Goal: Information Seeking & Learning: Check status

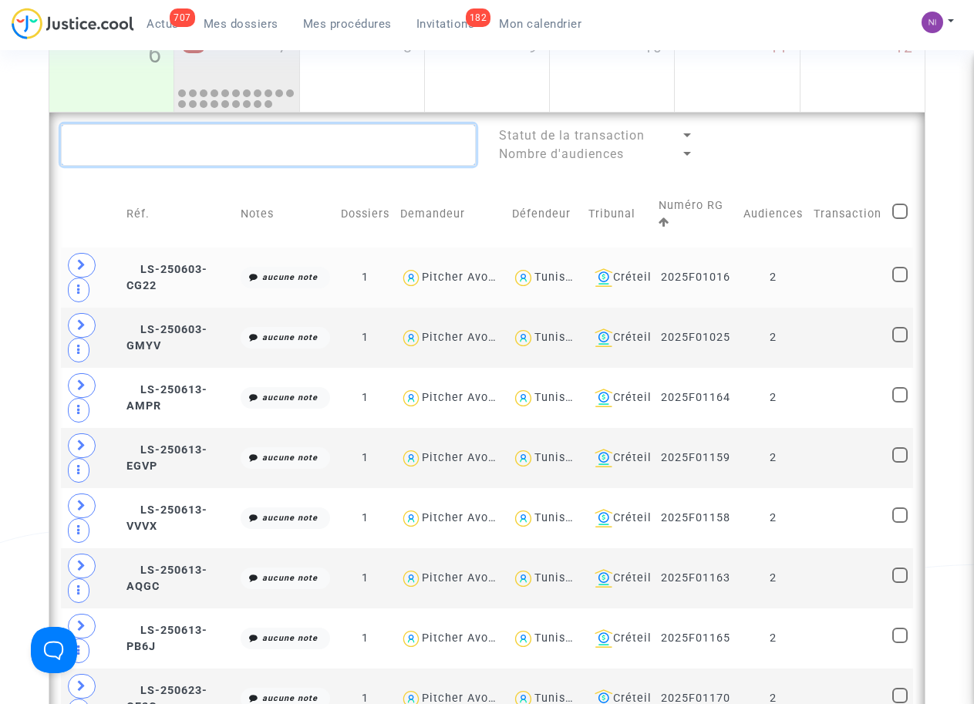
scroll to position [316, 0]
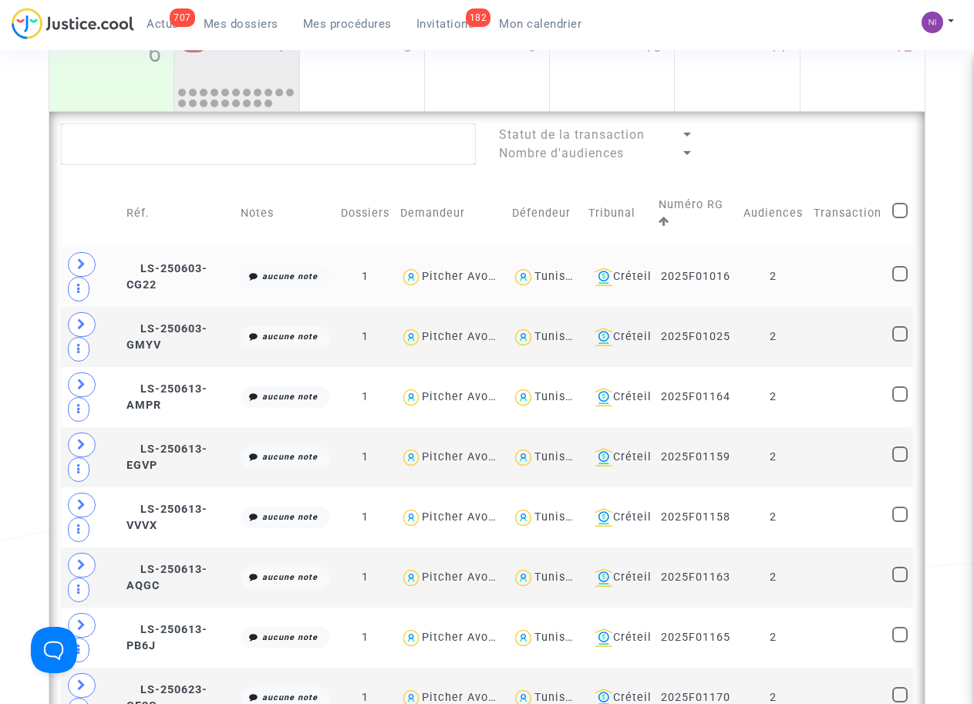
click at [843, 274] on td at bounding box center [847, 277] width 79 height 60
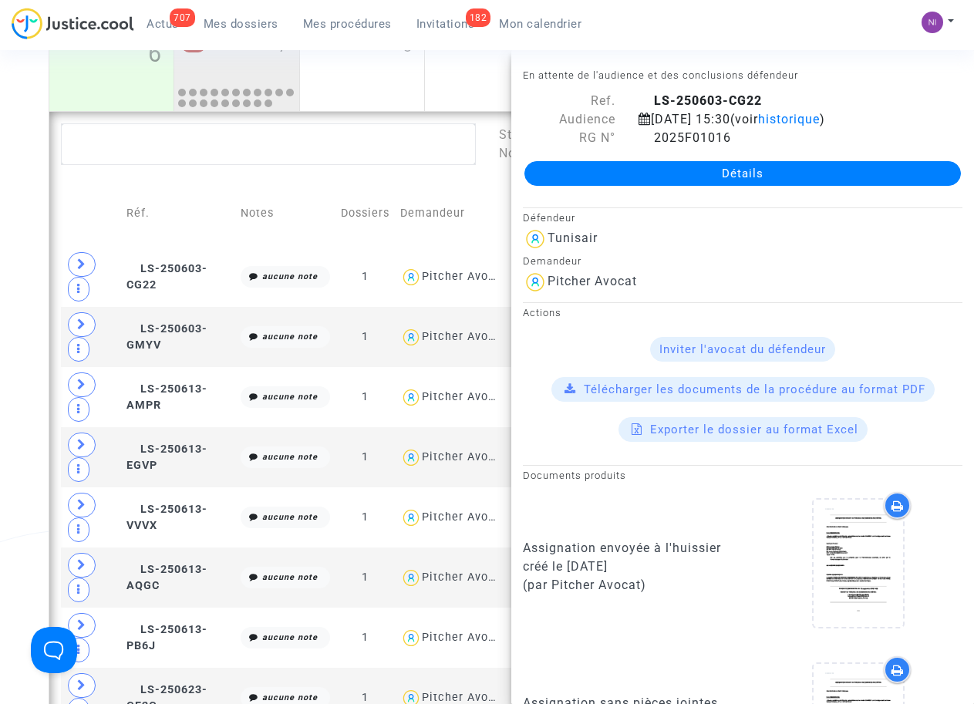
drag, startPoint x: 652, startPoint y: 99, endPoint x: 778, endPoint y: 97, distance: 126.5
click at [778, 97] on div "LS-250603-CG22" at bounding box center [800, 101] width 347 height 19
drag, startPoint x: 777, startPoint y: 97, endPoint x: 724, endPoint y: 99, distance: 53.2
copy b "LS-250603-CG22"
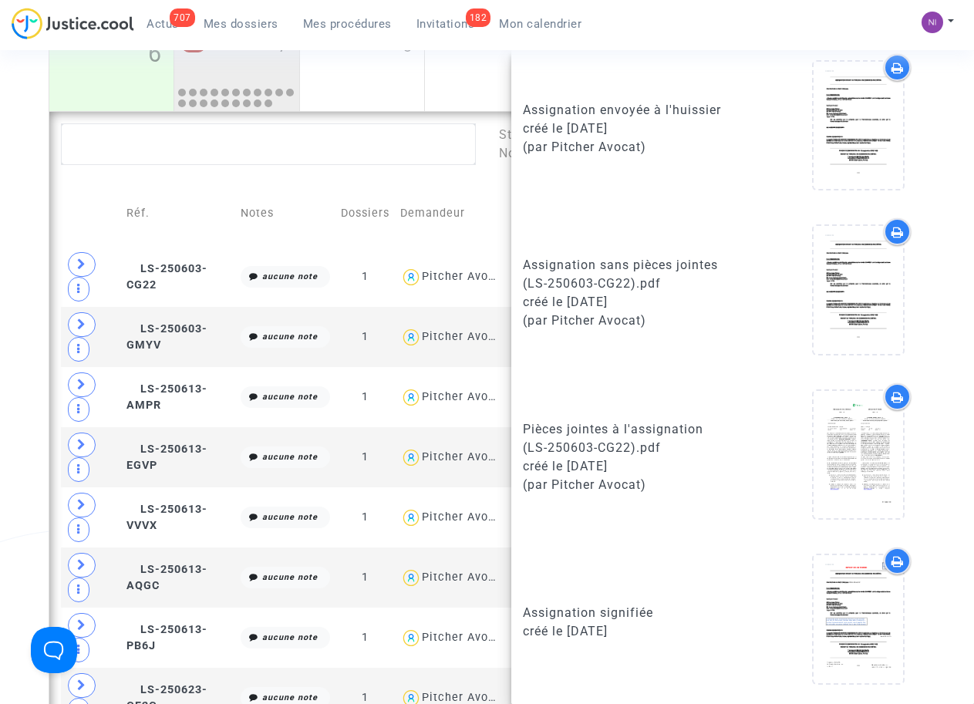
scroll to position [439, 0]
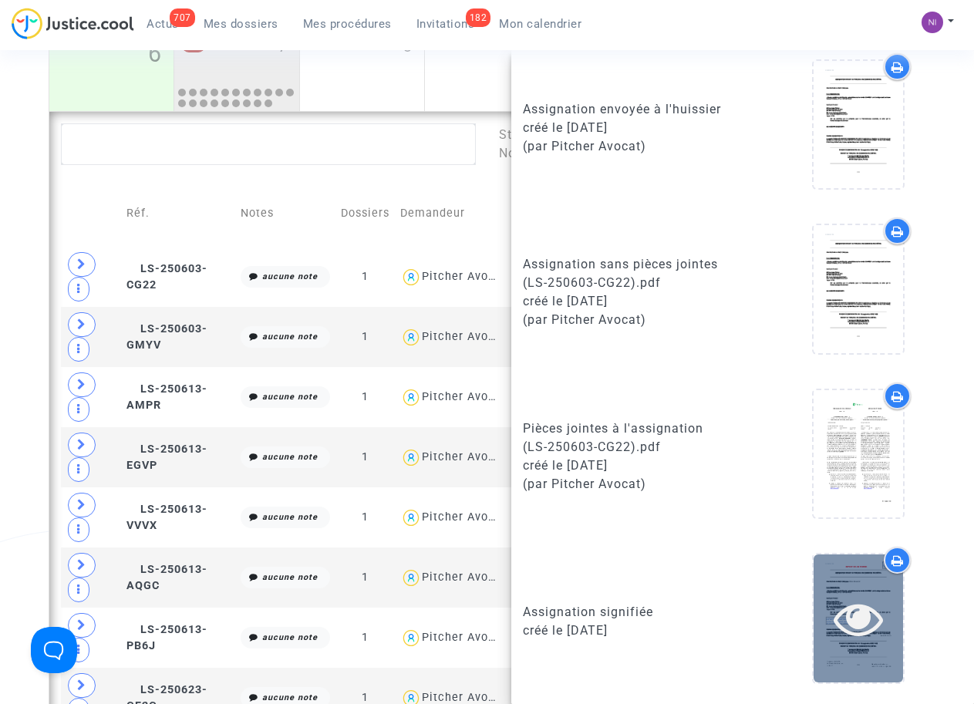
click at [848, 604] on icon at bounding box center [858, 618] width 50 height 49
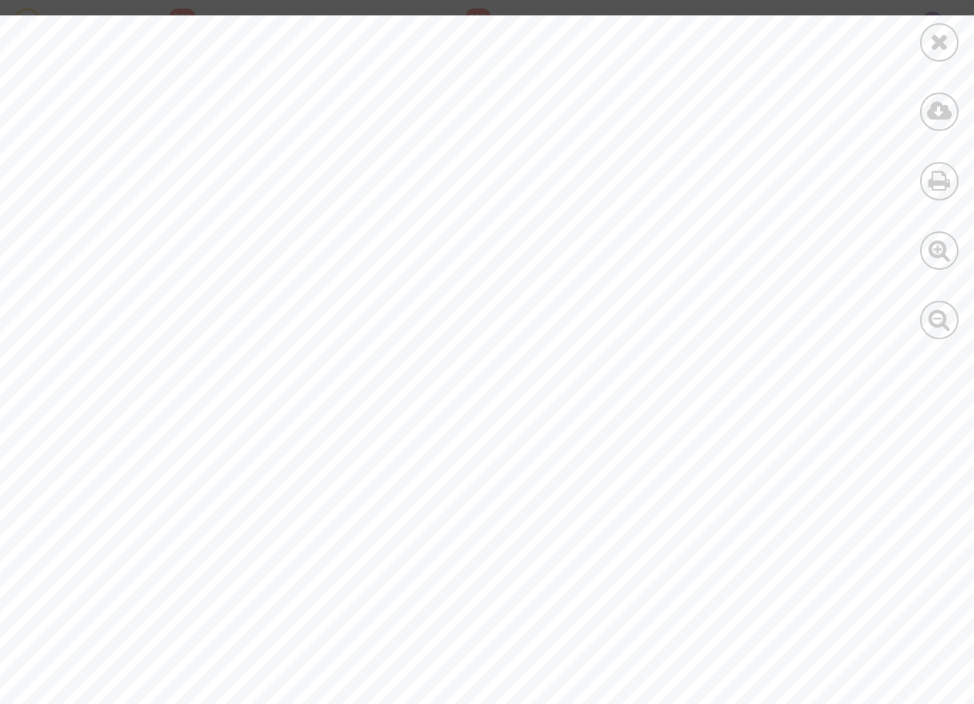
scroll to position [10033, 0]
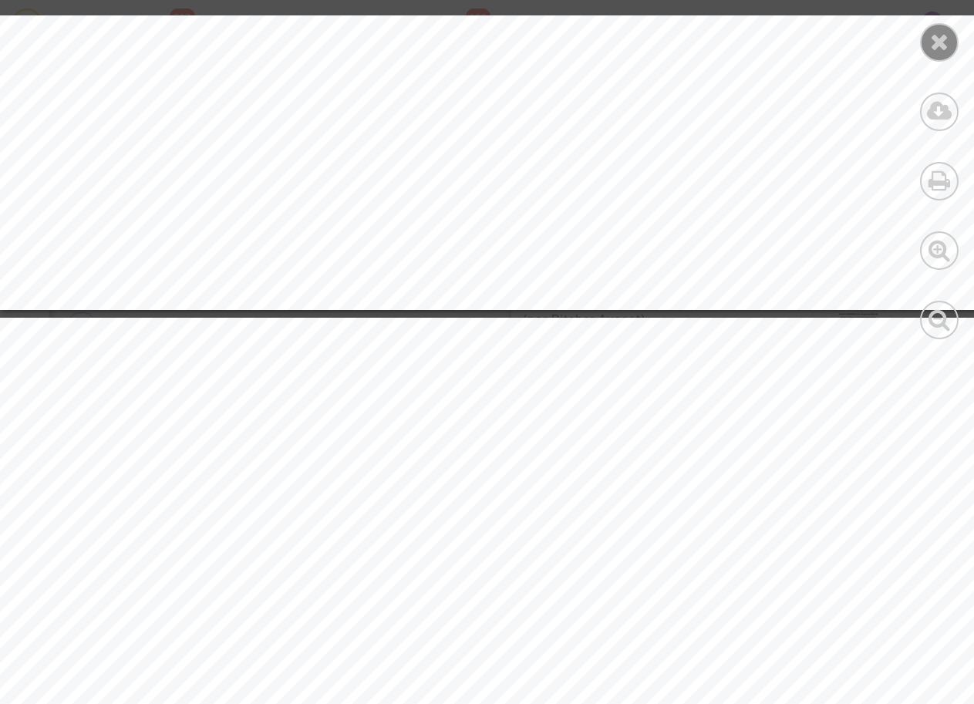
click at [941, 39] on icon at bounding box center [939, 41] width 19 height 23
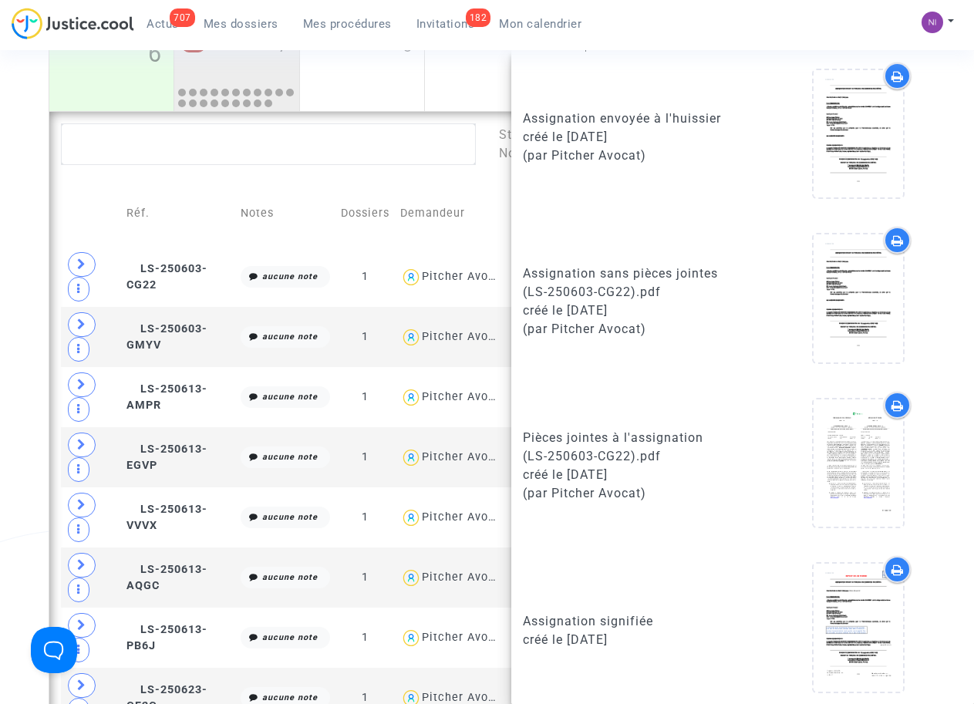
scroll to position [439, 0]
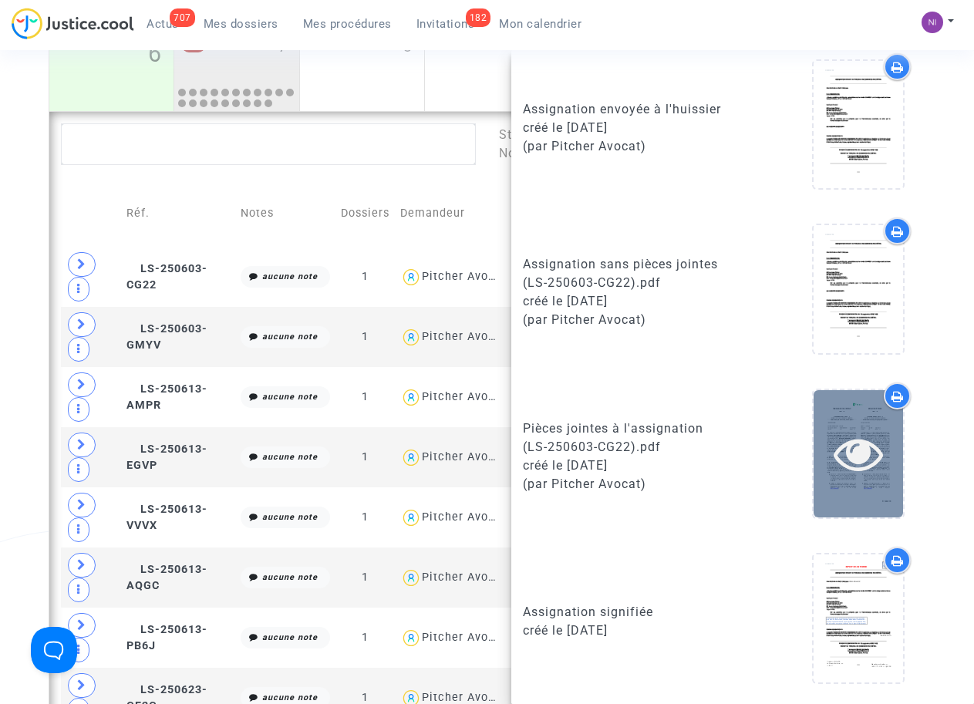
click at [839, 454] on icon at bounding box center [858, 453] width 50 height 49
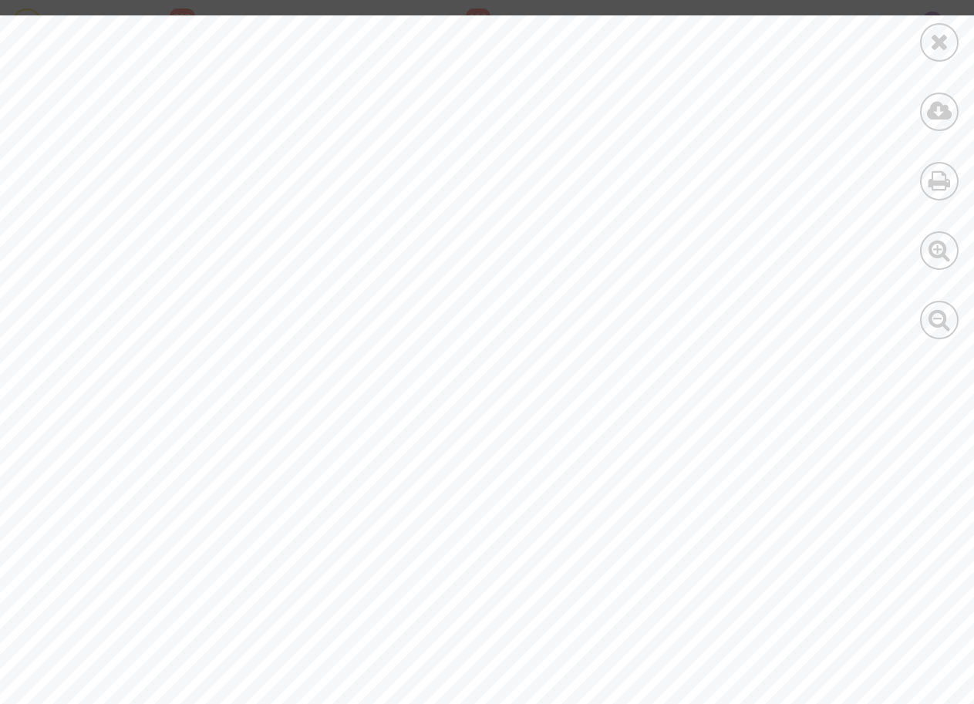
scroll to position [99, 0]
drag, startPoint x: 190, startPoint y: 184, endPoint x: 315, endPoint y: 181, distance: 124.9
click at [315, 181] on span "[PERSON_NAME]" at bounding box center [259, 185] width 144 height 12
drag, startPoint x: 315, startPoint y: 181, endPoint x: 291, endPoint y: 180, distance: 23.9
copy span "Mohamed Beltai"
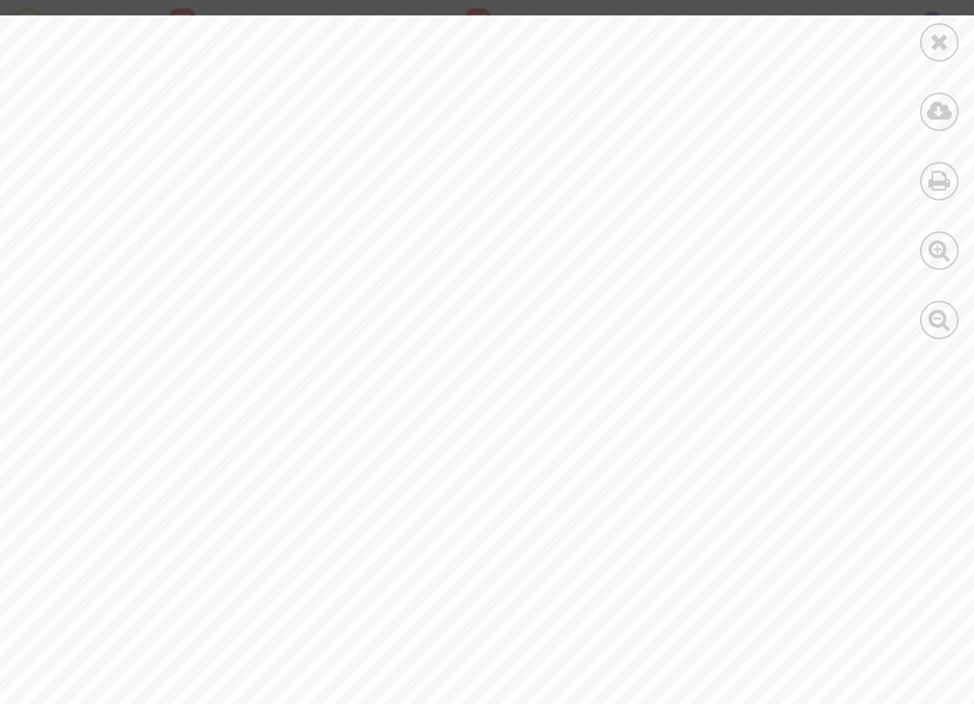
scroll to position [4968, 0]
drag, startPoint x: 725, startPoint y: 543, endPoint x: 847, endPoint y: 540, distance: 122.6
click at [847, 540] on span "199600725113001" at bounding box center [804, 547] width 166 height 19
drag, startPoint x: 847, startPoint y: 540, endPoint x: 837, endPoint y: 543, distance: 10.5
copy span "199600725113"
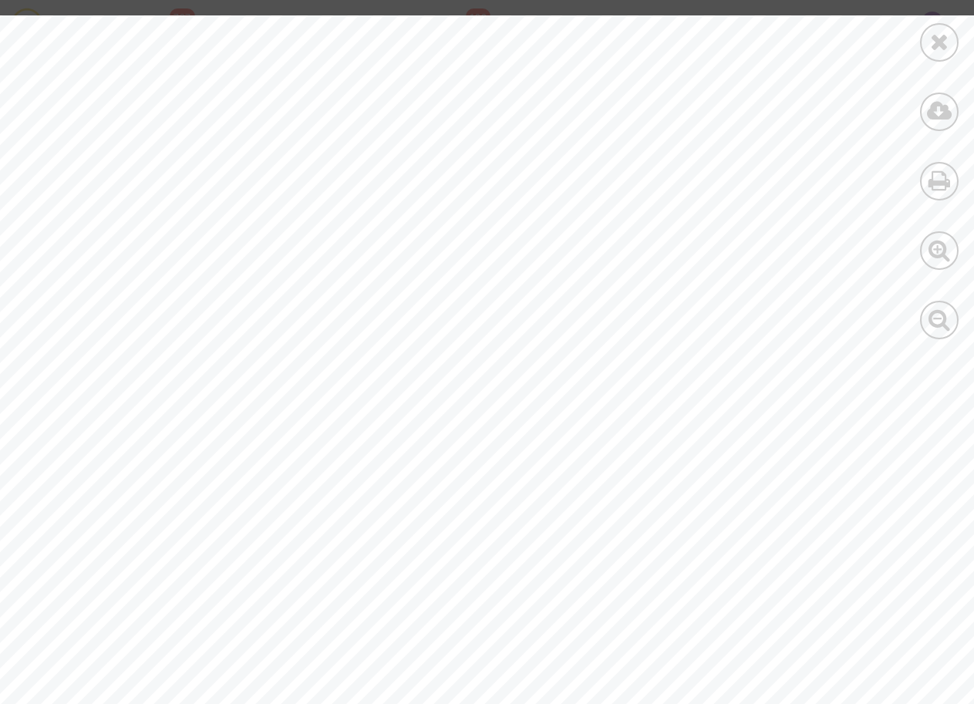
scroll to position [4868, 0]
click at [653, 509] on div "Security nb: 40 - Ticket: 199600725113001 Beltaief / Mohamed Mr TUN ORY Boardin…" at bounding box center [519, 319] width 1039 height 1471
drag, startPoint x: 850, startPoint y: 643, endPoint x: 720, endPoint y: 646, distance: 130.3
click at [720, 646] on div "Security nb: 40 - Ticket: 199600725113001 Beltaief / Mohamed Mr TUN ORY Boardin…" at bounding box center [519, 319] width 1039 height 1471
drag, startPoint x: 727, startPoint y: 645, endPoint x: 705, endPoint y: 642, distance: 22.5
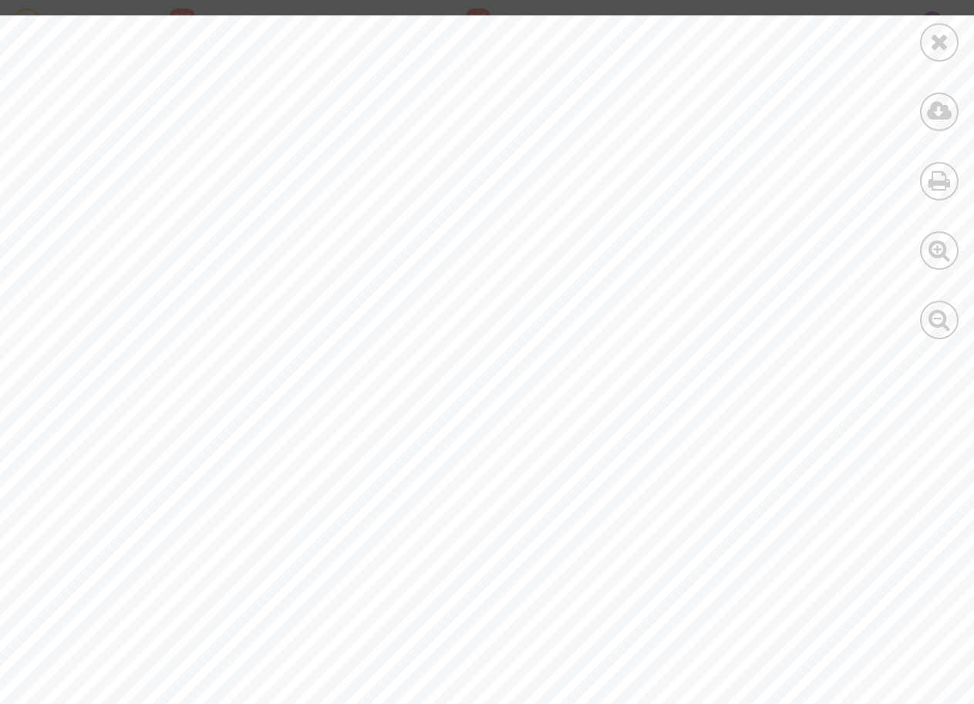
click at [704, 643] on div "Security nb: 40 - Ticket: 199600725113001 Beltaief / Mohamed Mr TUN ORY Boardin…" at bounding box center [519, 319] width 1039 height 1471
drag, startPoint x: 723, startPoint y: 641, endPoint x: 850, endPoint y: 639, distance: 126.5
click at [850, 639] on span "199600725113001" at bounding box center [804, 647] width 166 height 19
copy span "199600725113"
click at [953, 43] on div at bounding box center [939, 42] width 39 height 39
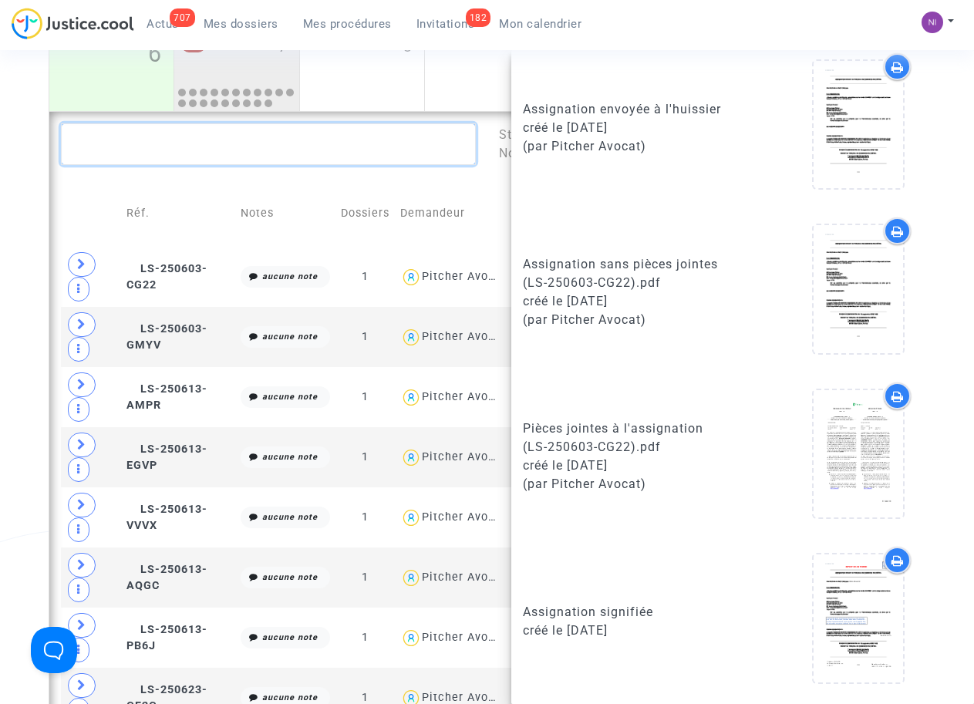
click at [293, 157] on textarea at bounding box center [268, 144] width 414 height 42
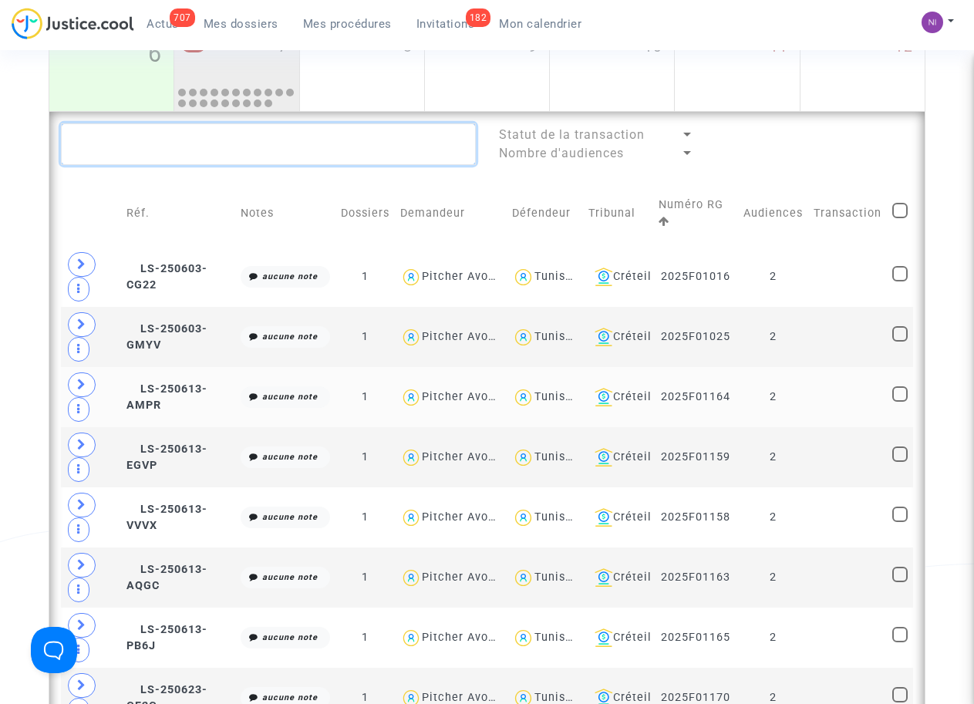
scroll to position [422, 0]
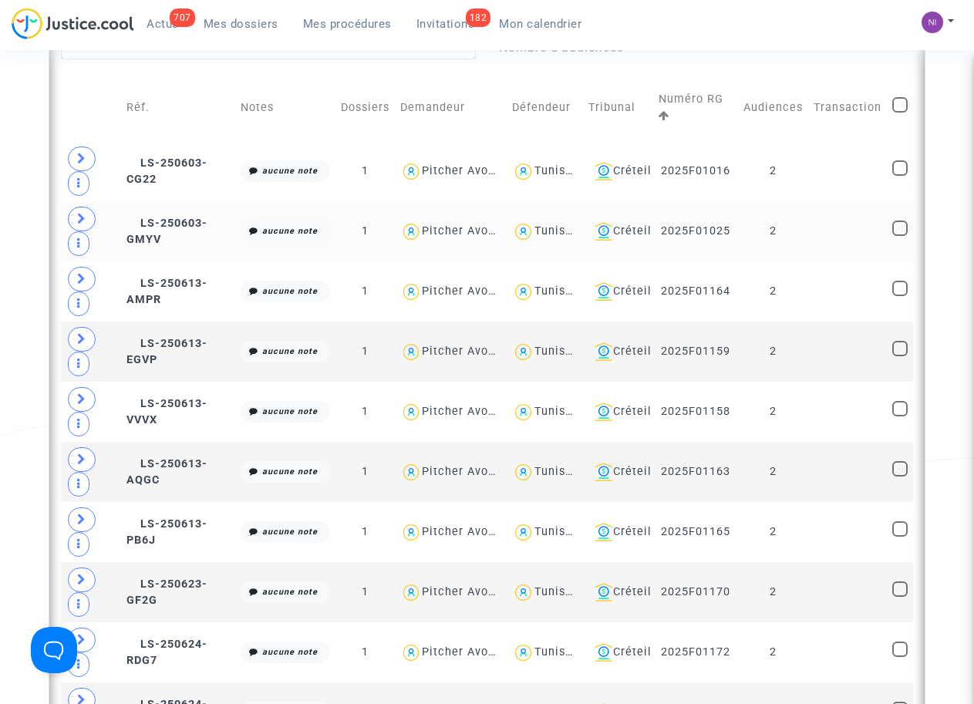
click at [110, 226] on td at bounding box center [91, 231] width 60 height 60
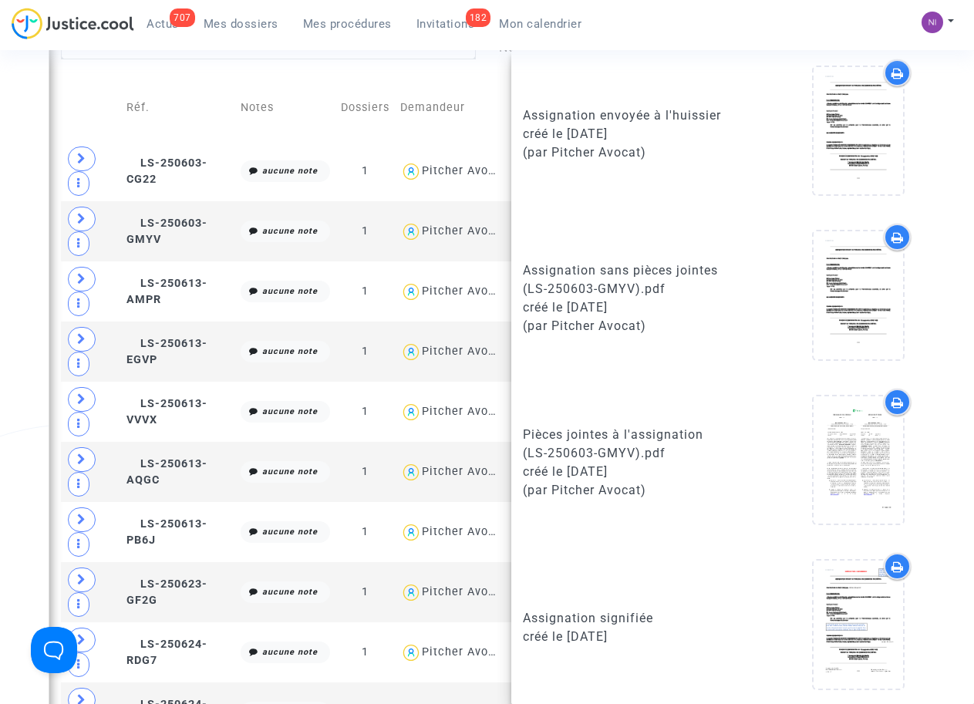
scroll to position [439, 0]
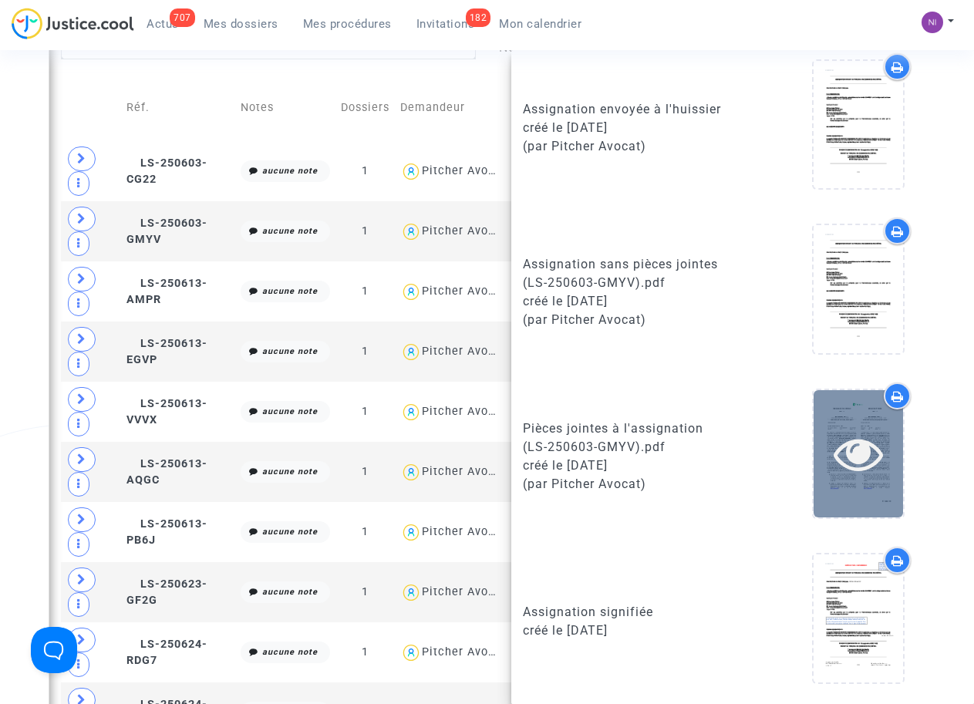
click at [842, 455] on icon at bounding box center [858, 453] width 50 height 49
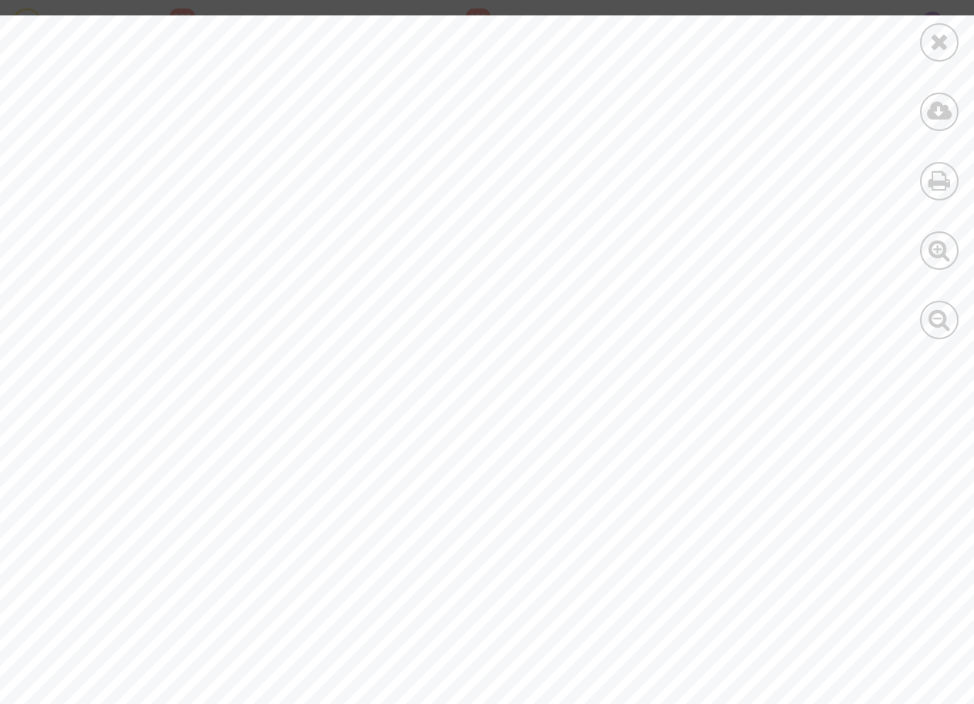
drag, startPoint x: 197, startPoint y: 280, endPoint x: 244, endPoint y: 285, distance: 47.3
drag, startPoint x: 244, startPoint y: 285, endPoint x: 226, endPoint y: 265, distance: 26.2
drag, startPoint x: 197, startPoint y: 280, endPoint x: 248, endPoint y: 286, distance: 51.3
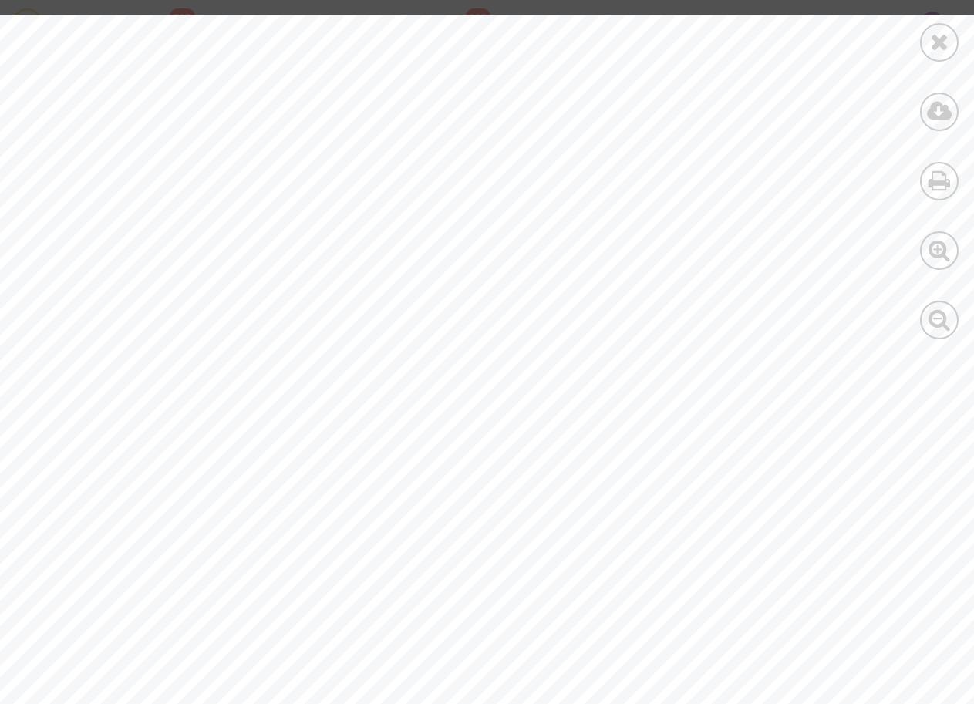
drag, startPoint x: 248, startPoint y: 286, endPoint x: 202, endPoint y: 245, distance: 61.7
drag, startPoint x: 202, startPoint y: 281, endPoint x: 301, endPoint y: 283, distance: 98.7
click at [301, 283] on span "[PERSON_NAME]" at bounding box center [271, 284] width 142 height 12
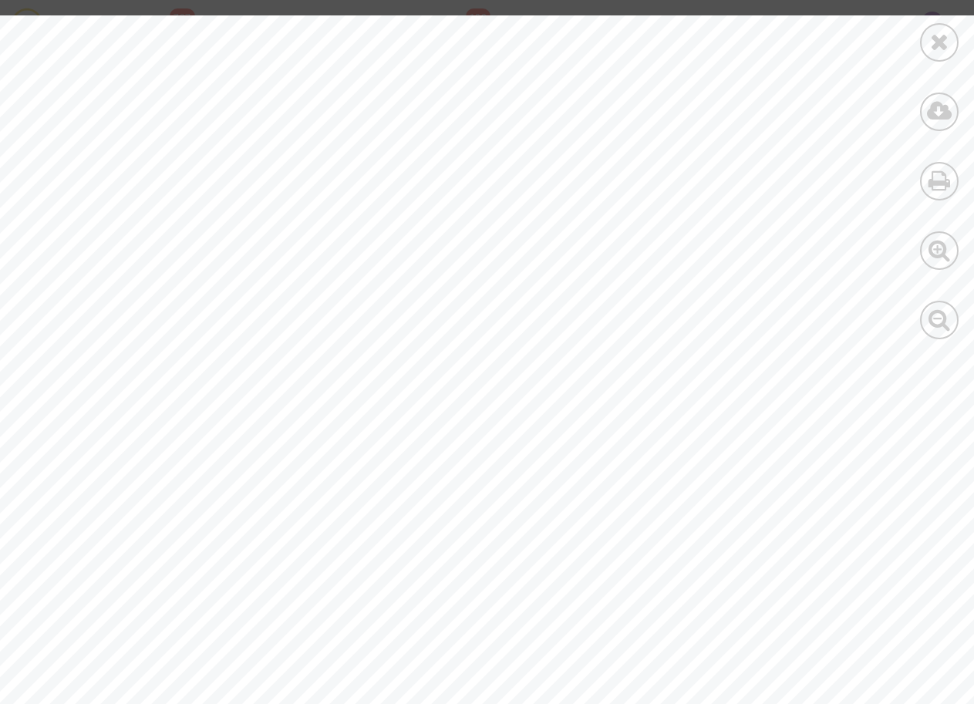
copy span "Ines Dhaoua"
drag, startPoint x: 186, startPoint y: 307, endPoint x: 336, endPoint y: 315, distance: 150.5
click at [350, 311] on span "Référence : CFR-250418-4VFB" at bounding box center [226, 309] width 285 height 19
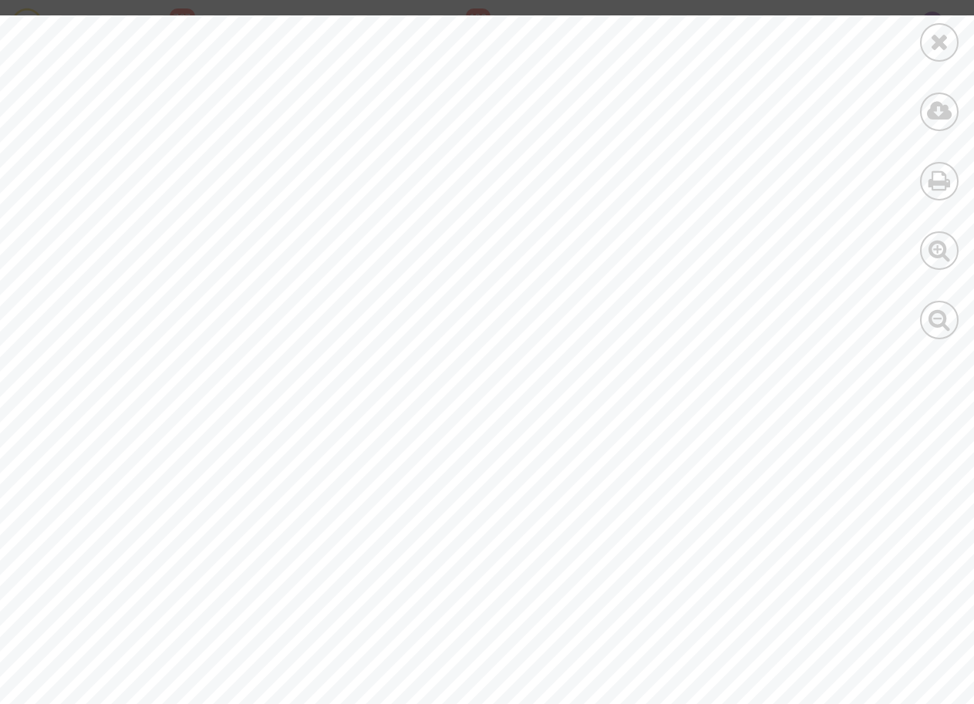
drag, startPoint x: 336, startPoint y: 315, endPoint x: 284, endPoint y: 309, distance: 52.7
copy span ": CFR-250418-4VF"
click at [941, 40] on icon at bounding box center [939, 41] width 19 height 23
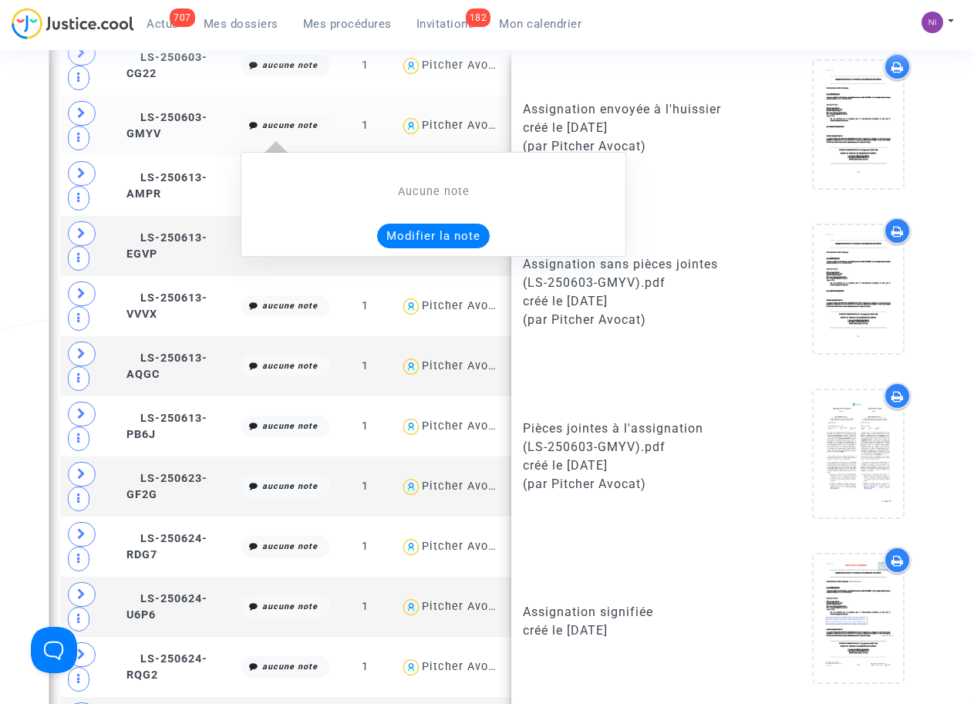
scroll to position [422, 0]
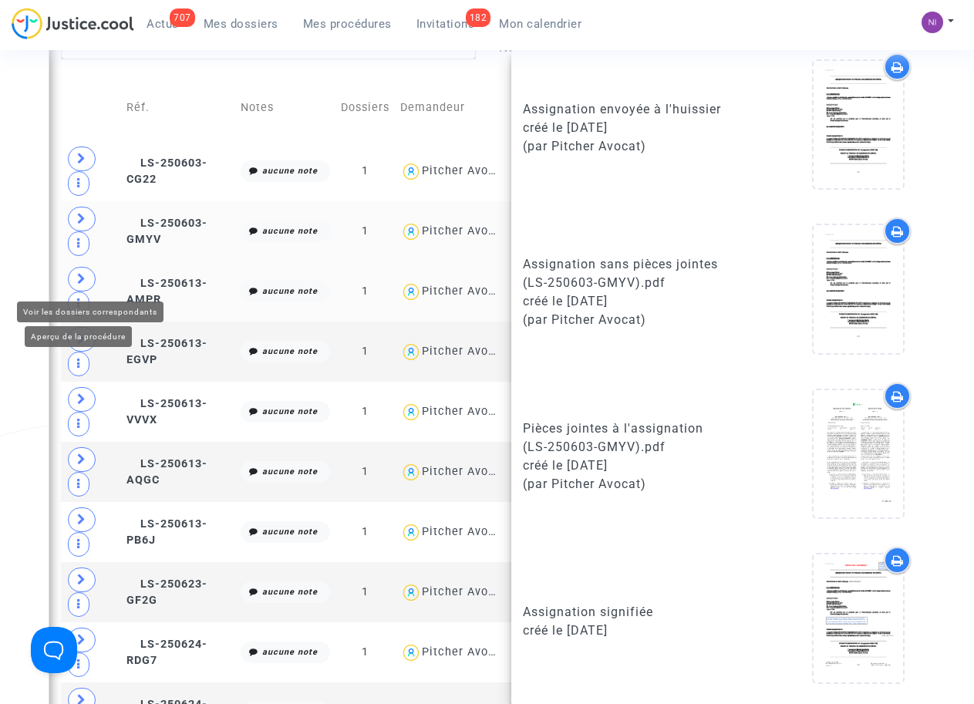
click at [83, 285] on span at bounding box center [82, 279] width 28 height 25
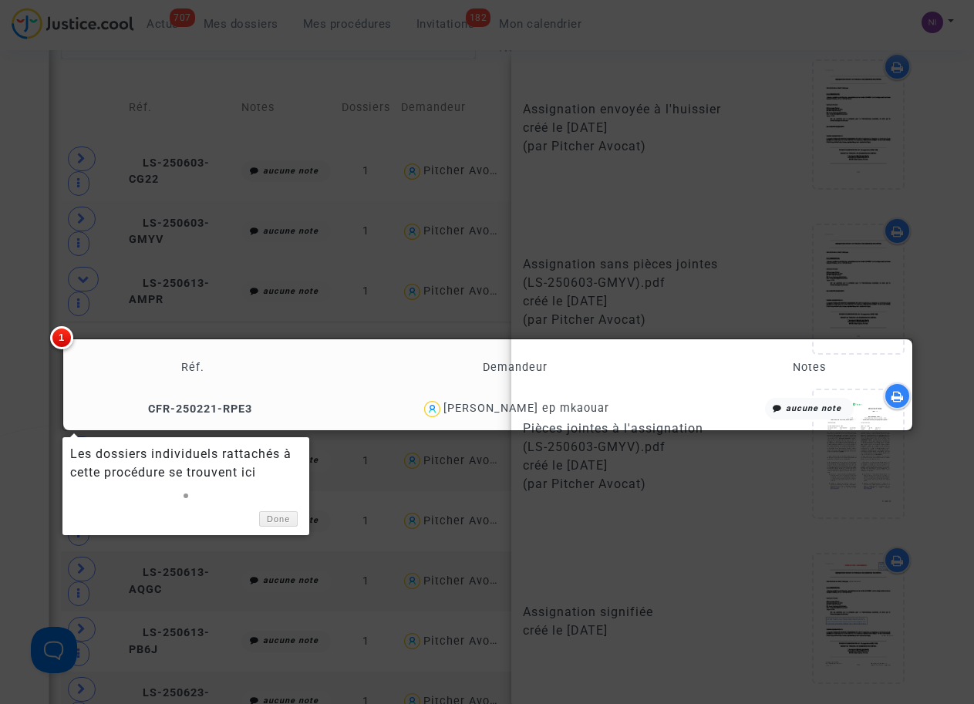
click at [551, 279] on div at bounding box center [487, 352] width 974 height 704
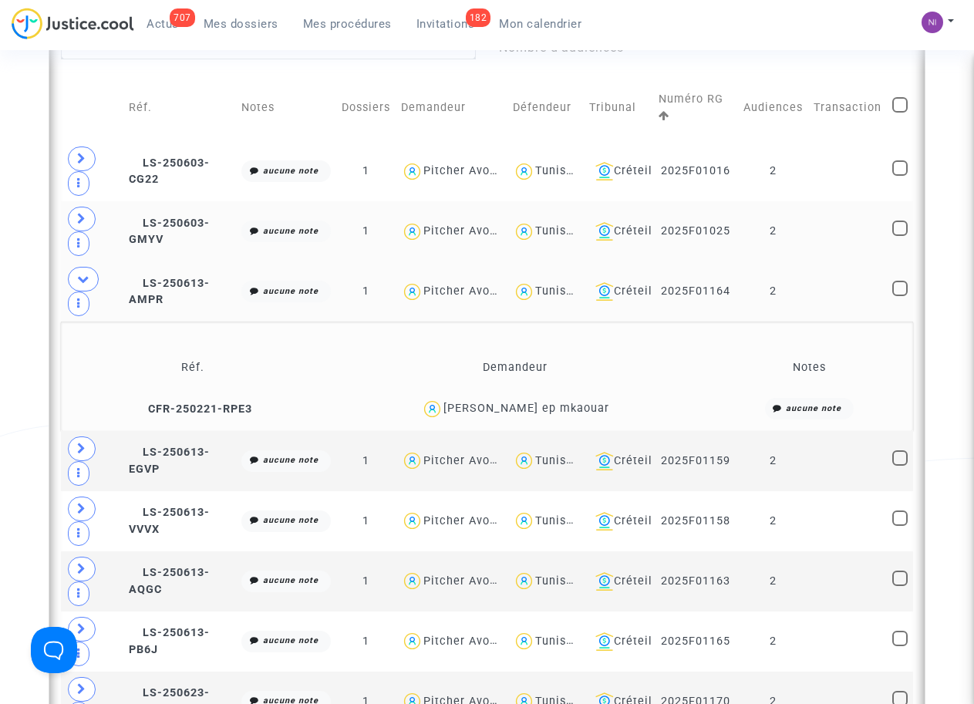
scroll to position [0, 0]
click at [141, 281] on span "LS-250613-AMPR" at bounding box center [169, 292] width 81 height 30
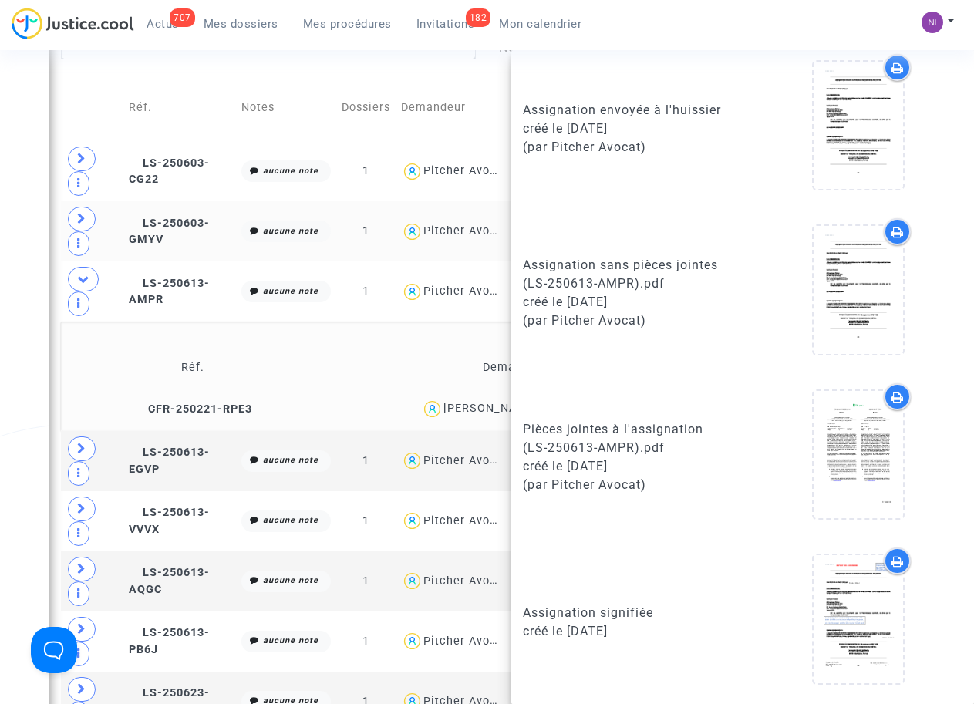
scroll to position [439, 0]
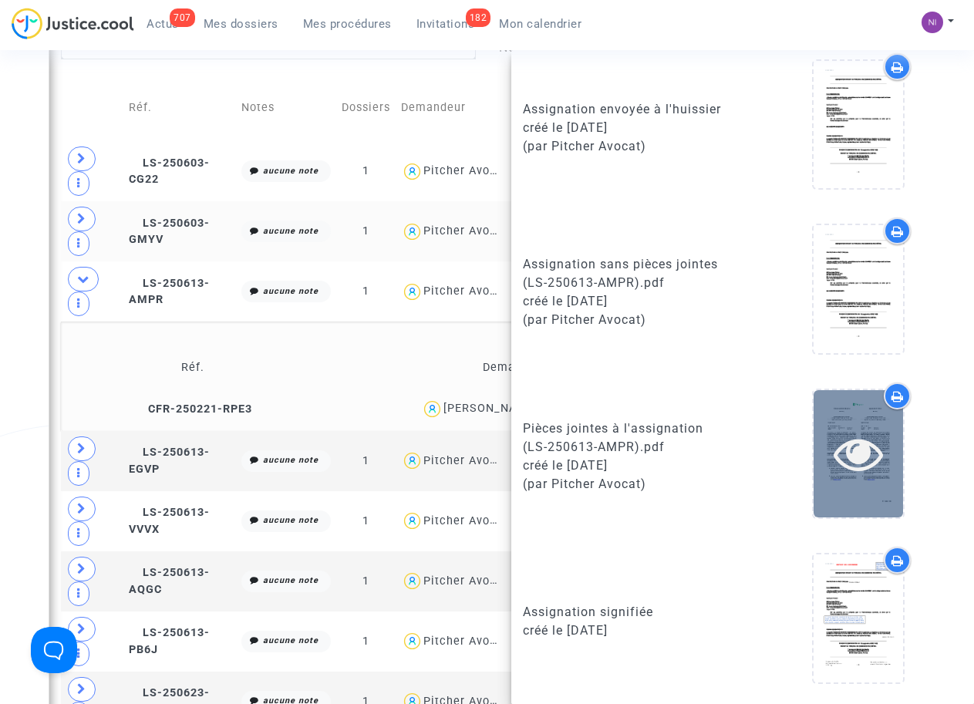
click at [848, 443] on icon at bounding box center [858, 453] width 50 height 49
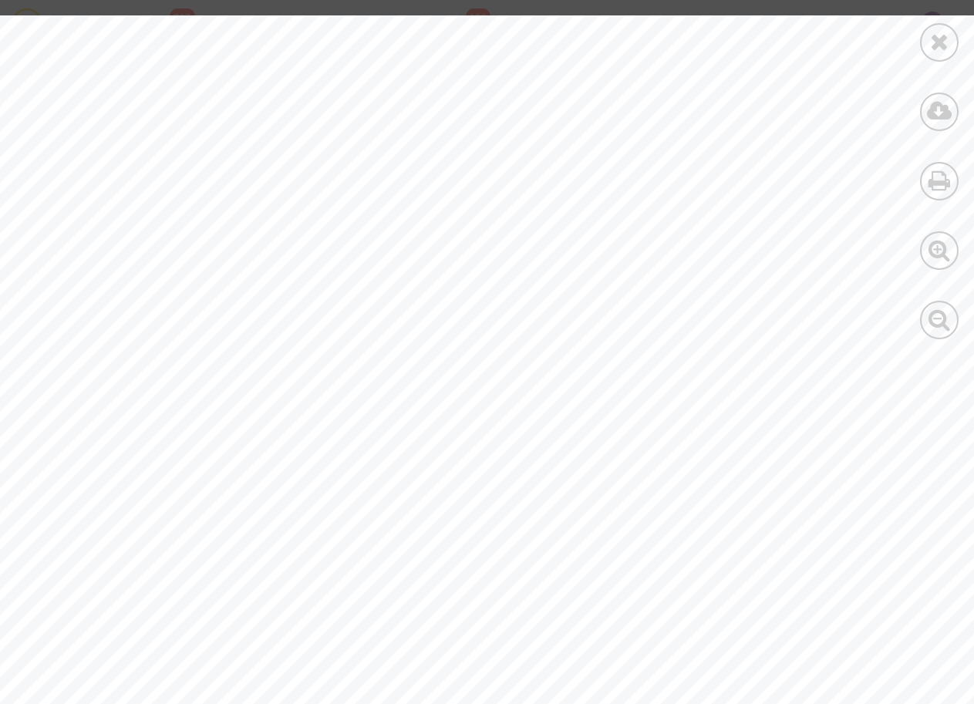
drag, startPoint x: 184, startPoint y: 282, endPoint x: 306, endPoint y: 289, distance: 122.0
drag, startPoint x: 306, startPoint y: 289, endPoint x: 206, endPoint y: 263, distance: 103.6
drag, startPoint x: 186, startPoint y: 287, endPoint x: 322, endPoint y: 283, distance: 136.5
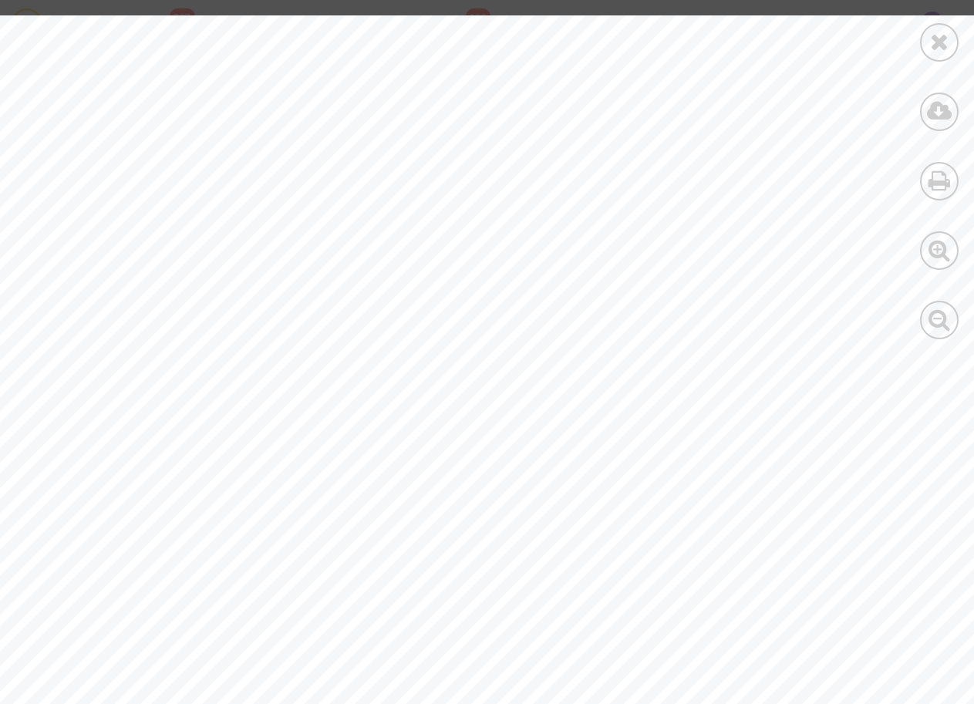
drag, startPoint x: 322, startPoint y: 283, endPoint x: 193, endPoint y: 235, distance: 138.1
drag, startPoint x: 186, startPoint y: 284, endPoint x: 327, endPoint y: 284, distance: 141.1
click at [327, 285] on span "[PERSON_NAME] ep mkaouar" at bounding box center [286, 291] width 204 height 12
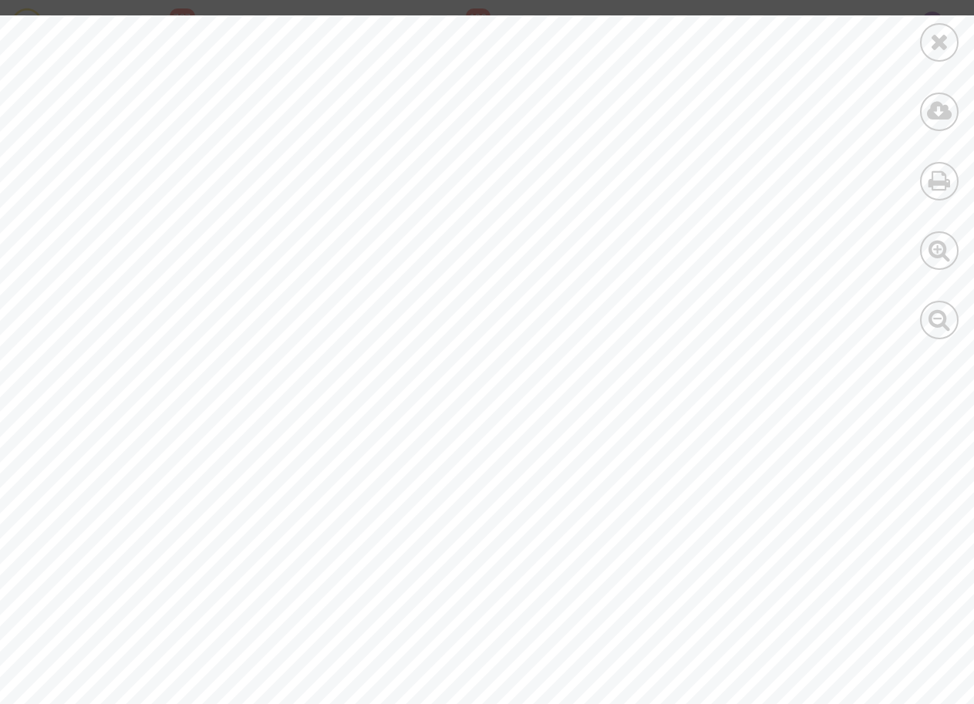
drag, startPoint x: 327, startPoint y: 284, endPoint x: 278, endPoint y: 286, distance: 49.4
copy span "Rahma Feki ep mkao"
drag, startPoint x: 971, startPoint y: 248, endPoint x: 496, endPoint y: 258, distance: 475.1
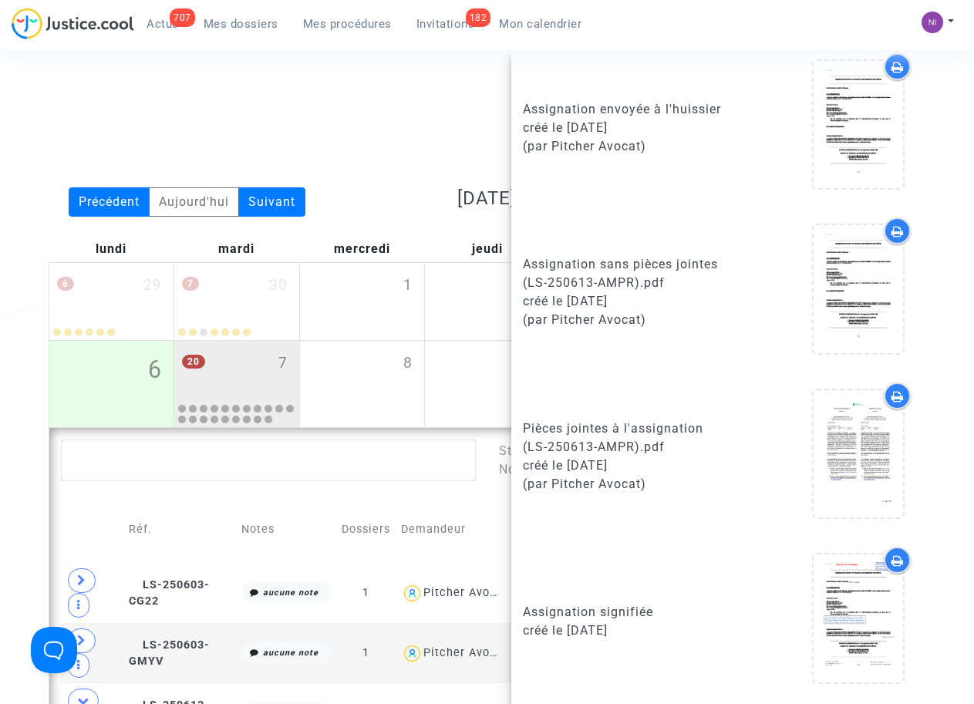
scroll to position [0, 0]
click at [415, 141] on div "Date de clôture d'instruction Date de conciliation Date d'audience Date de juge…" at bounding box center [487, 138] width 900 height 99
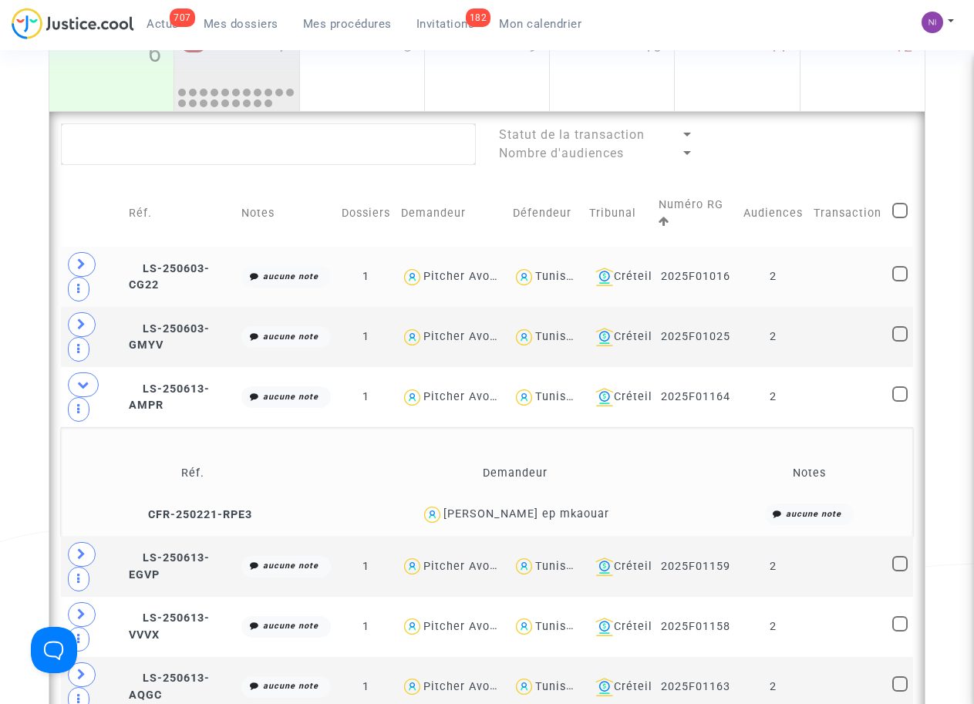
scroll to position [316, 0]
click at [103, 389] on td at bounding box center [92, 397] width 62 height 60
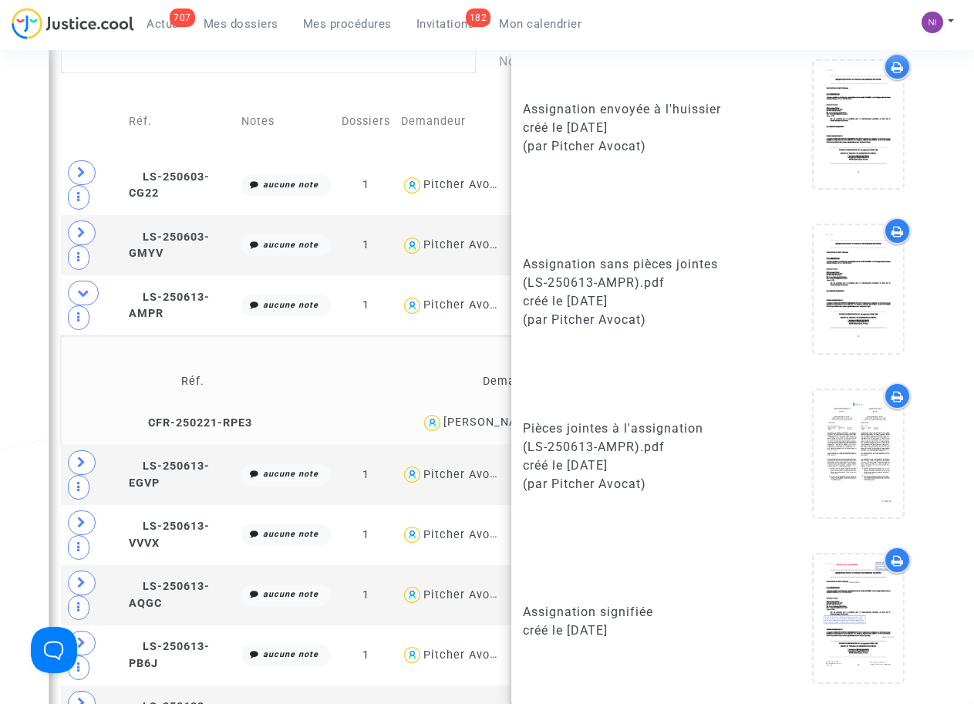
scroll to position [422, 0]
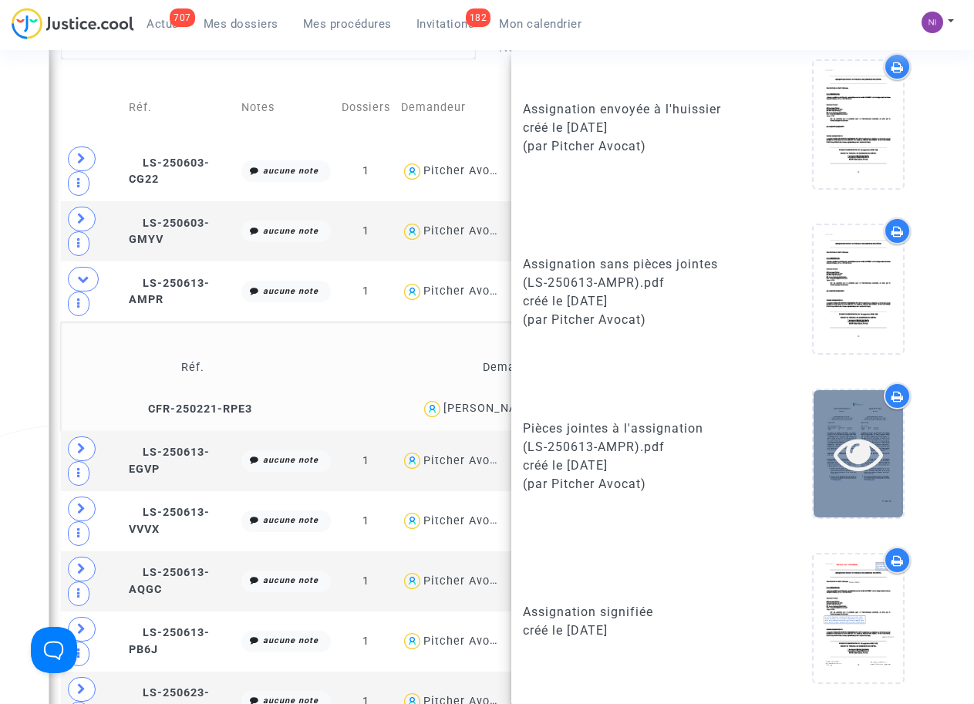
click at [850, 453] on icon at bounding box center [858, 453] width 50 height 49
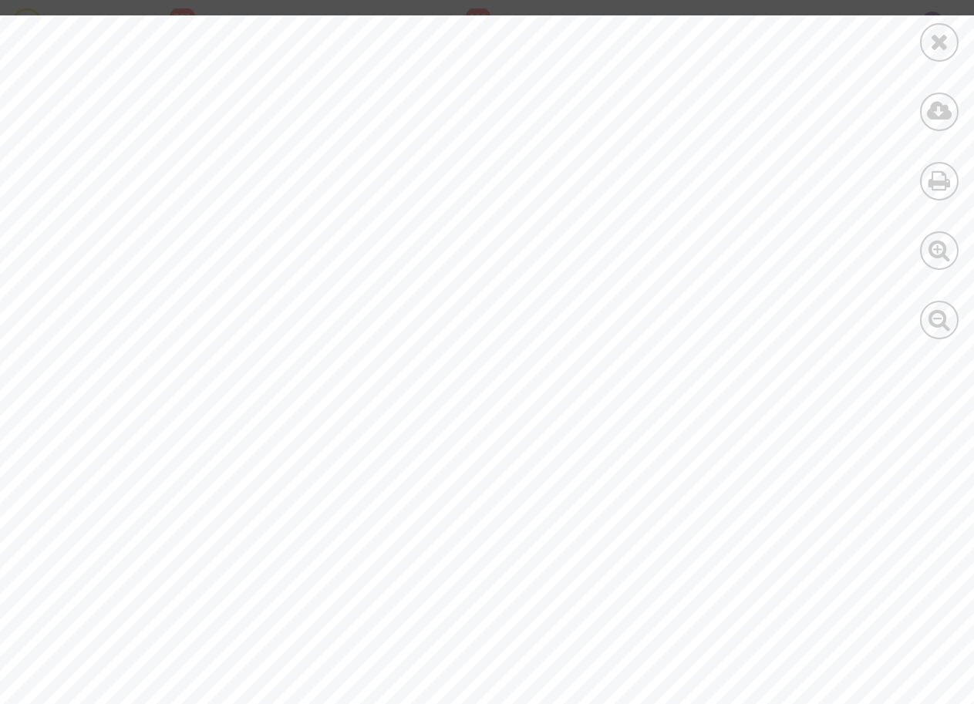
scroll to position [13610, 0]
drag, startPoint x: 194, startPoint y: 174, endPoint x: 345, endPoint y: 177, distance: 151.9
click at [345, 177] on span "Référence : CFR-250221-RPE3" at bounding box center [226, 176] width 285 height 19
drag, startPoint x: 345, startPoint y: 177, endPoint x: 290, endPoint y: 177, distance: 55.5
copy span "CFR-250221-RP"
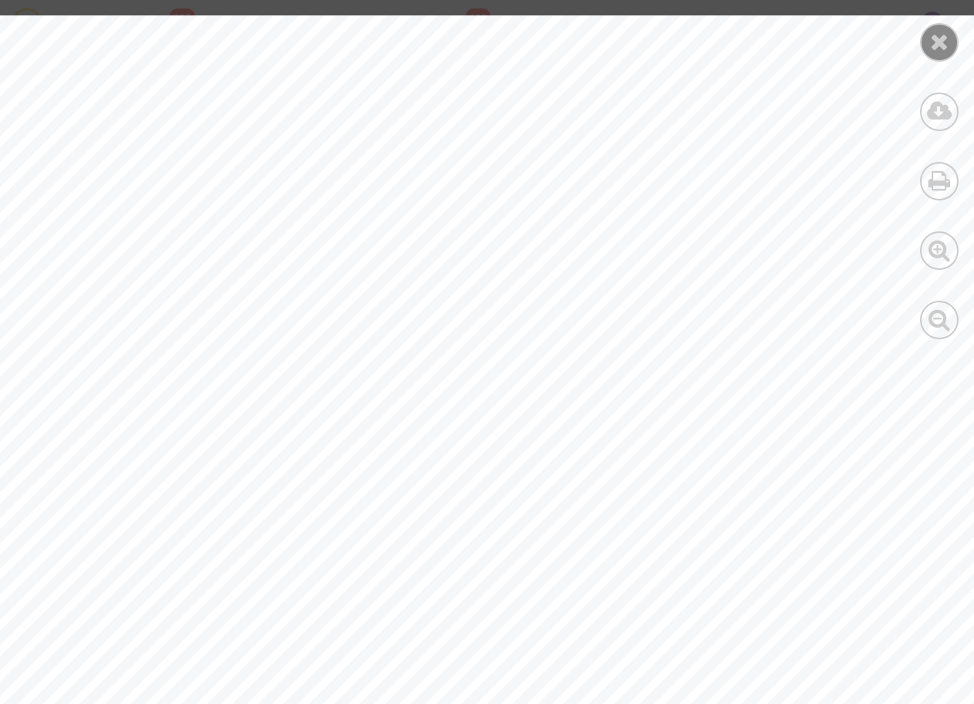
click at [940, 35] on icon at bounding box center [939, 41] width 19 height 23
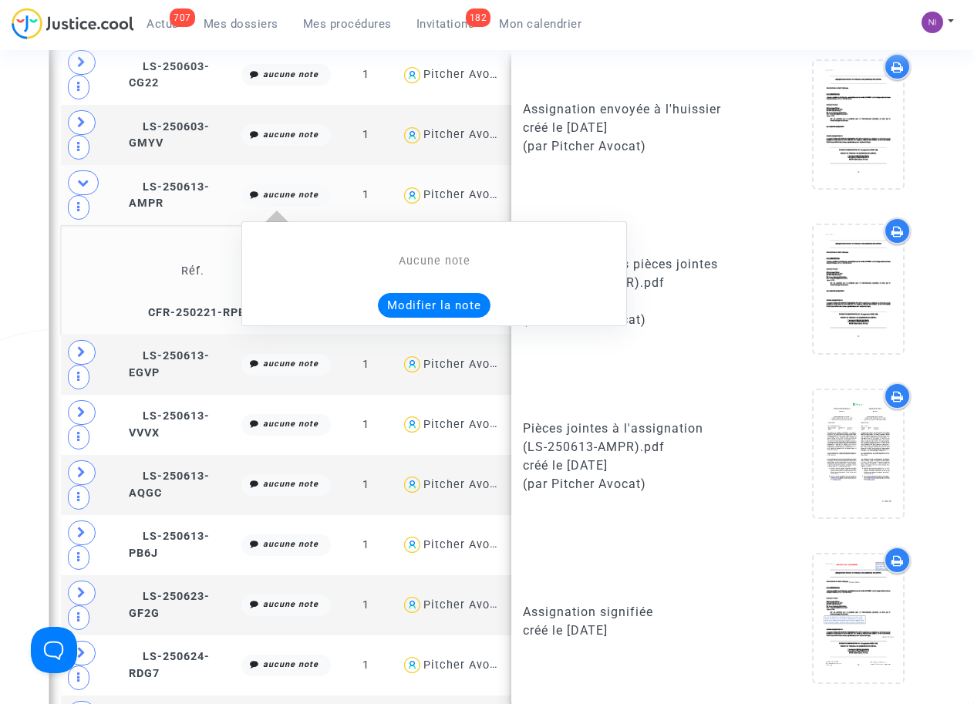
scroll to position [527, 0]
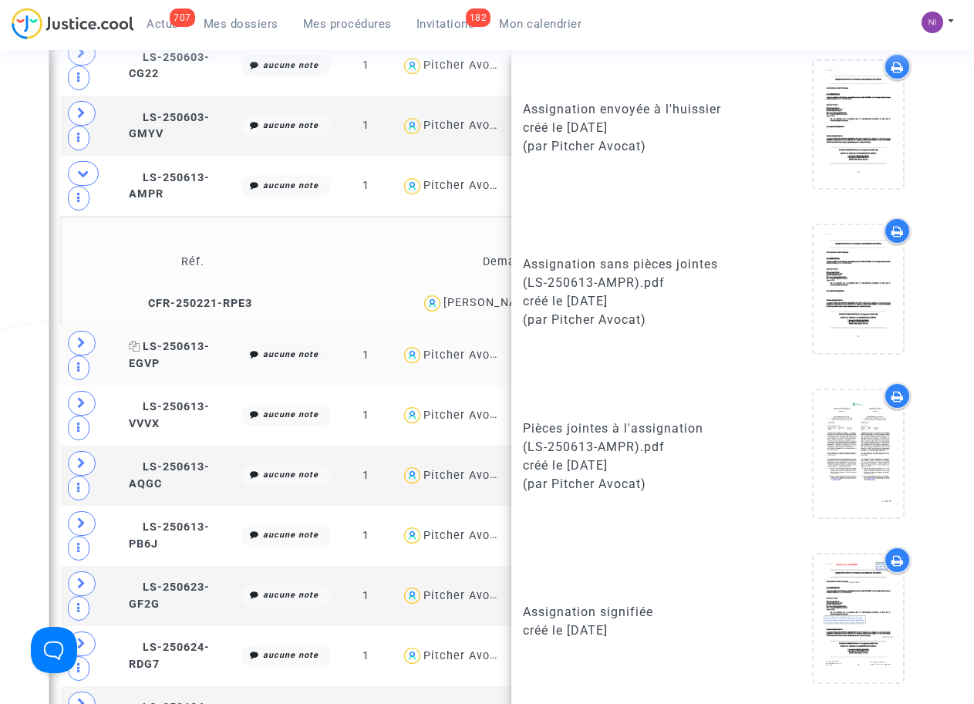
click at [140, 356] on span "LS-250613-EGVP" at bounding box center [169, 355] width 81 height 30
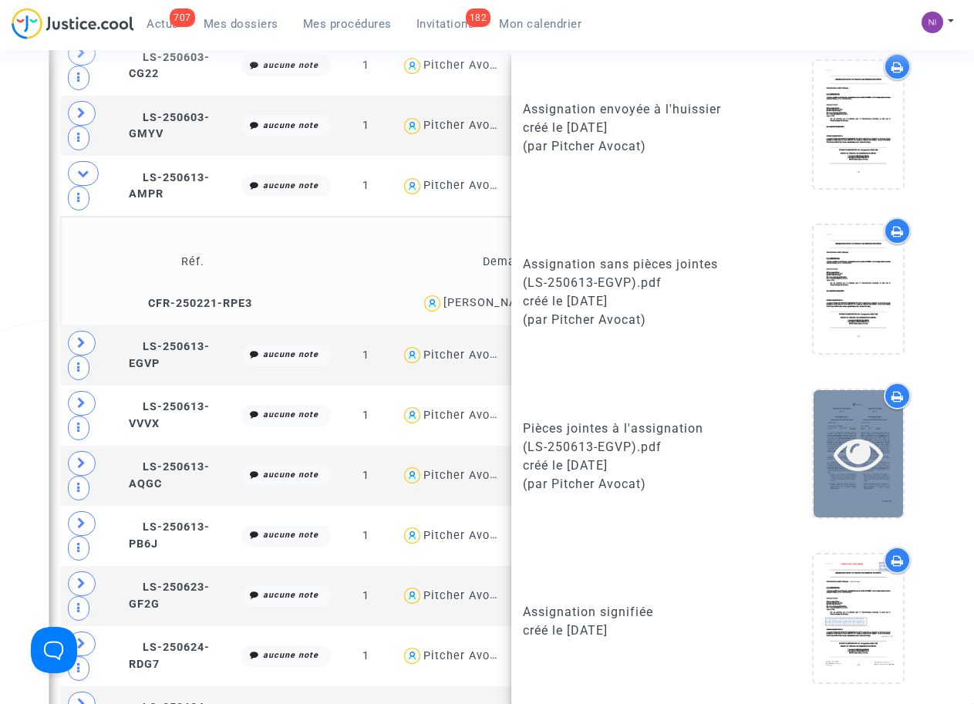
click at [853, 455] on icon at bounding box center [858, 453] width 50 height 49
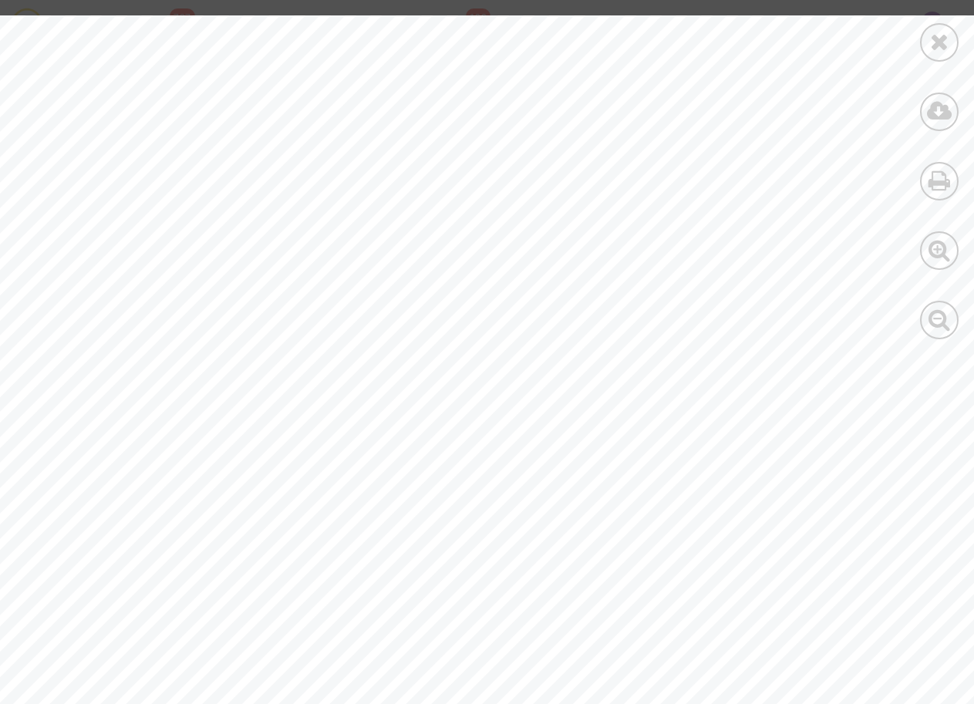
scroll to position [99, 0]
drag, startPoint x: 200, startPoint y: 181, endPoint x: 301, endPoint y: 184, distance: 101.1
click at [302, 184] on div "FORMULAIRE DE CESSION ASSIGNMENT FORM 2024-11-14 2024-11-14 Rahma Naffati , 199…" at bounding box center [519, 652] width 1039 height 1471
drag, startPoint x: 301, startPoint y: 184, endPoint x: 194, endPoint y: 177, distance: 107.4
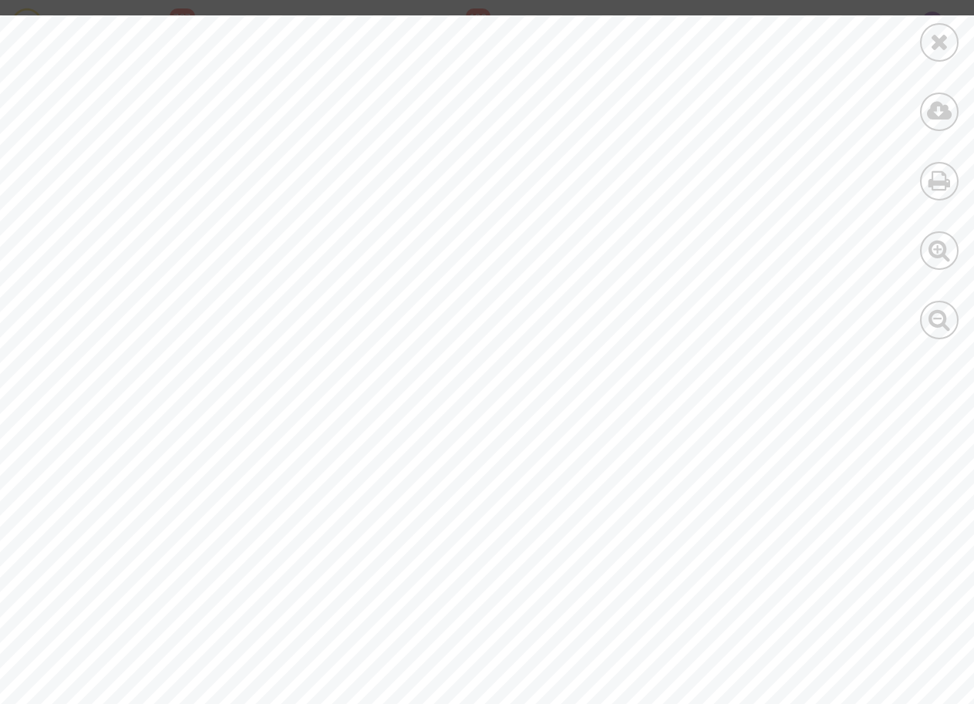
click at [194, 177] on div "FORMULAIRE DE CESSION ASSIGNMENT FORM 2024-11-14 2024-11-14 Rahma Naffati , 199…" at bounding box center [519, 651] width 1039 height 1471
drag, startPoint x: 194, startPoint y: 177, endPoint x: 195, endPoint y: 194, distance: 16.3
click at [195, 194] on div "FORMULAIRE DE CESSION ASSIGNMENT FORM 2024-11-14 2024-11-14 Rahma Naffati , 199…" at bounding box center [519, 651] width 1039 height 1471
drag, startPoint x: 200, startPoint y: 186, endPoint x: 300, endPoint y: 184, distance: 99.5
click at [300, 184] on span "[PERSON_NAME]" at bounding box center [272, 185] width 144 height 12
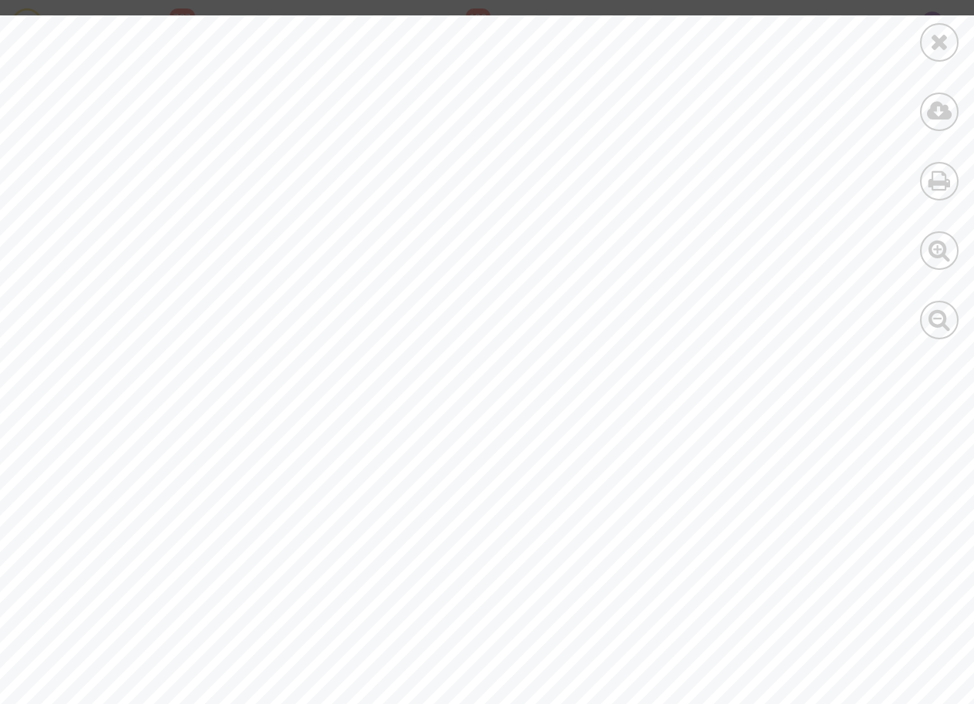
drag, startPoint x: 300, startPoint y: 184, endPoint x: 272, endPoint y: 182, distance: 27.9
copy span "Rahma Naff"
click at [941, 38] on icon at bounding box center [939, 41] width 19 height 23
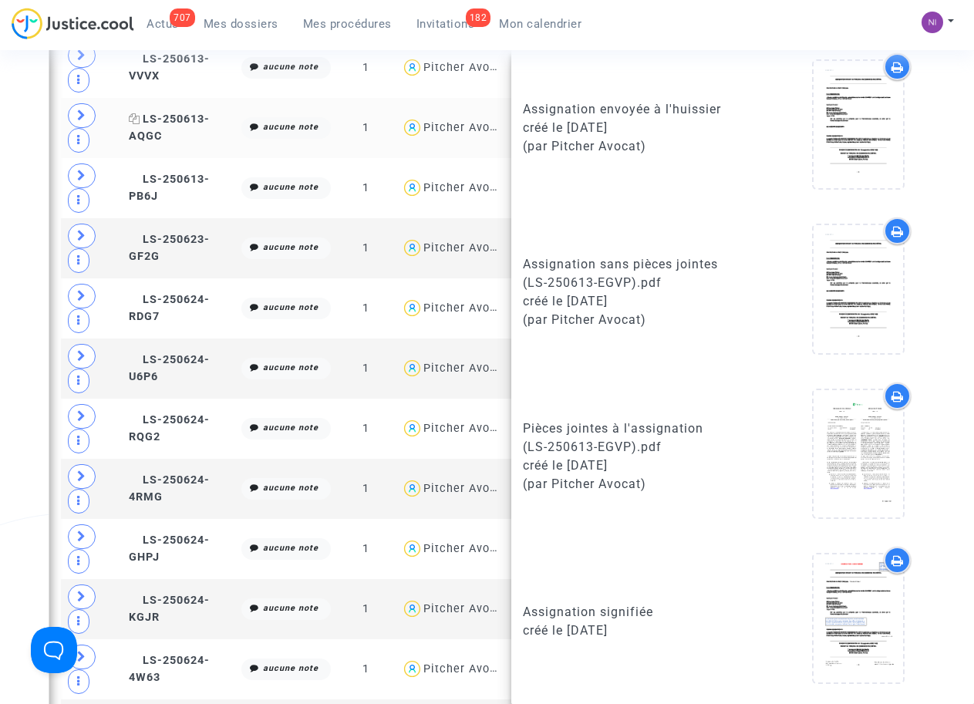
click at [180, 120] on span "LS-250613-AQGC" at bounding box center [169, 128] width 81 height 30
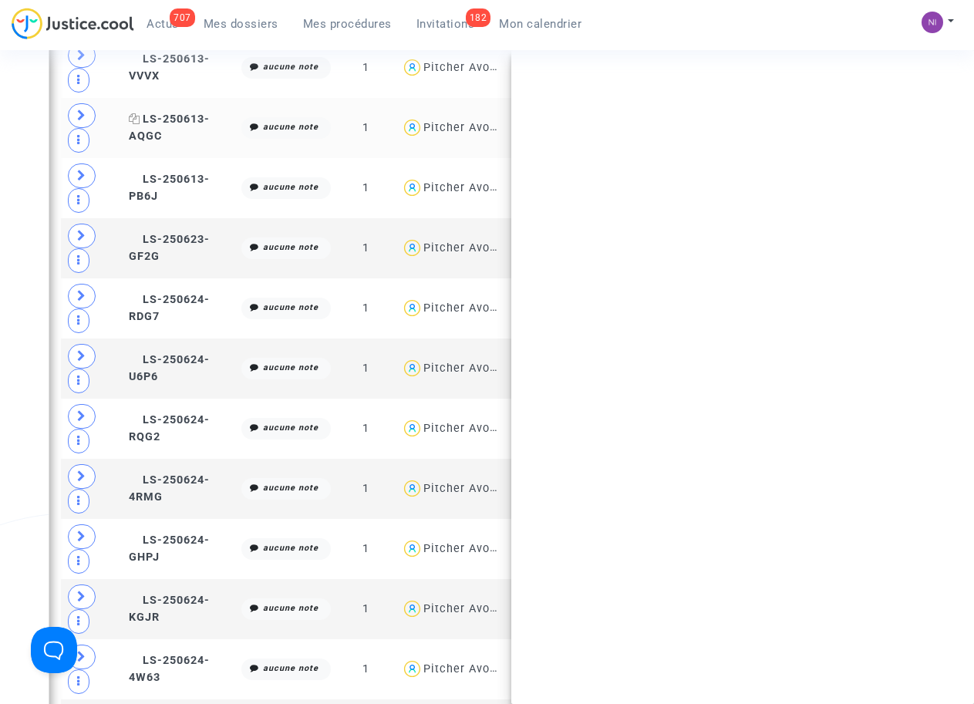
scroll to position [0, 0]
click at [180, 120] on span "LS-250613-AQGC" at bounding box center [169, 128] width 81 height 30
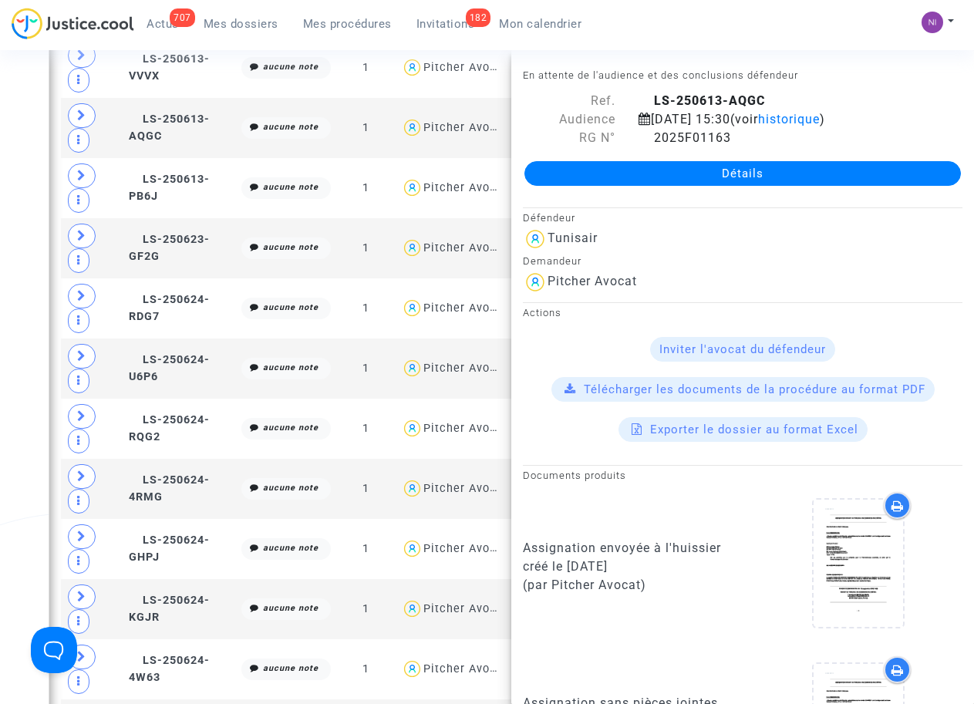
drag, startPoint x: 646, startPoint y: 98, endPoint x: 769, endPoint y: 96, distance: 122.6
click at [769, 96] on div "LS-250613-AQGC" at bounding box center [800, 101] width 347 height 19
drag, startPoint x: 769, startPoint y: 96, endPoint x: 695, endPoint y: 96, distance: 73.2
copy span "LS-250613-AQGC"
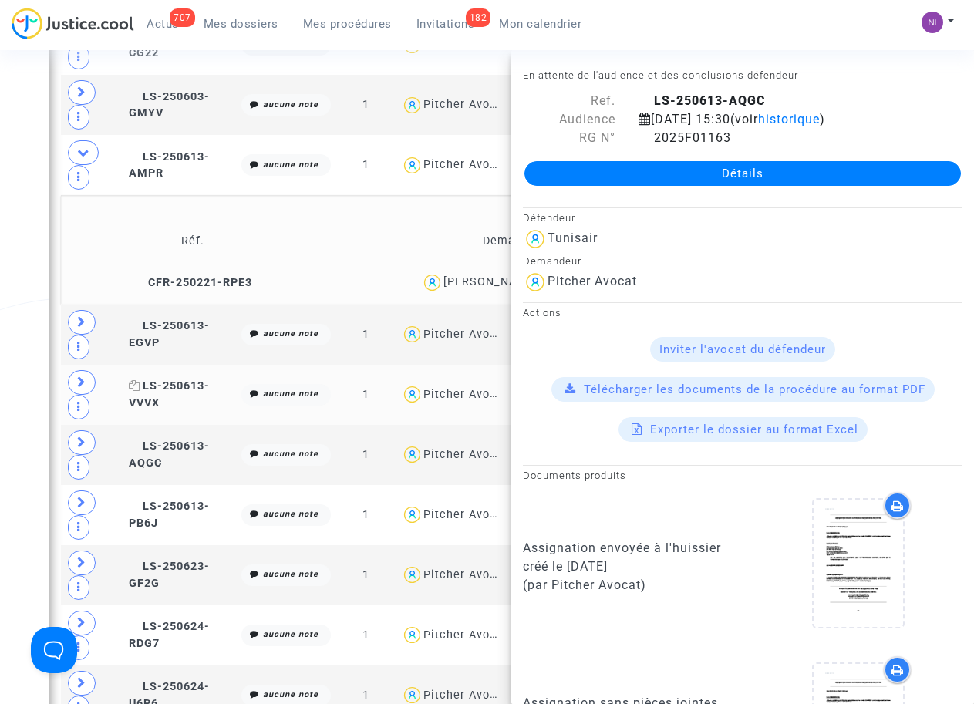
scroll to position [558, 0]
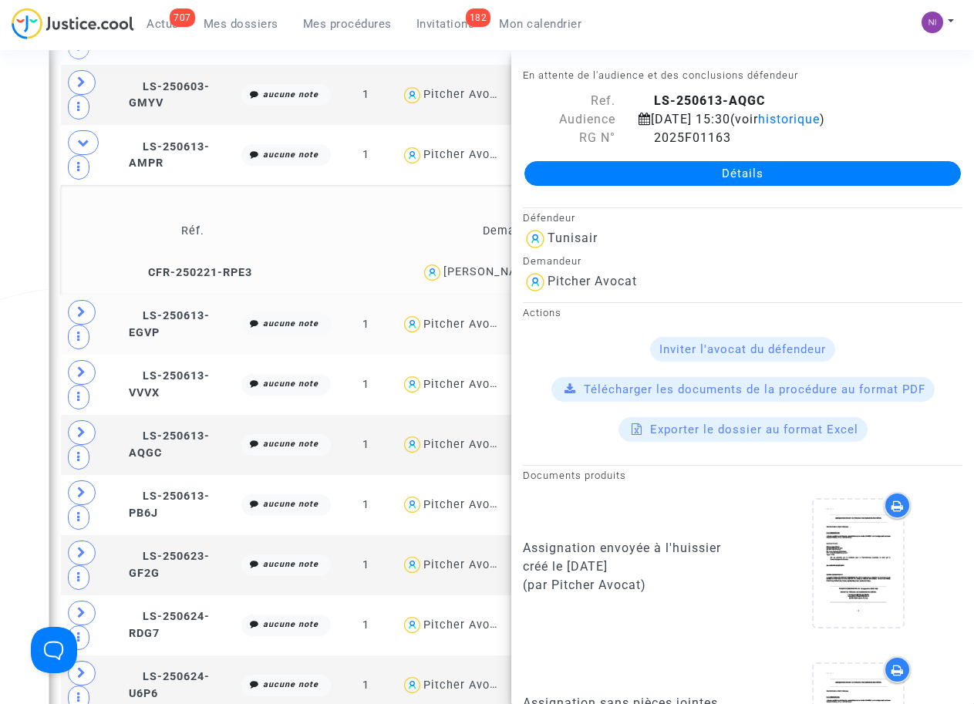
click at [113, 315] on td at bounding box center [92, 325] width 62 height 60
drag, startPoint x: 652, startPoint y: 99, endPoint x: 771, endPoint y: 99, distance: 119.5
click at [771, 99] on div "LS-250613-EGVP" at bounding box center [800, 101] width 347 height 19
drag, startPoint x: 771, startPoint y: 99, endPoint x: 749, endPoint y: 97, distance: 22.4
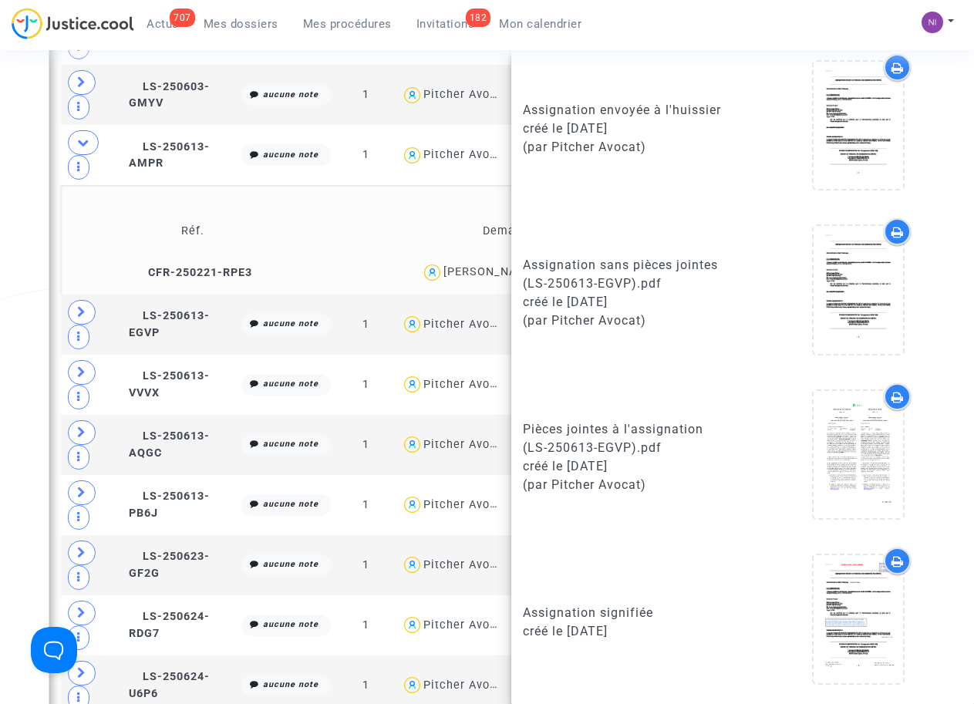
scroll to position [439, 0]
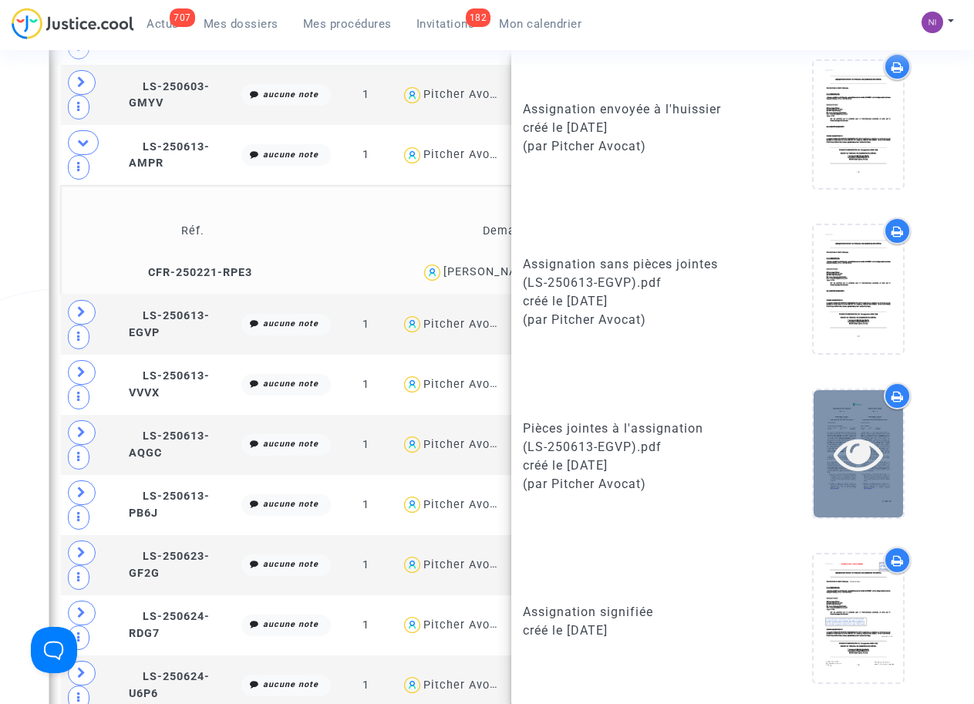
click at [849, 453] on icon at bounding box center [858, 453] width 50 height 49
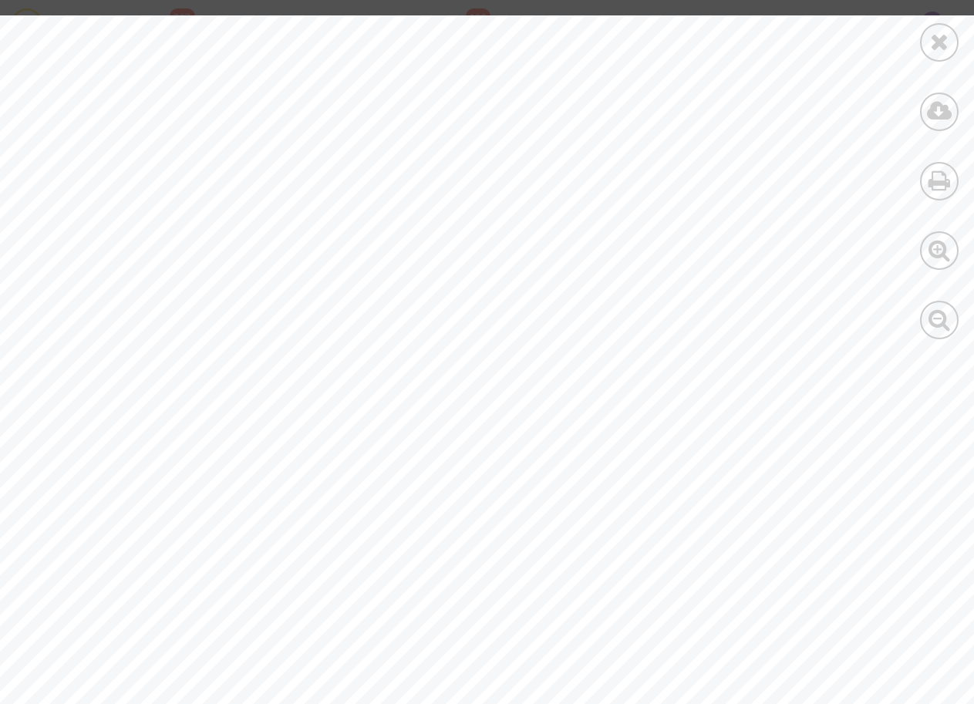
scroll to position [31, 0]
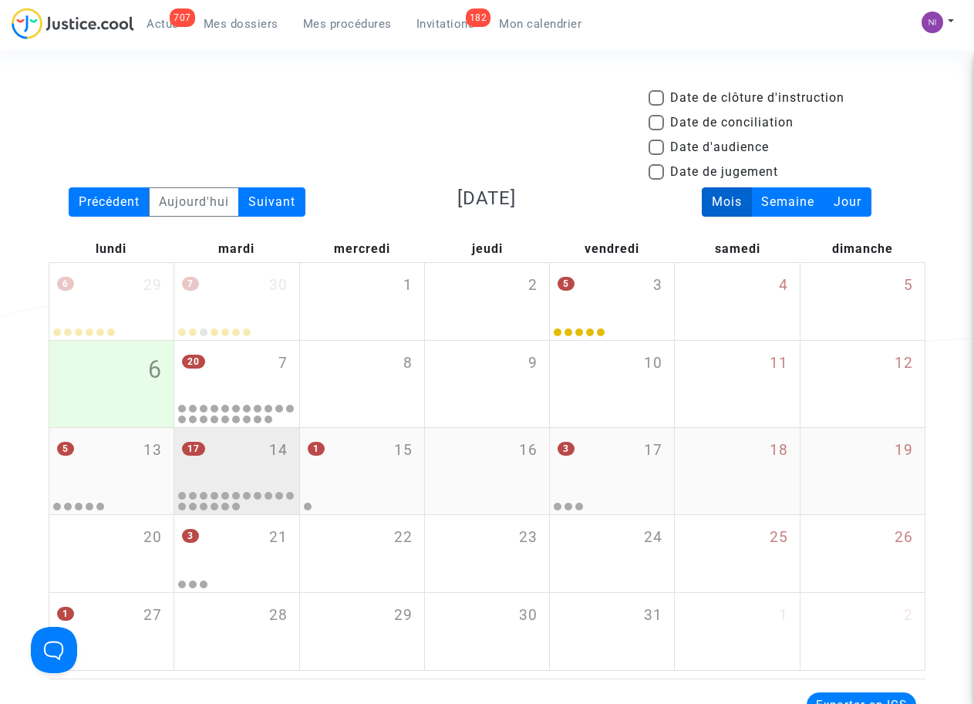
click at [213, 461] on div "17 14" at bounding box center [236, 458] width 124 height 60
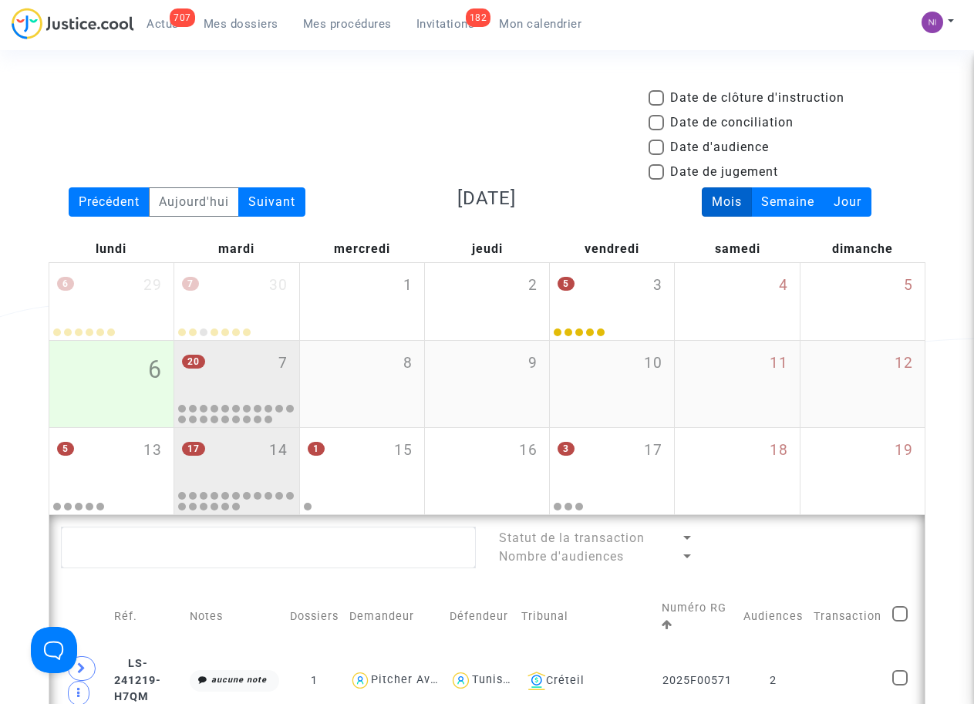
click at [207, 365] on div "20 7" at bounding box center [236, 371] width 124 height 60
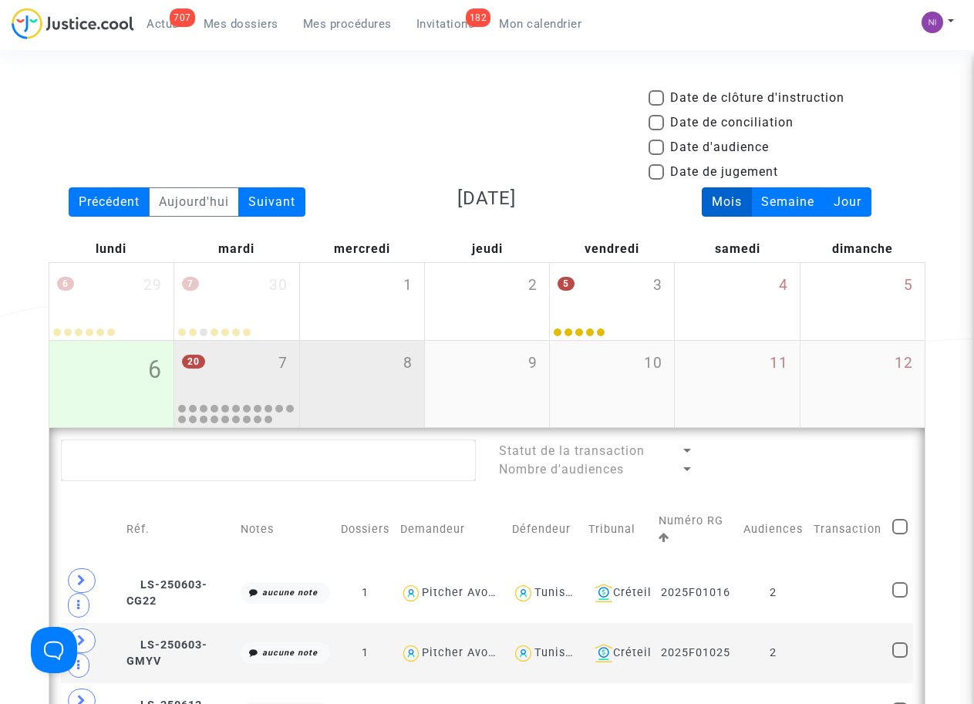
scroll to position [422, 0]
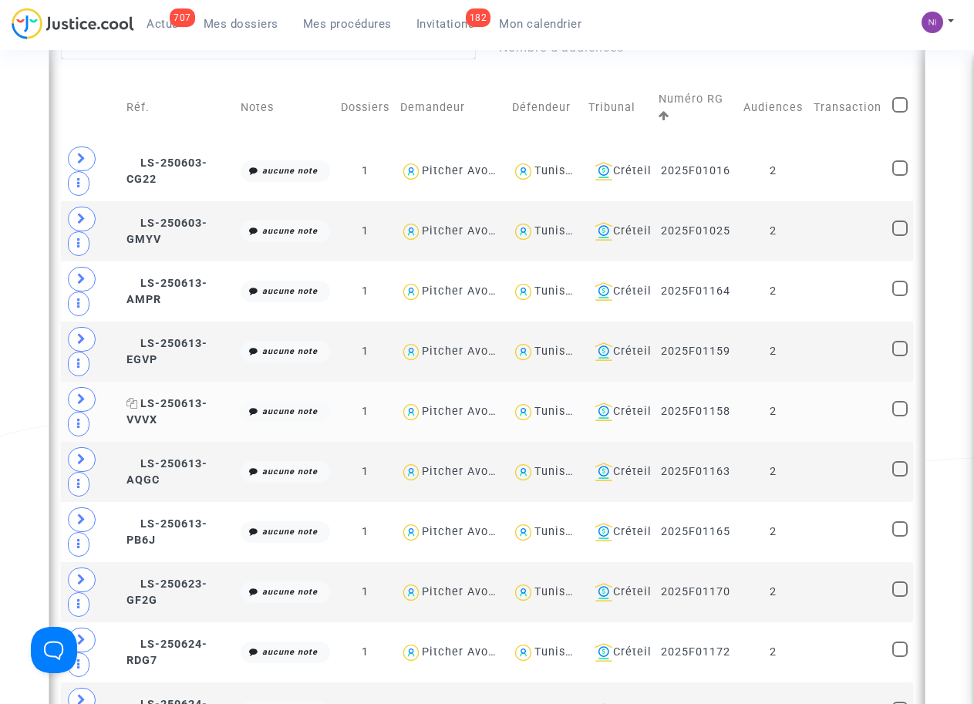
click at [126, 412] on span "LS-250613-VVVX" at bounding box center [166, 412] width 81 height 30
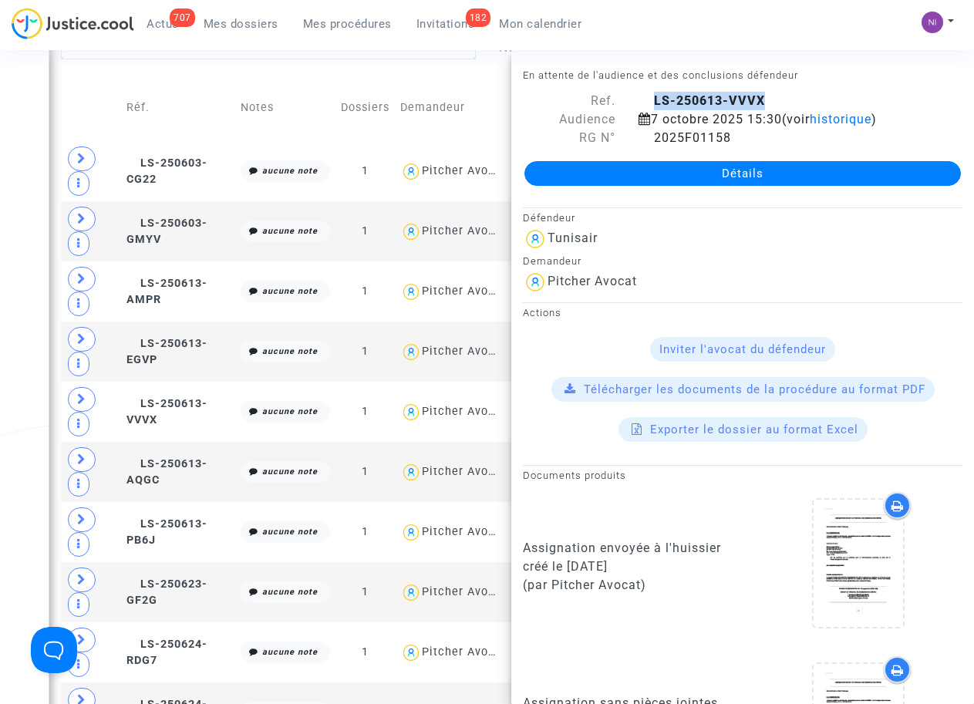
drag, startPoint x: 646, startPoint y: 95, endPoint x: 768, endPoint y: 92, distance: 121.9
click at [768, 92] on div "LS-250613-VVVX" at bounding box center [800, 101] width 347 height 19
drag, startPoint x: 768, startPoint y: 92, endPoint x: 749, endPoint y: 92, distance: 19.3
copy span "LS-250613-VVVX"
click at [164, 349] on td "LS-250613-EGVP" at bounding box center [178, 352] width 114 height 60
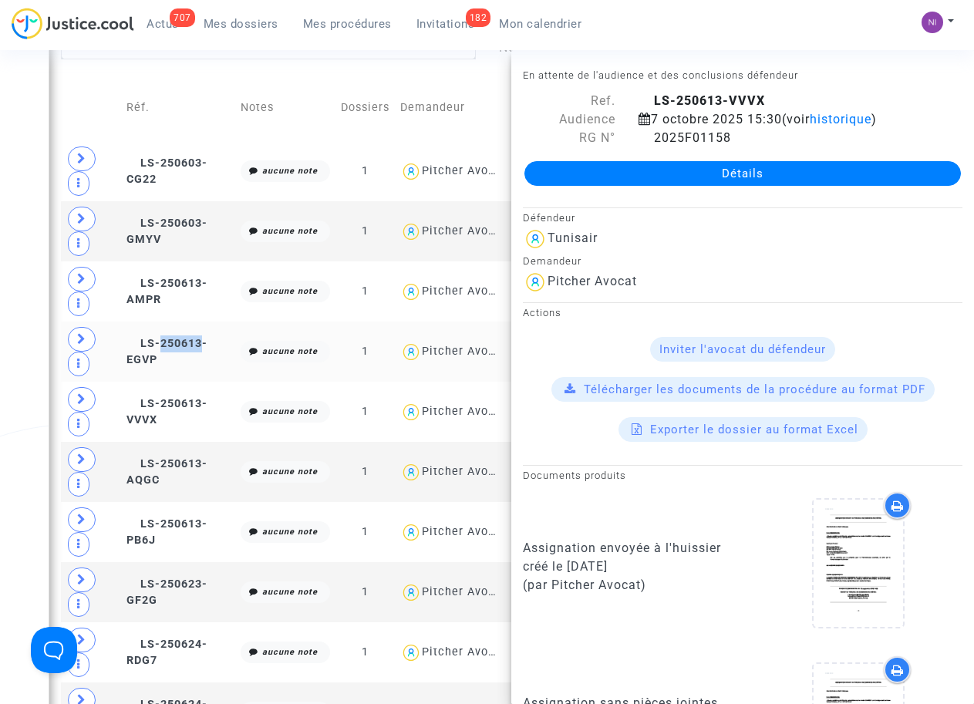
click at [164, 349] on td "LS-250613-EGVP" at bounding box center [178, 352] width 114 height 60
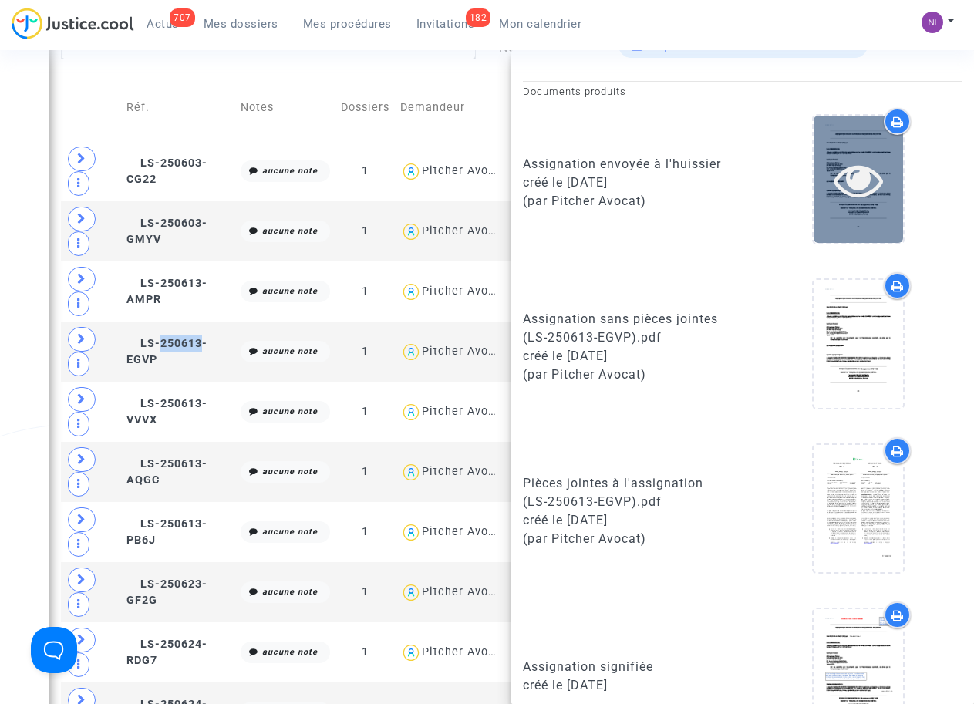
scroll to position [392, 0]
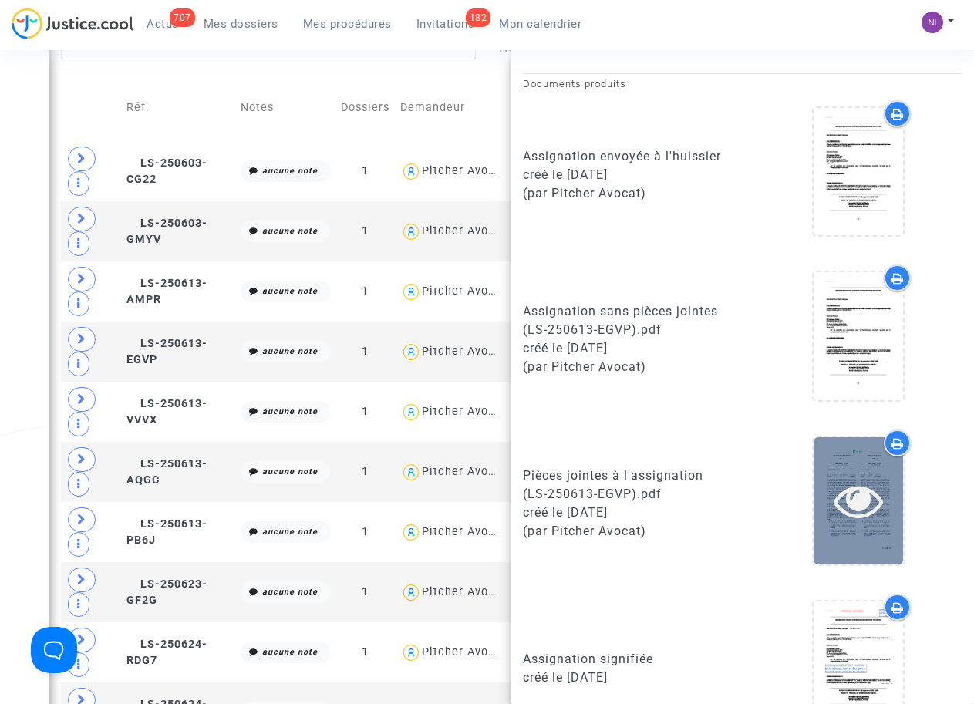
click at [839, 502] on icon at bounding box center [858, 500] width 50 height 49
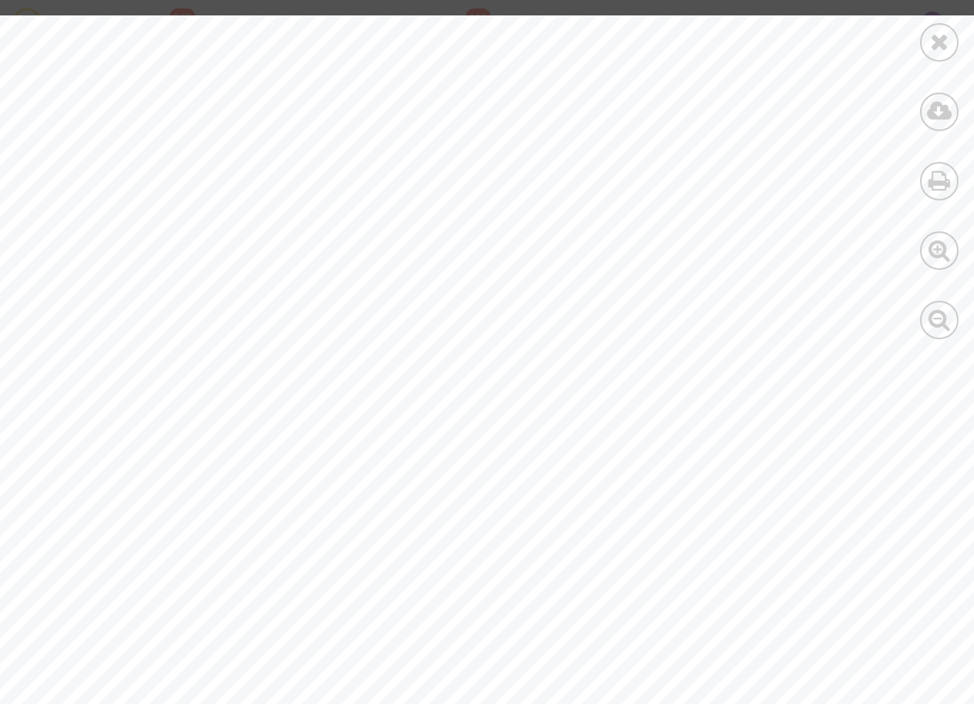
scroll to position [316, 0]
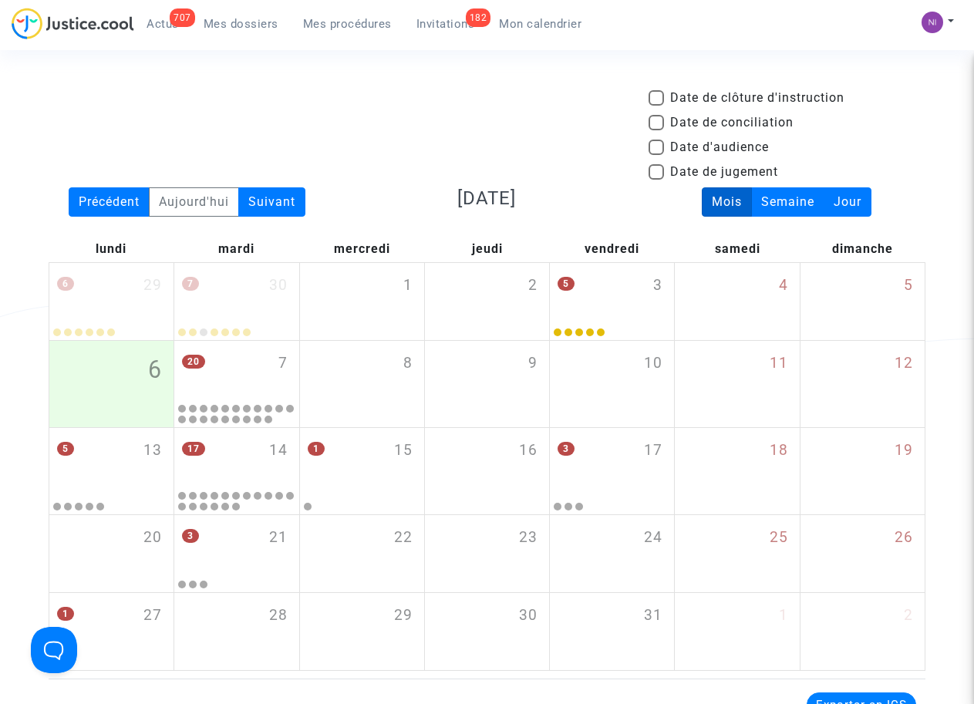
click at [534, 29] on span "Mon calendrier" at bounding box center [540, 24] width 83 height 14
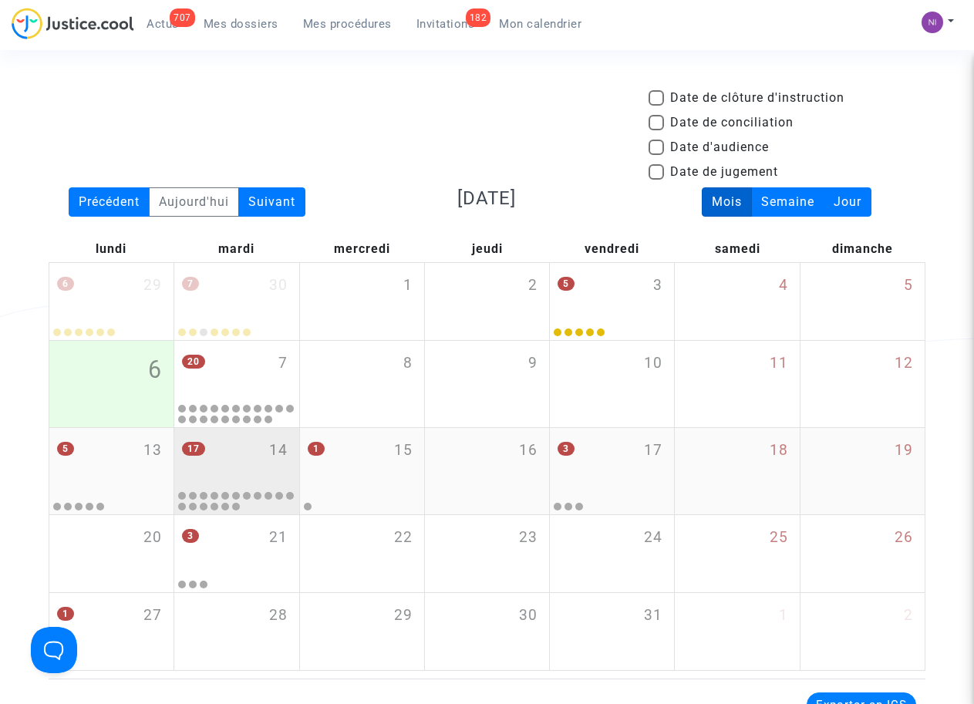
click at [212, 462] on div "17 14" at bounding box center [236, 458] width 124 height 60
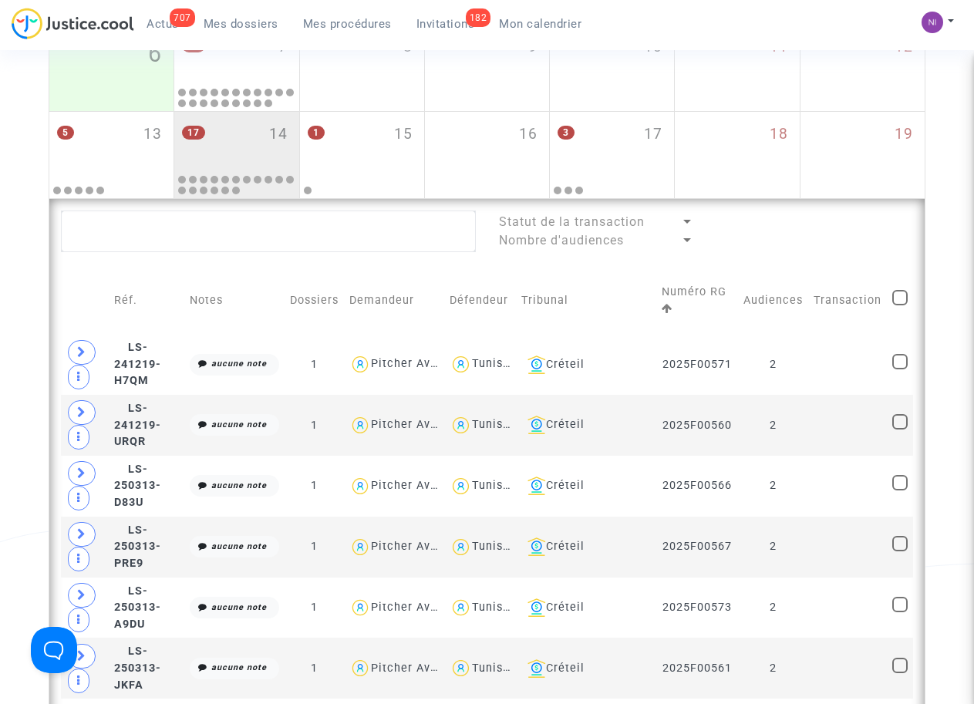
scroll to position [316, 0]
click at [156, 226] on textarea at bounding box center [268, 231] width 414 height 42
paste textarea "LS-250613-AQGC"
type textarea "LS-250613-AQGC"
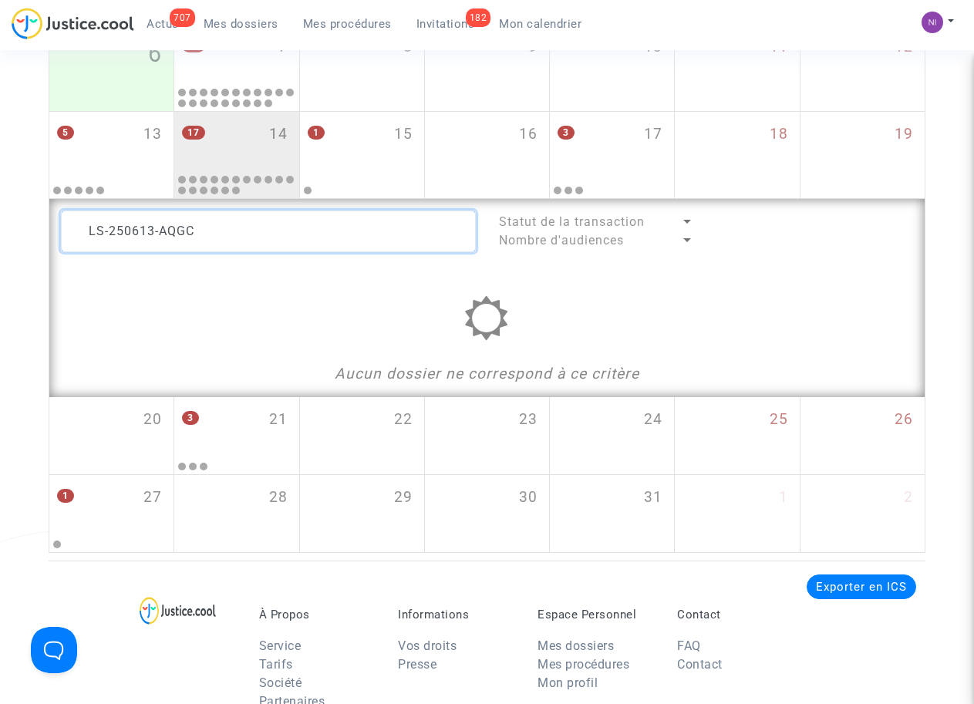
click at [93, 224] on textarea at bounding box center [268, 231] width 414 height 42
click at [208, 228] on textarea at bounding box center [268, 231] width 414 height 42
drag, startPoint x: 213, startPoint y: 231, endPoint x: 63, endPoint y: 231, distance: 149.6
click at [63, 231] on textarea at bounding box center [268, 231] width 414 height 42
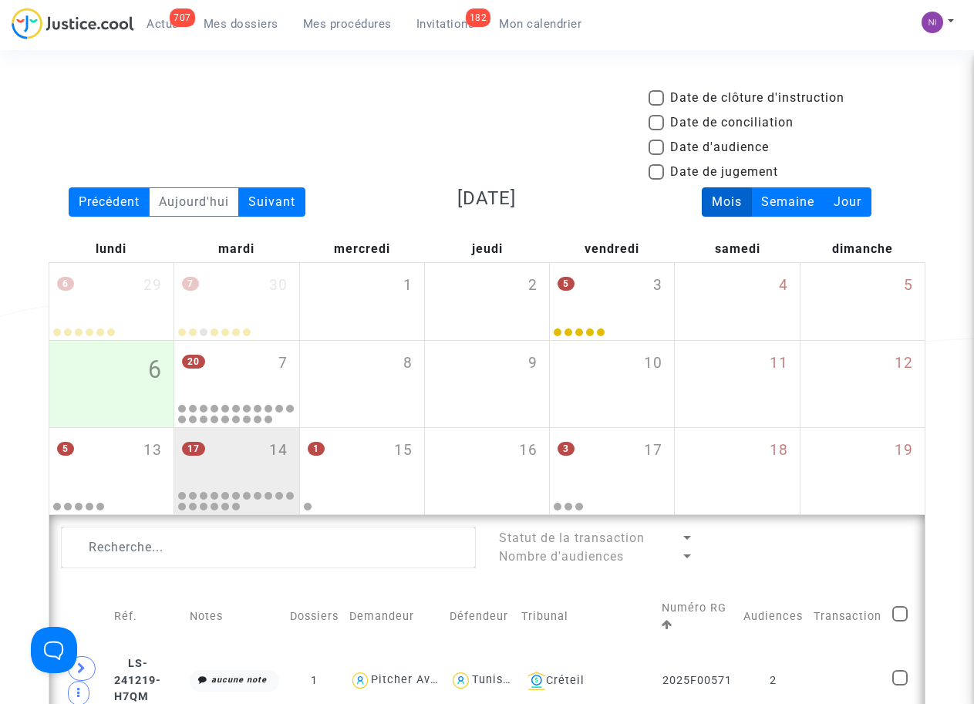
click at [473, 138] on div "Date de clôture d'instruction Date de conciliation Date d'audience Date de juge…" at bounding box center [487, 138] width 900 height 99
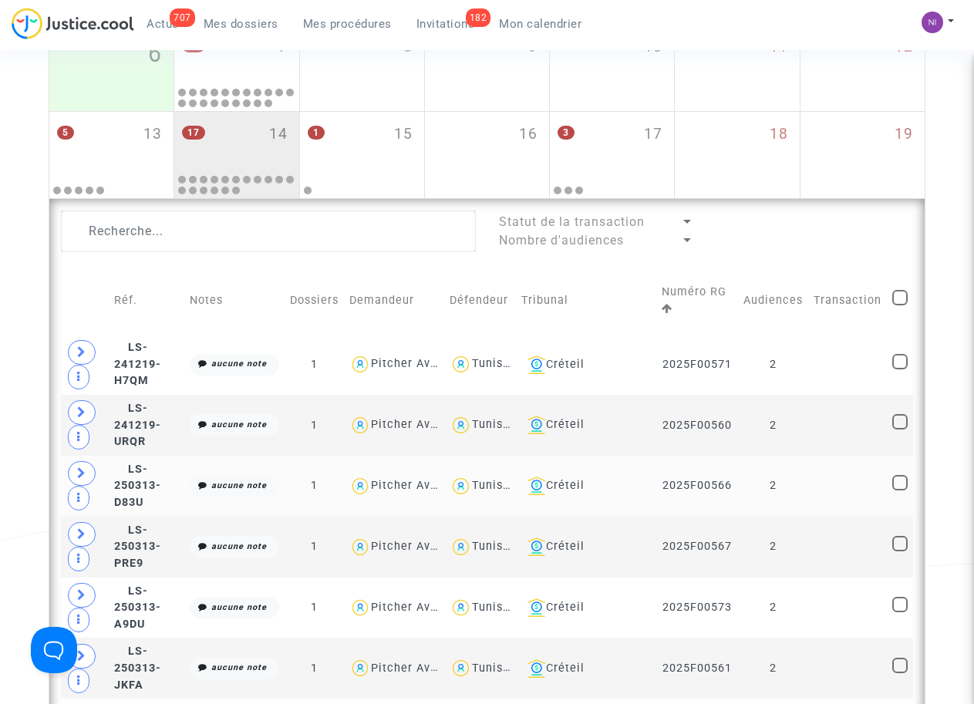
scroll to position [422, 0]
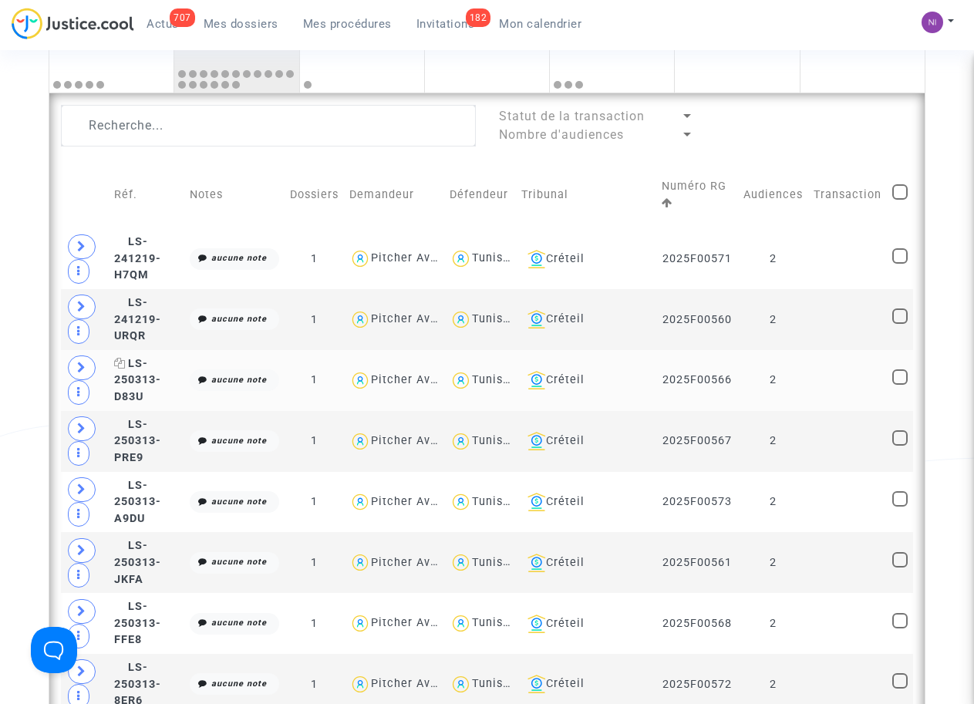
click at [158, 372] on span "LS-250313-D83U" at bounding box center [137, 380] width 47 height 46
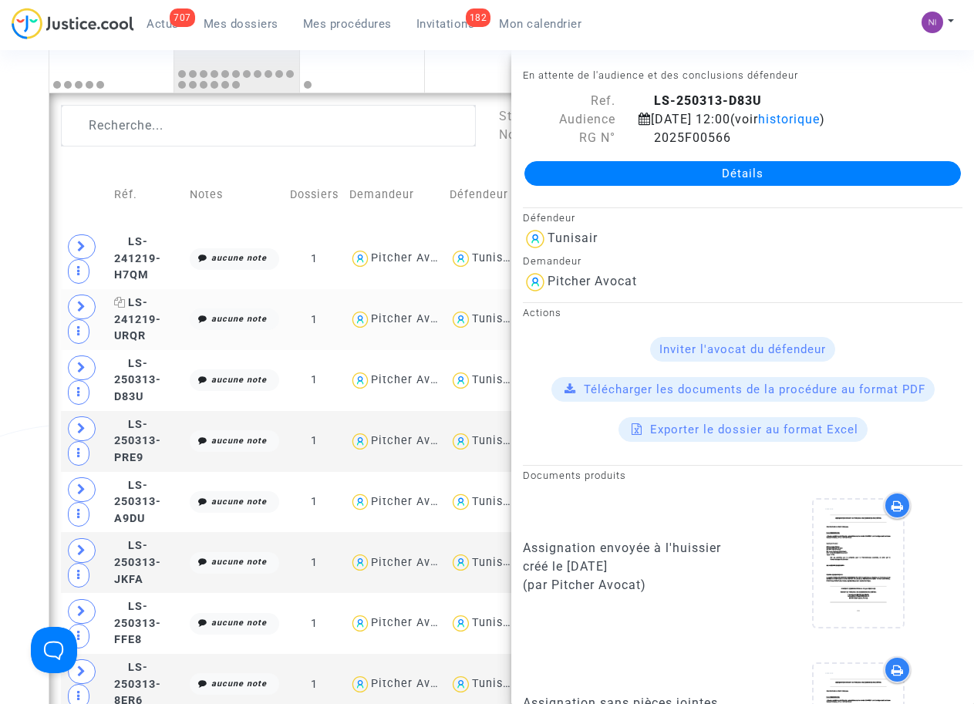
click at [149, 311] on span "LS-241219-URQR" at bounding box center [137, 319] width 47 height 46
drag, startPoint x: 652, startPoint y: 96, endPoint x: 772, endPoint y: 96, distance: 119.5
click at [772, 96] on div "LS-241219-URQR" at bounding box center [800, 101] width 347 height 19
drag, startPoint x: 772, startPoint y: 96, endPoint x: 721, endPoint y: 100, distance: 51.1
copy b "LS-241219-URQR"
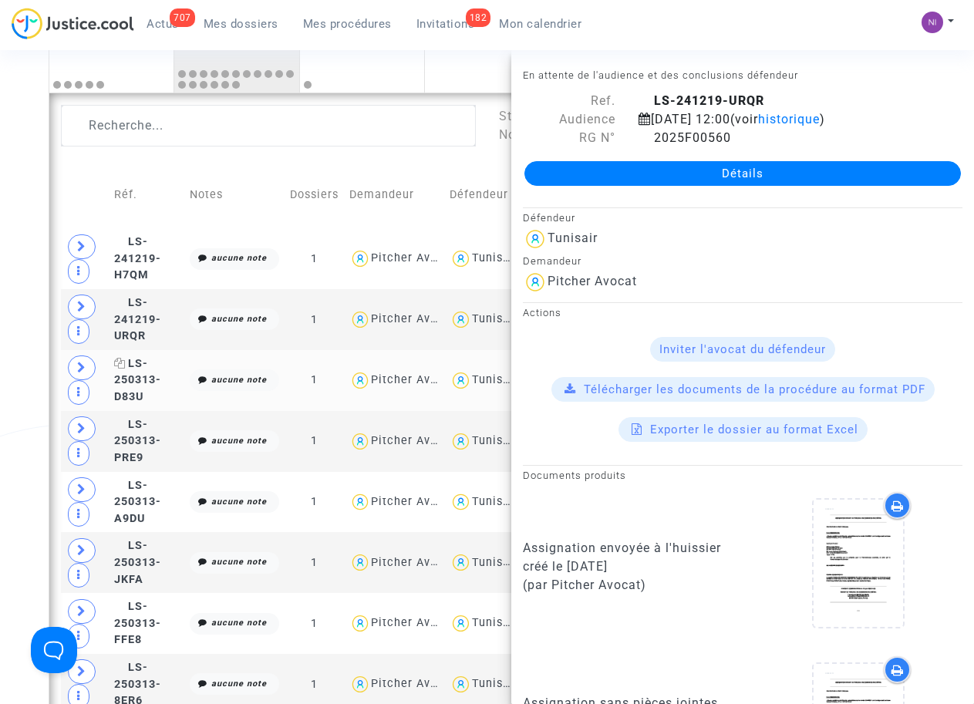
click at [126, 369] on icon at bounding box center [120, 363] width 12 height 11
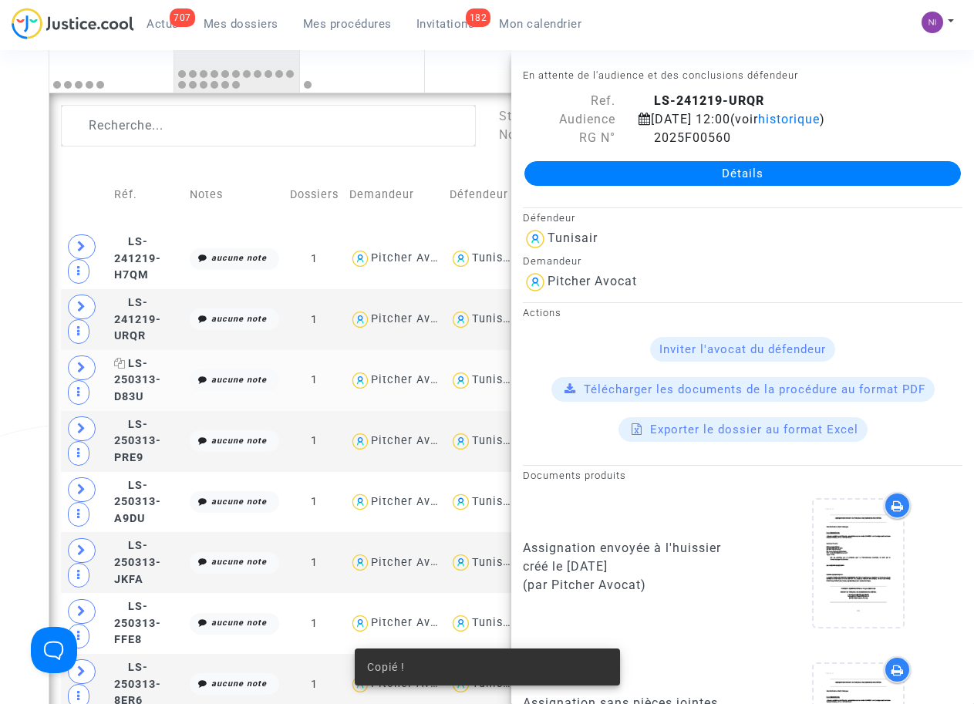
click at [126, 369] on icon at bounding box center [120, 363] width 12 height 11
click at [93, 370] on span at bounding box center [82, 367] width 28 height 25
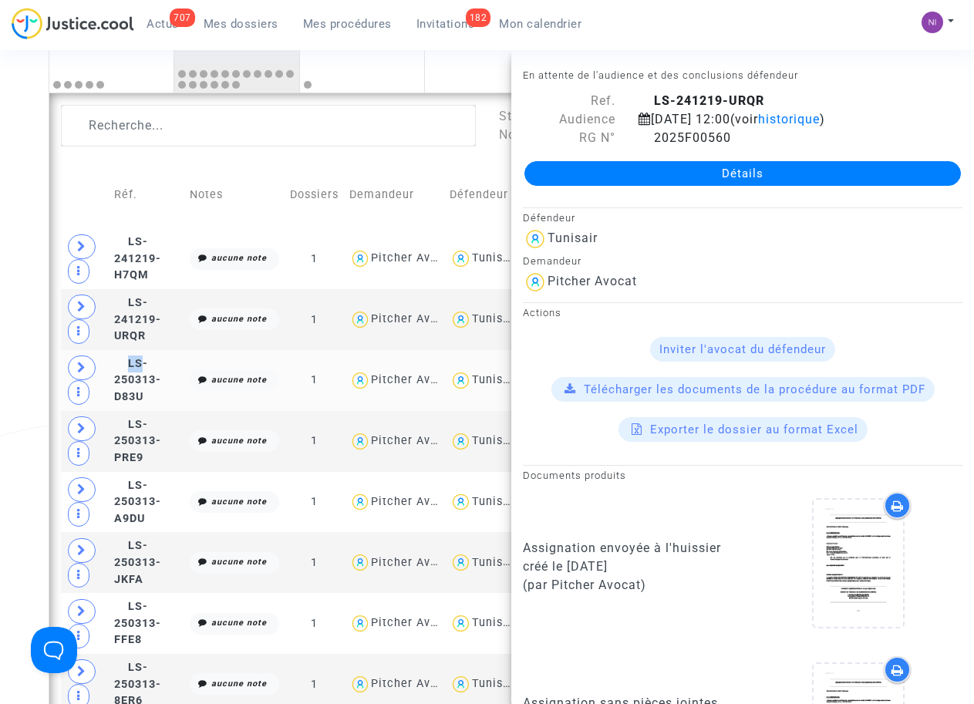
scroll to position [0, 0]
click at [149, 368] on span "LS-250313-D83U" at bounding box center [137, 380] width 47 height 46
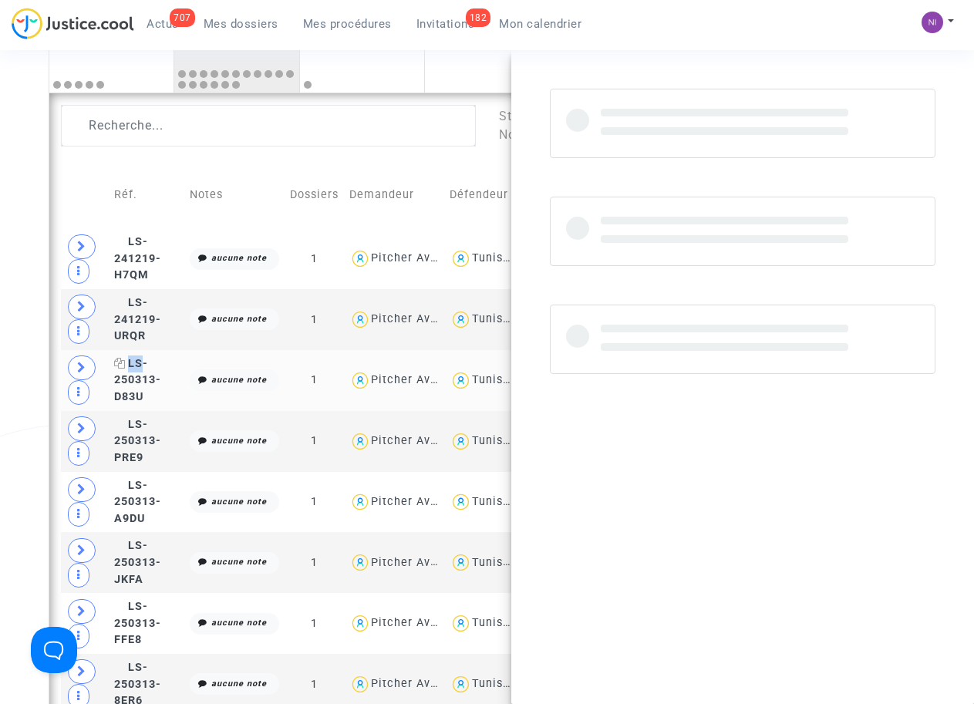
click at [149, 367] on span "LS-250313-D83U" at bounding box center [137, 380] width 47 height 46
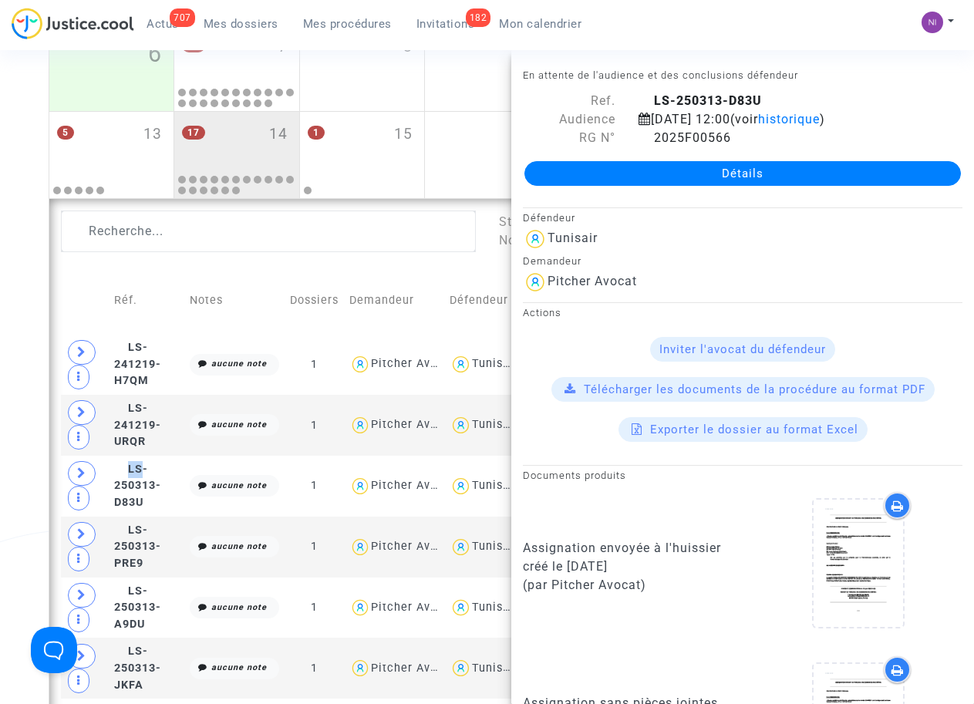
drag, startPoint x: 650, startPoint y: 96, endPoint x: 782, endPoint y: 96, distance: 131.8
click at [782, 96] on div "LS-250313-D83U" at bounding box center [800, 101] width 347 height 19
copy b "LS-250313-D83U"
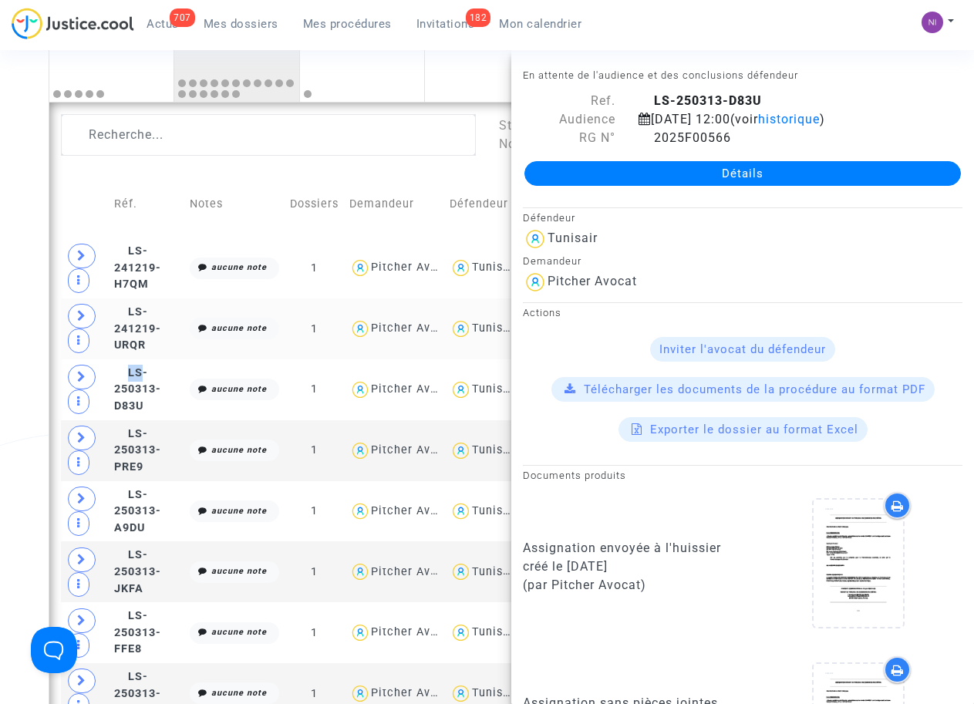
scroll to position [422, 0]
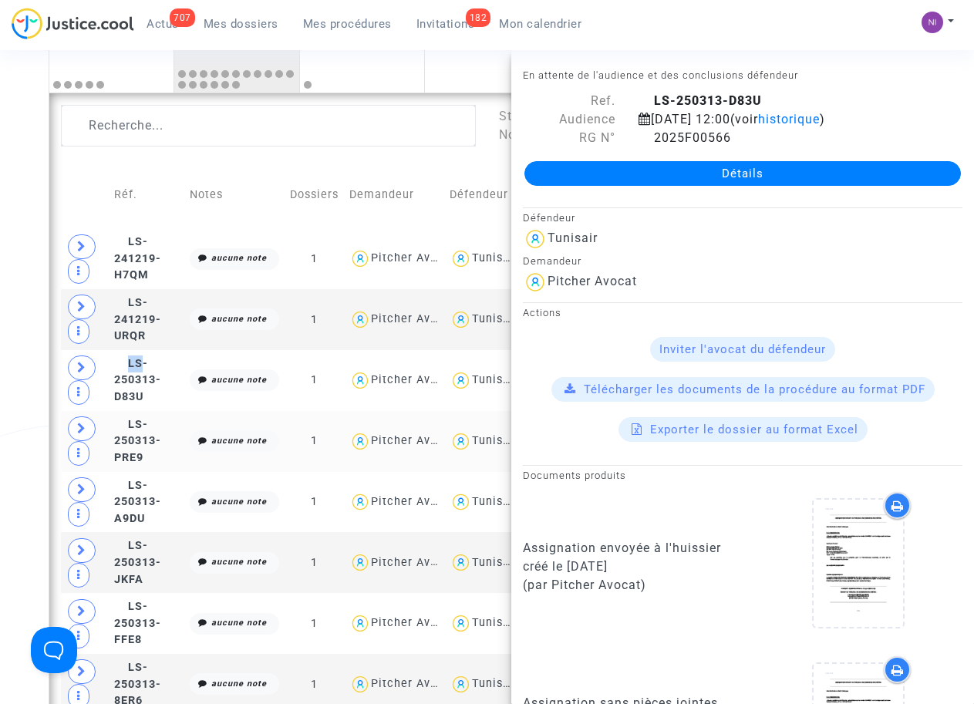
click at [120, 433] on td "LS-250313-PRE9" at bounding box center [147, 441] width 76 height 61
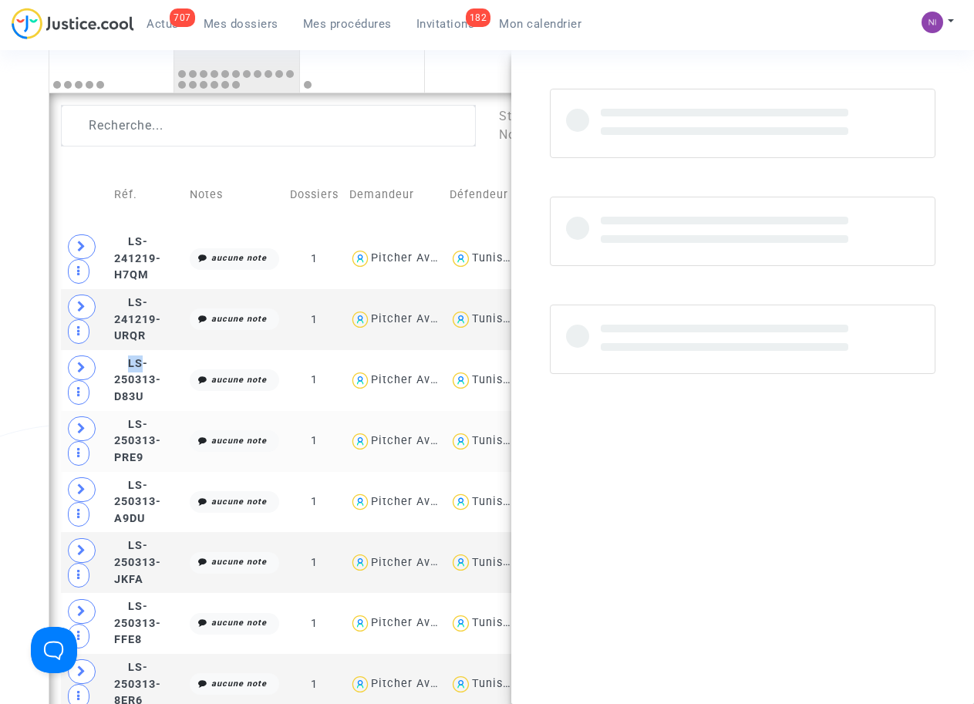
click at [120, 433] on td "LS-250313-PRE9" at bounding box center [147, 441] width 76 height 61
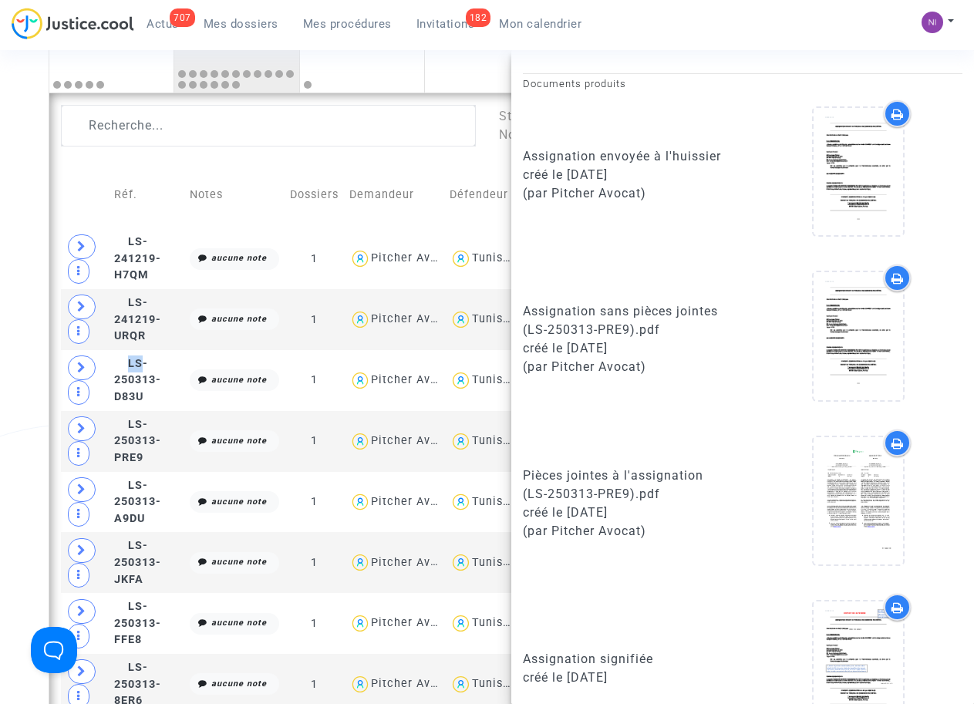
scroll to position [392, 0]
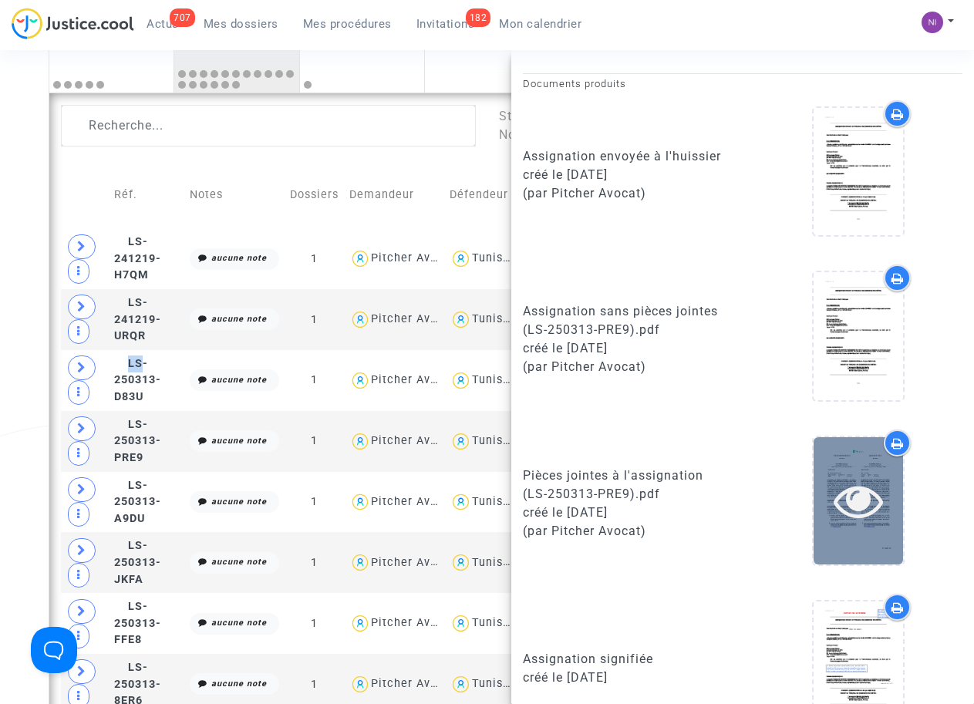
click at [844, 503] on icon at bounding box center [858, 500] width 50 height 49
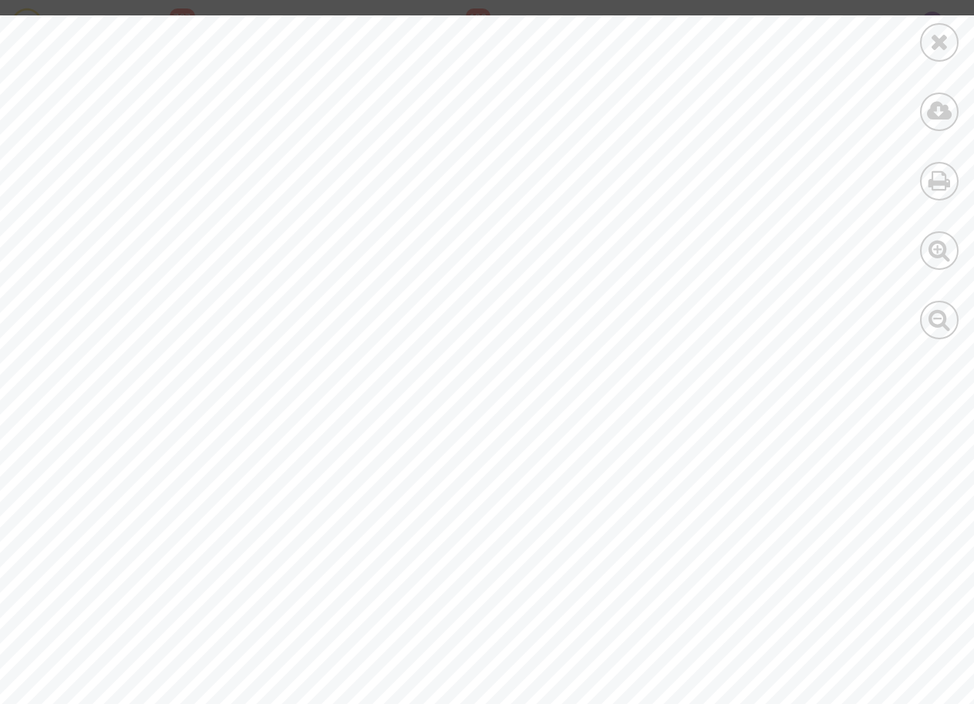
scroll to position [0, 0]
drag, startPoint x: 210, startPoint y: 281, endPoint x: 282, endPoint y: 282, distance: 72.5
drag, startPoint x: 215, startPoint y: 285, endPoint x: 297, endPoint y: 286, distance: 81.7
click at [297, 286] on span "[PERSON_NAME]" at bounding box center [275, 291] width 122 height 12
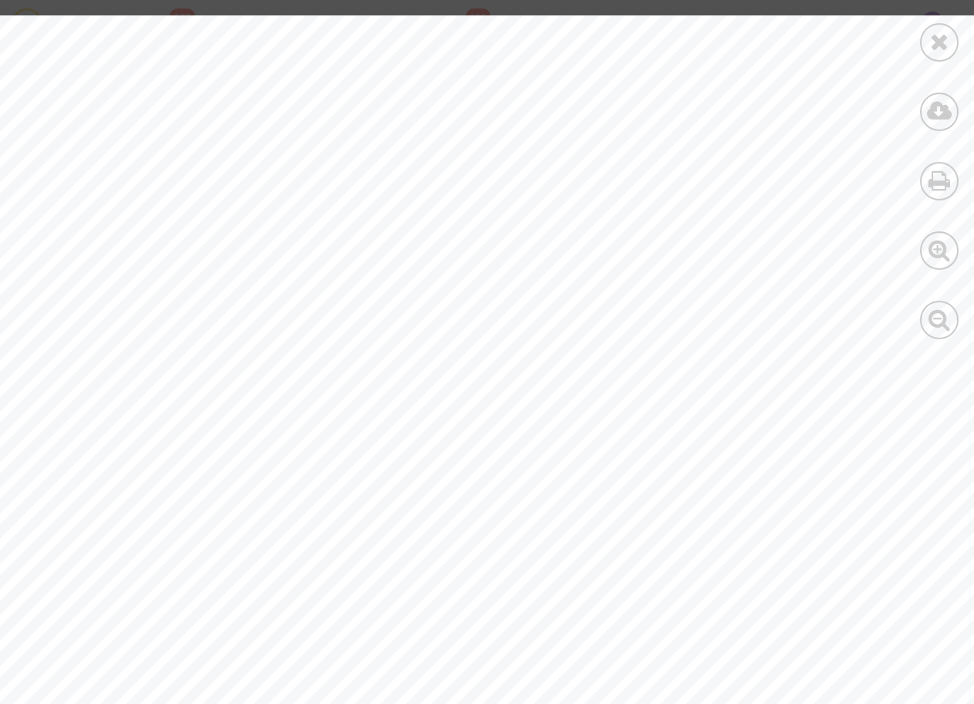
drag, startPoint x: 295, startPoint y: 288, endPoint x: 261, endPoint y: 286, distance: 34.7
copy span "[PERSON_NAME]"
click at [942, 45] on icon at bounding box center [939, 41] width 19 height 23
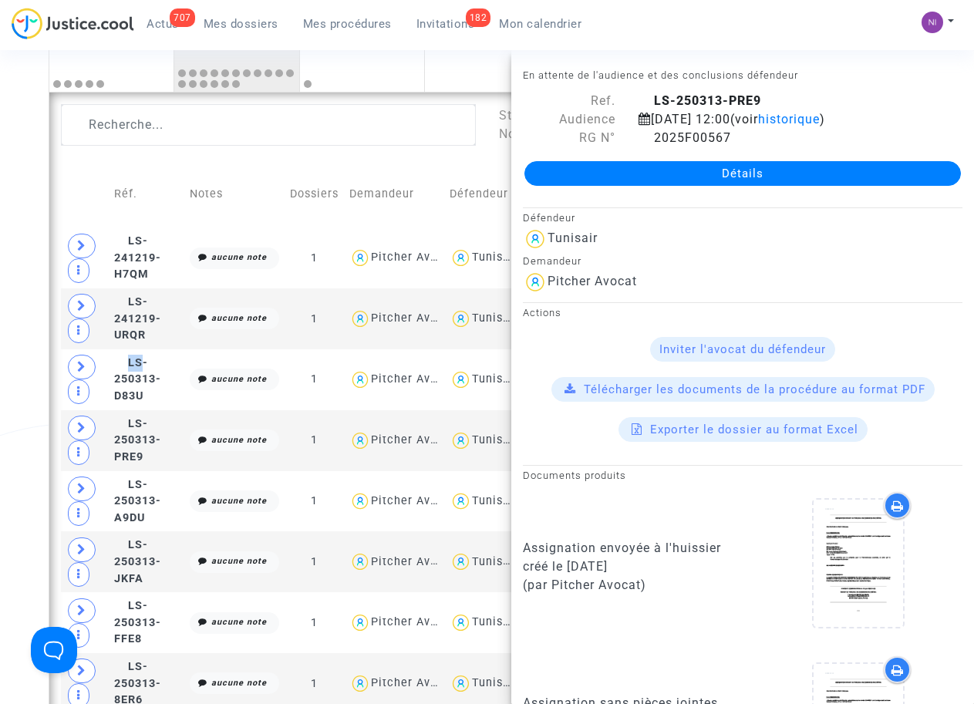
scroll to position [422, 0]
drag, startPoint x: 653, startPoint y: 96, endPoint x: 785, endPoint y: 99, distance: 131.9
click at [785, 99] on div "LS-250313-PRE9" at bounding box center [800, 101] width 347 height 19
drag, startPoint x: 780, startPoint y: 100, endPoint x: 730, endPoint y: 100, distance: 50.1
copy b "LS-250313-PRE9"
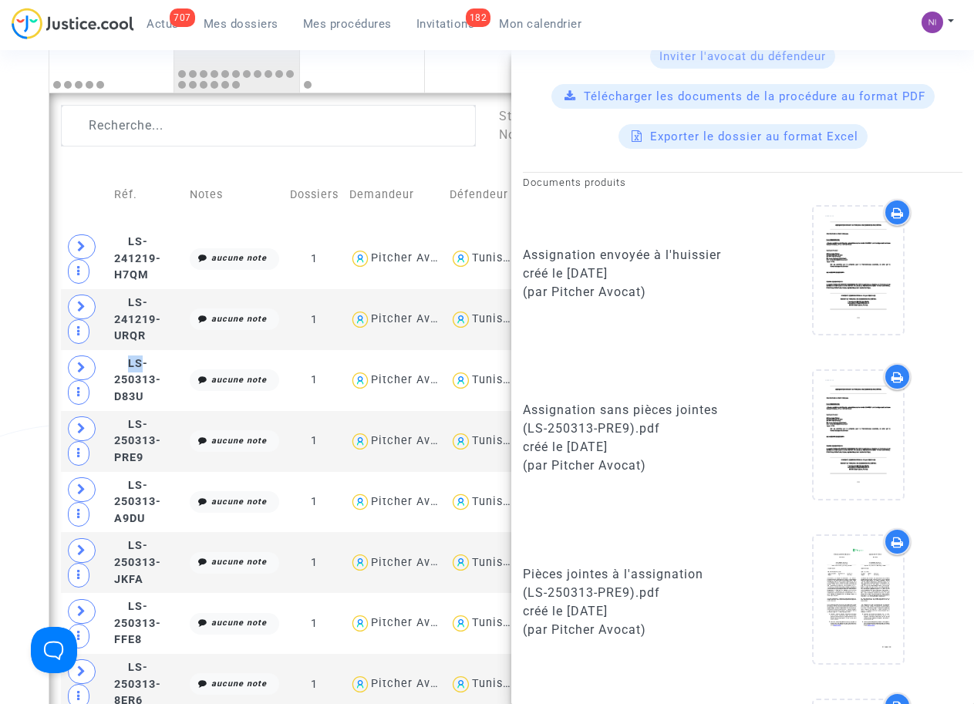
scroll to position [294, 0]
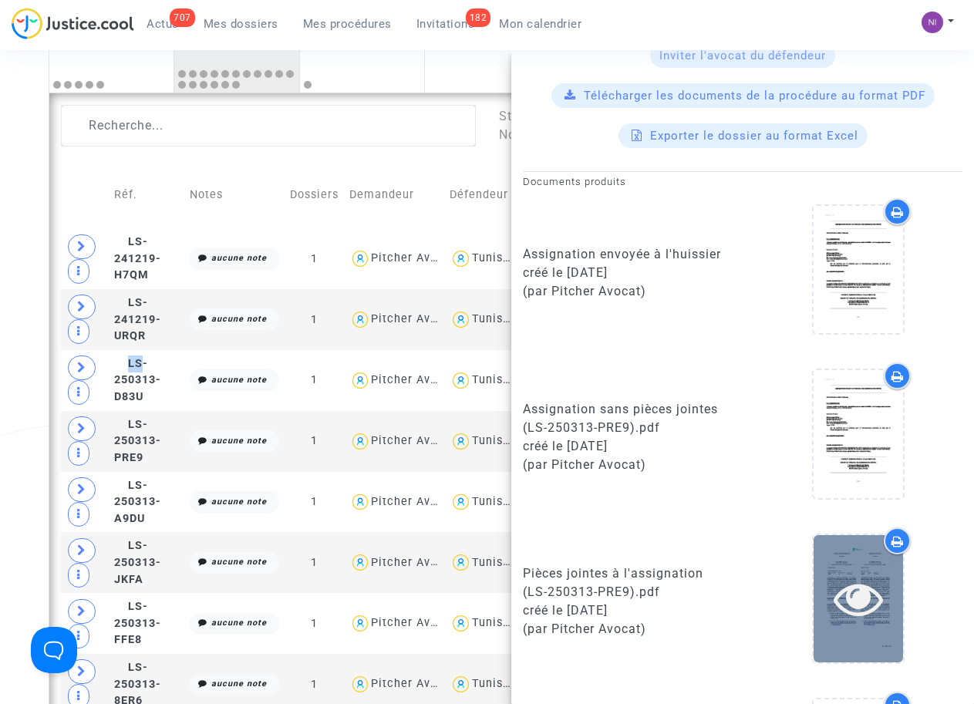
click at [850, 598] on icon at bounding box center [858, 598] width 50 height 49
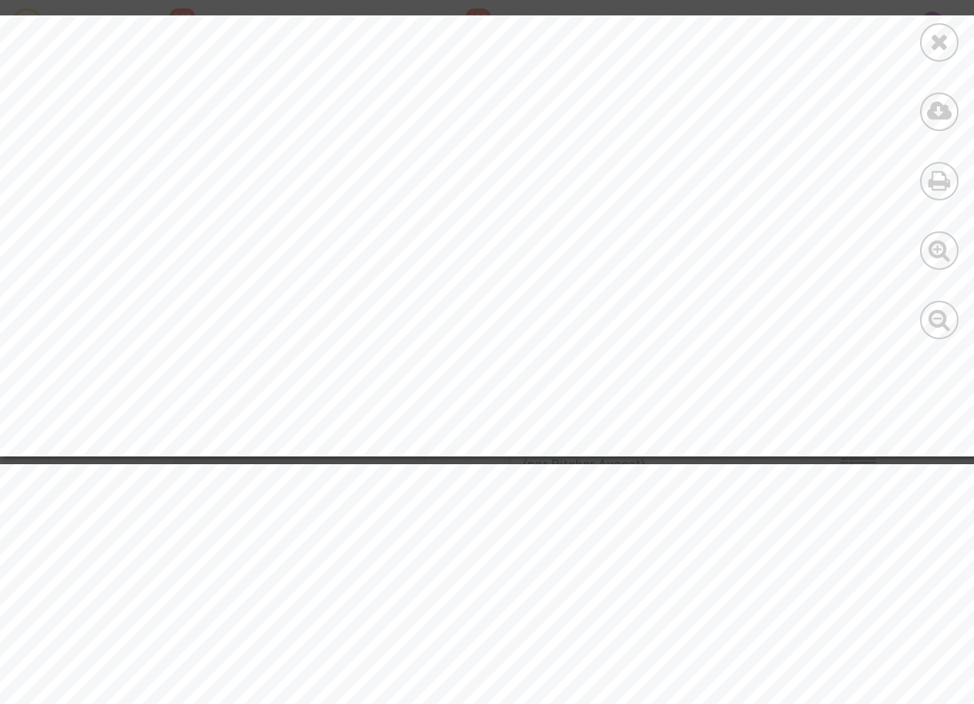
scroll to position [12120, 0]
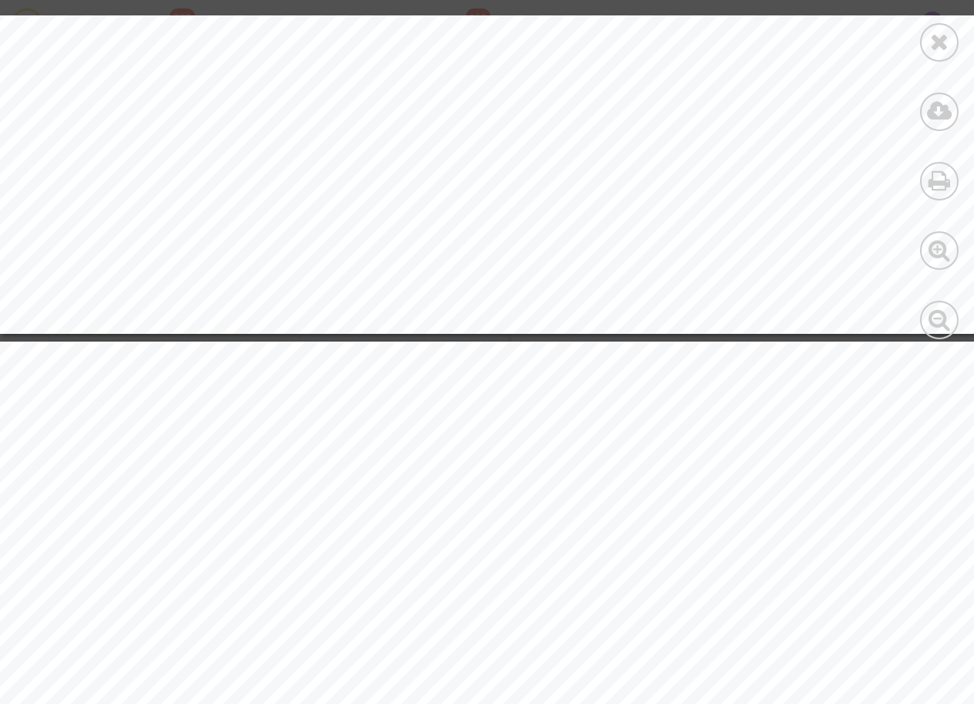
drag, startPoint x: 971, startPoint y: 199, endPoint x: 971, endPoint y: 234, distance: 34.7
click at [971, 234] on div at bounding box center [938, 177] width 69 height 355
drag, startPoint x: 970, startPoint y: 196, endPoint x: 895, endPoint y: 311, distance: 137.1
click at [971, 261] on div at bounding box center [938, 177] width 69 height 355
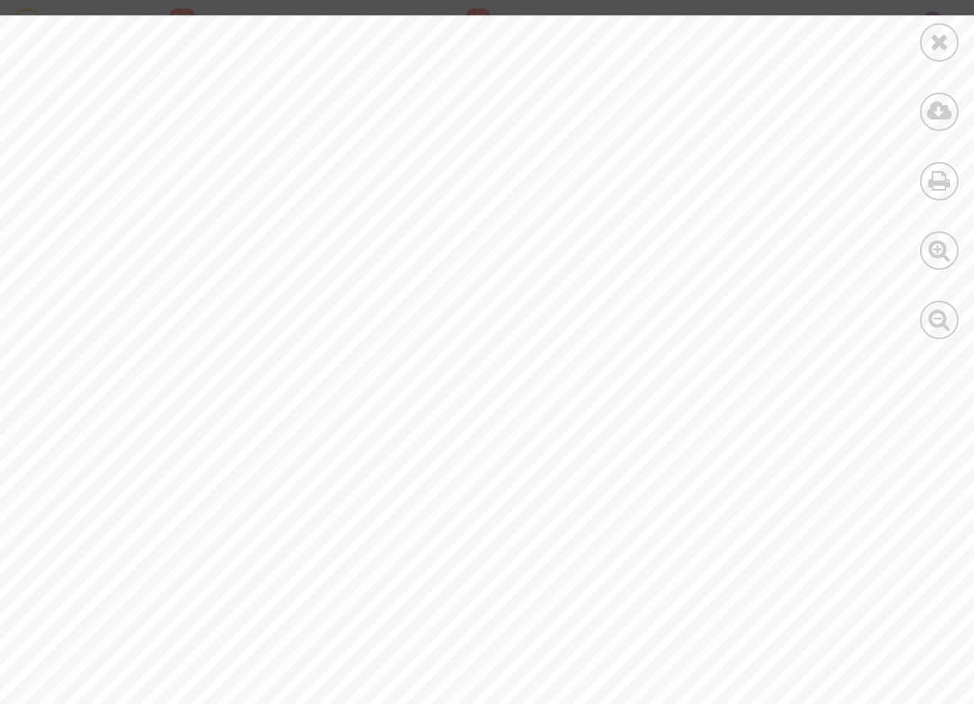
scroll to position [0, 0]
click at [938, 47] on icon at bounding box center [939, 41] width 19 height 23
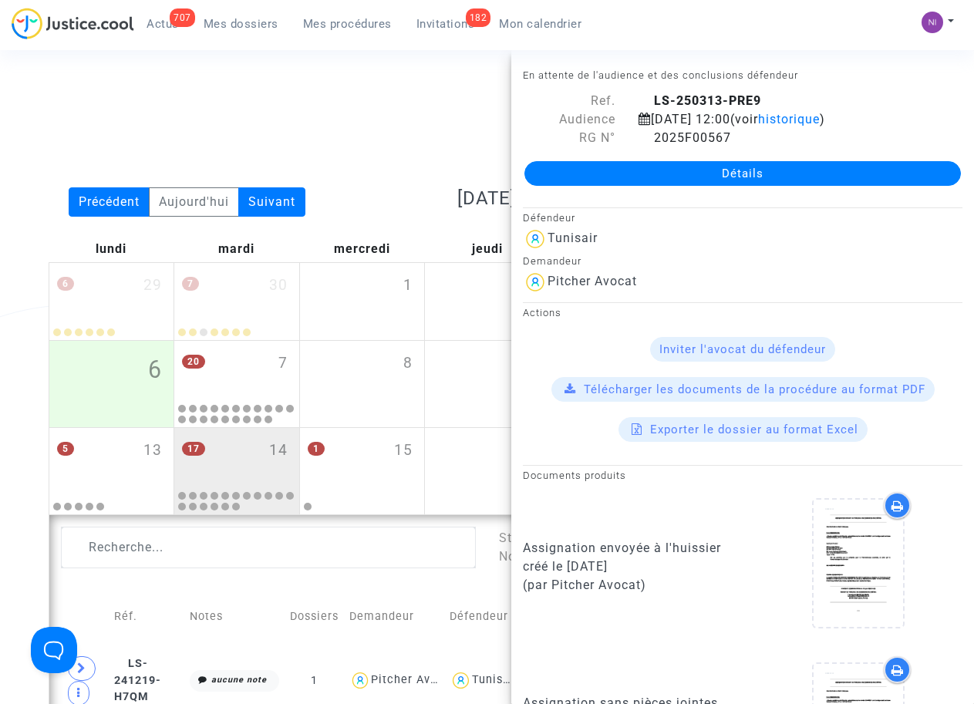
click at [427, 89] on div "Date de clôture d'instruction Date de conciliation Date d'audience Date de juge…" at bounding box center [487, 138] width 900 height 99
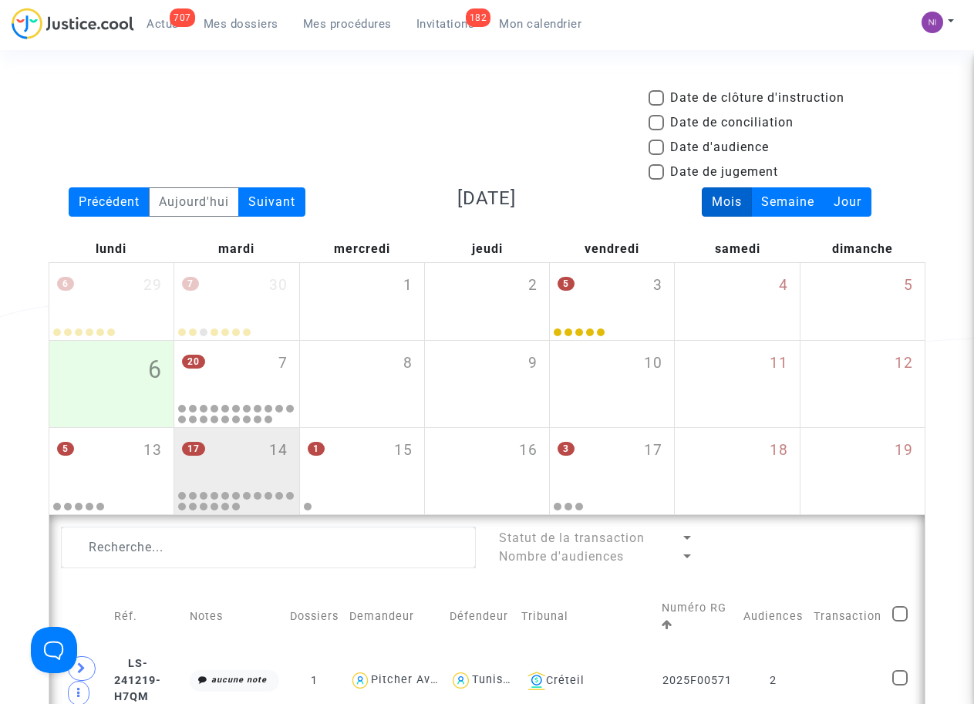
click at [389, 126] on div "Date de clôture d'instruction Date de conciliation Date d'audience Date de juge…" at bounding box center [487, 138] width 900 height 99
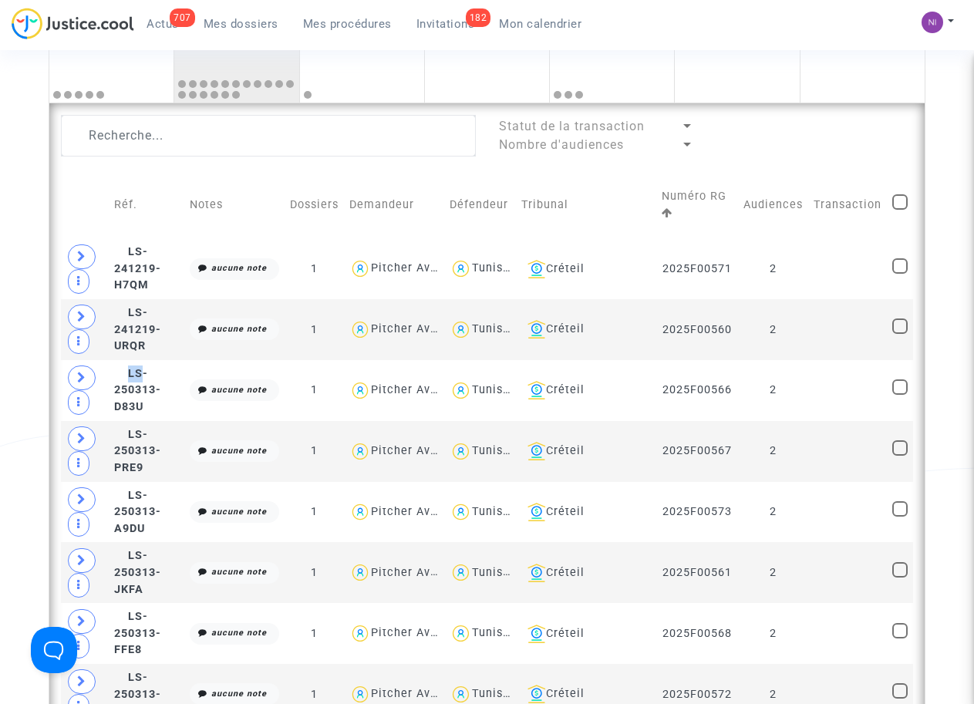
scroll to position [422, 0]
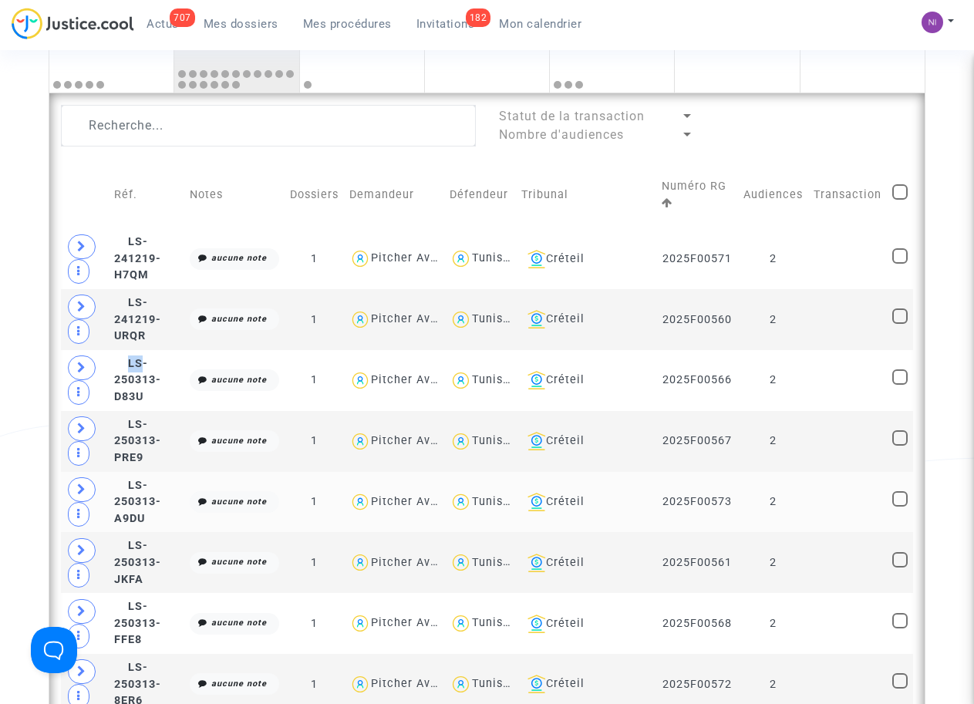
click at [109, 500] on td at bounding box center [85, 502] width 48 height 61
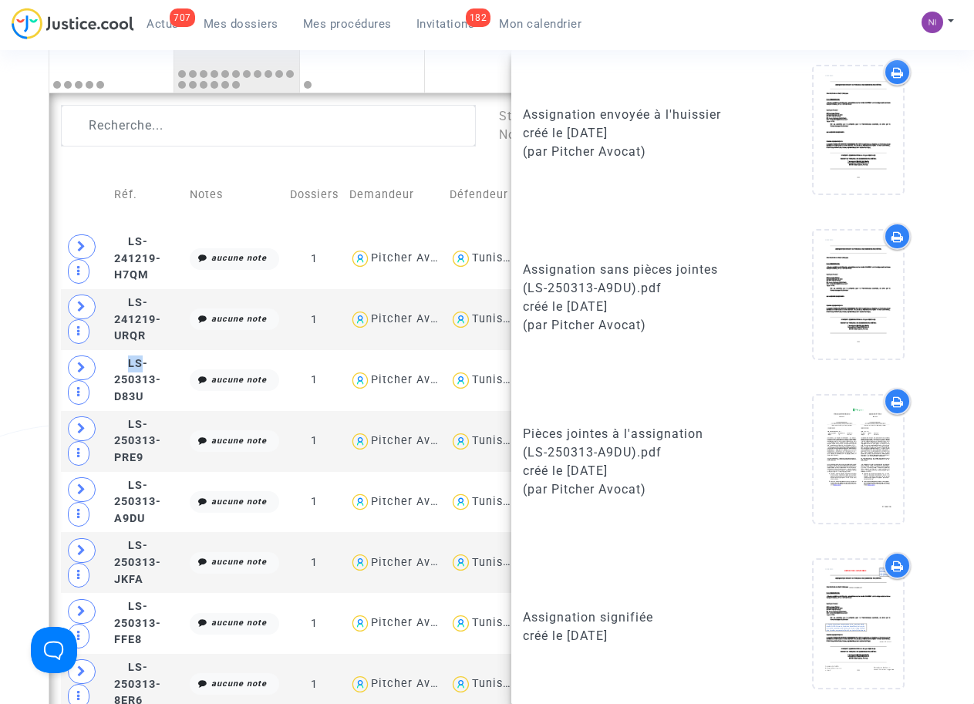
scroll to position [439, 0]
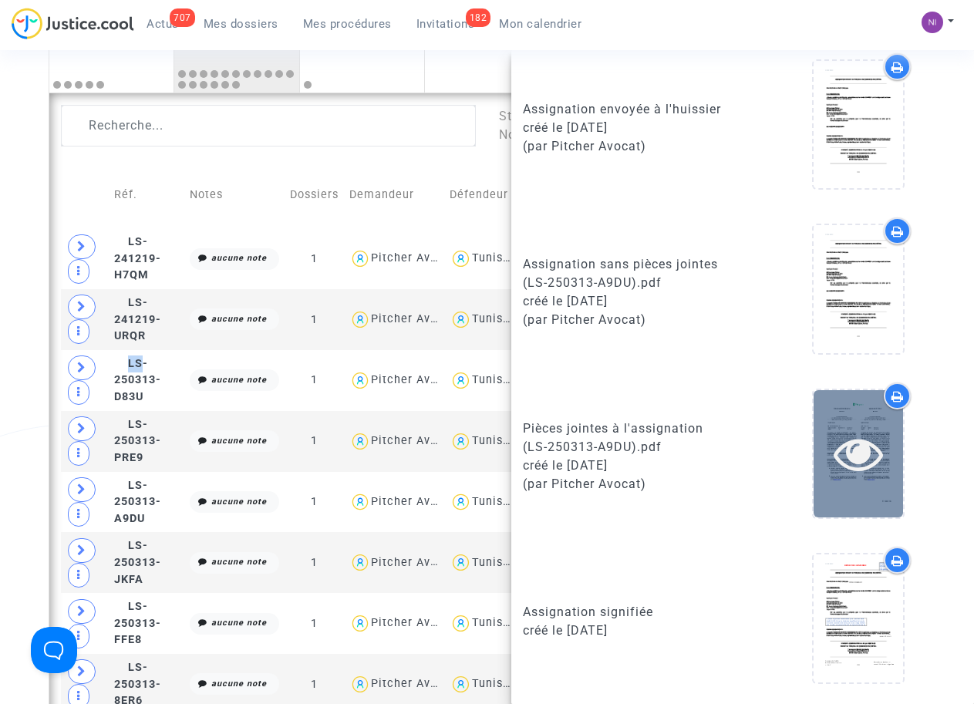
click at [841, 451] on icon at bounding box center [858, 453] width 50 height 49
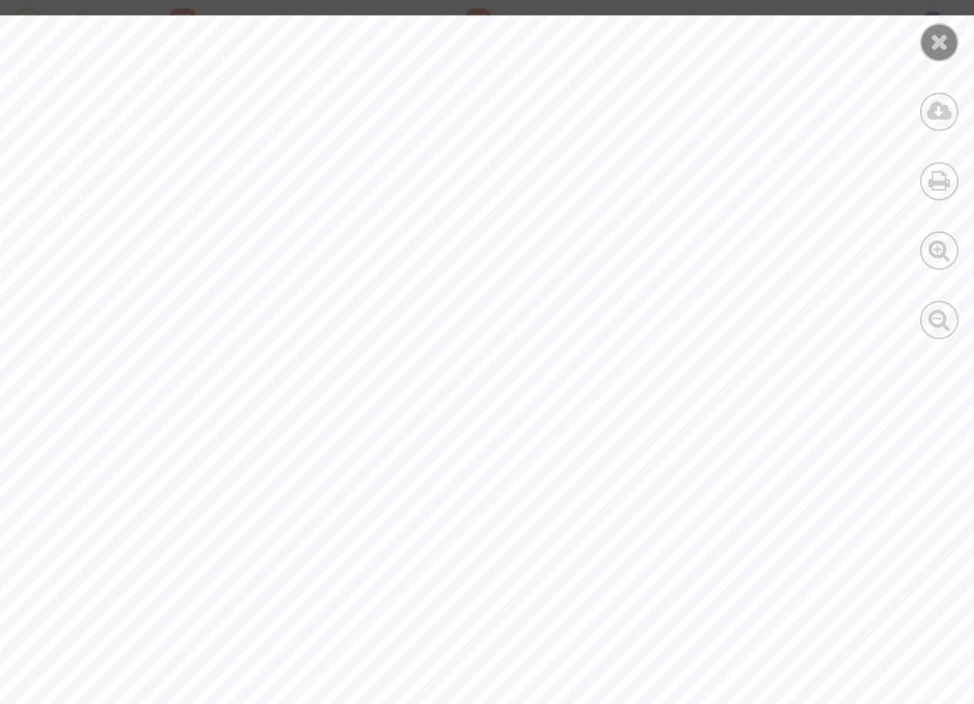
click at [931, 48] on icon at bounding box center [939, 41] width 19 height 23
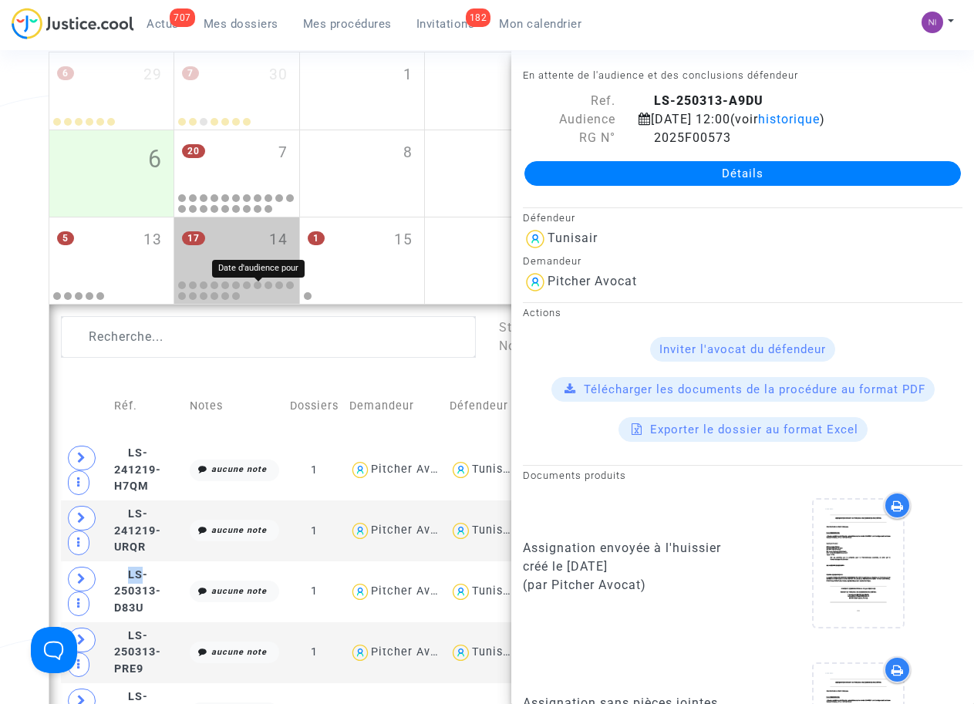
scroll to position [210, 0]
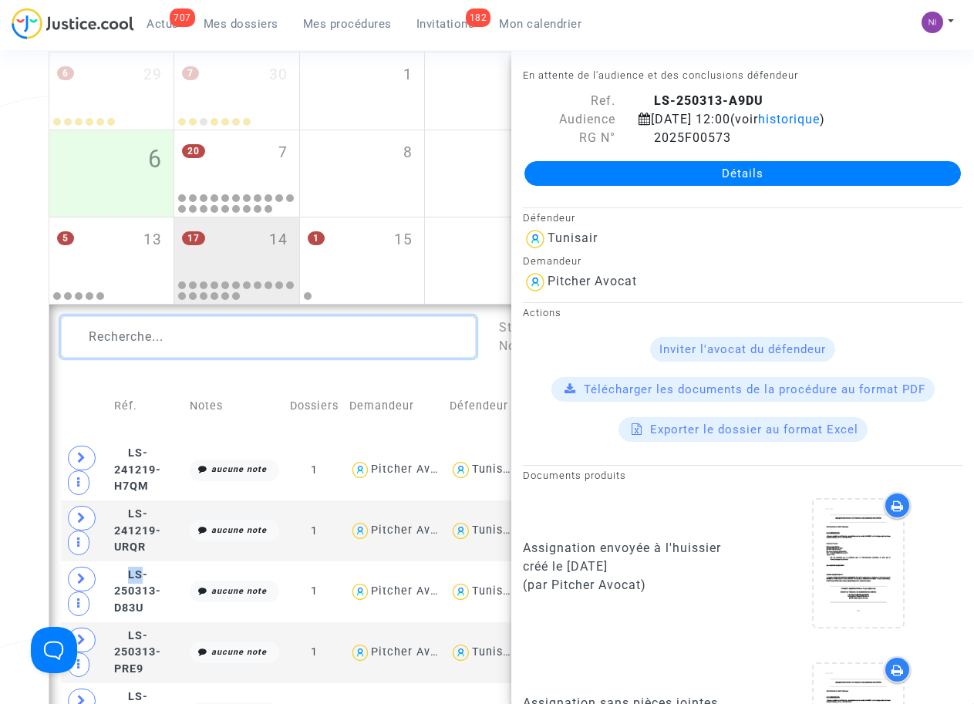
click at [138, 339] on textarea at bounding box center [268, 337] width 414 height 42
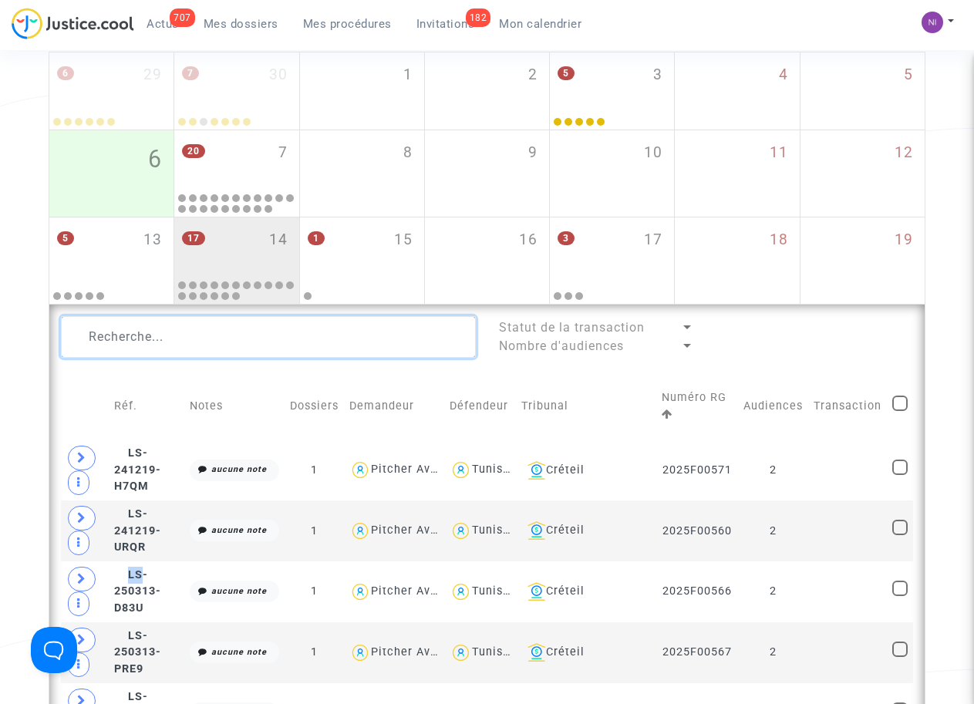
paste textarea "LS-250613-AQGC"
type textarea "LS-250613-AQGC"
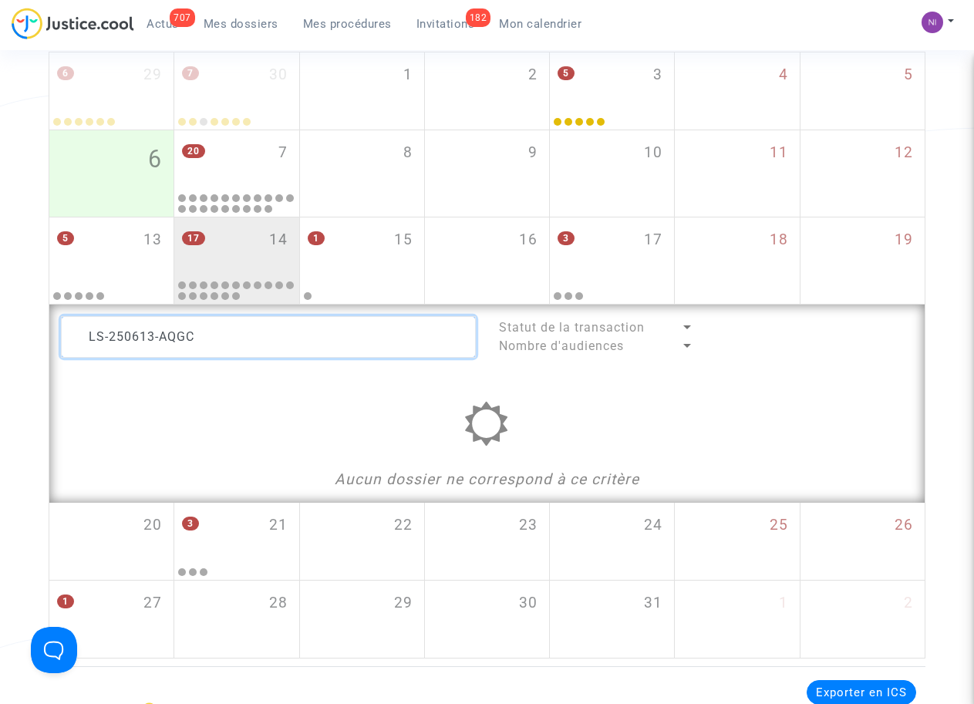
click at [235, 338] on textarea at bounding box center [268, 337] width 414 height 42
drag, startPoint x: 227, startPoint y: 332, endPoint x: 0, endPoint y: 332, distance: 226.7
click at [0, 332] on div "Date de clôture d'instruction Date de conciliation Date d'audience Date de juge…" at bounding box center [487, 268] width 974 height 780
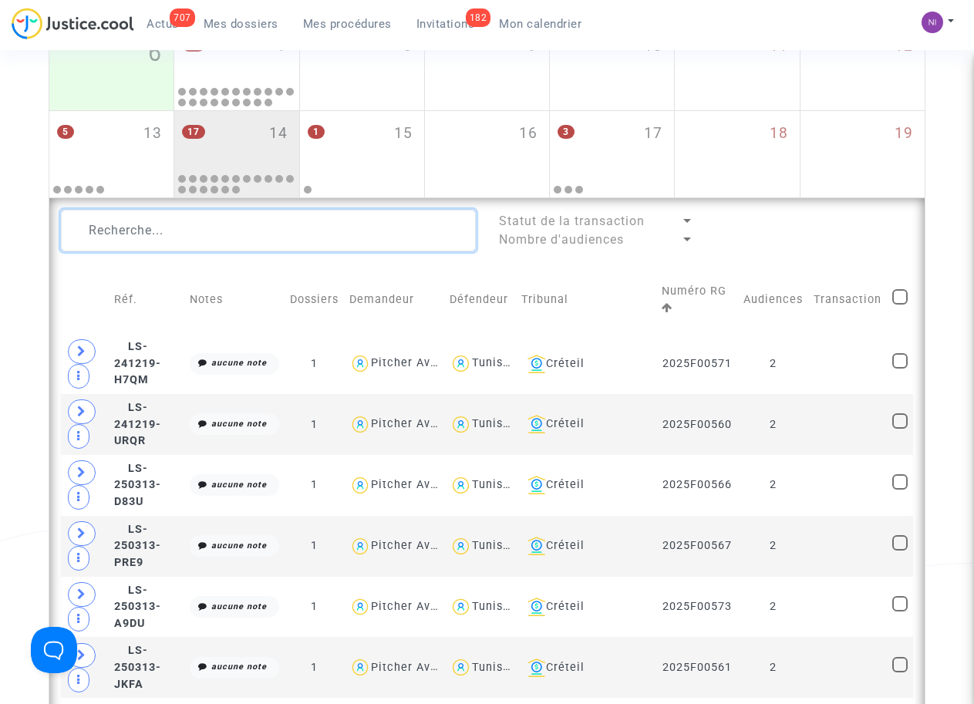
scroll to position [316, 0]
click at [32, 150] on div "Date de clôture d'instruction Date de conciliation Date d'audience Date de juge…" at bounding box center [487, 654] width 974 height 1762
click at [16, 143] on div "Date de clôture d'instruction Date de conciliation Date d'audience Date de juge…" at bounding box center [487, 654] width 974 height 1762
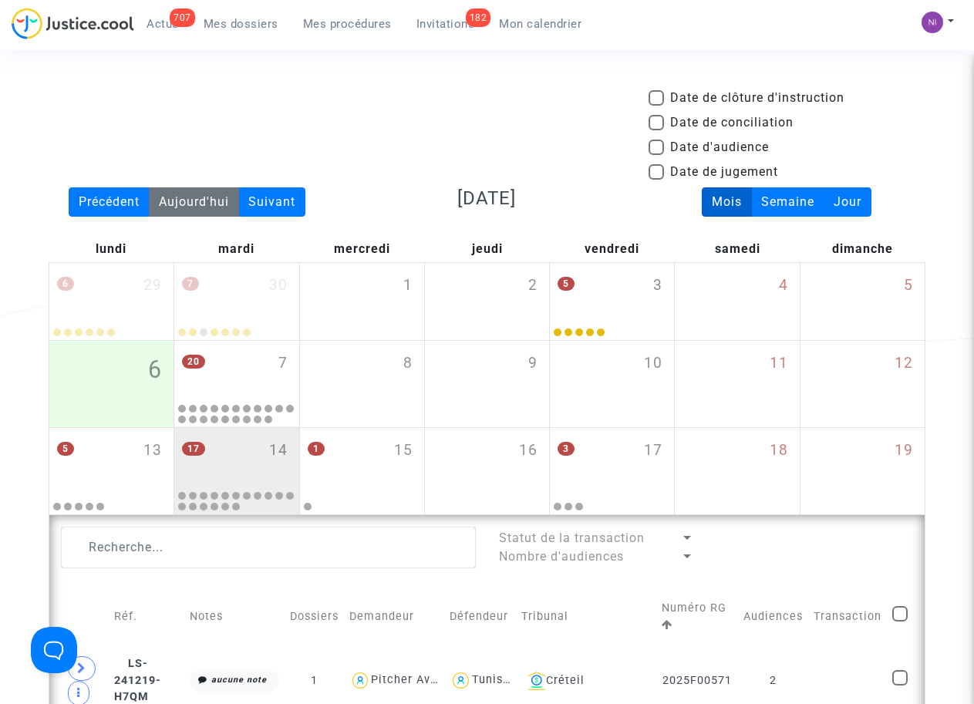
scroll to position [0, 0]
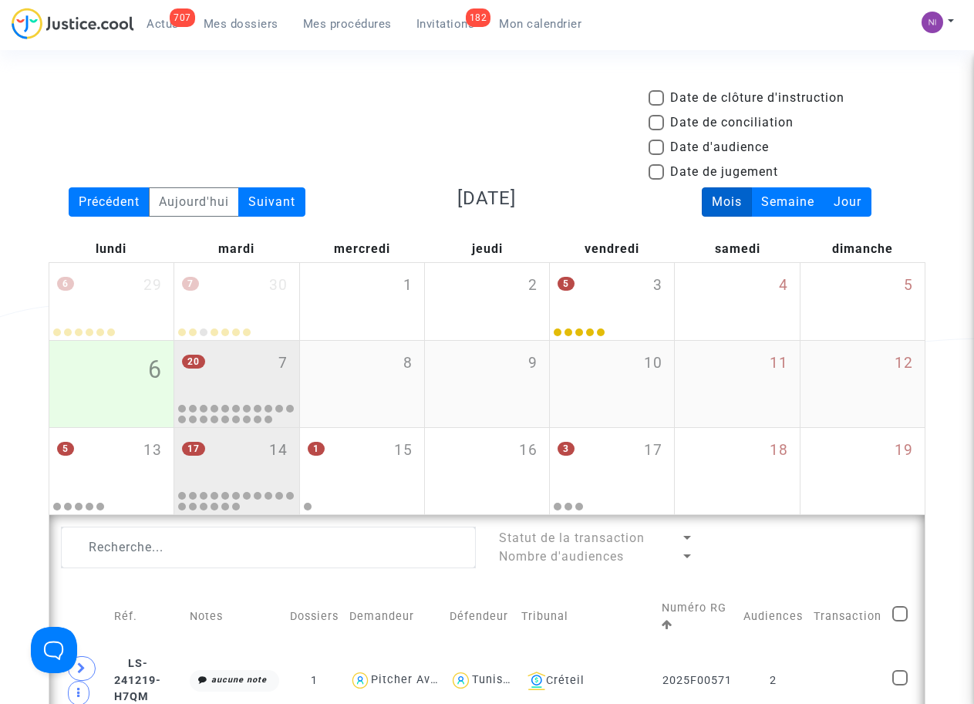
click at [228, 375] on div "20 7" at bounding box center [236, 371] width 124 height 60
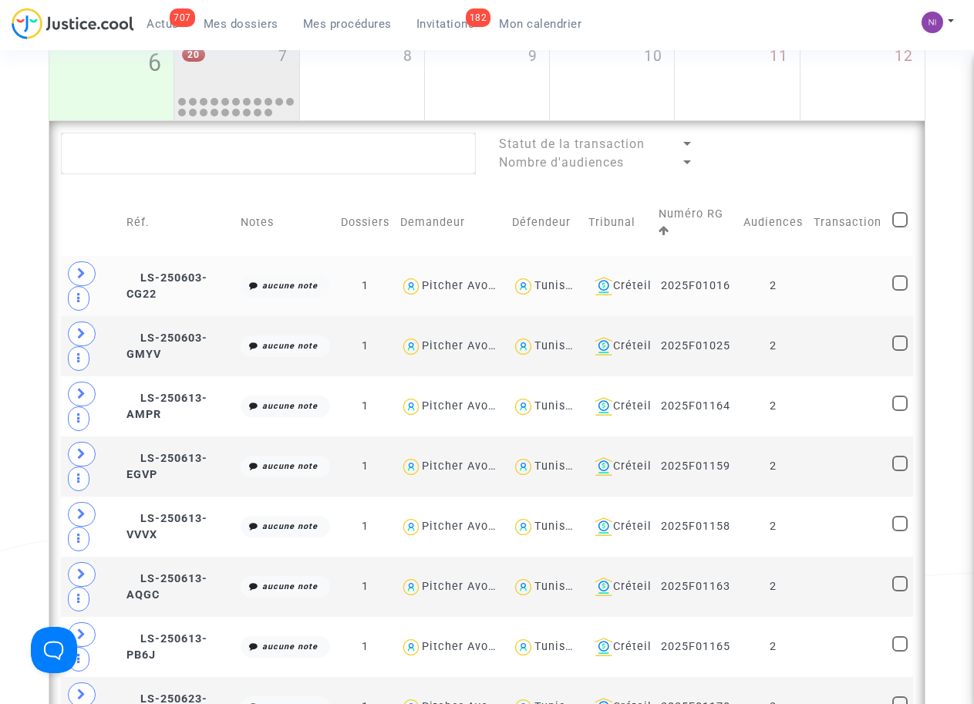
scroll to position [316, 0]
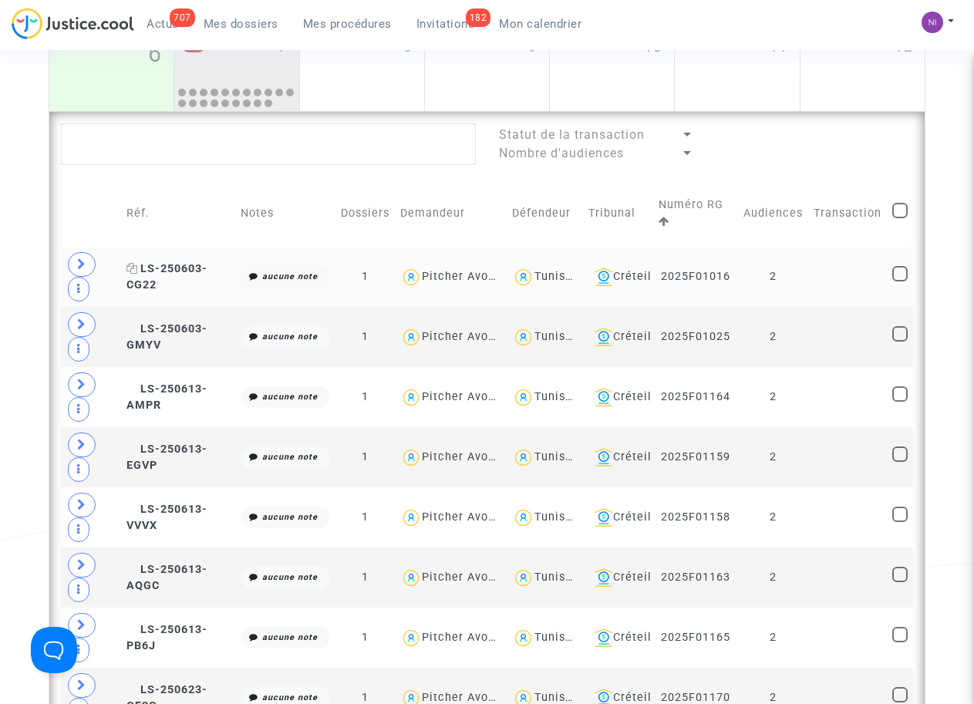
click at [167, 270] on span "LS-250603-CG22" at bounding box center [166, 277] width 81 height 30
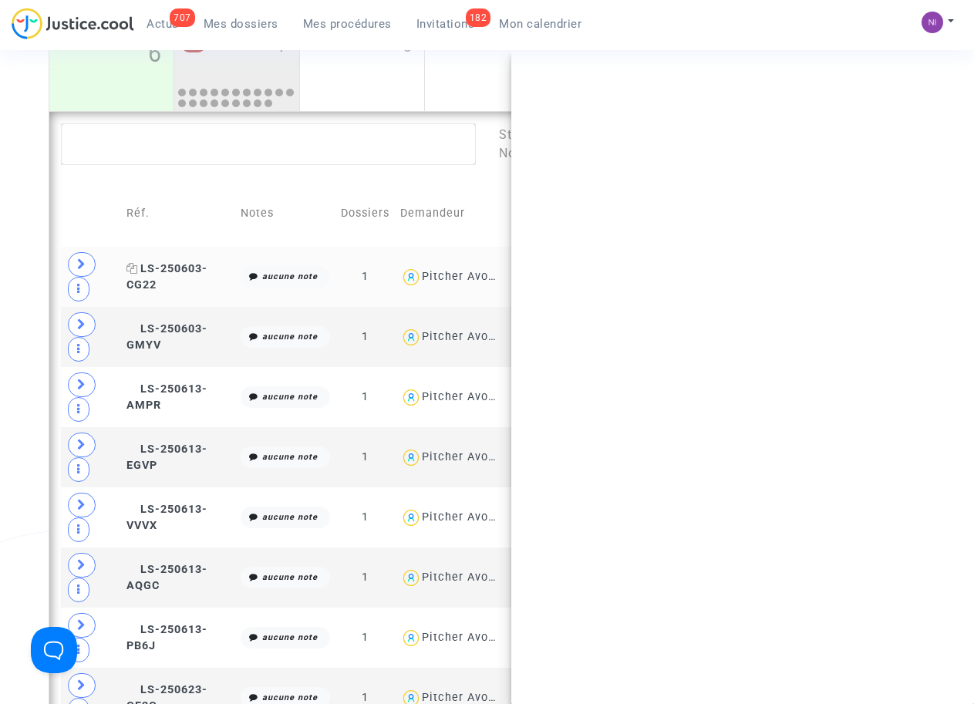
click at [167, 270] on span "LS-250603-CG22" at bounding box center [166, 277] width 81 height 30
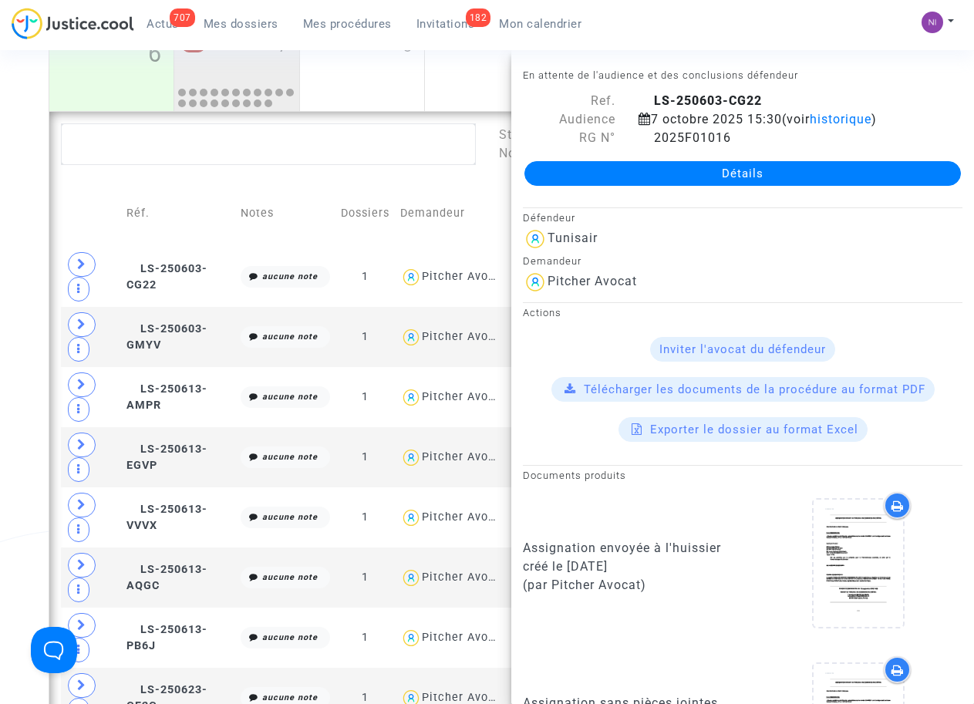
drag, startPoint x: 649, startPoint y: 99, endPoint x: 770, endPoint y: 102, distance: 121.1
click at [770, 102] on div "LS-250603-CG22" at bounding box center [800, 101] width 347 height 19
drag, startPoint x: 770, startPoint y: 102, endPoint x: 717, endPoint y: 103, distance: 53.2
copy span "LS-250603-CG22"
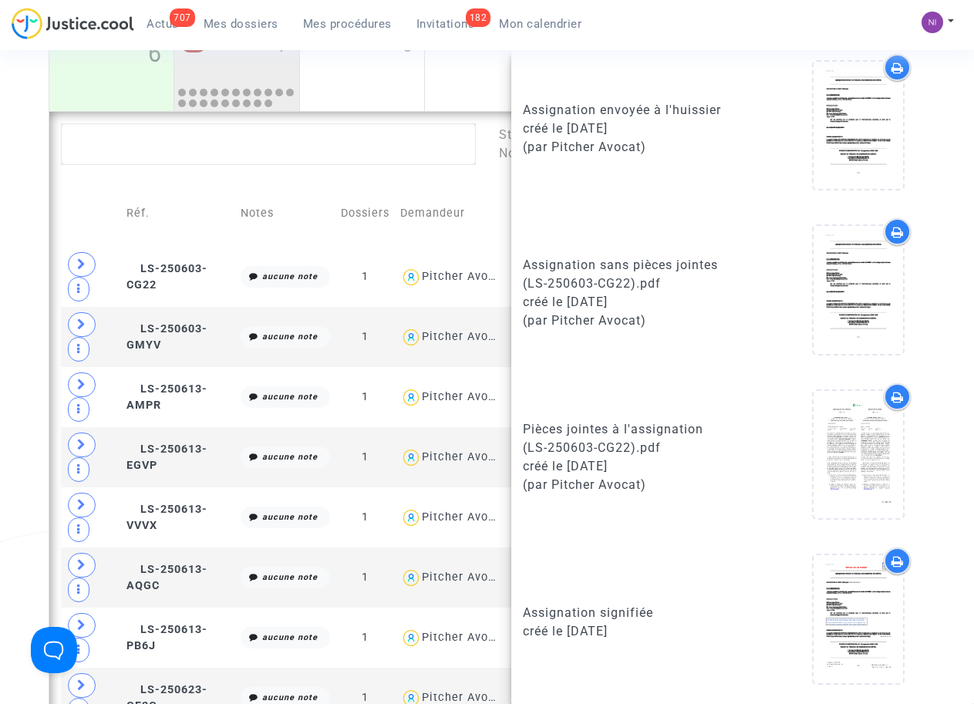
scroll to position [439, 0]
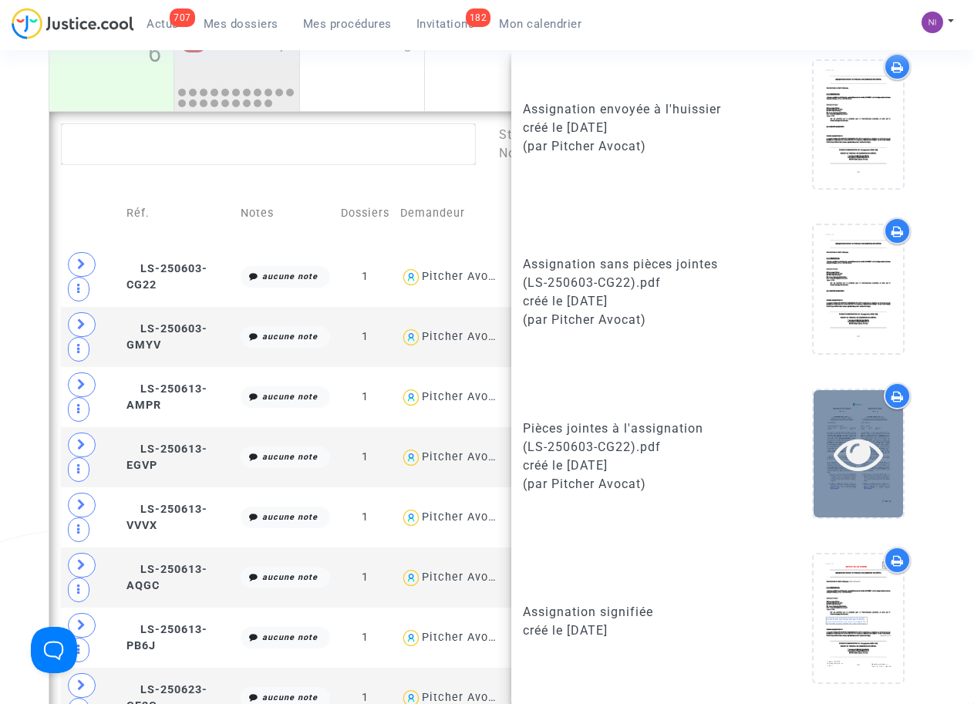
click at [857, 452] on icon at bounding box center [858, 453] width 50 height 49
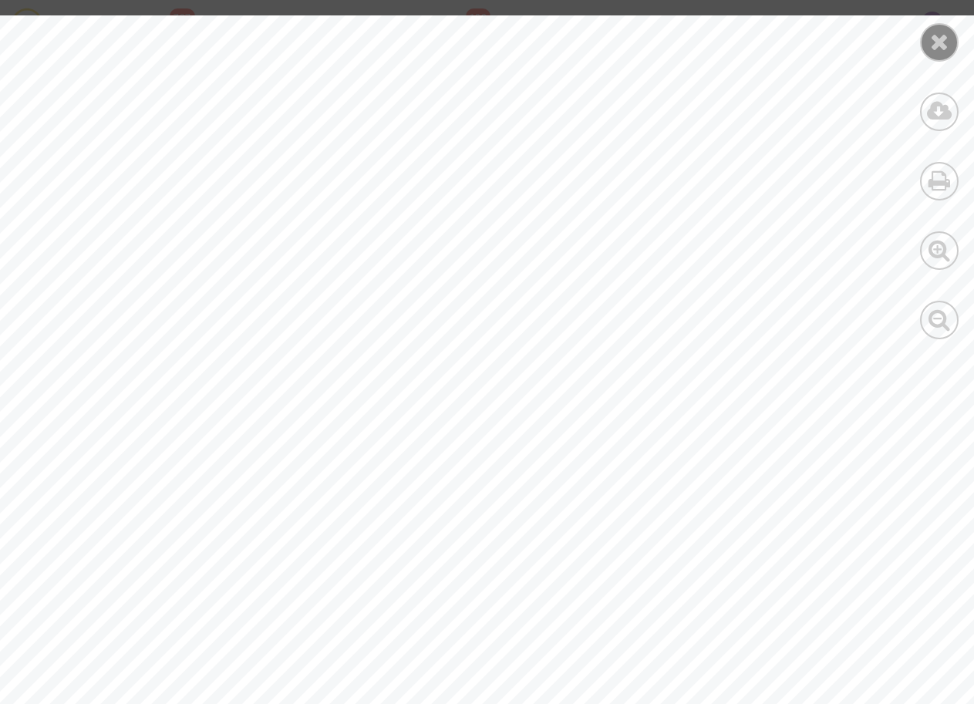
scroll to position [0, 0]
click at [946, 40] on icon at bounding box center [939, 41] width 19 height 23
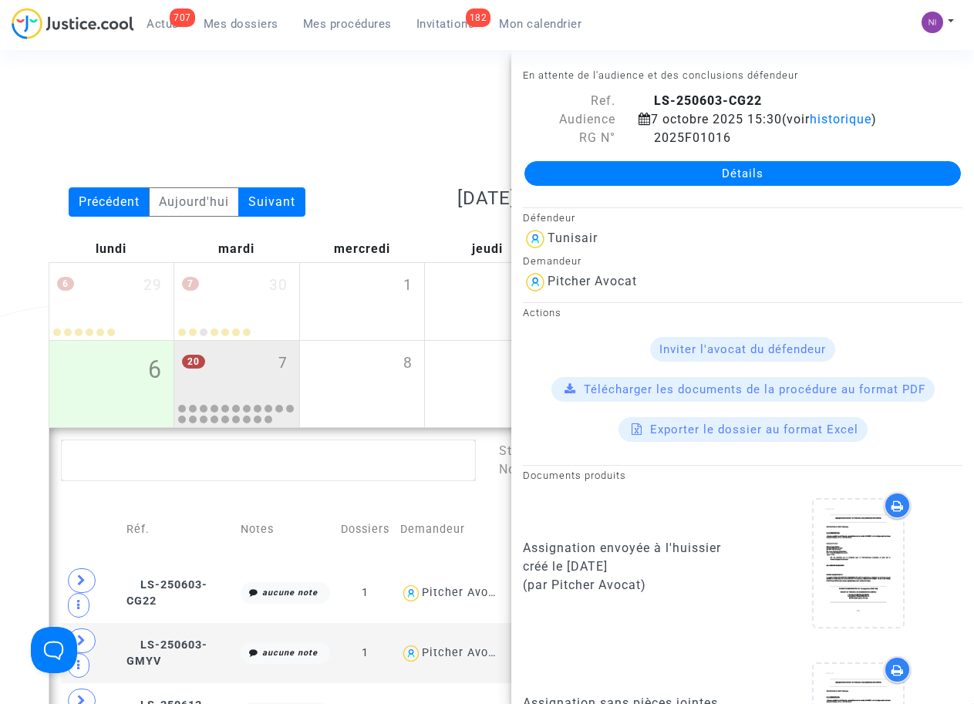
drag, startPoint x: 652, startPoint y: 100, endPoint x: 763, endPoint y: 99, distance: 110.3
click at [763, 99] on div "LS-250603-CG22" at bounding box center [800, 101] width 347 height 19
drag, startPoint x: 763, startPoint y: 99, endPoint x: 727, endPoint y: 97, distance: 35.5
copy b "LS-250603-CG22"
click at [330, 122] on div "Date de clôture d'instruction Date de conciliation Date d'audience Date de juge…" at bounding box center [487, 138] width 900 height 99
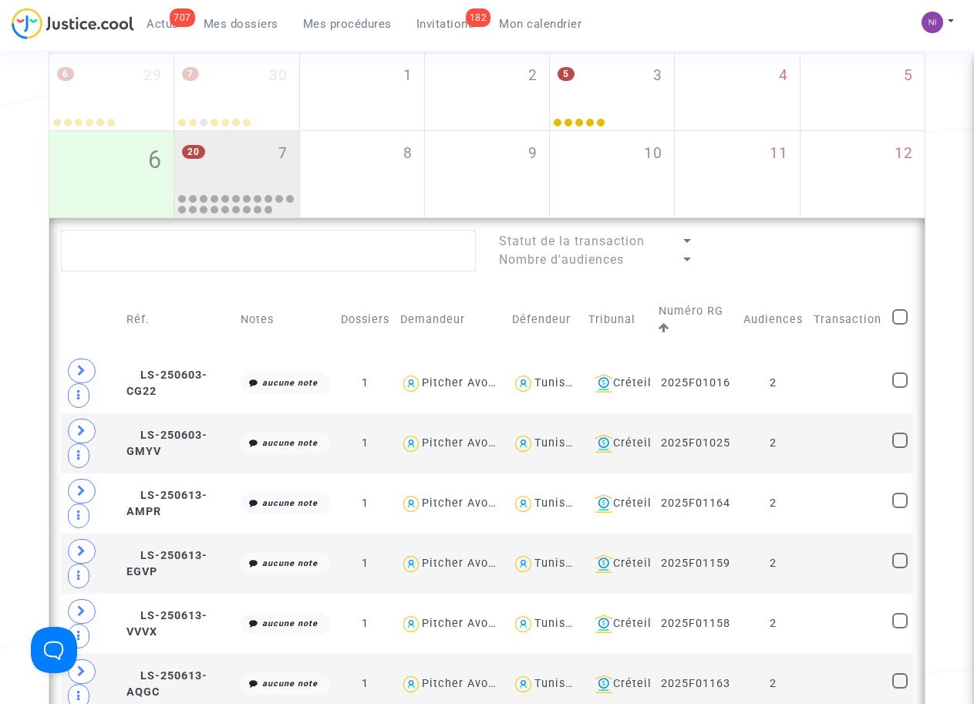
scroll to position [210, 0]
click at [116, 435] on td at bounding box center [91, 443] width 60 height 60
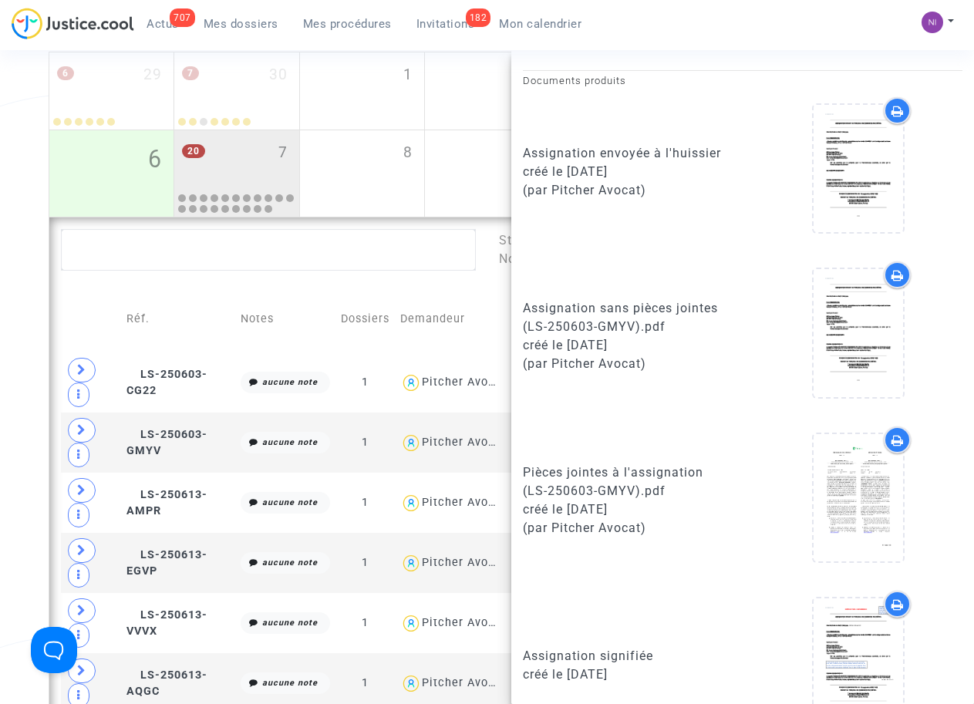
scroll to position [439, 0]
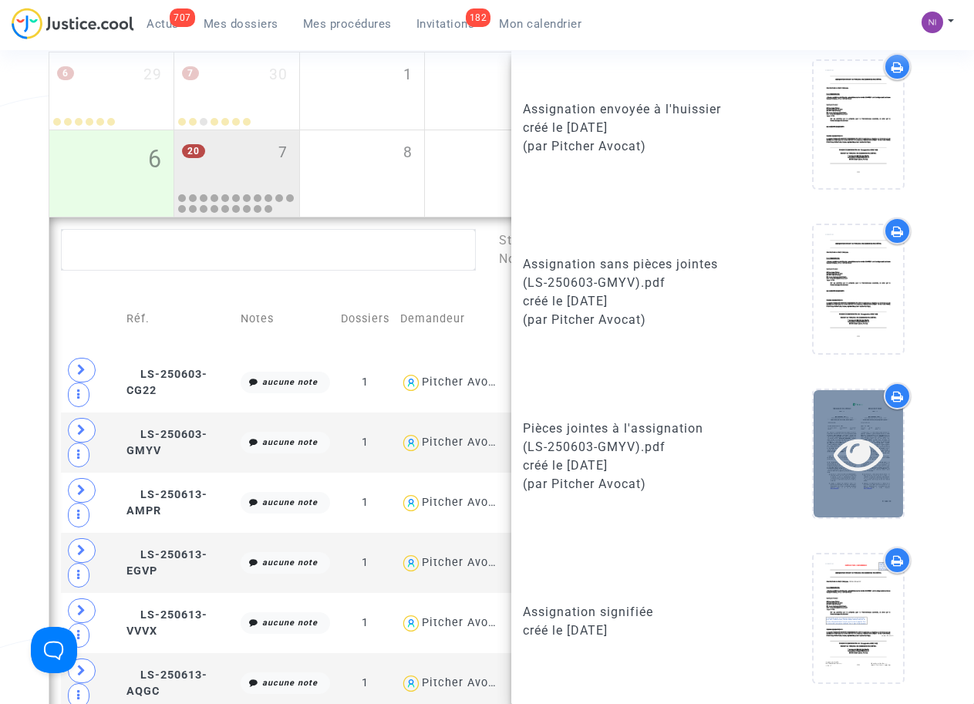
click at [851, 443] on icon at bounding box center [858, 453] width 50 height 49
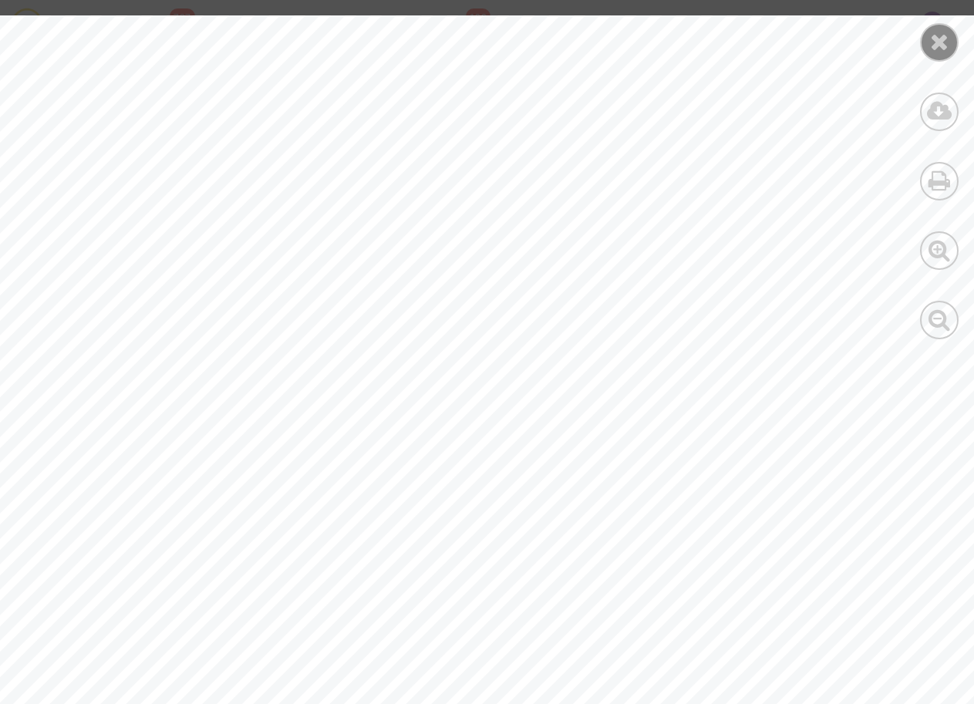
scroll to position [0, 0]
click at [939, 41] on icon at bounding box center [939, 41] width 19 height 23
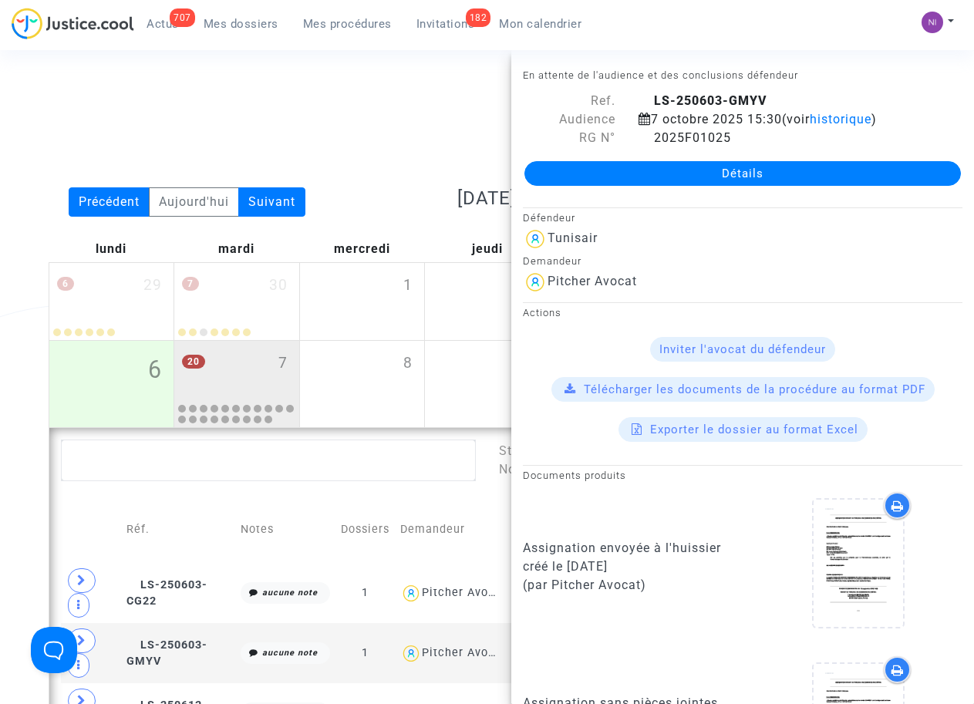
drag, startPoint x: 650, startPoint y: 99, endPoint x: 773, endPoint y: 99, distance: 123.4
click at [773, 99] on div "LS-250603-GMYV" at bounding box center [800, 101] width 347 height 19
drag, startPoint x: 773, startPoint y: 99, endPoint x: 726, endPoint y: 99, distance: 47.0
copy b "LS-250603-GMYV"
click at [352, 109] on div "Date de clôture d'instruction Date de conciliation Date d'audience Date de juge…" at bounding box center [487, 138] width 900 height 99
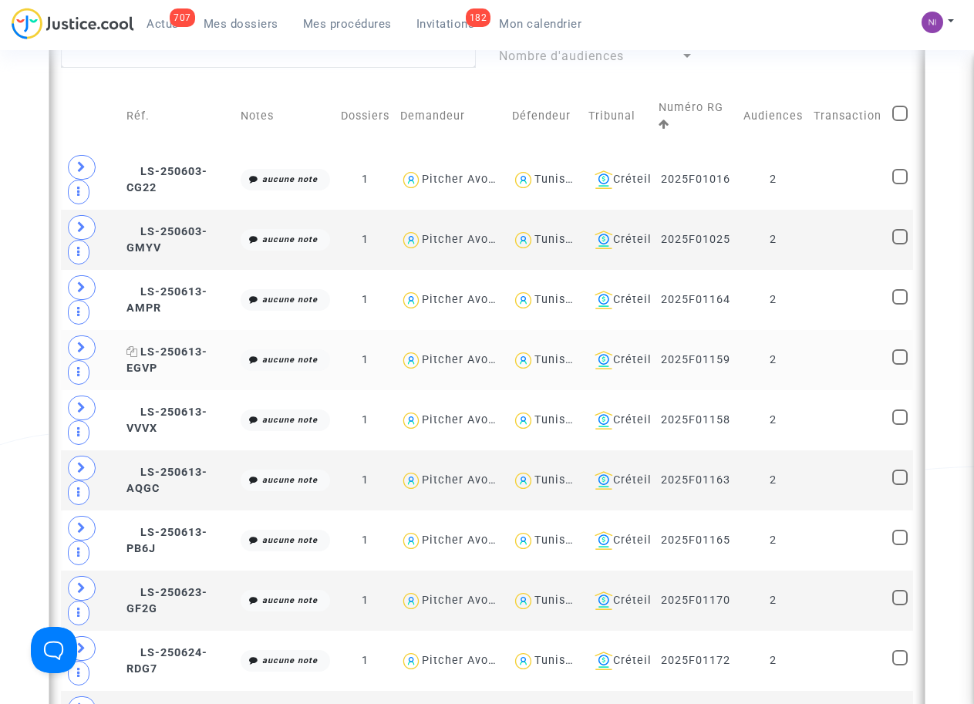
scroll to position [422, 0]
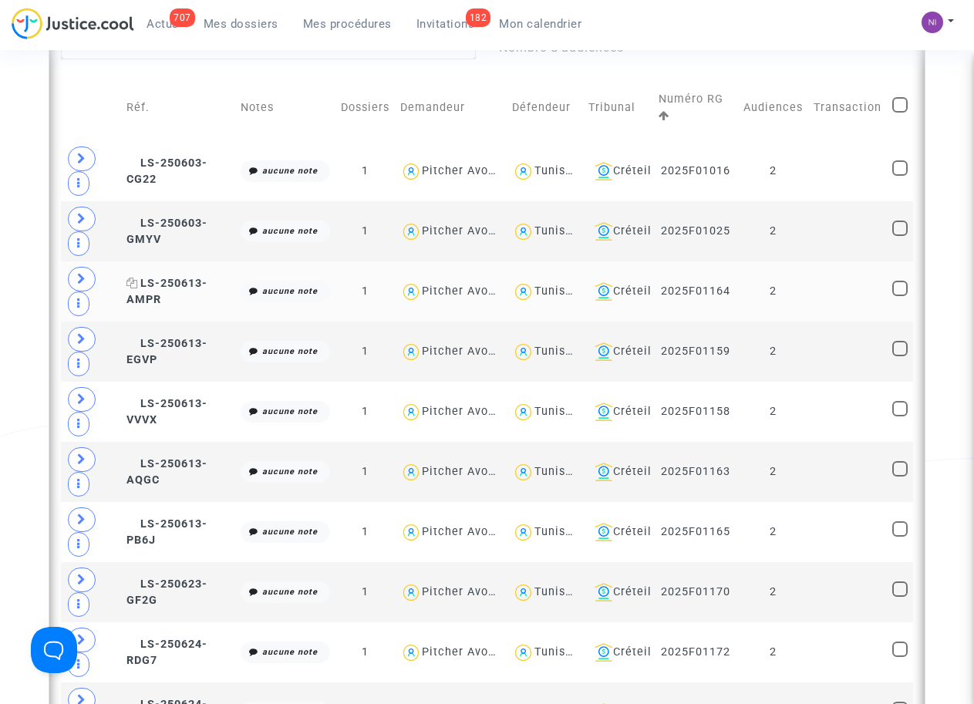
click at [150, 292] on span "LS-250613-AMPR" at bounding box center [166, 292] width 81 height 30
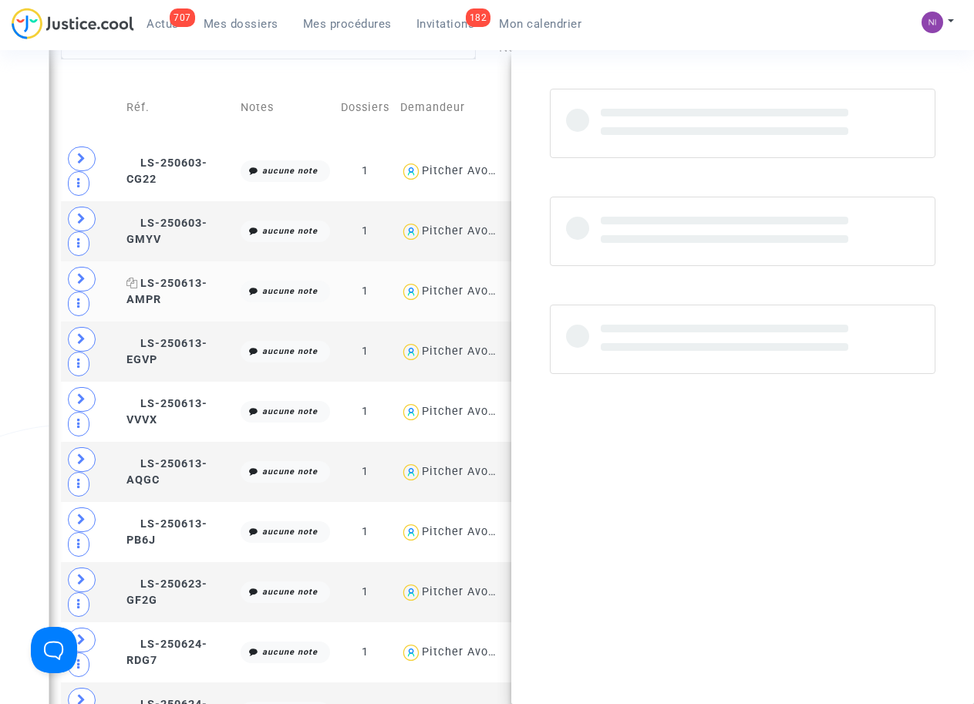
click at [150, 292] on span "LS-250613-AMPR" at bounding box center [166, 292] width 81 height 30
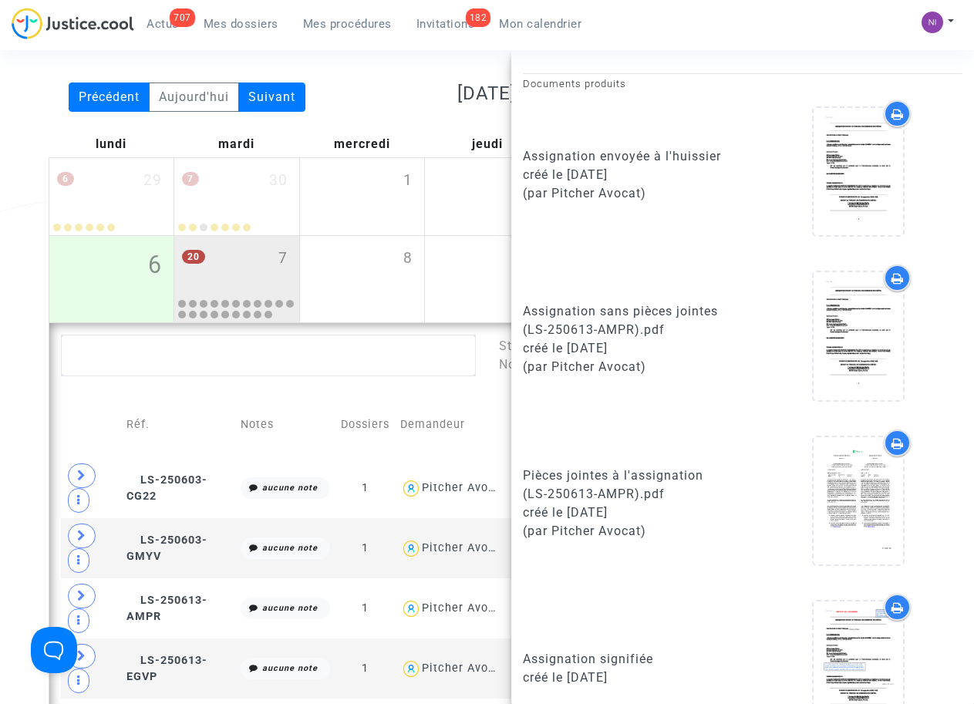
scroll to position [392, 0]
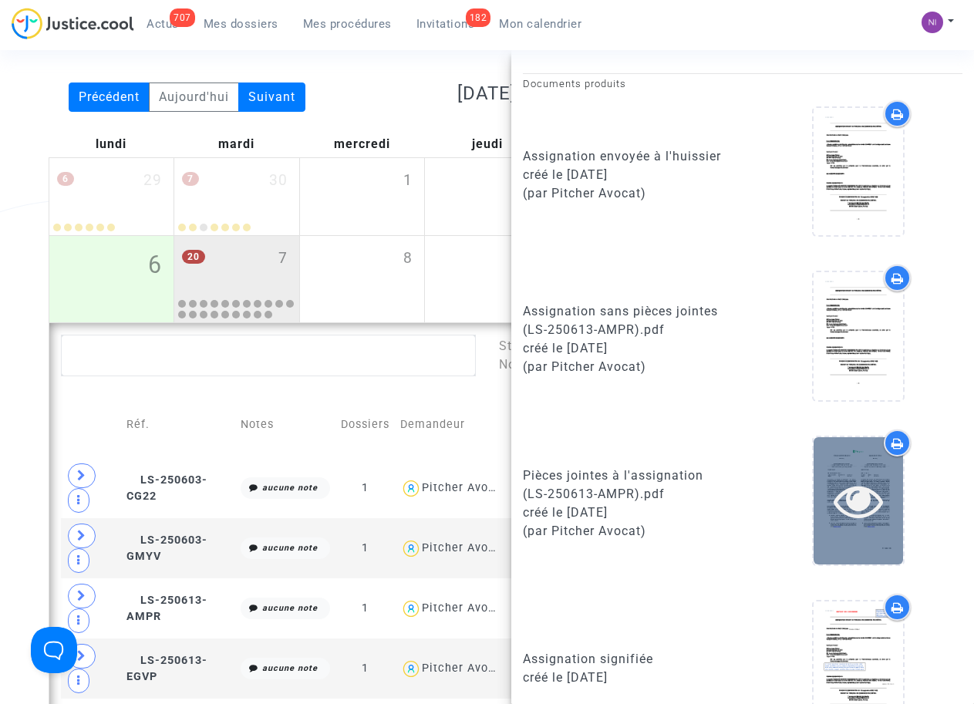
click at [845, 499] on icon at bounding box center [858, 500] width 50 height 49
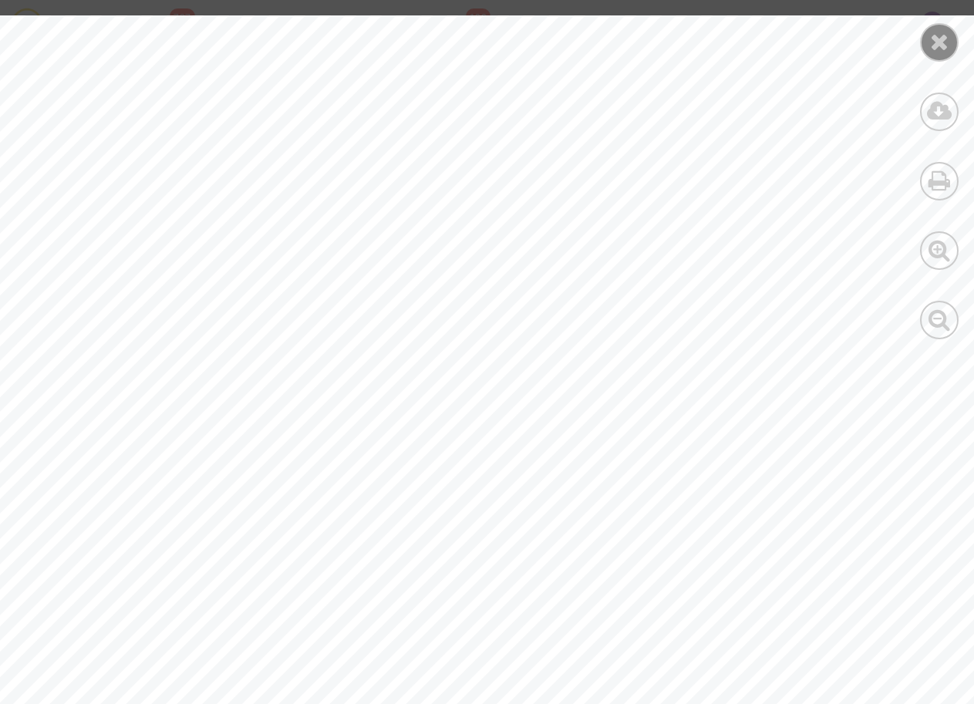
click at [930, 48] on icon at bounding box center [939, 41] width 19 height 23
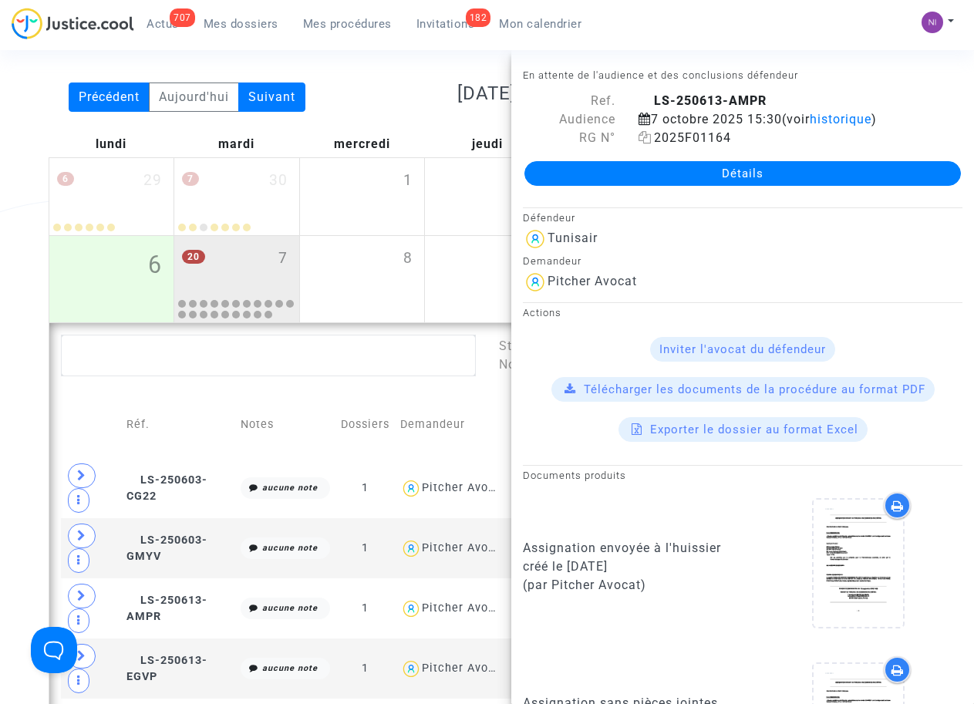
scroll to position [0, 0]
drag, startPoint x: 650, startPoint y: 96, endPoint x: 766, endPoint y: 97, distance: 116.4
click at [766, 97] on div "LS-250613-AMPR" at bounding box center [800, 101] width 347 height 19
drag, startPoint x: 766, startPoint y: 97, endPoint x: 746, endPoint y: 101, distance: 20.4
copy b "LS-250613-AMPR"
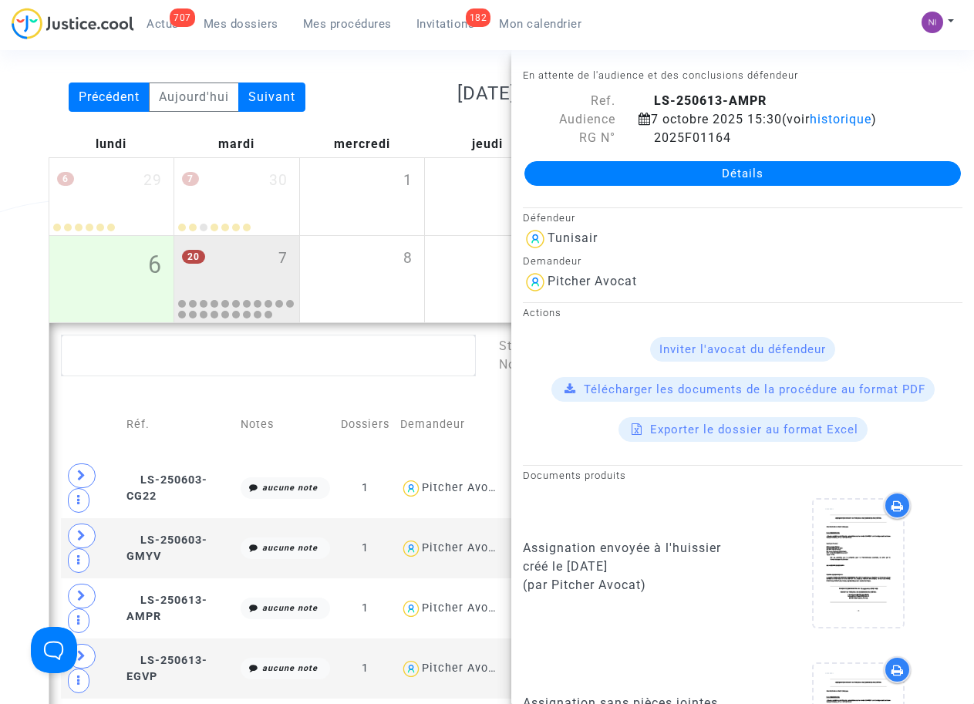
click at [734, 36] on div "707 Actus Mes dossiers Mes procédures 182 Invitations Mon calendrier Mon profil…" at bounding box center [487, 29] width 974 height 42
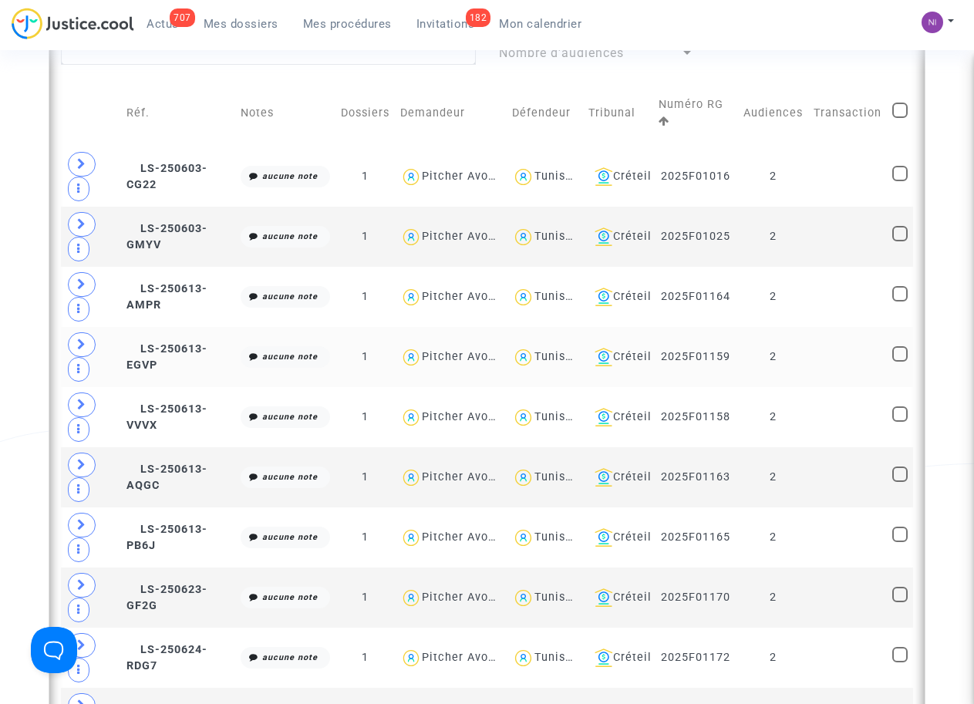
scroll to position [422, 0]
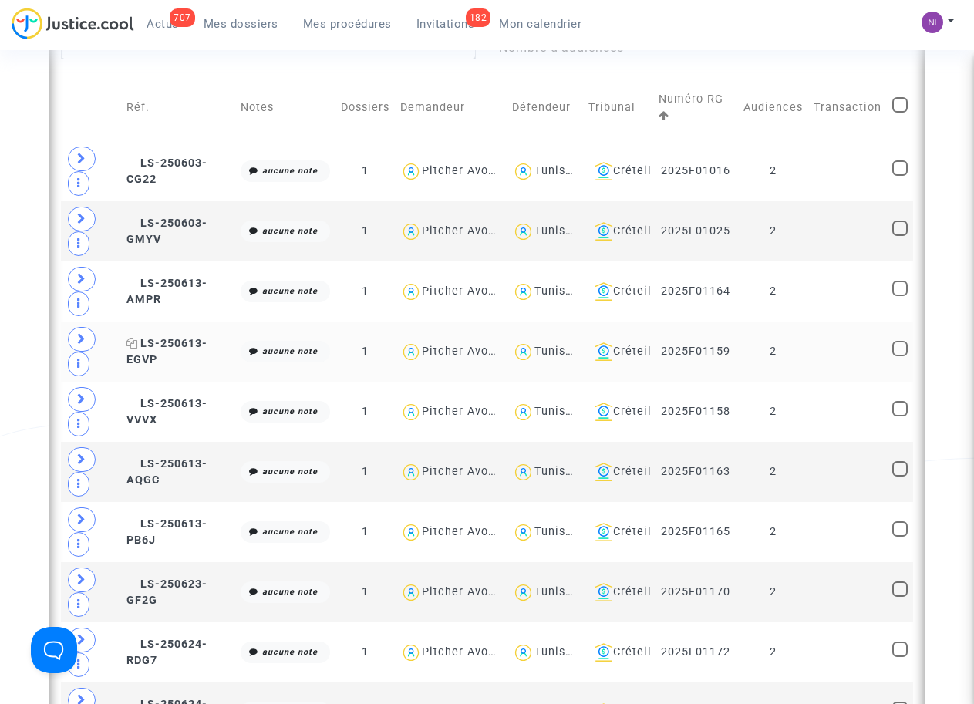
click at [139, 343] on span "LS-250613-EGVP" at bounding box center [166, 352] width 81 height 30
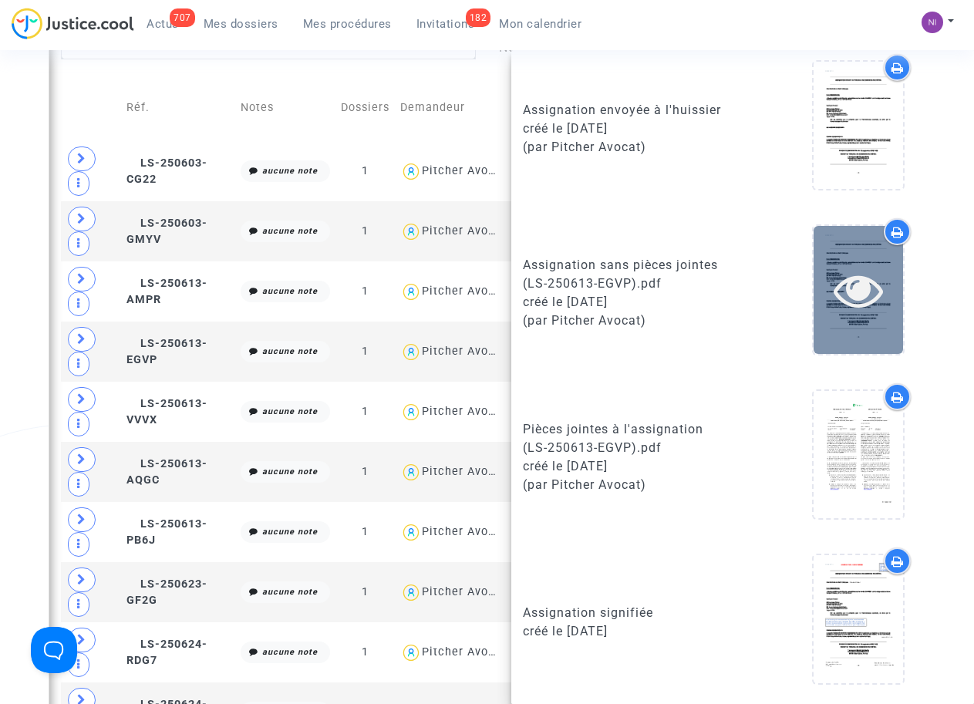
scroll to position [439, 0]
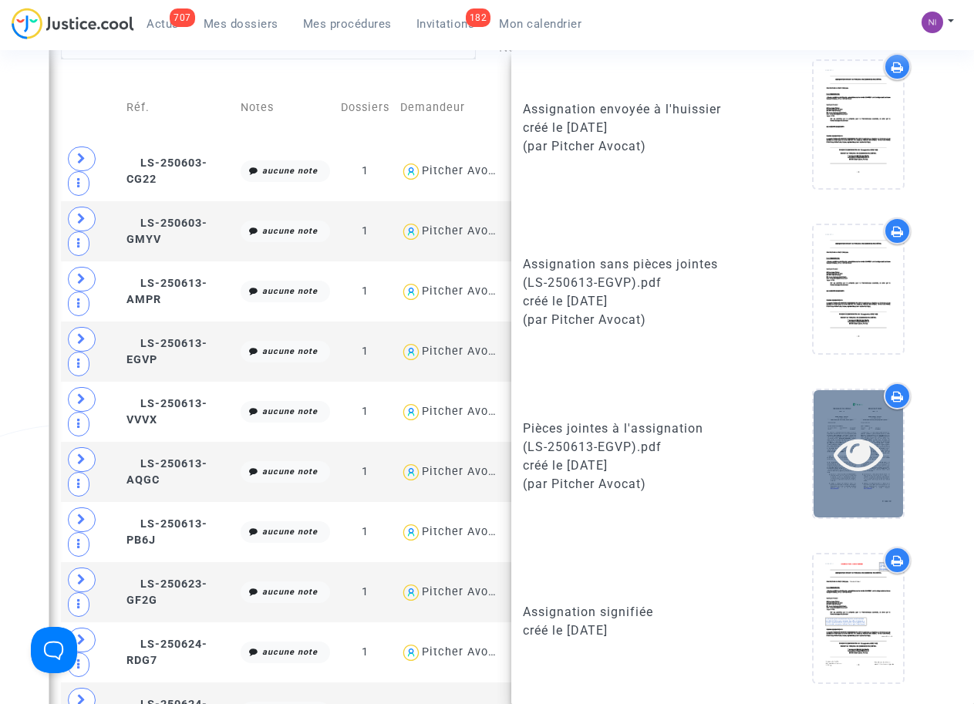
click at [845, 460] on icon at bounding box center [858, 453] width 50 height 49
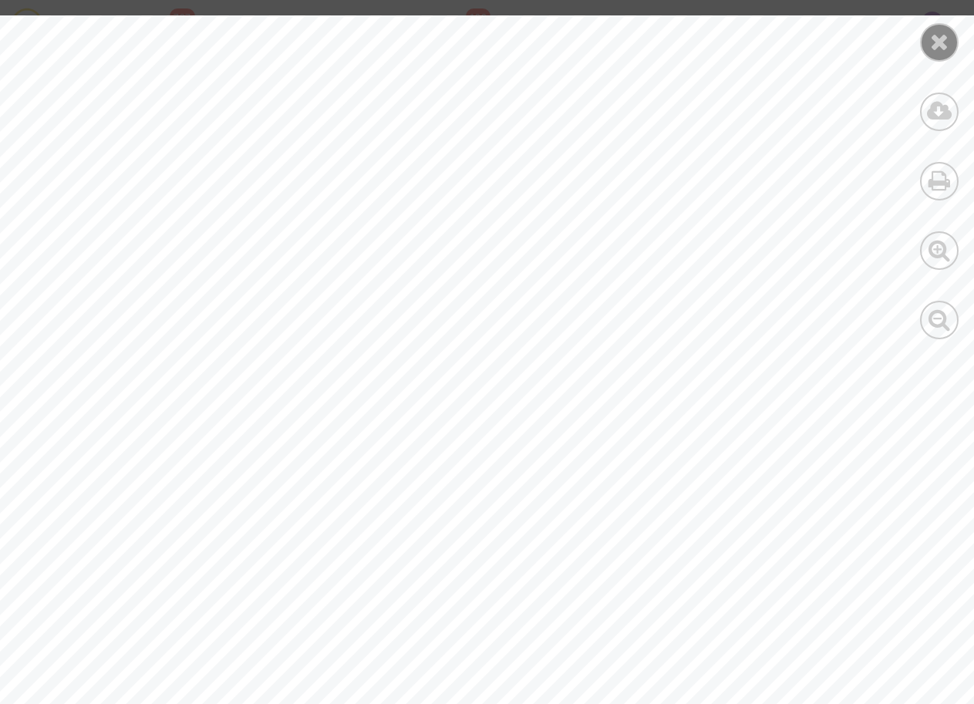
scroll to position [0, 0]
click at [949, 30] on div at bounding box center [939, 42] width 39 height 39
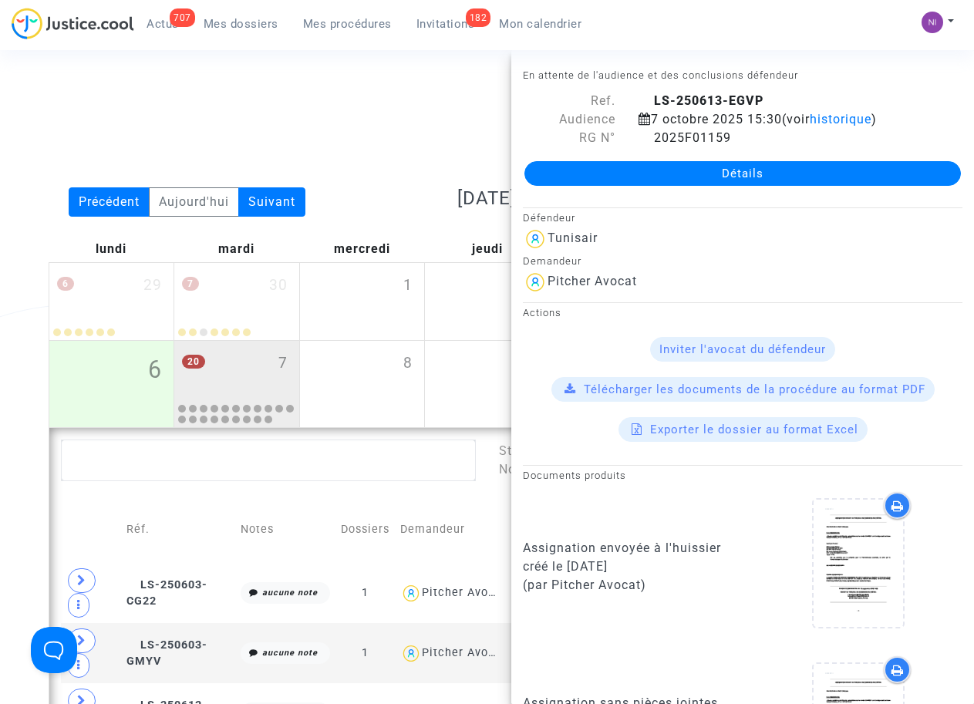
drag, startPoint x: 651, startPoint y: 96, endPoint x: 786, endPoint y: 96, distance: 135.7
click at [786, 96] on div "LS-250613-EGVP" at bounding box center [800, 101] width 347 height 19
drag, startPoint x: 786, startPoint y: 96, endPoint x: 726, endPoint y: 97, distance: 60.2
copy b "LS-250613-EGVP"
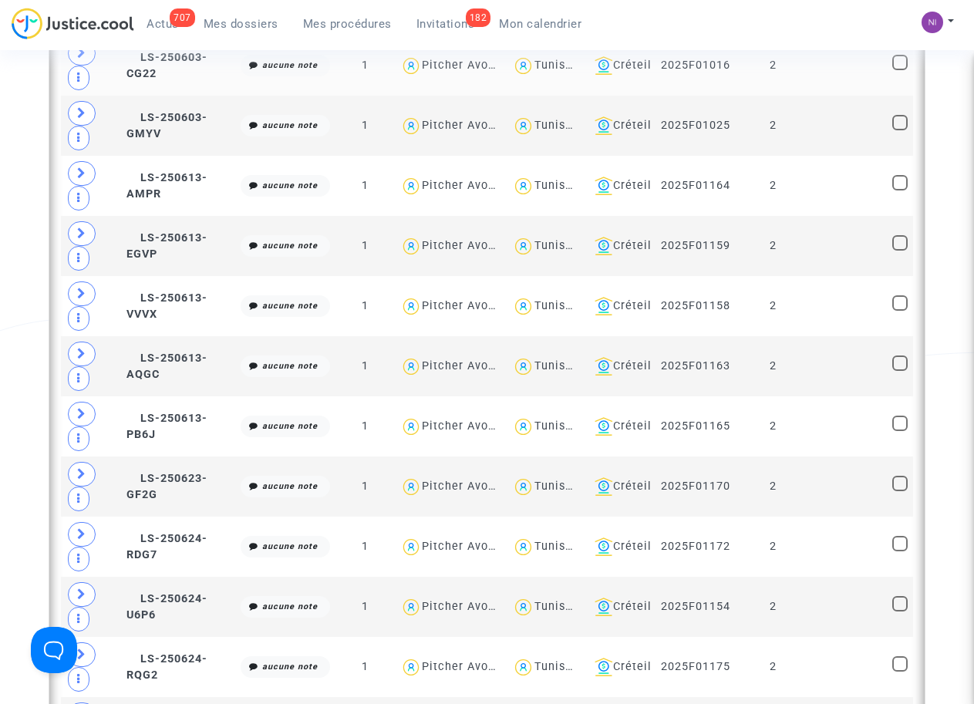
scroll to position [422, 0]
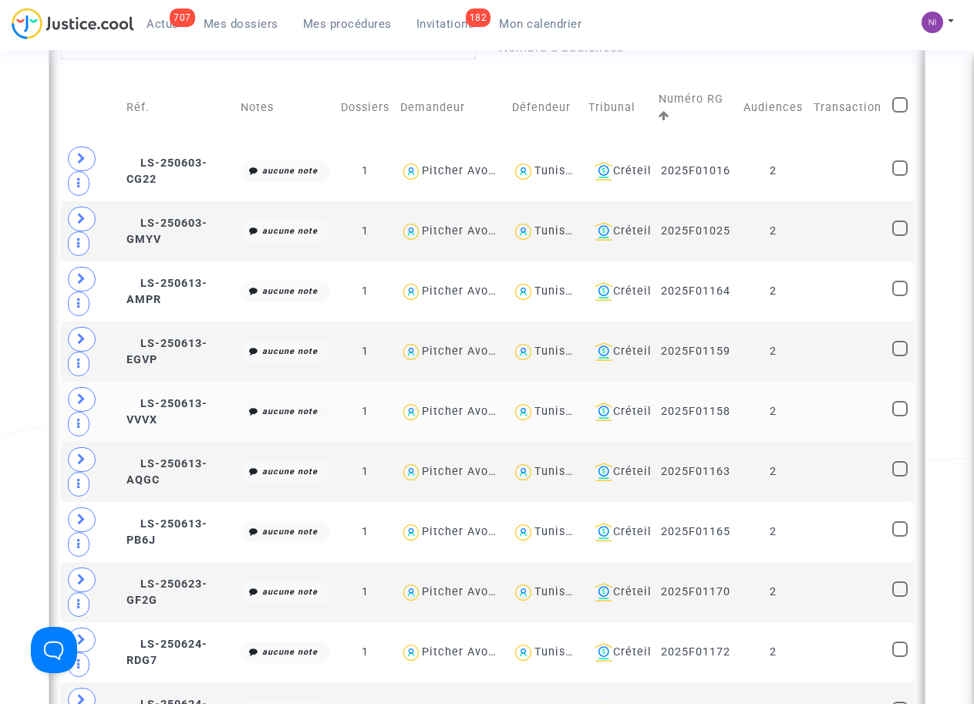
click at [121, 408] on td "LS-250613-VVVX" at bounding box center [178, 412] width 114 height 60
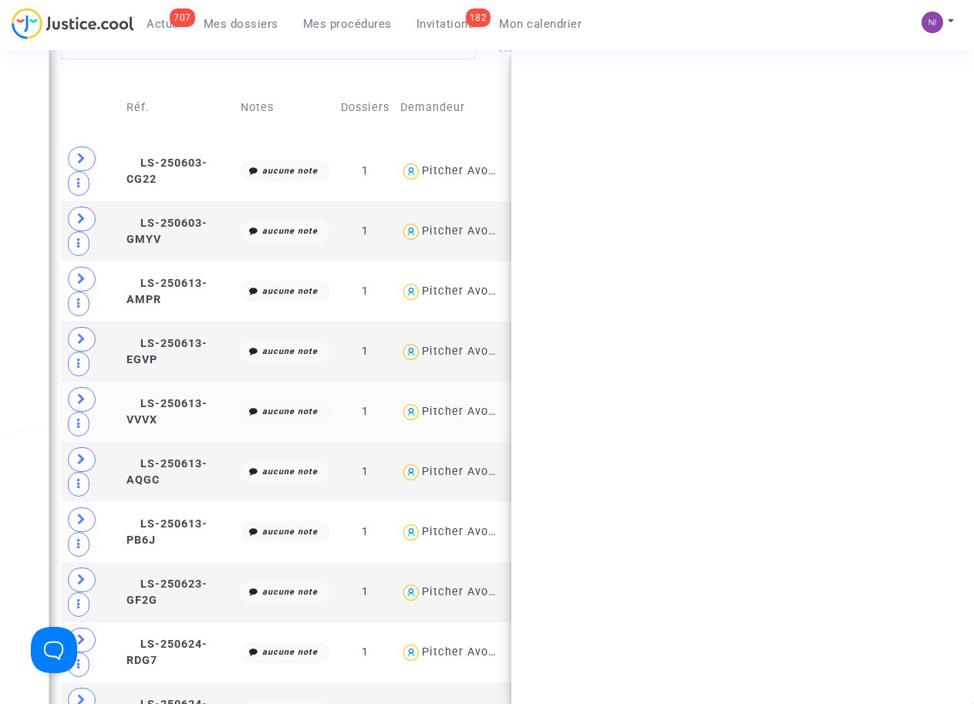
click at [121, 408] on td "LS-250613-VVVX" at bounding box center [178, 412] width 114 height 60
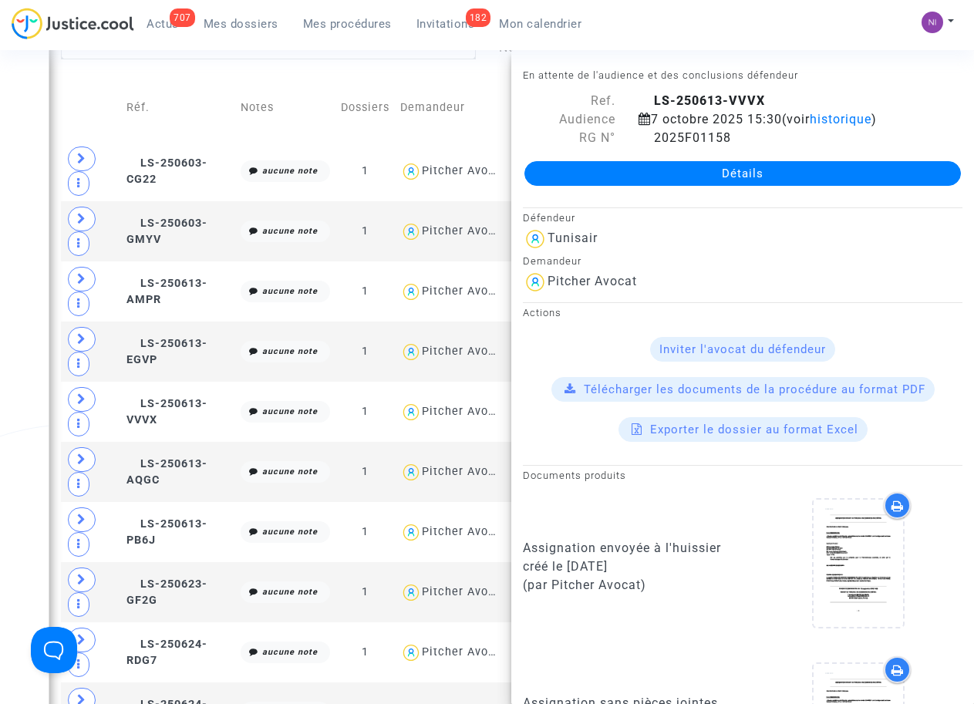
drag, startPoint x: 651, startPoint y: 98, endPoint x: 787, endPoint y: 98, distance: 136.5
click at [787, 98] on div "LS-250613-VVVX" at bounding box center [800, 101] width 347 height 19
copy b "LS-250613-VVVX"
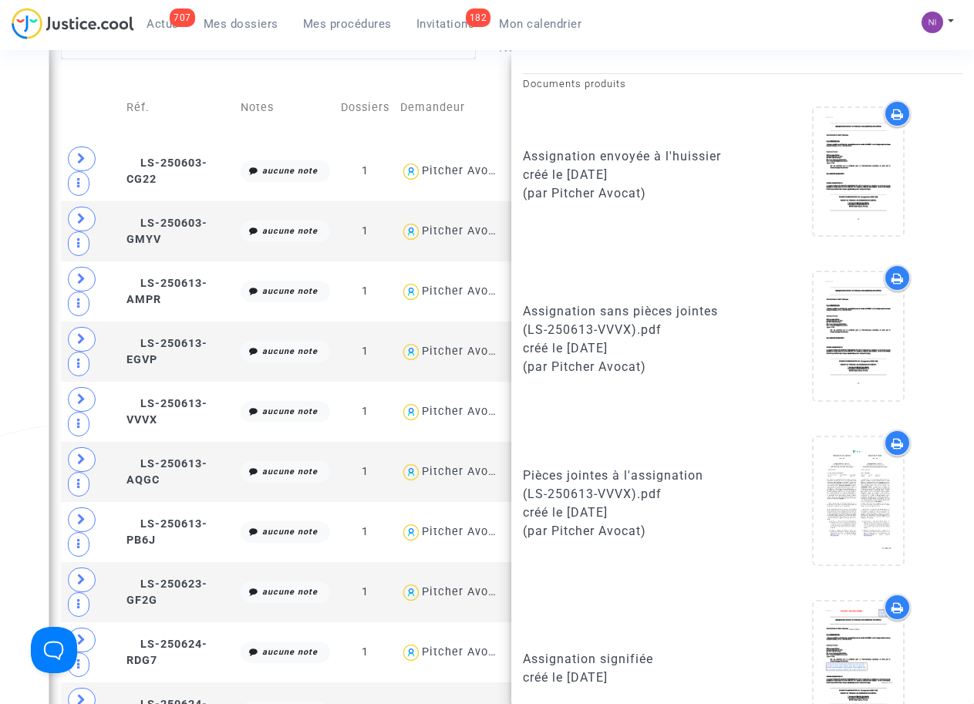
scroll to position [392, 0]
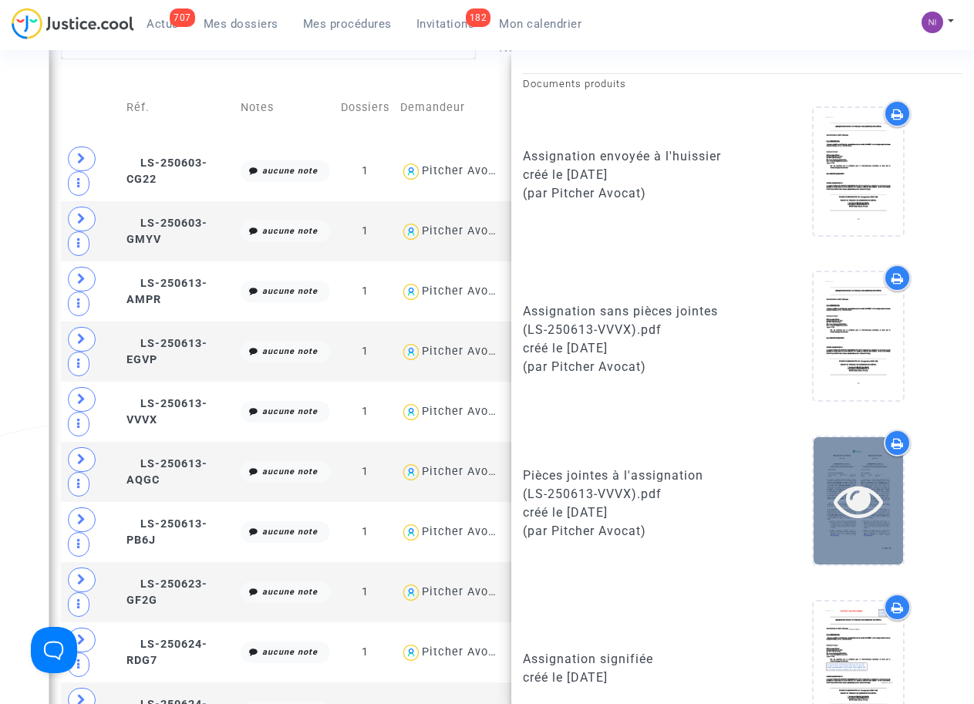
click at [841, 499] on icon at bounding box center [858, 500] width 50 height 49
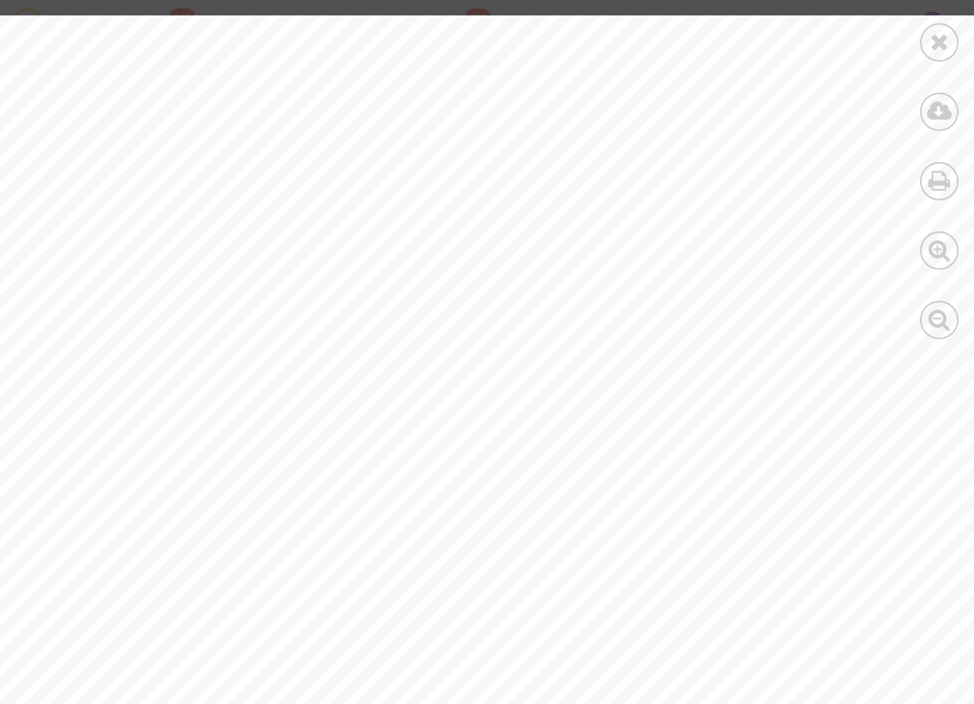
drag, startPoint x: 187, startPoint y: 284, endPoint x: 308, endPoint y: 284, distance: 121.8
drag, startPoint x: 308, startPoint y: 284, endPoint x: 220, endPoint y: 264, distance: 90.7
drag, startPoint x: 192, startPoint y: 281, endPoint x: 311, endPoint y: 284, distance: 119.5
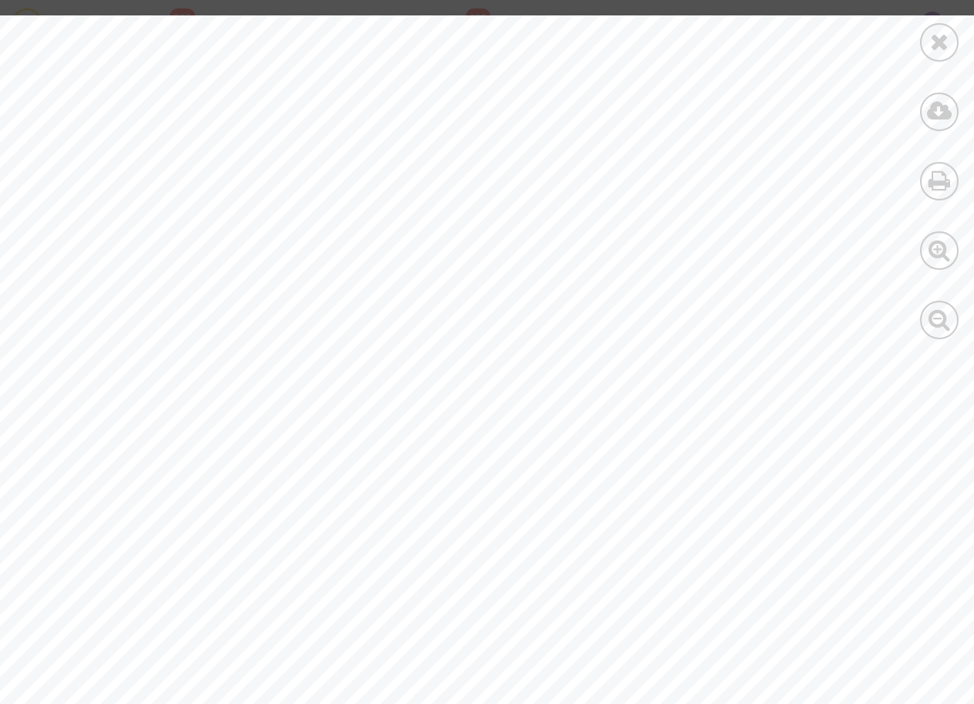
click at [311, 284] on span "[PERSON_NAME]" at bounding box center [258, 284] width 141 height 12
drag, startPoint x: 311, startPoint y: 284, endPoint x: 291, endPoint y: 286, distance: 20.9
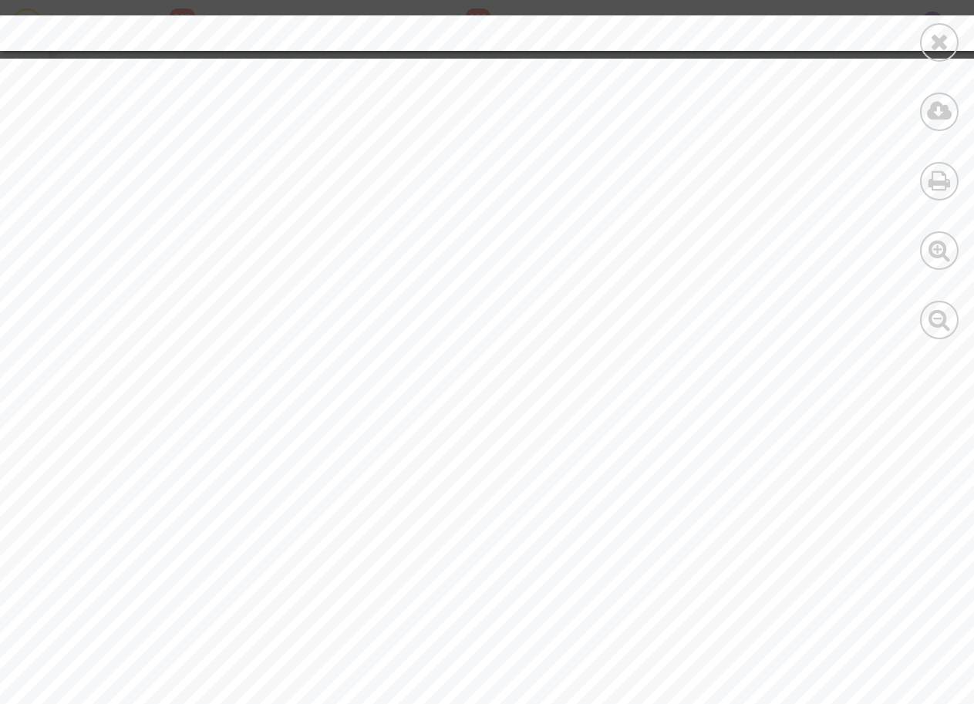
scroll to position [7352, 0]
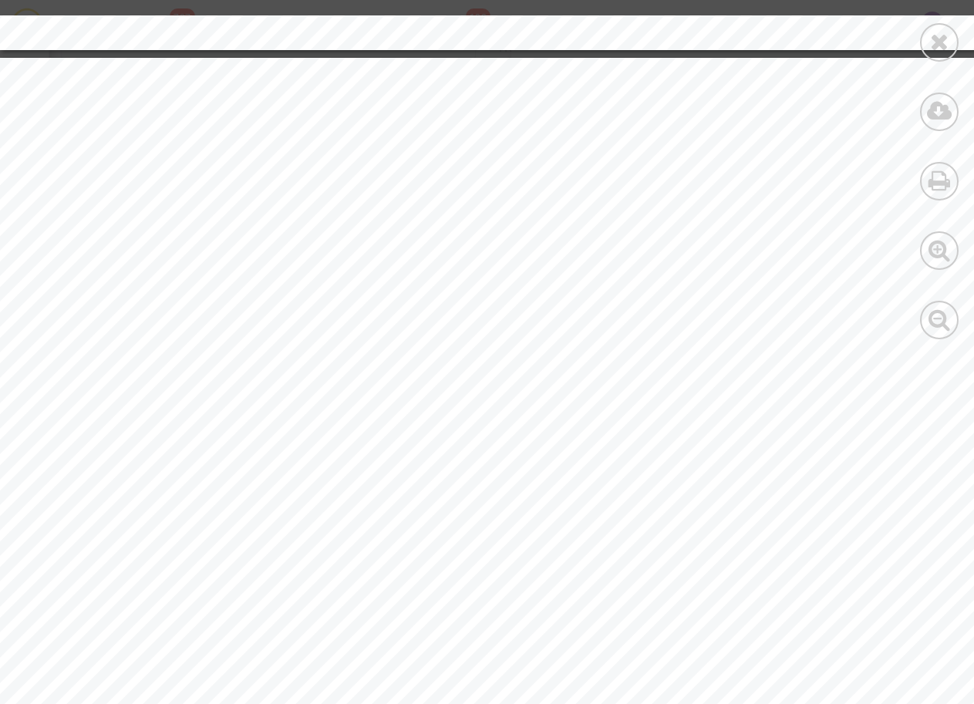
drag, startPoint x: 401, startPoint y: 193, endPoint x: 548, endPoint y: 194, distance: 147.3
click at [548, 194] on span "199-2413301293" at bounding box center [477, 196] width 163 height 19
drag, startPoint x: 548, startPoint y: 194, endPoint x: 533, endPoint y: 194, distance: 15.4
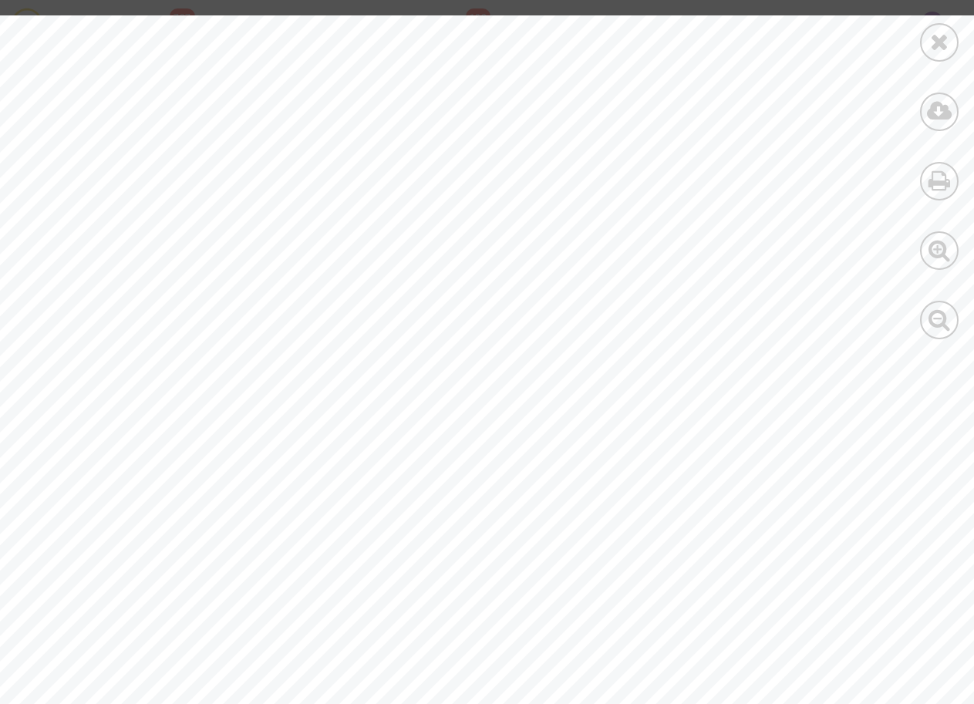
scroll to position [7450, 0]
click at [592, 120] on div "  Informations préalables sur les passagers  AVANT LE DÉPART ADULTE [PERSON_…" at bounding box center [519, 694] width 1039 height 1471
drag, startPoint x: 399, startPoint y: 125, endPoint x: 561, endPoint y: 123, distance: 162.7
click at [561, 123] on div "  Informations préalables sur les passagers  AVANT LE DÉPART ADULTE [PERSON_…" at bounding box center [519, 693] width 1039 height 1471
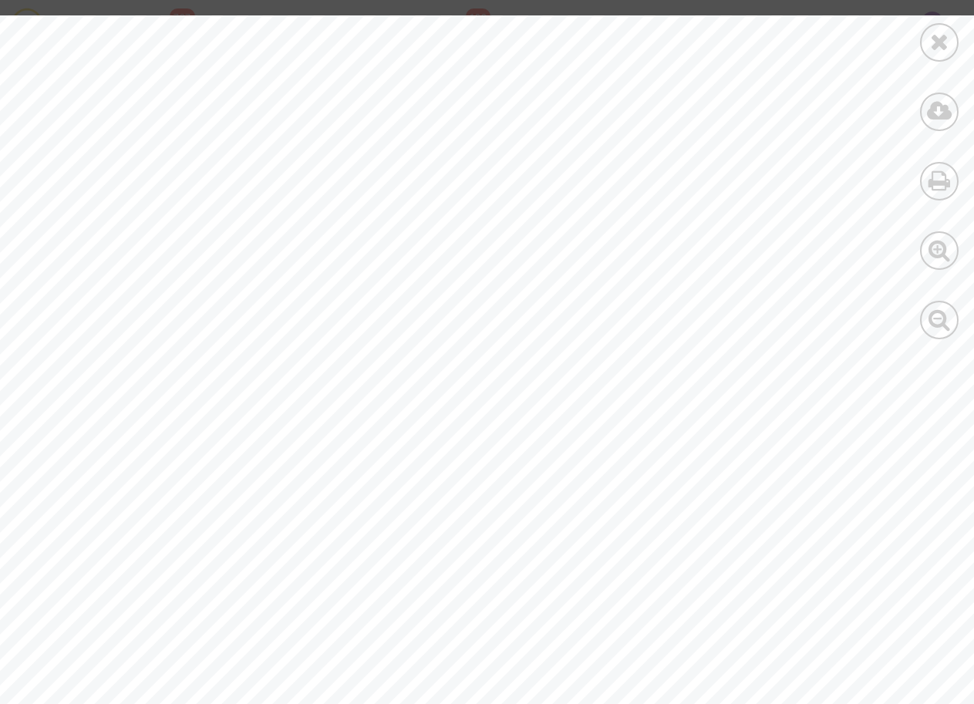
click at [423, 136] on div "  Informations préalables sur les passagers  AVANT LE DÉPART ADULTE [PERSON_…" at bounding box center [519, 693] width 1039 height 1471
drag, startPoint x: 398, startPoint y: 120, endPoint x: 548, endPoint y: 120, distance: 150.4
click at [548, 120] on span "199-2413413529" at bounding box center [477, 125] width 163 height 19
drag, startPoint x: 548, startPoint y: 120, endPoint x: 519, endPoint y: 126, distance: 29.9
drag, startPoint x: 396, startPoint y: 99, endPoint x: 457, endPoint y: 96, distance: 61.8
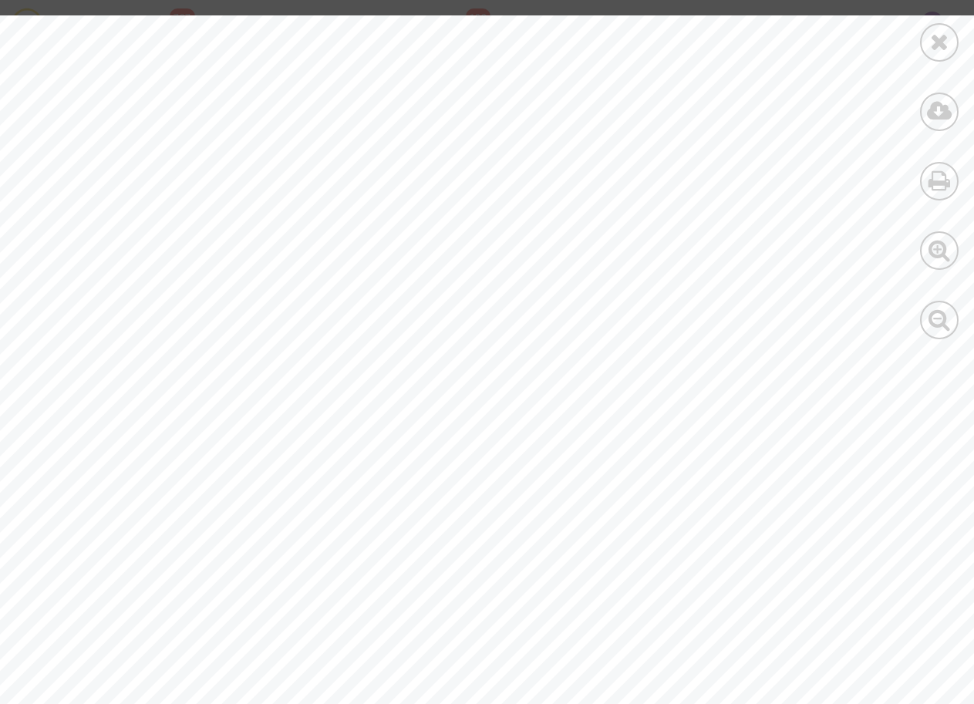
click at [457, 96] on div "  Informations préalables sur les passagers  AVANT LE DÉPART ADULTE [PERSON_…" at bounding box center [519, 693] width 1039 height 1471
drag, startPoint x: 457, startPoint y: 96, endPoint x: 490, endPoint y: 401, distance: 307.1
click at [490, 299] on div "  Informations préalables sur les passagers  AVANT LE DÉPART ADULTE [PERSON_…" at bounding box center [519, 693] width 1039 height 1471
click at [931, 47] on icon at bounding box center [939, 41] width 19 height 23
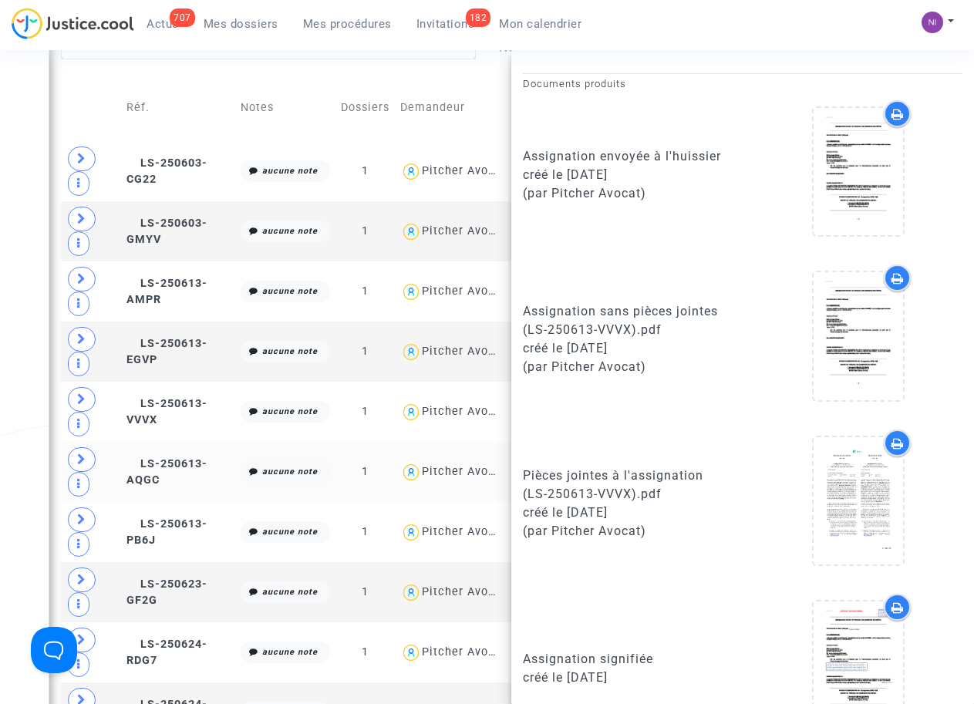
click at [123, 467] on td "LS-250613-AQGC" at bounding box center [178, 472] width 114 height 60
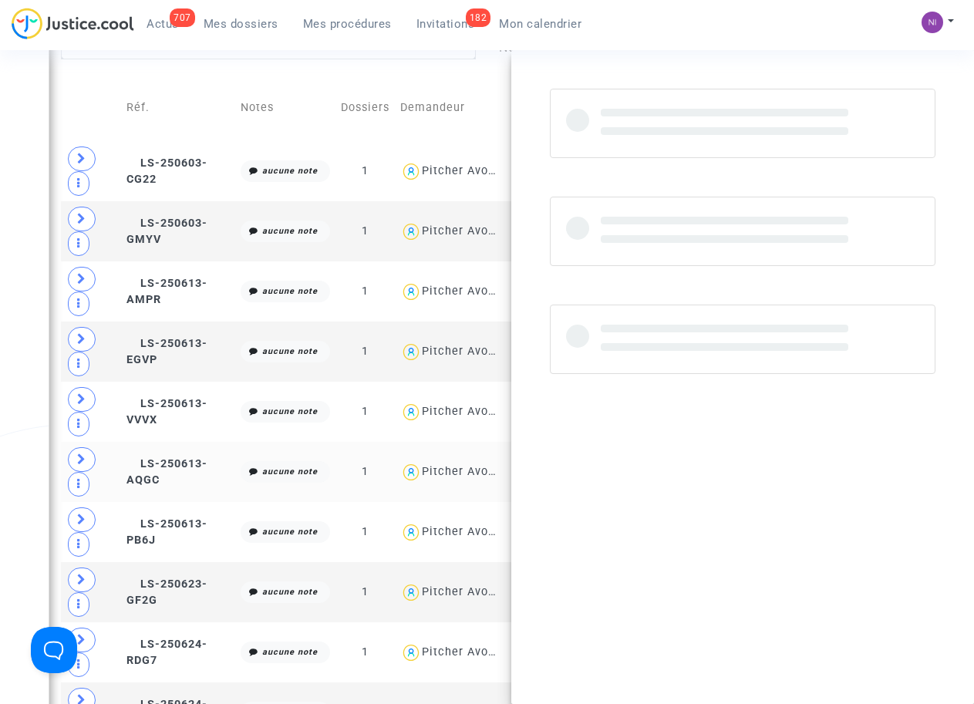
click at [123, 467] on td "LS-250613-AQGC" at bounding box center [178, 472] width 114 height 60
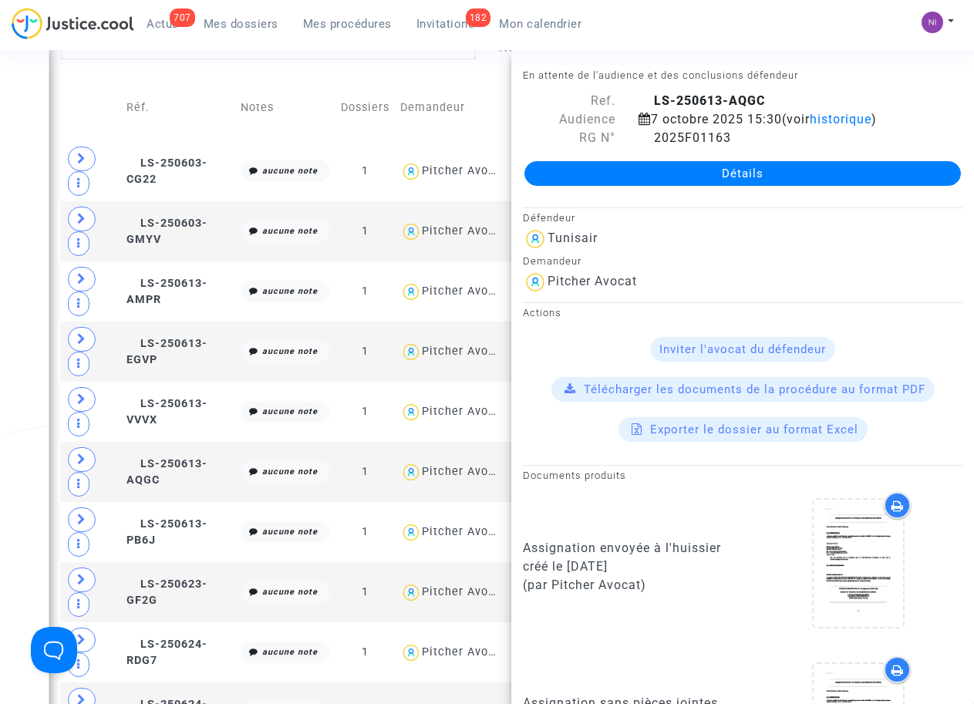
drag, startPoint x: 648, startPoint y: 102, endPoint x: 773, endPoint y: 98, distance: 124.2
click at [773, 98] on div "LS-250613-AQGC" at bounding box center [800, 101] width 347 height 19
drag, startPoint x: 768, startPoint y: 98, endPoint x: 736, endPoint y: 99, distance: 32.4
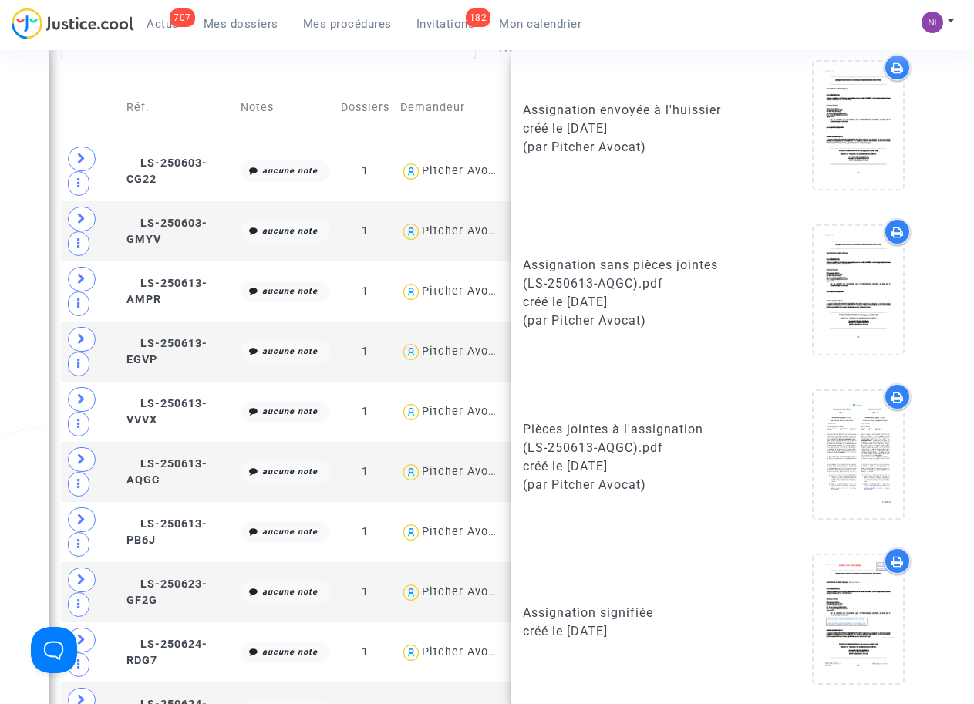
scroll to position [439, 0]
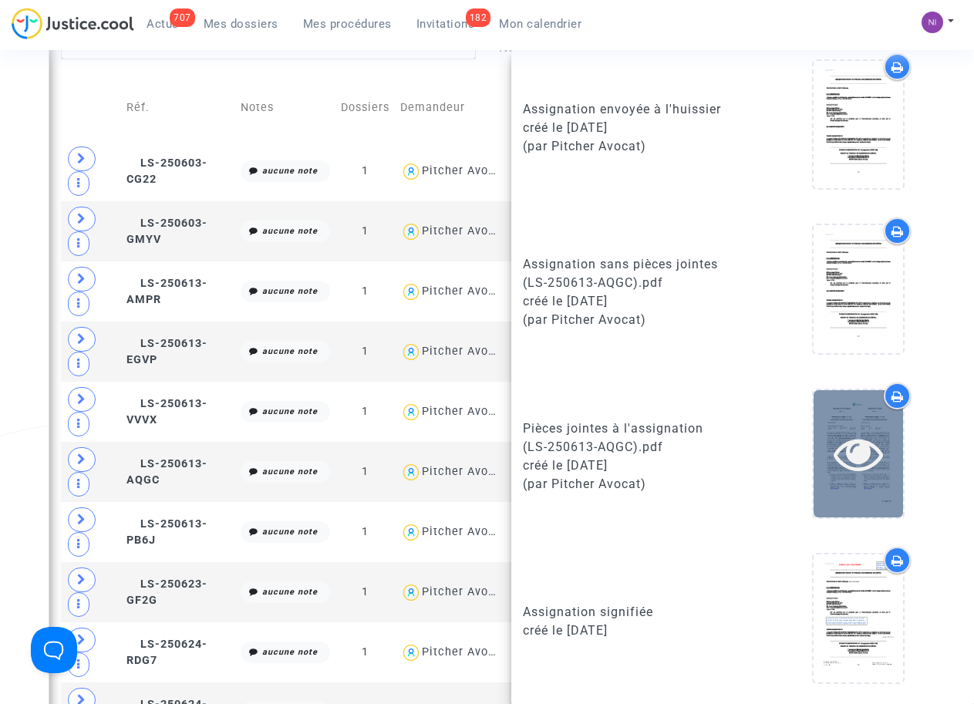
click at [857, 456] on icon at bounding box center [858, 453] width 50 height 49
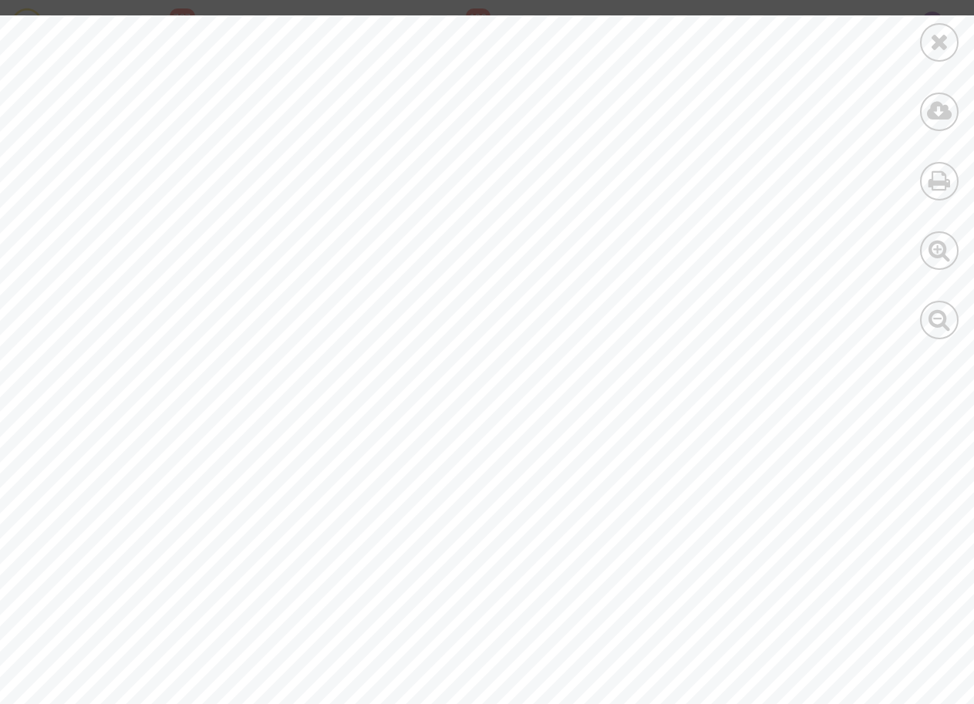
drag, startPoint x: 157, startPoint y: 280, endPoint x: 268, endPoint y: 281, distance: 111.0
drag, startPoint x: 161, startPoint y: 284, endPoint x: 340, endPoint y: 284, distance: 178.9
click at [293, 284] on span "[PERSON_NAME]" at bounding box center [225, 284] width 135 height 12
drag, startPoint x: 340, startPoint y: 284, endPoint x: 305, endPoint y: 282, distance: 34.7
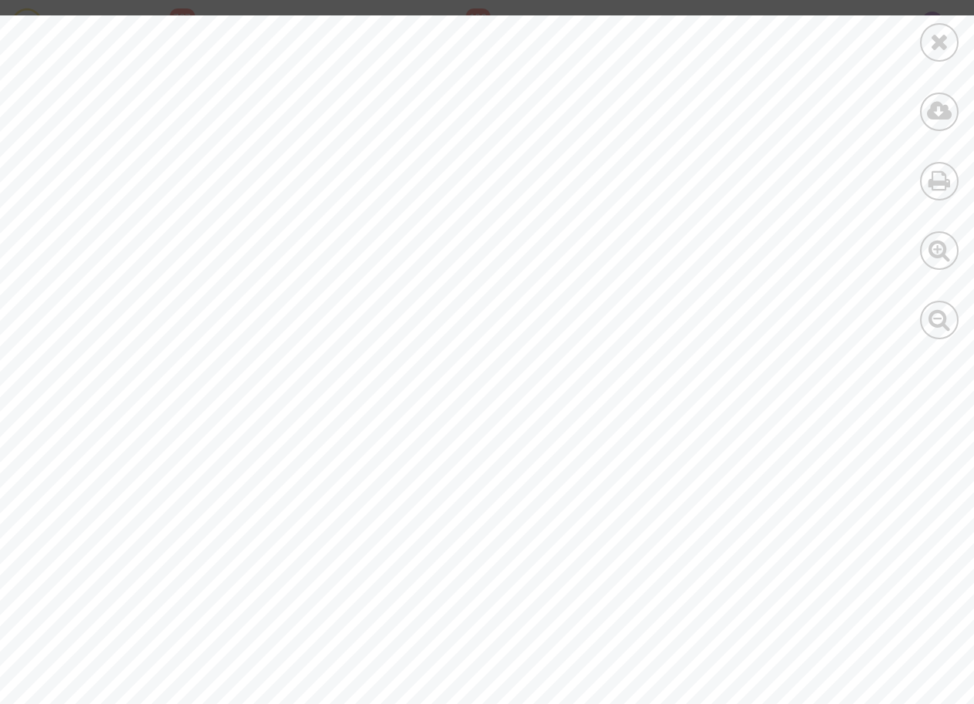
scroll to position [0, 0]
click at [945, 32] on icon at bounding box center [939, 41] width 19 height 23
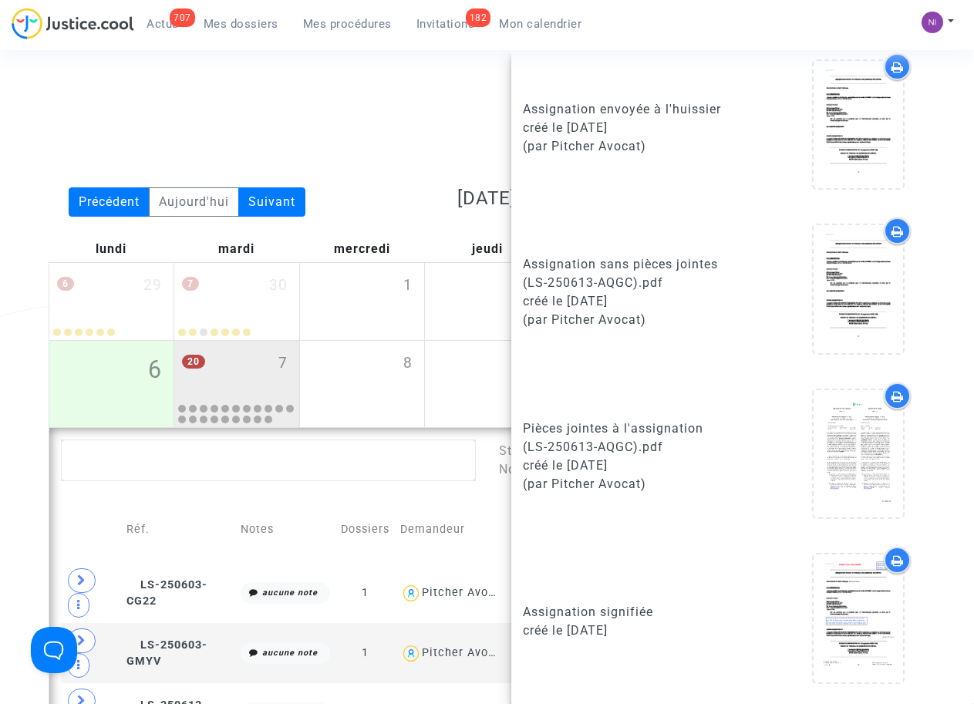
click at [409, 140] on div "Date de clôture d'instruction Date de conciliation Date d'audience Date de juge…" at bounding box center [487, 138] width 900 height 99
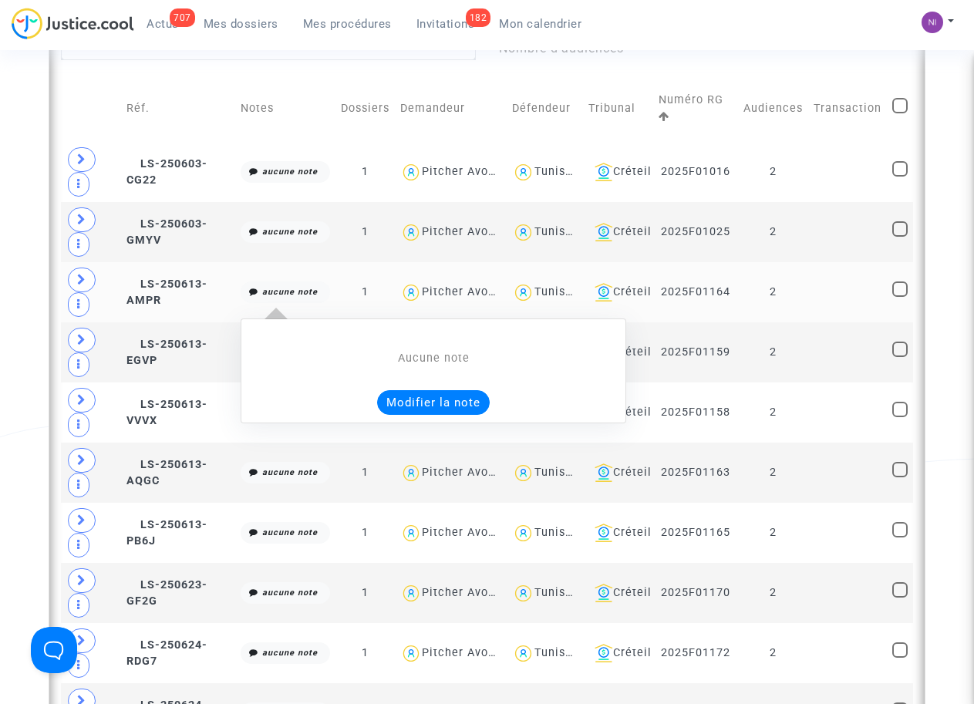
scroll to position [422, 0]
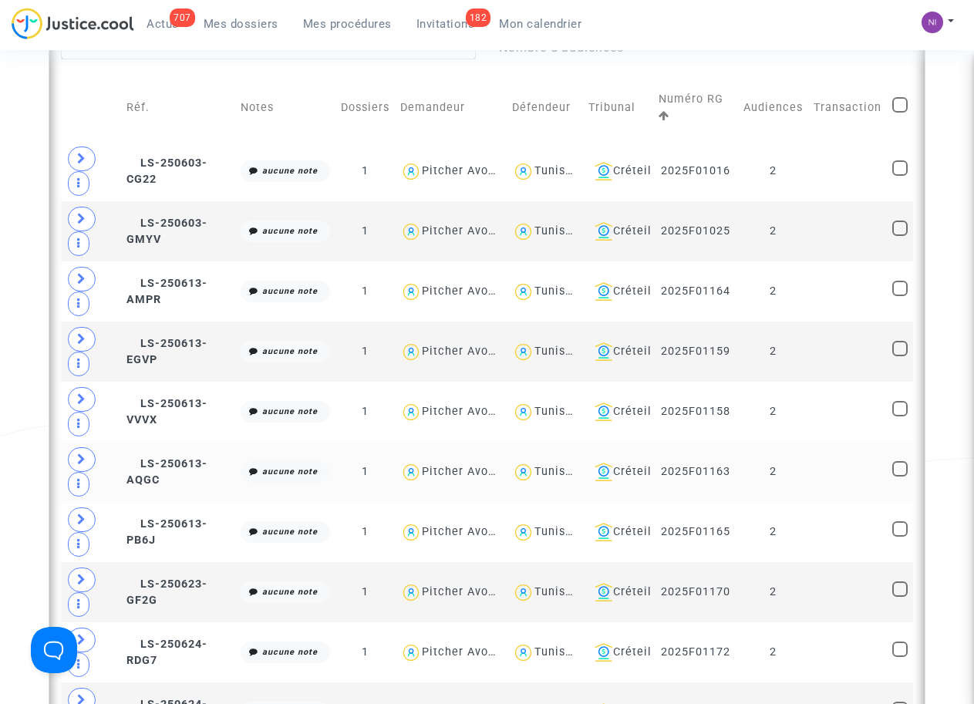
click at [97, 470] on td at bounding box center [91, 472] width 60 height 60
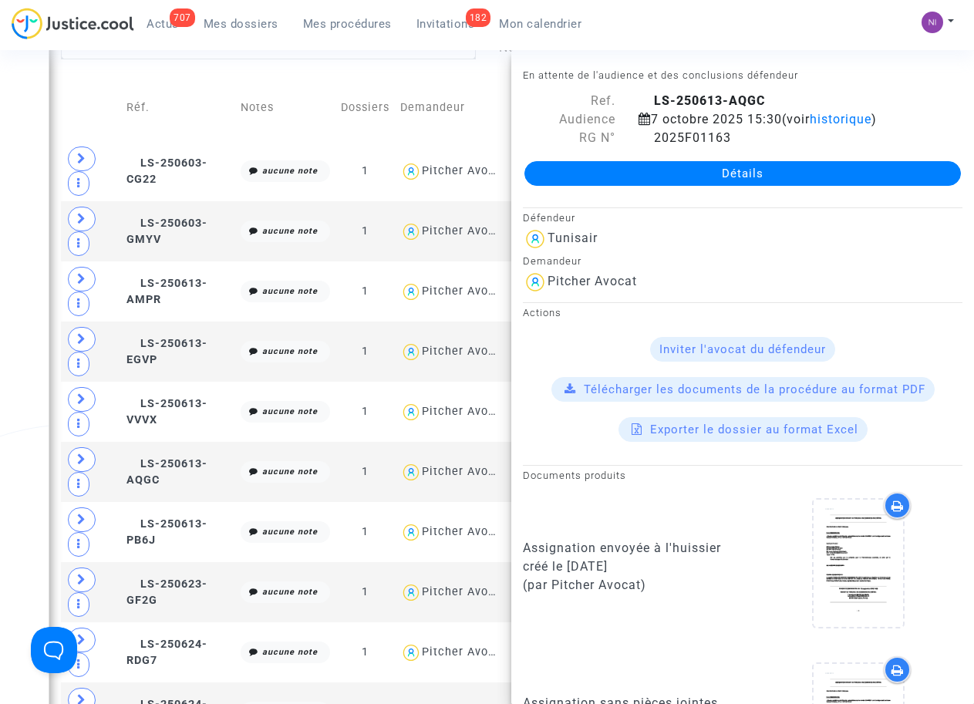
drag, startPoint x: 651, startPoint y: 96, endPoint x: 773, endPoint y: 96, distance: 122.6
click at [773, 96] on div "LS-250613-AQGC" at bounding box center [800, 101] width 347 height 19
drag, startPoint x: 648, startPoint y: 93, endPoint x: 771, endPoint y: 96, distance: 122.6
click at [771, 96] on div "LS-250613-AQGC" at bounding box center [800, 101] width 347 height 19
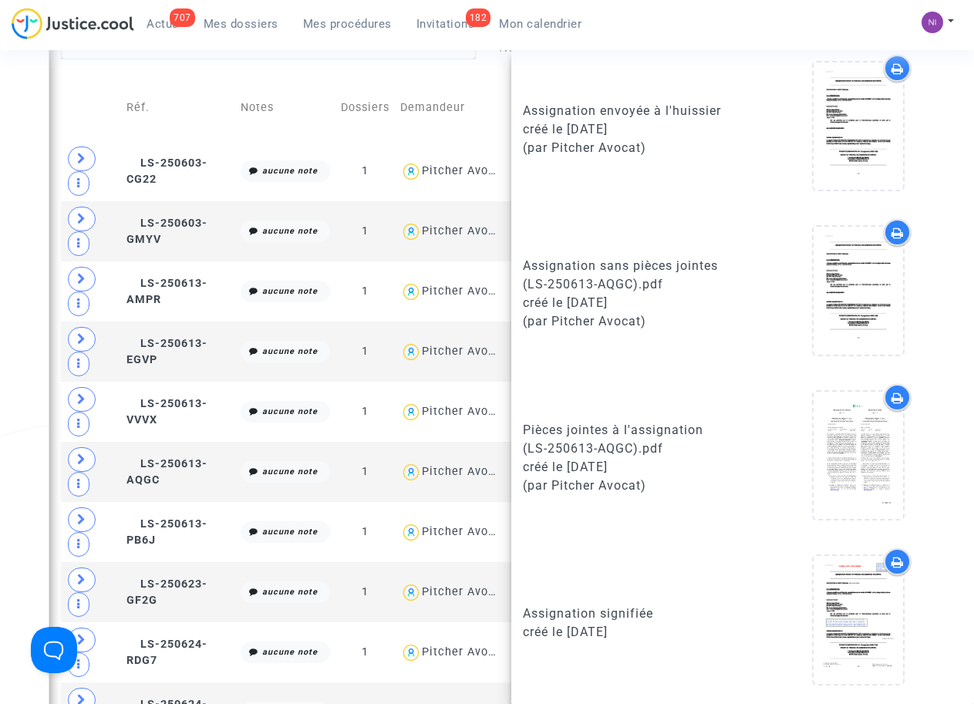
scroll to position [439, 0]
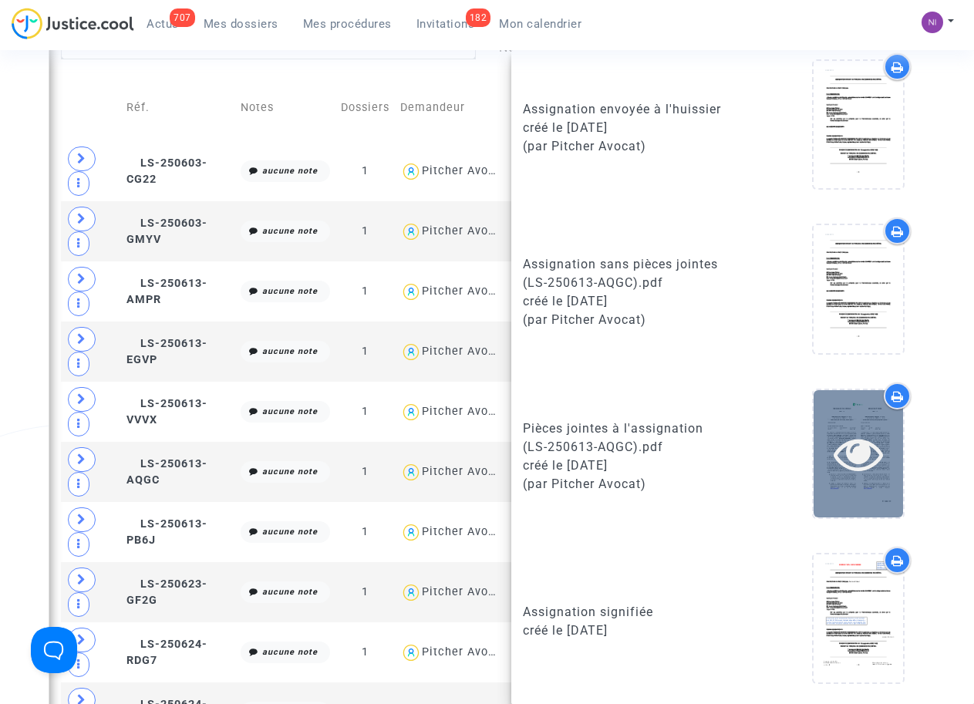
click at [842, 446] on icon at bounding box center [858, 453] width 50 height 49
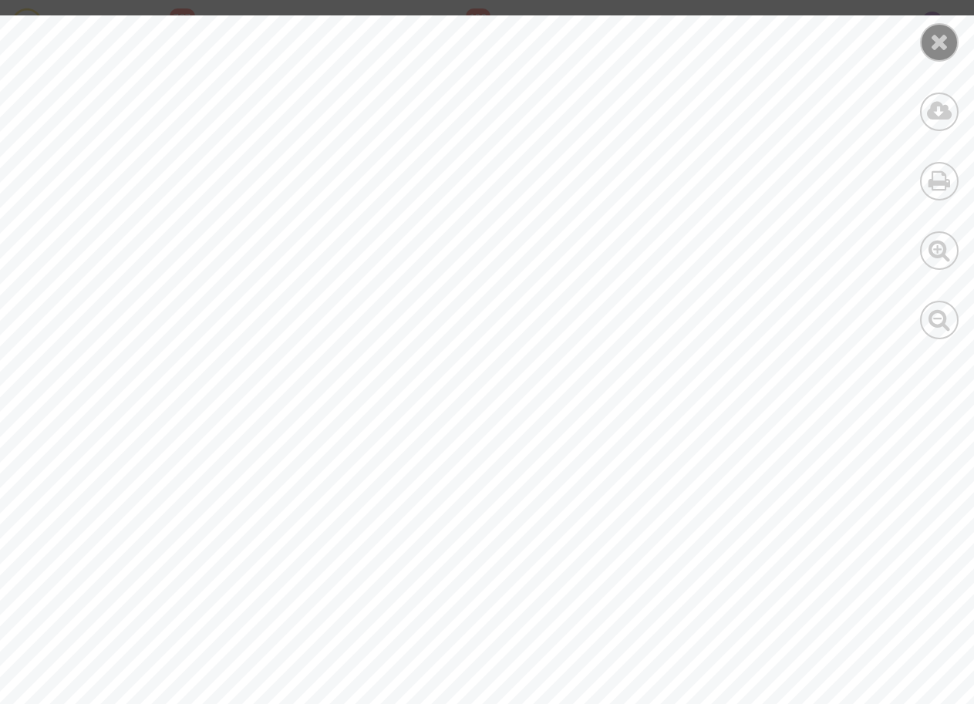
click at [938, 42] on icon at bounding box center [939, 41] width 19 height 23
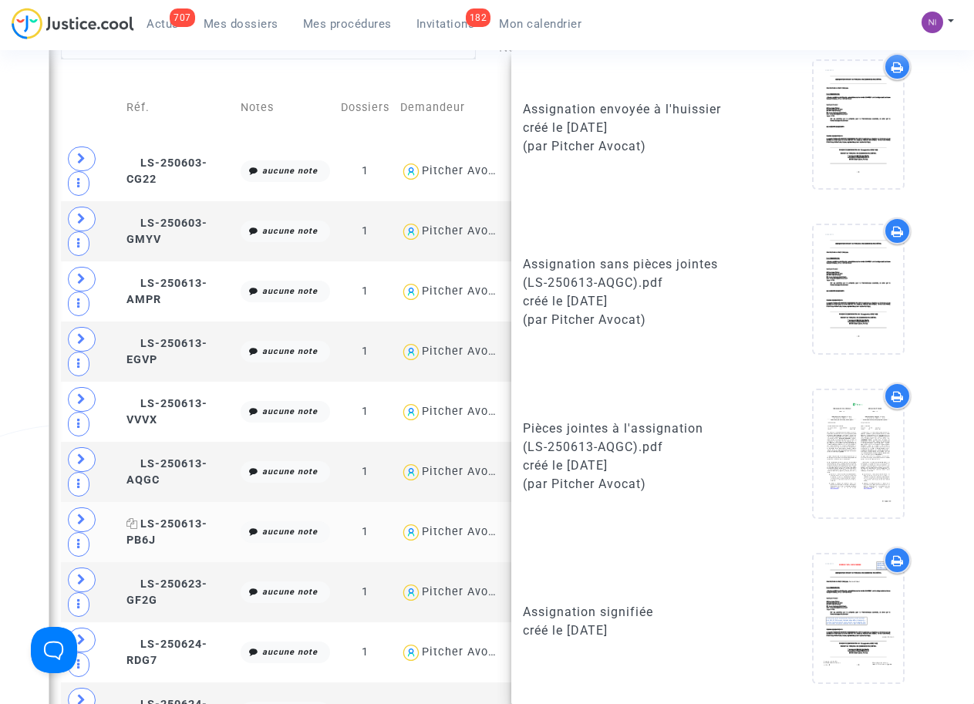
click at [164, 528] on span "LS-250613-PB6J" at bounding box center [166, 532] width 81 height 30
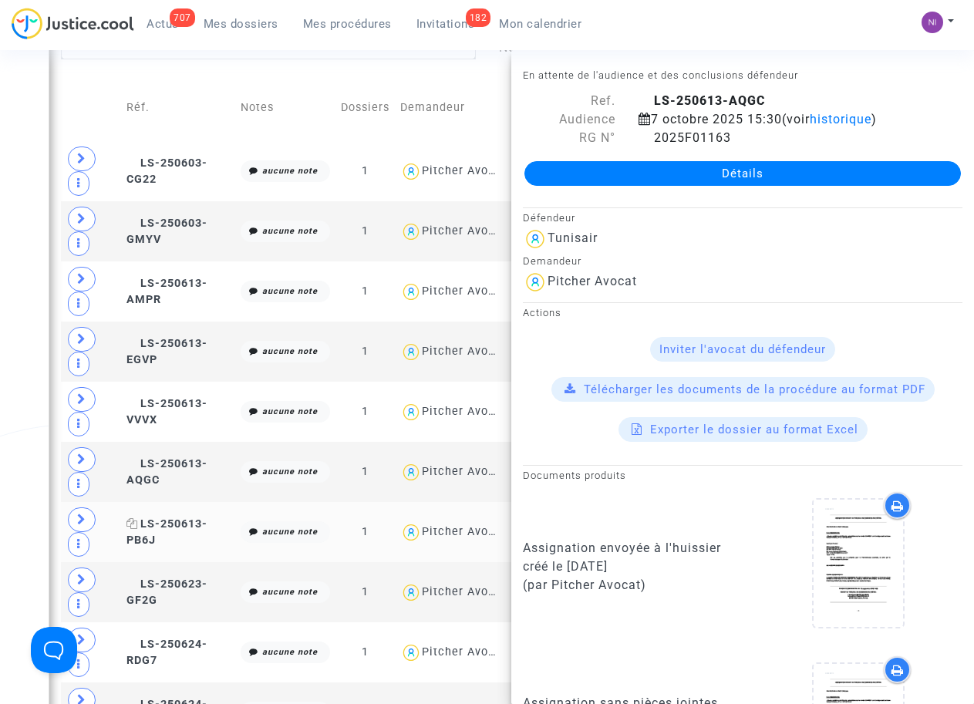
click at [164, 528] on span "LS-250613-PB6J" at bounding box center [166, 532] width 81 height 30
drag, startPoint x: 649, startPoint y: 96, endPoint x: 759, endPoint y: 99, distance: 109.5
click at [759, 99] on span "LS-250613-PB6J" at bounding box center [699, 100] width 123 height 15
drag, startPoint x: 759, startPoint y: 99, endPoint x: 713, endPoint y: 98, distance: 45.5
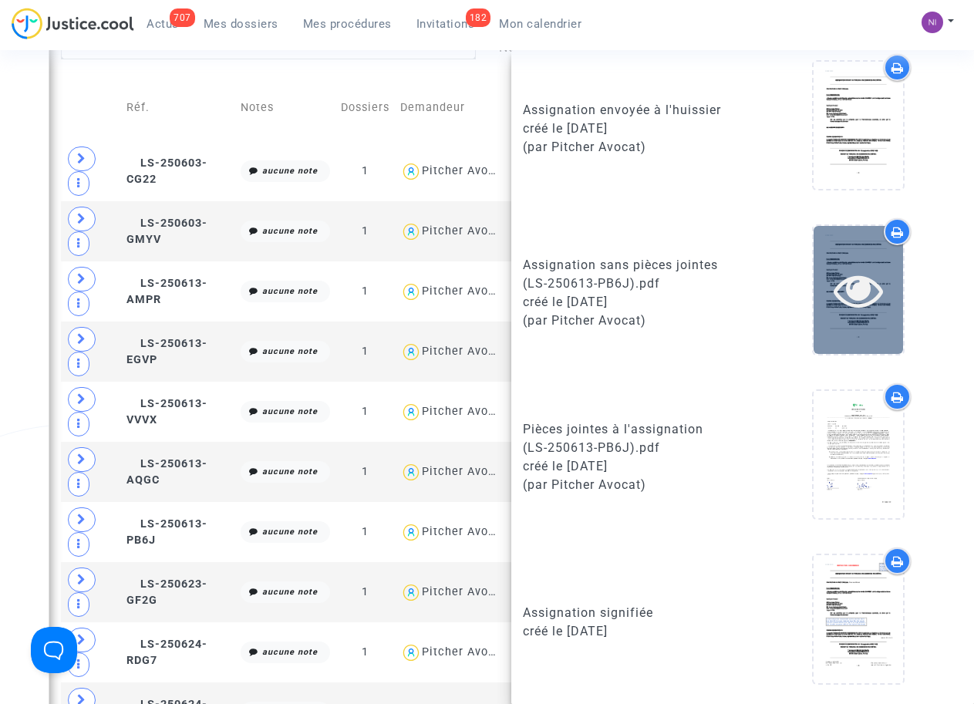
scroll to position [439, 0]
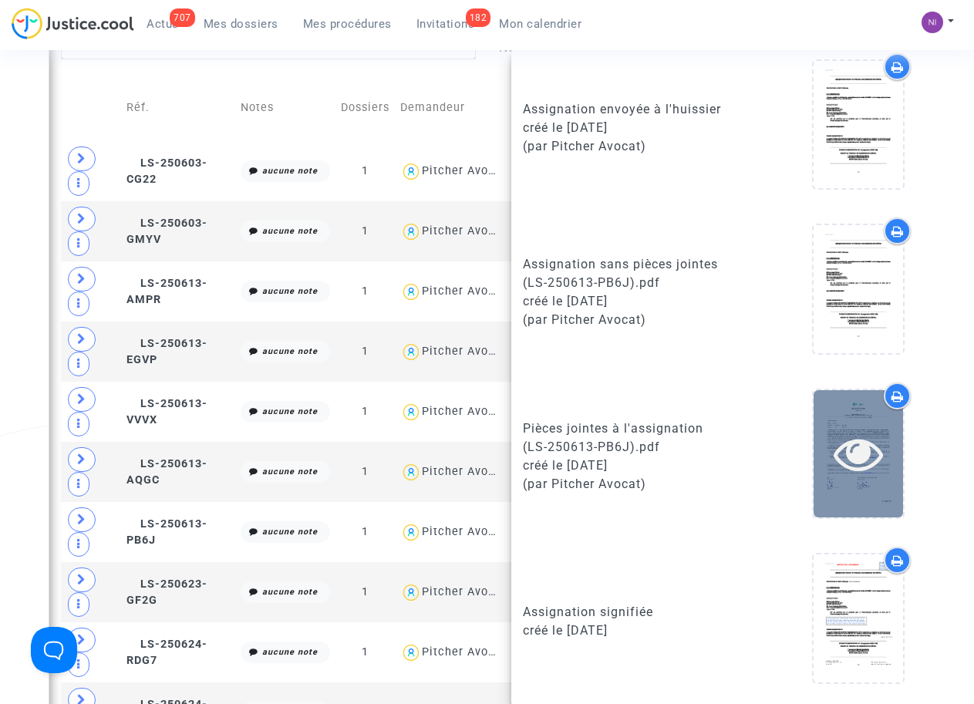
click at [840, 453] on icon at bounding box center [858, 453] width 50 height 49
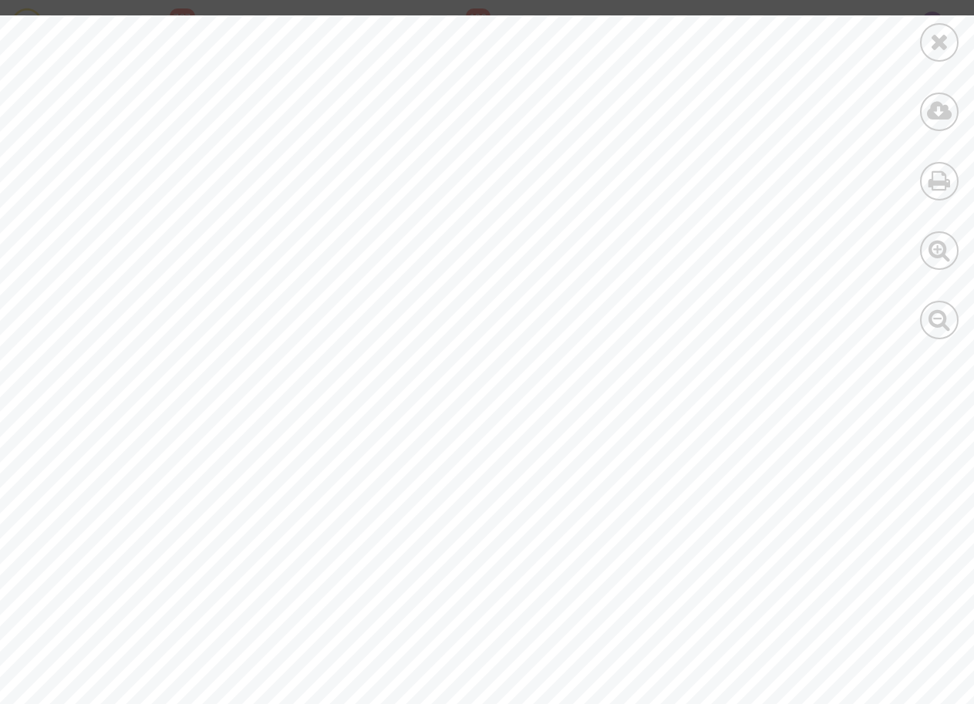
drag, startPoint x: 430, startPoint y: 249, endPoint x: 527, endPoint y: 247, distance: 97.2
drag, startPoint x: 527, startPoint y: 247, endPoint x: 483, endPoint y: 258, distance: 46.0
drag, startPoint x: 428, startPoint y: 249, endPoint x: 483, endPoint y: 249, distance: 55.5
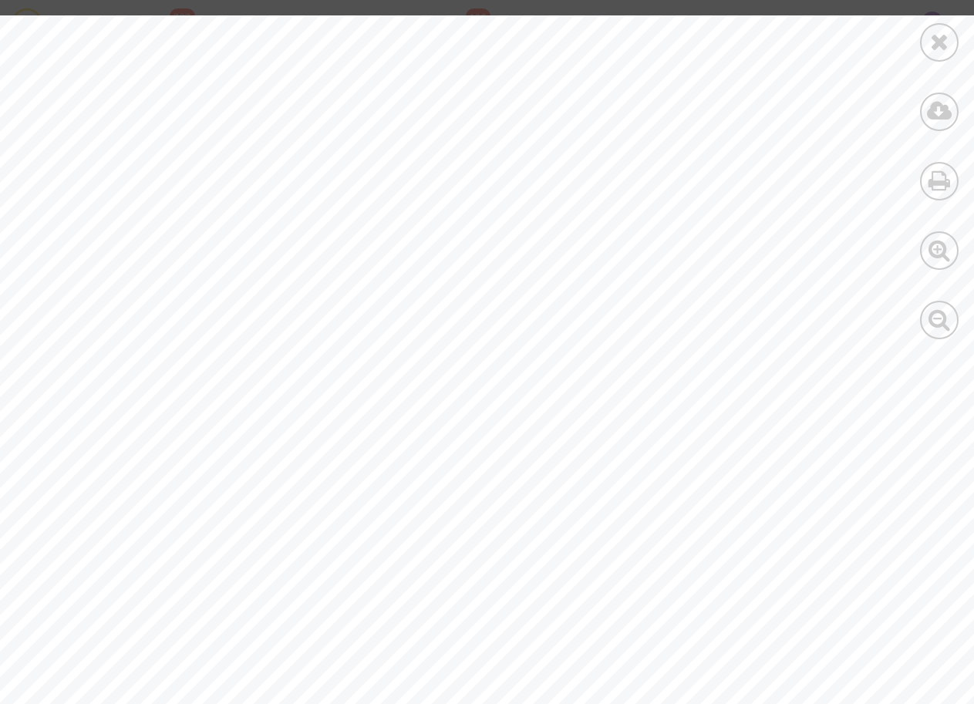
drag, startPoint x: 483, startPoint y: 249, endPoint x: 365, endPoint y: 224, distance: 120.5
drag, startPoint x: 426, startPoint y: 248, endPoint x: 485, endPoint y: 248, distance: 58.6
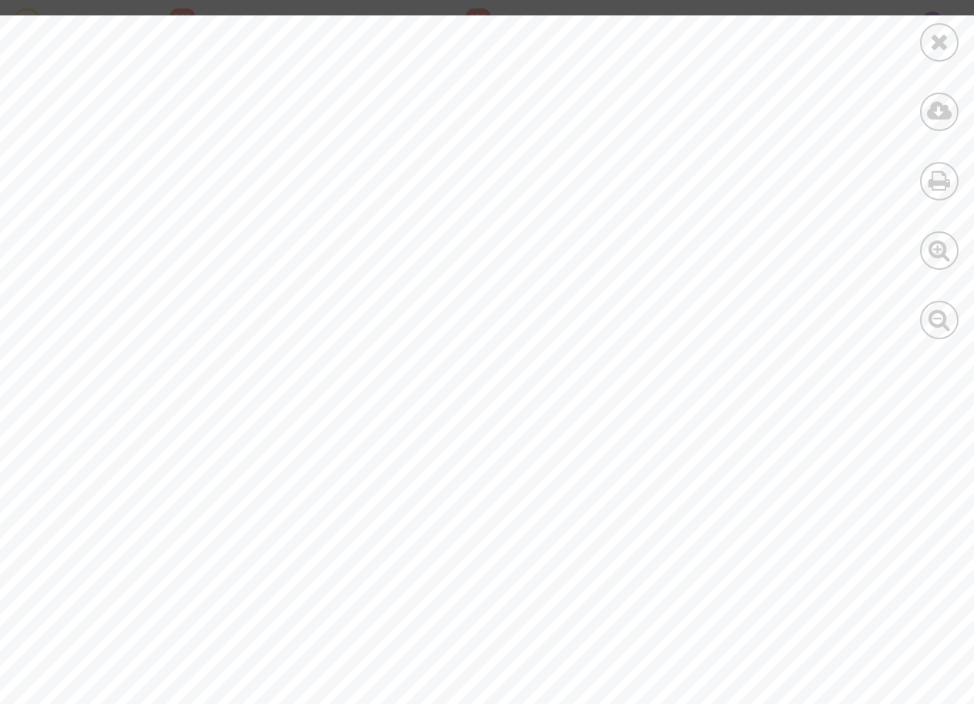
drag, startPoint x: 485, startPoint y: 248, endPoint x: 430, endPoint y: 218, distance: 62.1
drag, startPoint x: 433, startPoint y: 248, endPoint x: 521, endPoint y: 246, distance: 88.7
click at [524, 245] on span "[PERSON_NAME]" at bounding box center [501, 250] width 143 height 12
drag, startPoint x: 521, startPoint y: 246, endPoint x: 505, endPoint y: 253, distance: 17.6
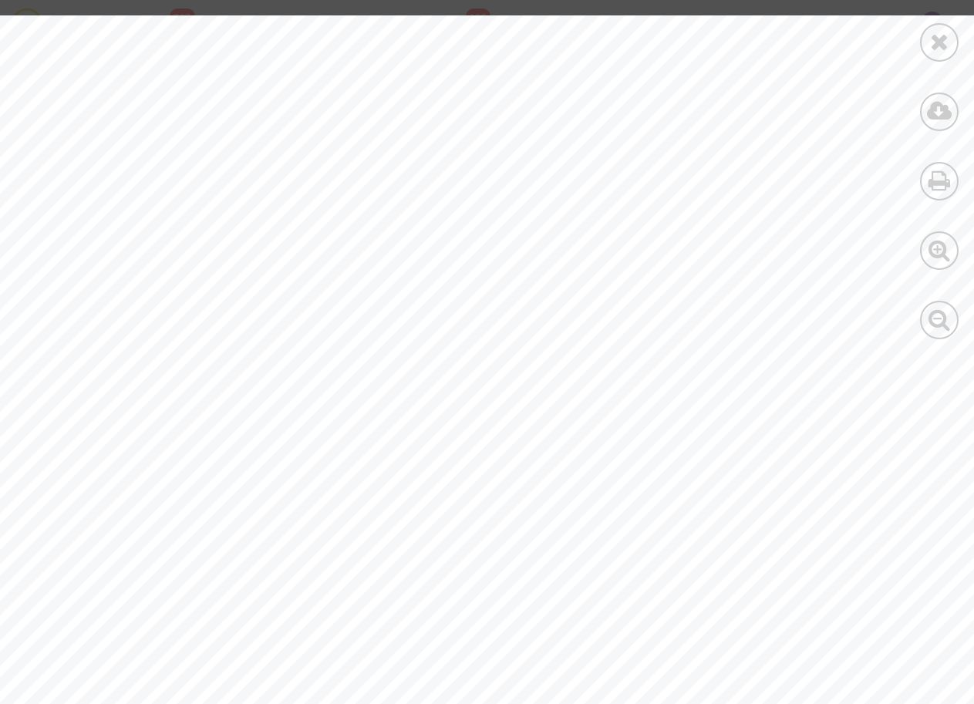
drag, startPoint x: 505, startPoint y: 253, endPoint x: 426, endPoint y: 223, distance: 84.2
drag, startPoint x: 432, startPoint y: 249, endPoint x: 525, endPoint y: 249, distance: 93.3
click at [525, 249] on span "[PERSON_NAME]" at bounding box center [501, 250] width 143 height 12
drag, startPoint x: 525, startPoint y: 249, endPoint x: 515, endPoint y: 251, distance: 10.3
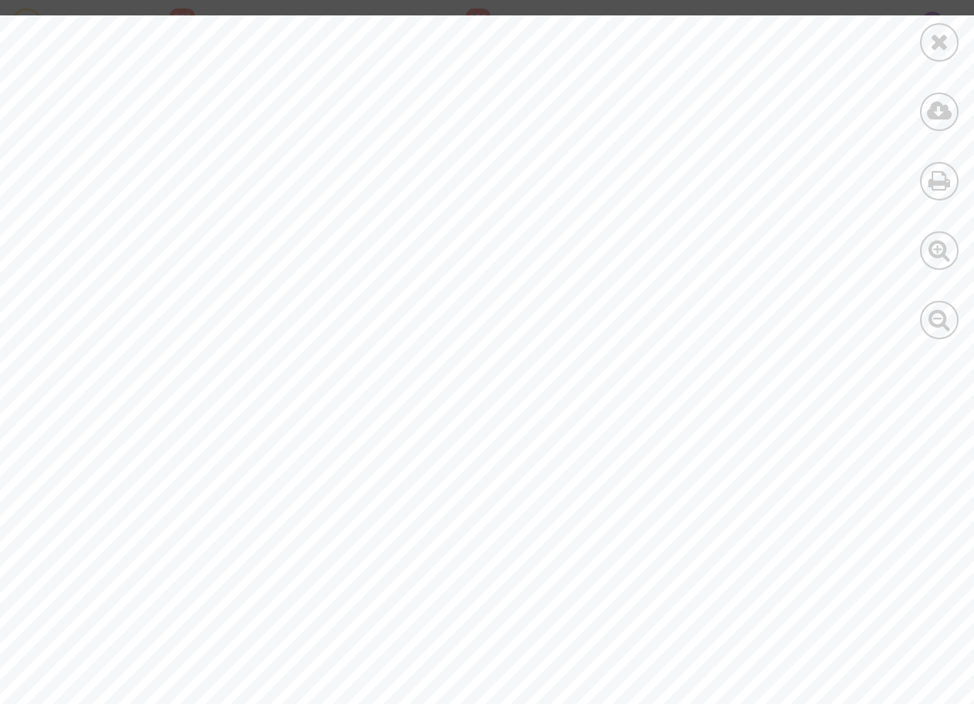
scroll to position [2981, 0]
drag, startPoint x: 160, startPoint y: 256, endPoint x: 287, endPoint y: 255, distance: 127.2
click at [287, 255] on span ": 199 2412983992" at bounding box center [218, 258] width 143 height 15
drag, startPoint x: 287, startPoint y: 255, endPoint x: 240, endPoint y: 253, distance: 47.1
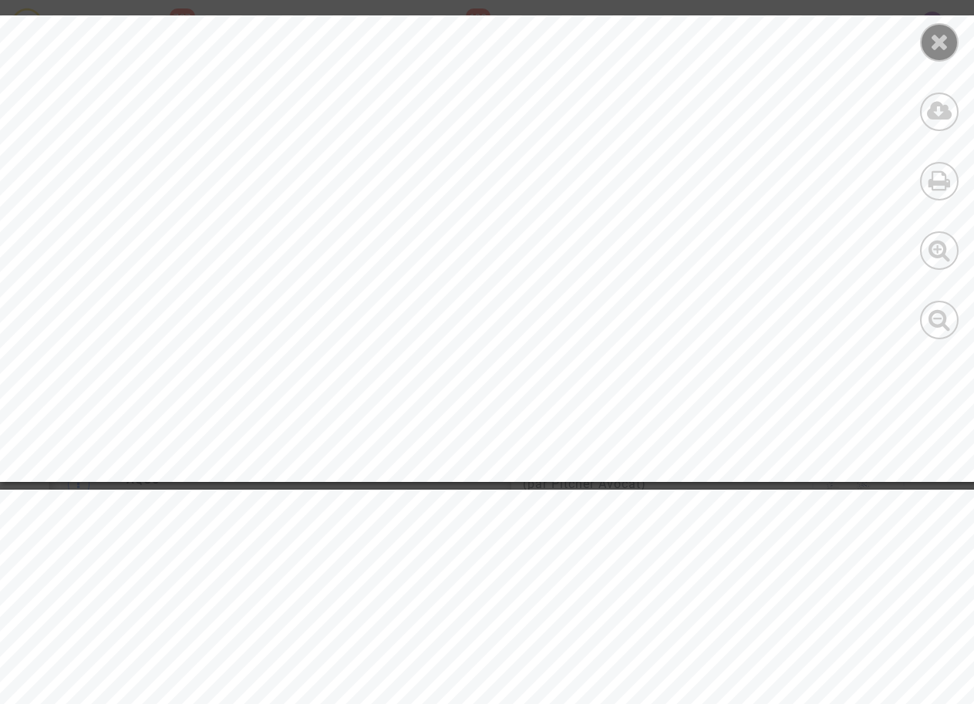
click at [938, 56] on div at bounding box center [939, 42] width 39 height 39
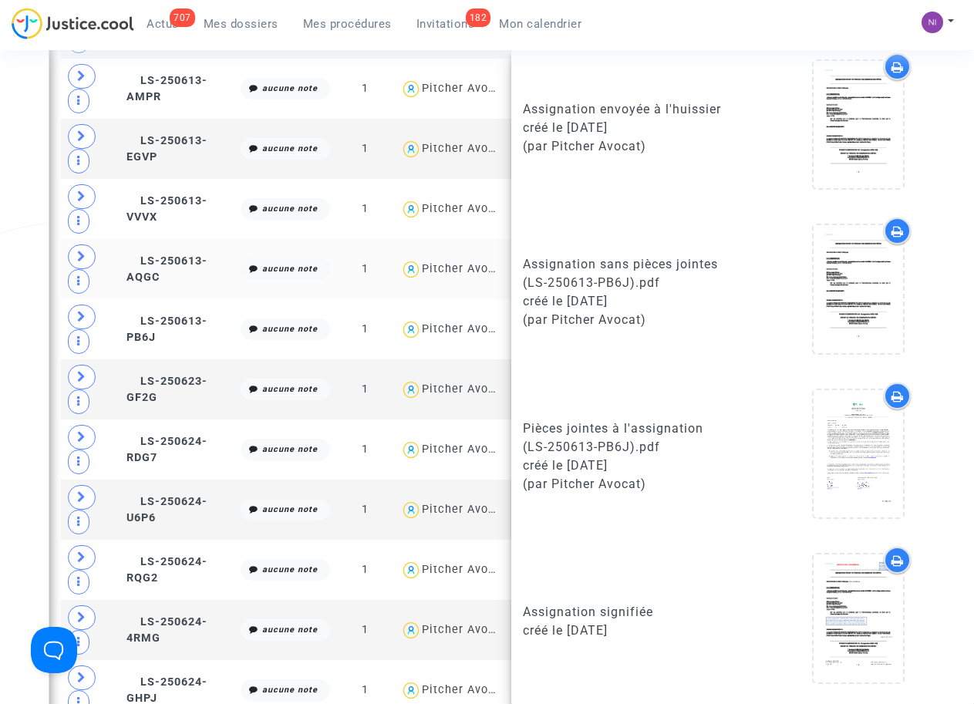
scroll to position [633, 0]
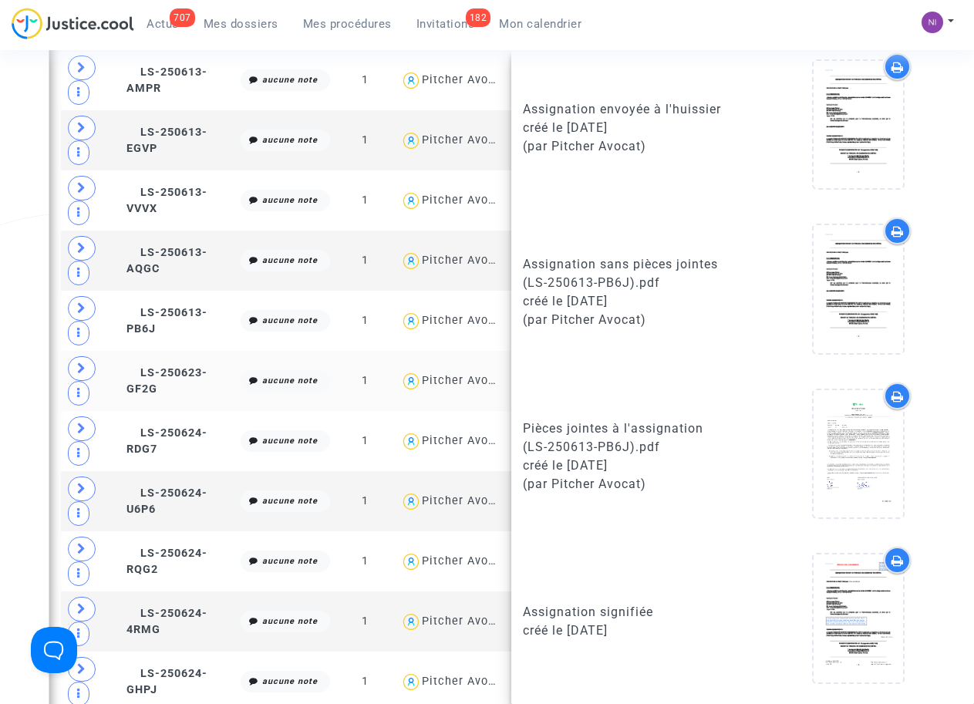
click at [155, 382] on td "LS-250623-GF2G" at bounding box center [178, 381] width 114 height 60
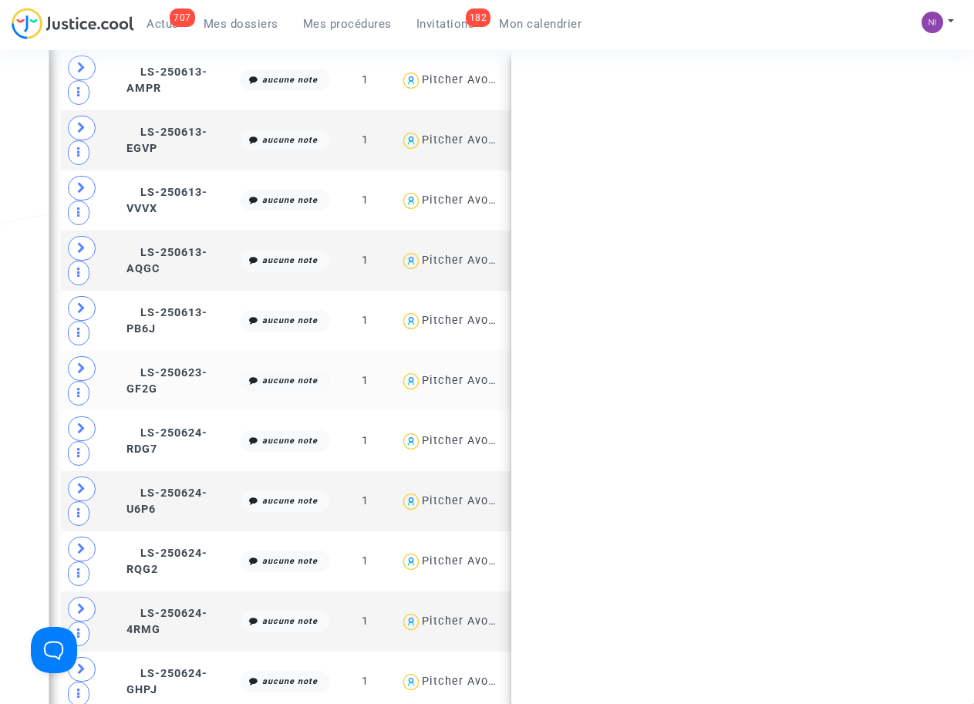
scroll to position [0, 0]
click at [155, 382] on td "LS-250623-GF2G" at bounding box center [178, 381] width 114 height 60
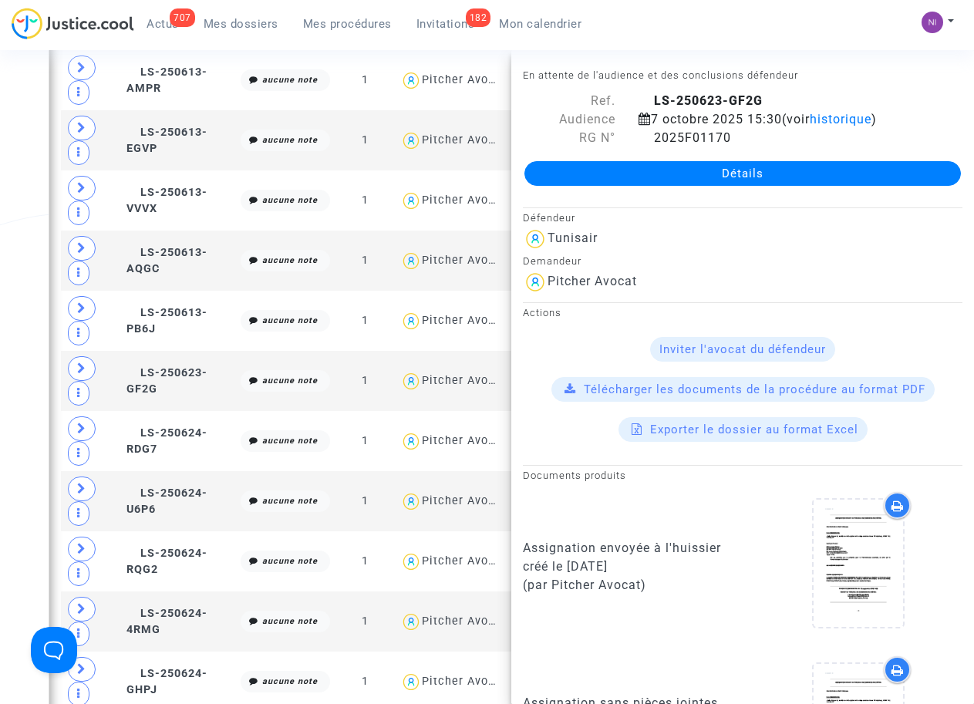
drag, startPoint x: 654, startPoint y: 96, endPoint x: 781, endPoint y: 97, distance: 127.2
click at [783, 96] on div "LS-250623-GF2G" at bounding box center [800, 101] width 347 height 19
drag, startPoint x: 781, startPoint y: 97, endPoint x: 683, endPoint y: 101, distance: 98.0
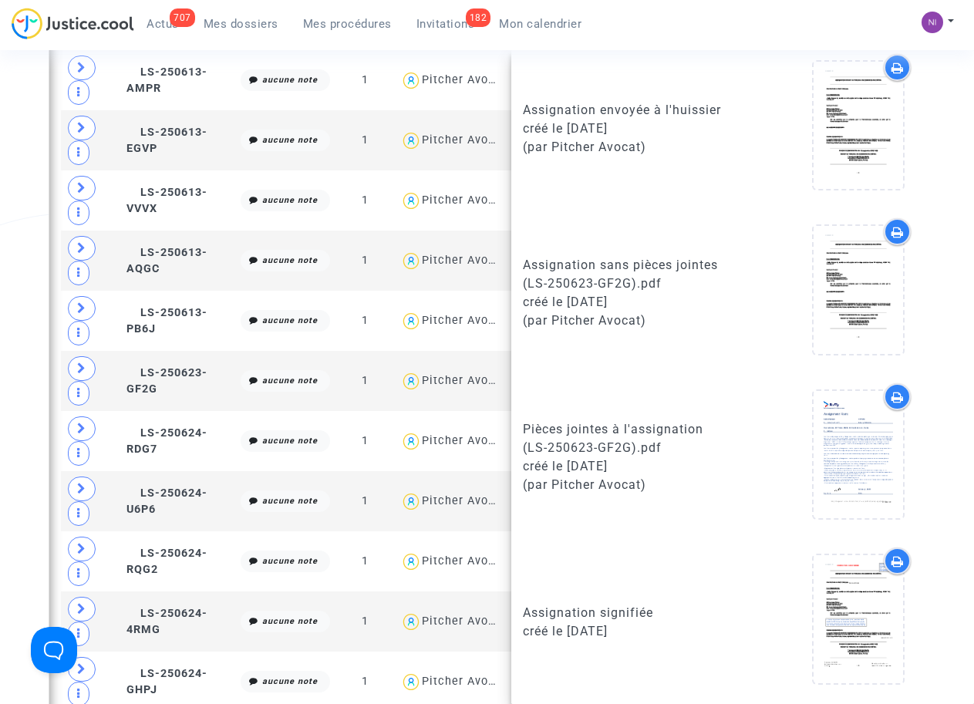
scroll to position [439, 0]
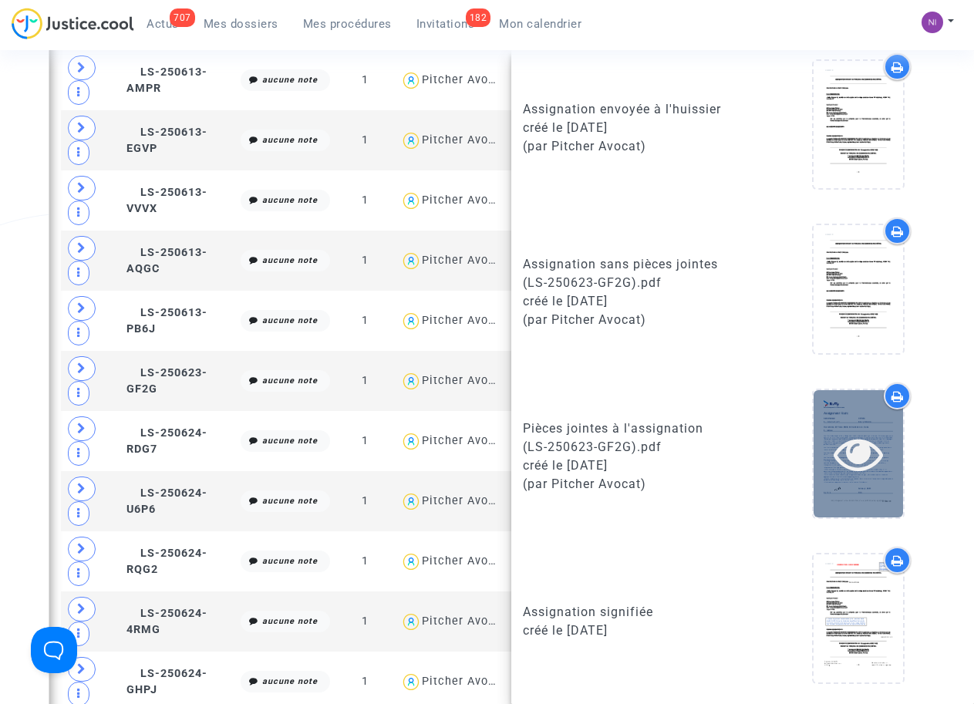
click at [840, 453] on icon at bounding box center [858, 453] width 50 height 49
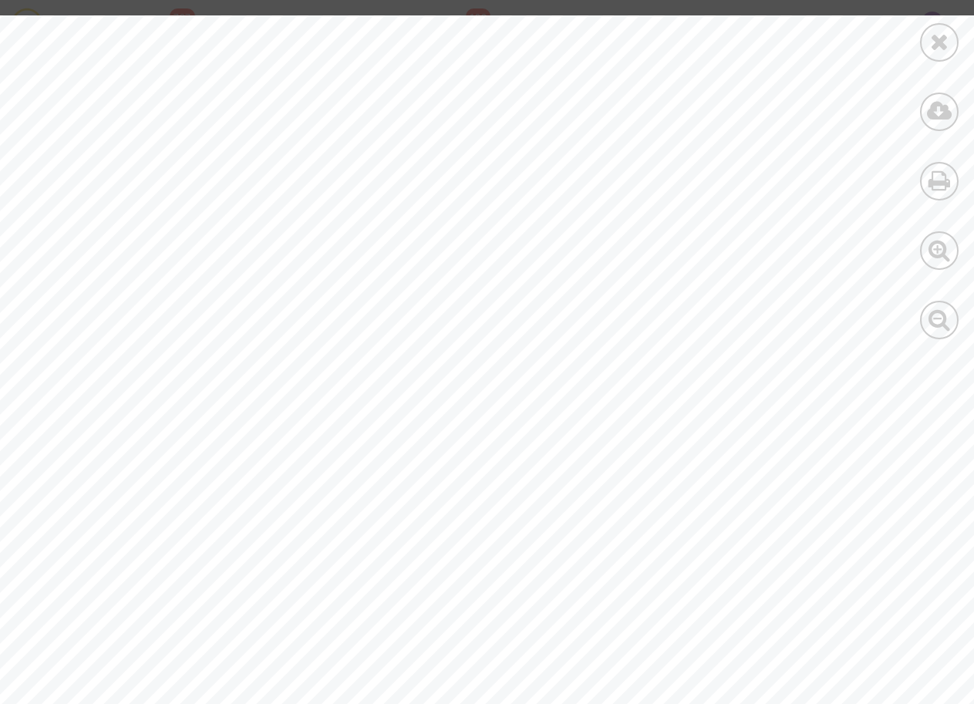
scroll to position [0, 0]
drag, startPoint x: 202, startPoint y: 302, endPoint x: 39, endPoint y: 298, distance: 163.5
drag, startPoint x: 39, startPoint y: 298, endPoint x: 206, endPoint y: 327, distance: 169.7
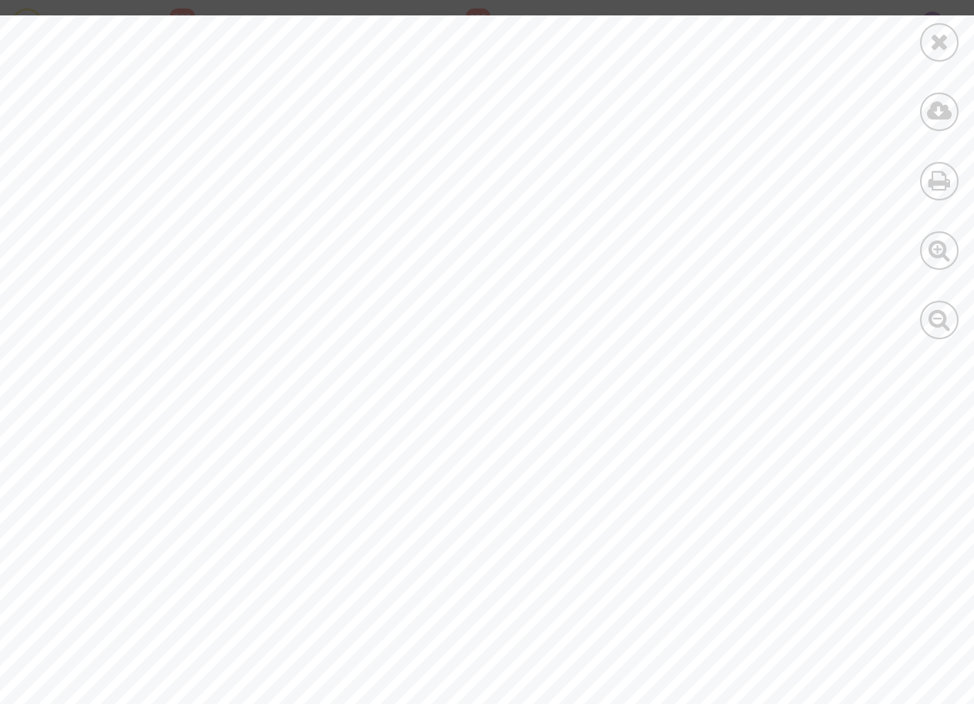
drag, startPoint x: 204, startPoint y: 308, endPoint x: 47, endPoint y: 311, distance: 157.3
drag, startPoint x: 47, startPoint y: 311, endPoint x: 39, endPoint y: 317, distance: 10.1
drag, startPoint x: 45, startPoint y: 305, endPoint x: 52, endPoint y: 298, distance: 10.4
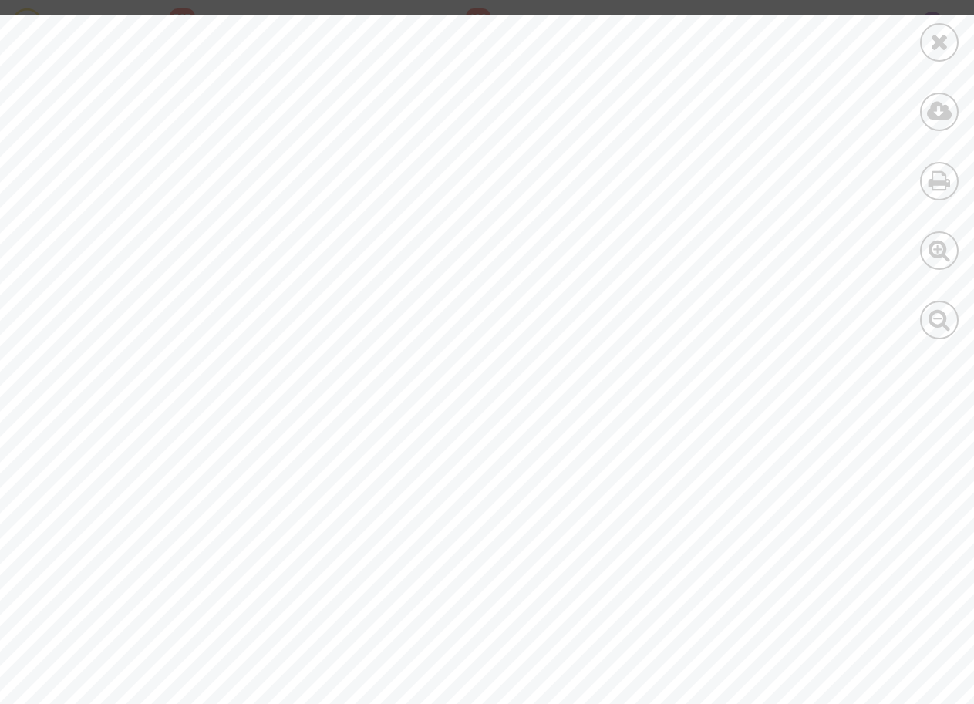
drag, startPoint x: 52, startPoint y: 298, endPoint x: 158, endPoint y: 318, distance: 107.5
click at [155, 315] on span "Safa Ghedamsi" at bounding box center [130, 308] width 162 height 21
drag, startPoint x: 209, startPoint y: 308, endPoint x: 55, endPoint y: 302, distance: 154.3
click at [55, 302] on span "Safa Ghedamsi" at bounding box center [130, 308] width 162 height 21
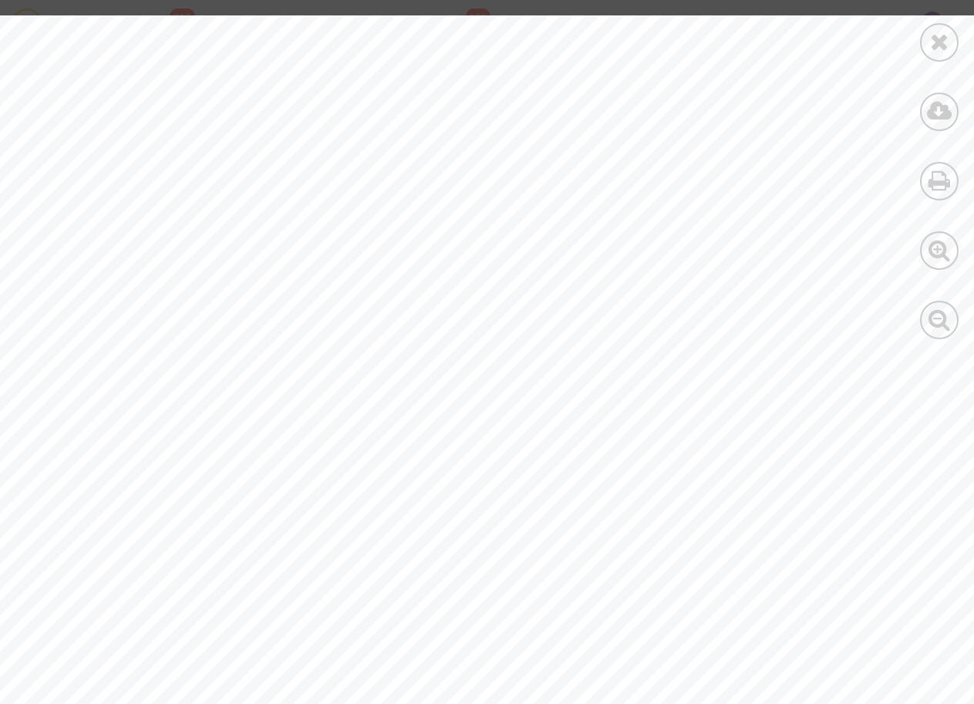
drag, startPoint x: 55, startPoint y: 302, endPoint x: 73, endPoint y: 308, distance: 19.3
click at [934, 47] on icon at bounding box center [939, 41] width 19 height 23
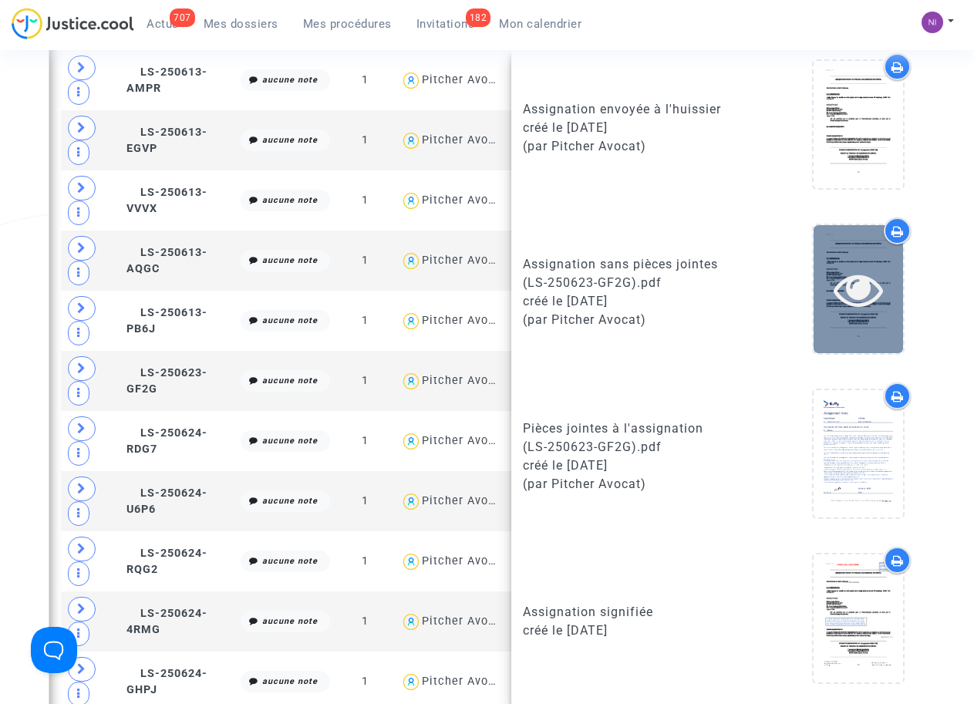
click at [846, 288] on icon at bounding box center [858, 288] width 50 height 49
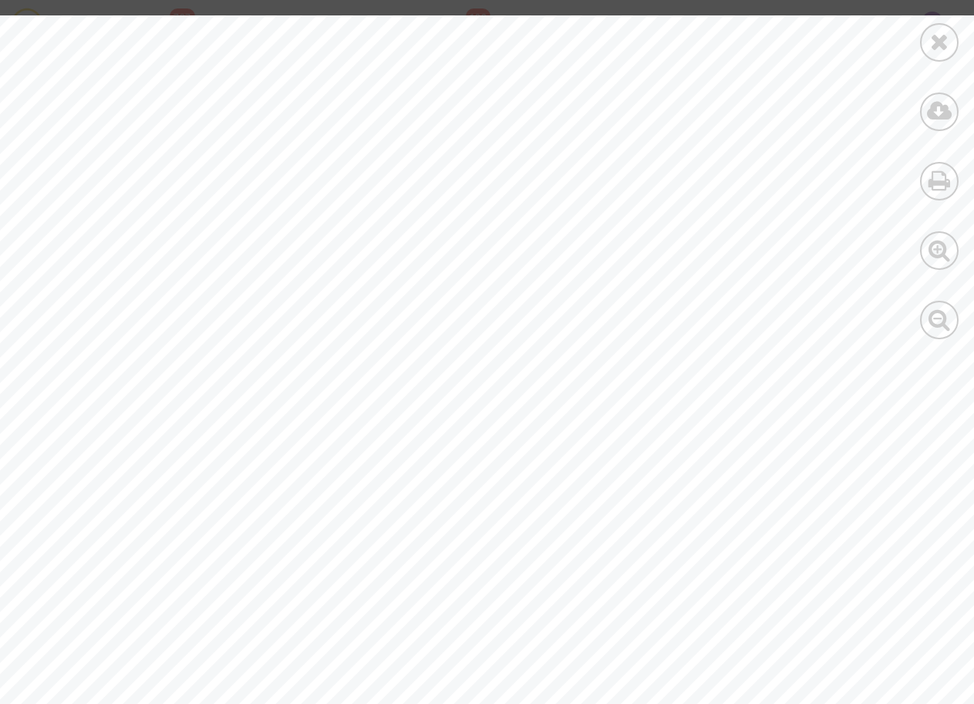
scroll to position [10958, 0]
click at [940, 47] on icon at bounding box center [939, 41] width 19 height 23
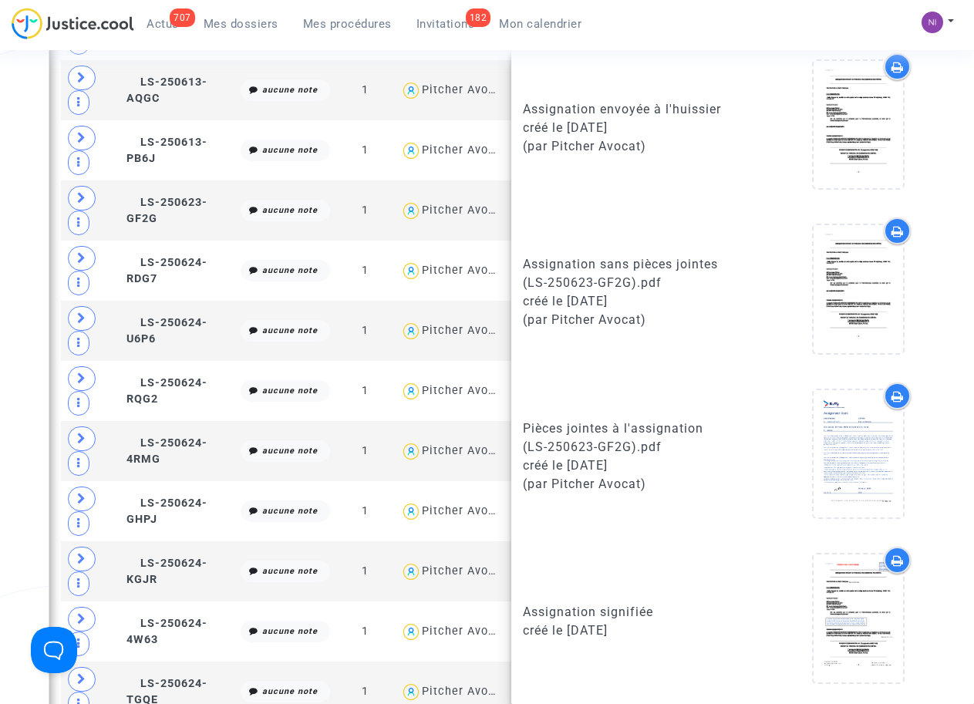
scroll to position [844, 0]
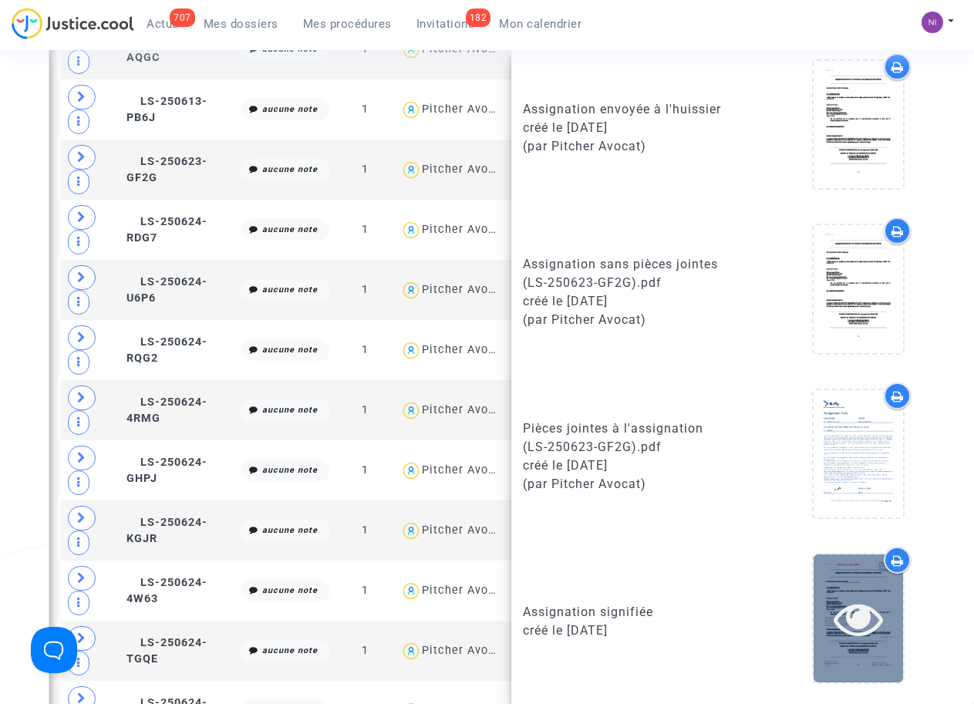
click at [842, 620] on icon at bounding box center [858, 618] width 50 height 49
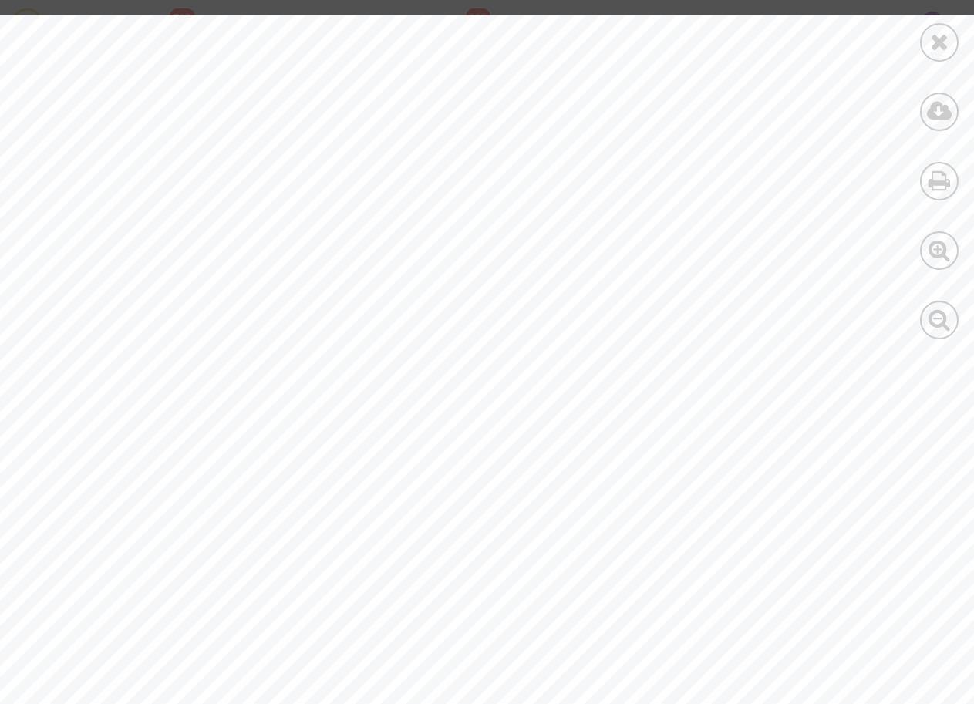
scroll to position [0, 0]
click at [934, 42] on icon at bounding box center [939, 41] width 19 height 23
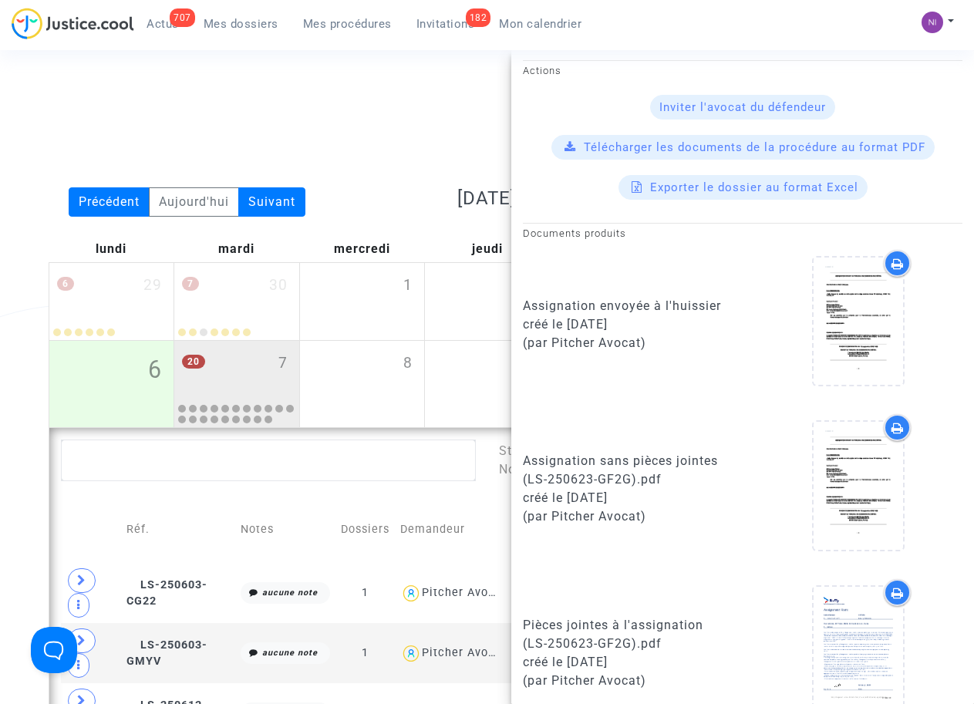
scroll to position [242, 0]
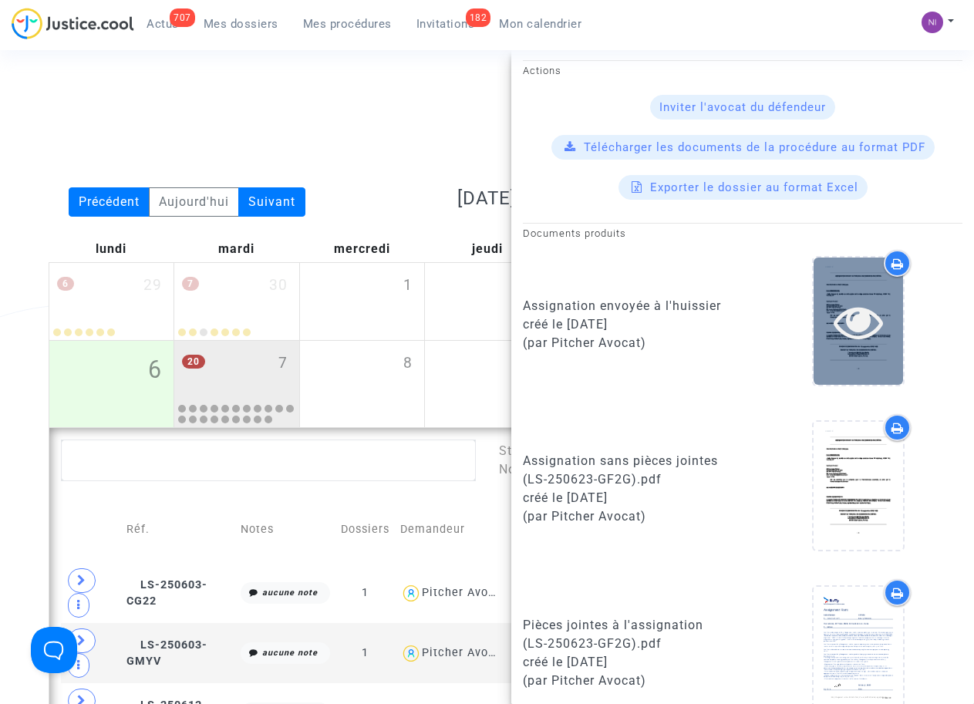
click at [843, 314] on icon at bounding box center [858, 321] width 50 height 49
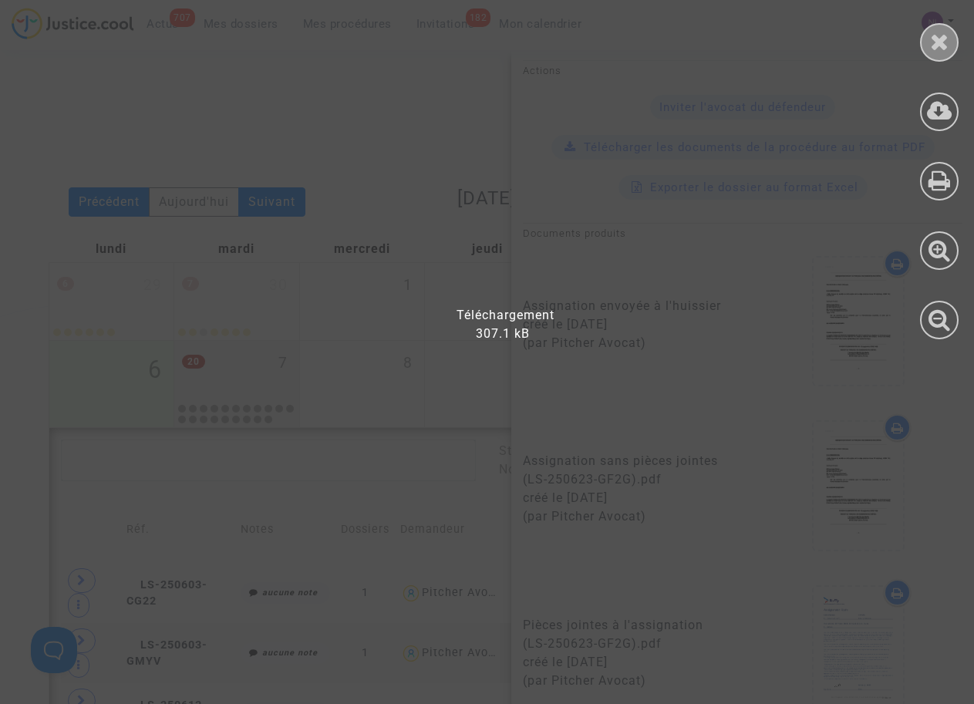
click at [946, 33] on icon at bounding box center [939, 41] width 19 height 23
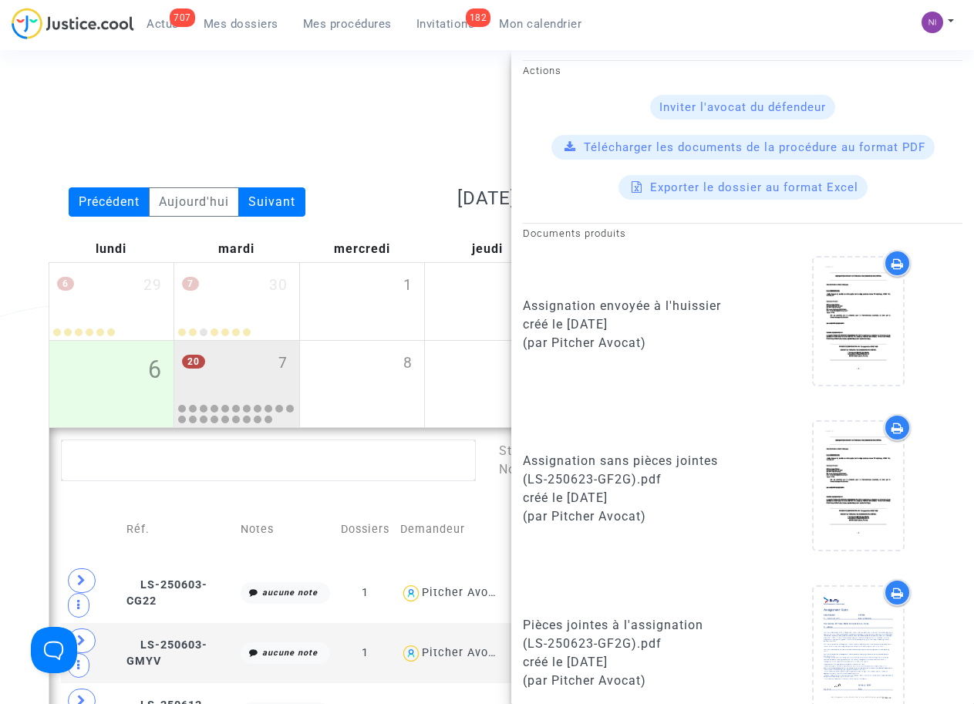
click at [818, 146] on span "Télécharger les documents de la procédure au format PDF" at bounding box center [755, 147] width 342 height 14
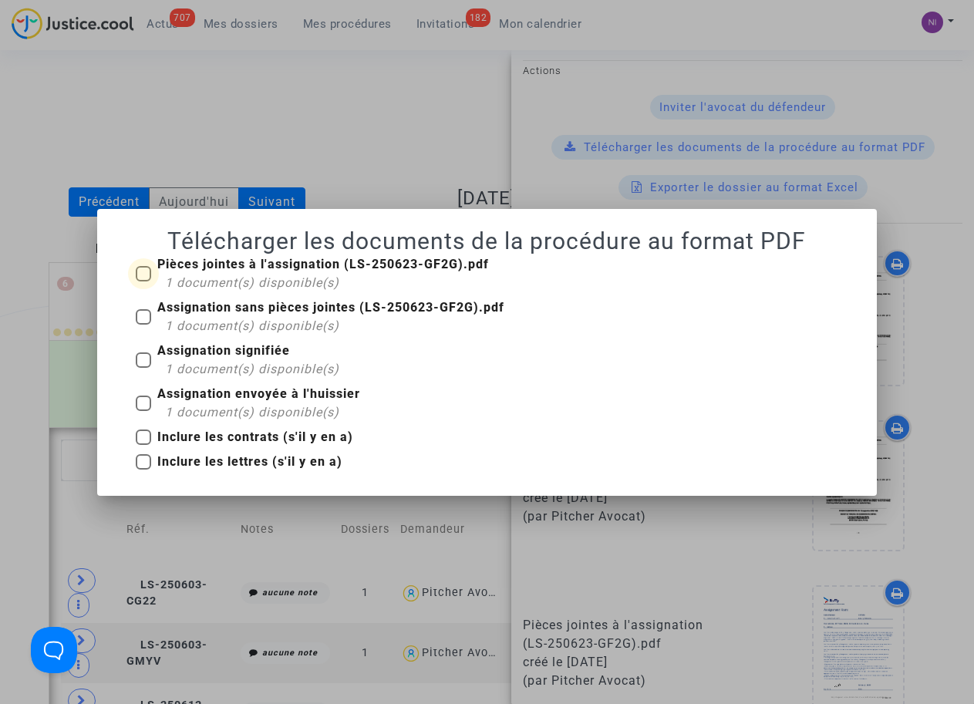
click at [144, 273] on span at bounding box center [143, 273] width 15 height 15
click at [143, 281] on input "Pièces jointes à l'assignation (LS-250623-GF2G).pdf 1 document(s) disponible(s)" at bounding box center [143, 281] width 1 height 1
checkbox input "true"
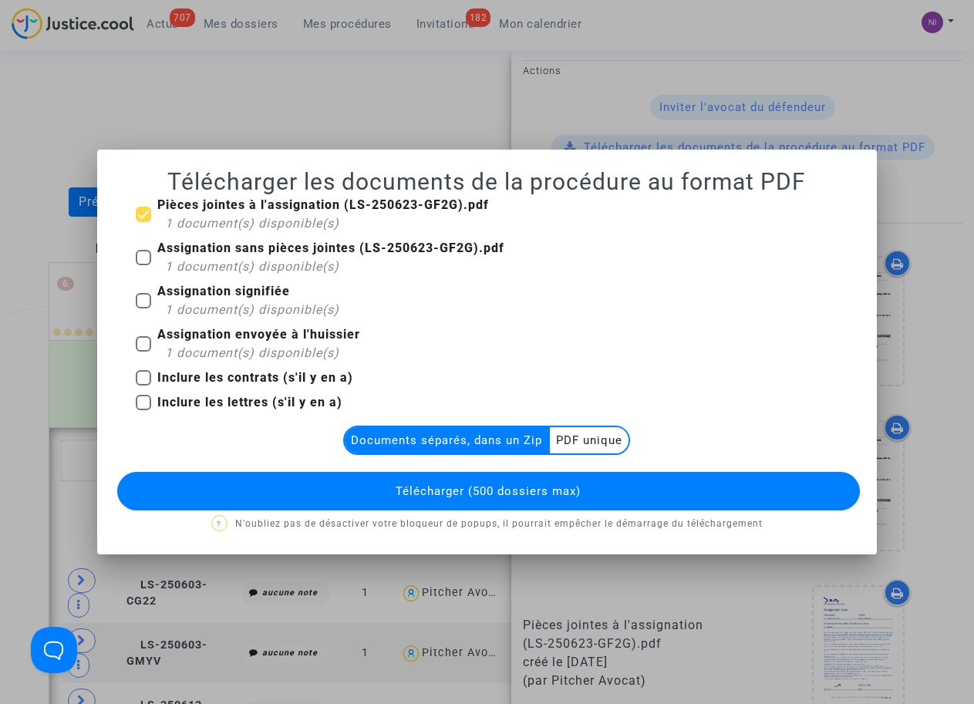
click at [598, 438] on multi-toggle-item "PDF unique" at bounding box center [589, 440] width 79 height 26
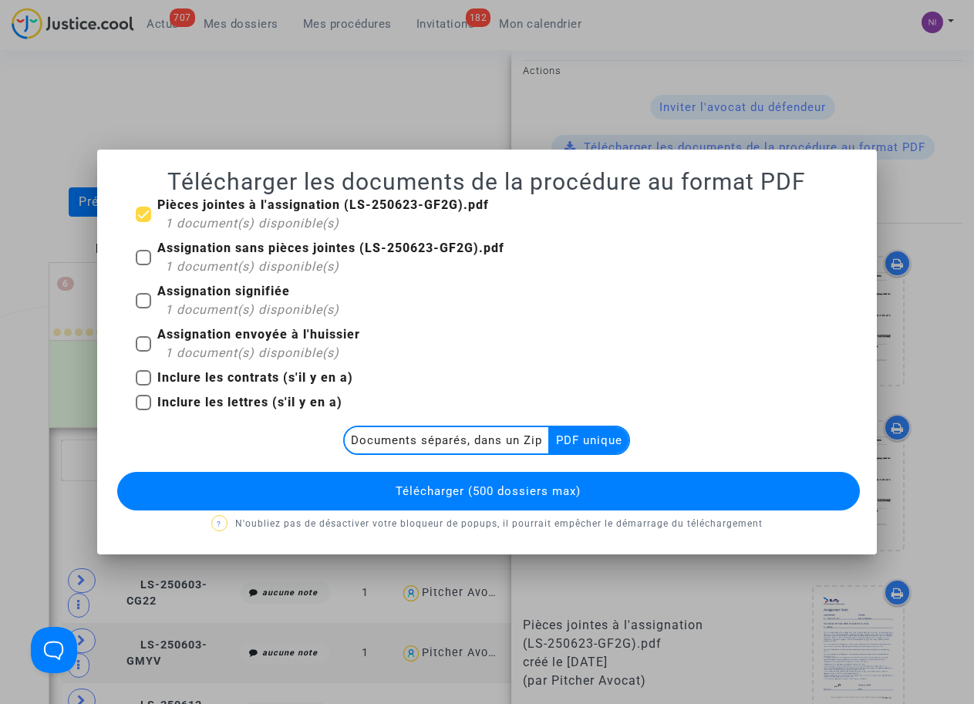
click at [565, 490] on span "Télécharger (500 dossiers max)" at bounding box center [488, 491] width 185 height 14
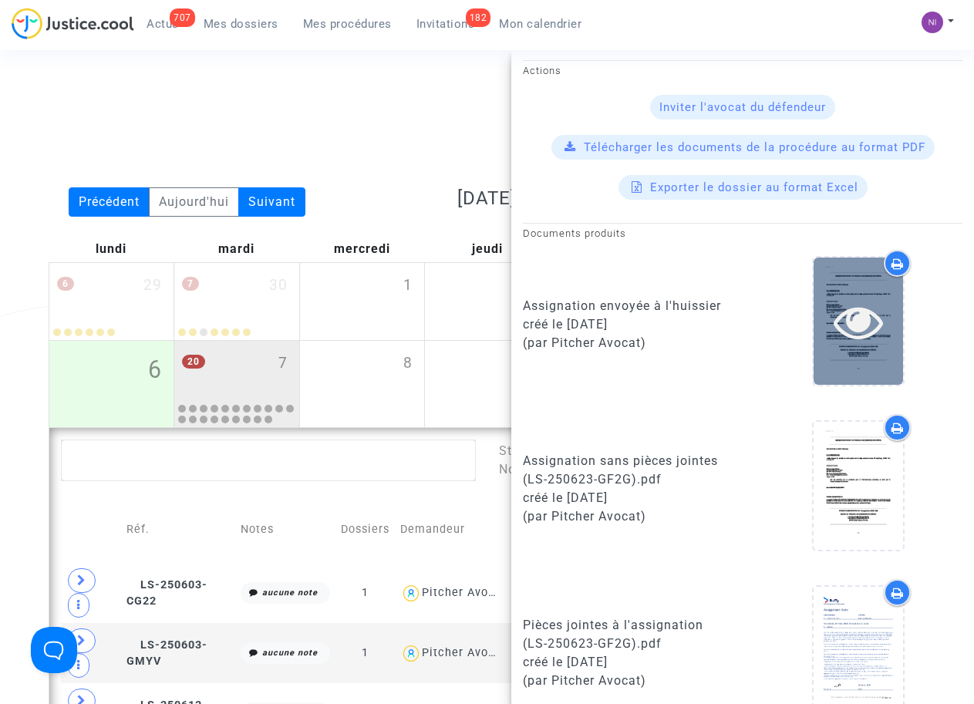
click at [850, 319] on icon at bounding box center [858, 321] width 50 height 49
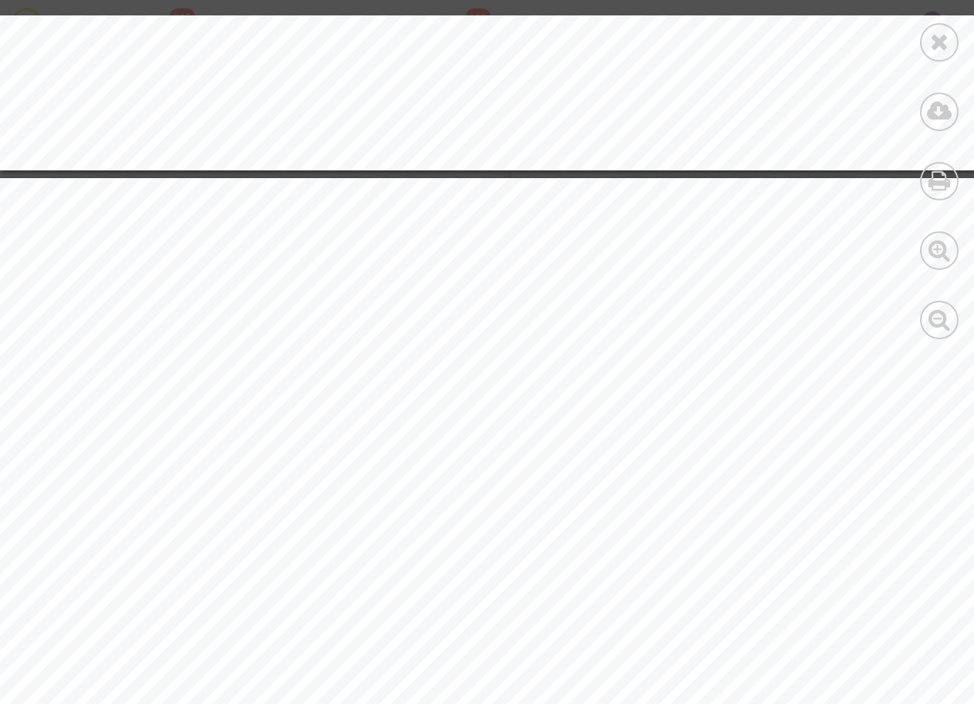
scroll to position [17584, 0]
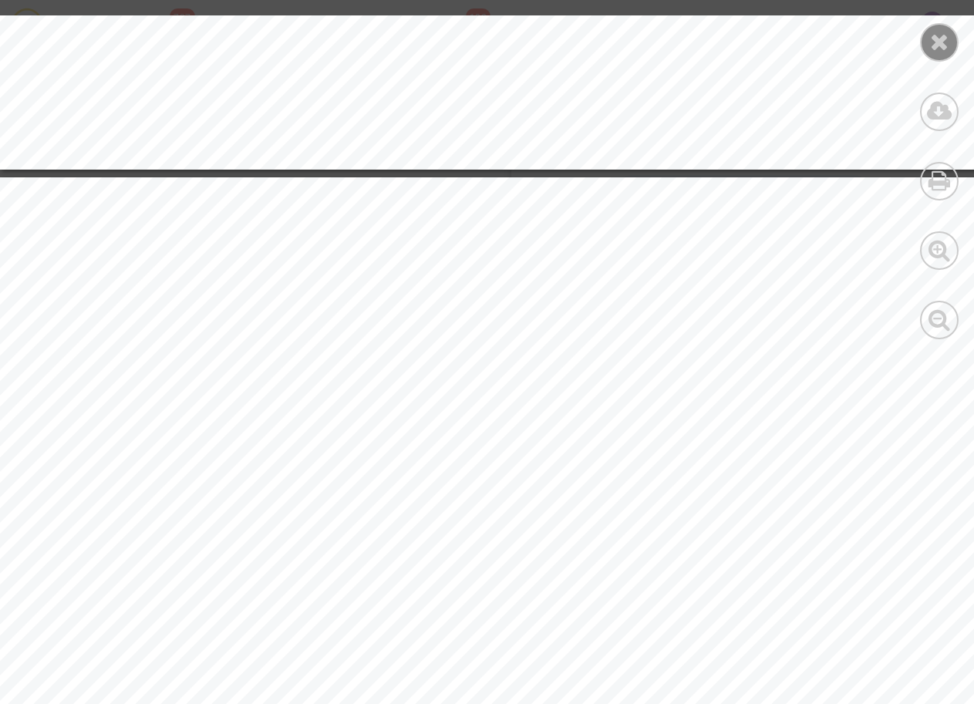
click at [936, 52] on icon at bounding box center [939, 41] width 19 height 23
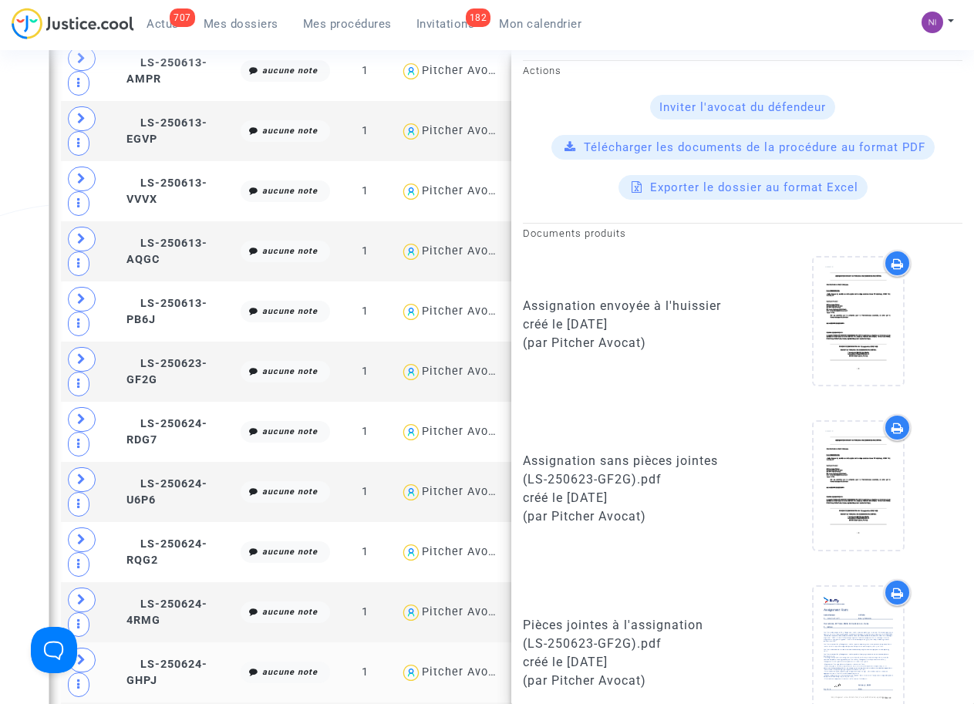
scroll to position [633, 0]
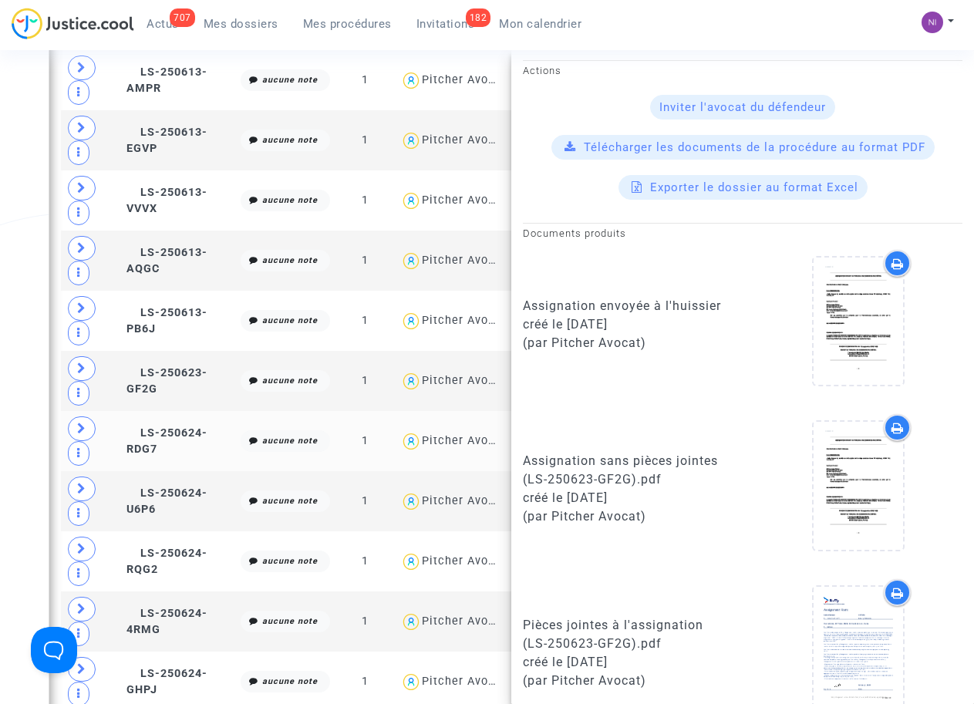
click at [173, 443] on td "LS-250624-RDG7" at bounding box center [178, 441] width 114 height 60
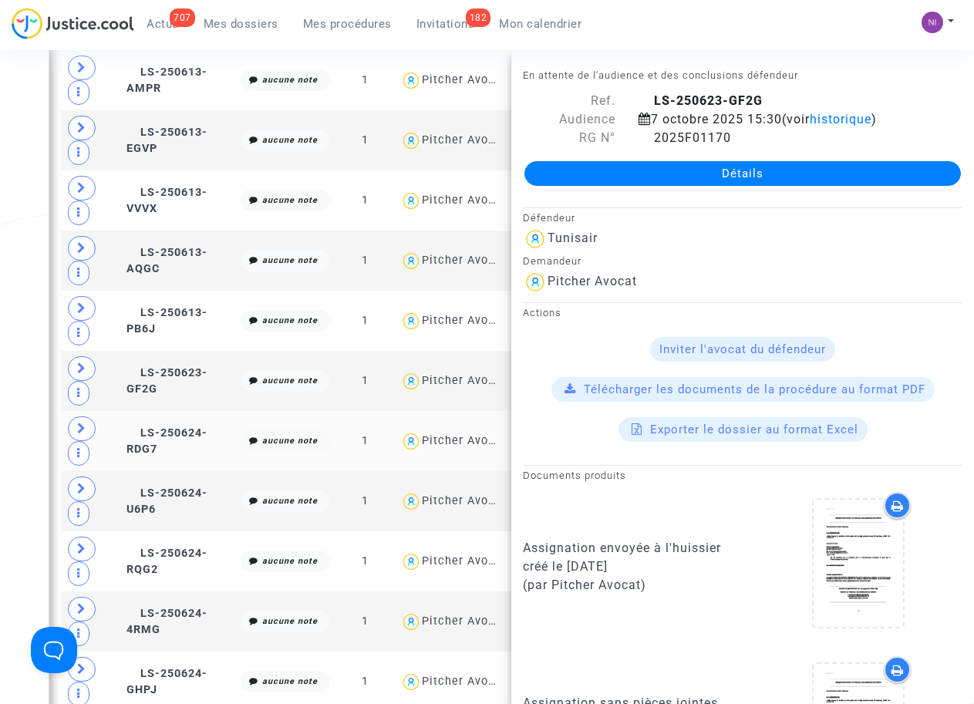
click at [173, 443] on td "LS-250624-RDG7" at bounding box center [178, 441] width 114 height 60
drag, startPoint x: 646, startPoint y: 98, endPoint x: 769, endPoint y: 104, distance: 123.5
click at [769, 104] on div "LS-250624-RDG7" at bounding box center [800, 101] width 347 height 19
drag, startPoint x: 769, startPoint y: 104, endPoint x: 734, endPoint y: 99, distance: 35.9
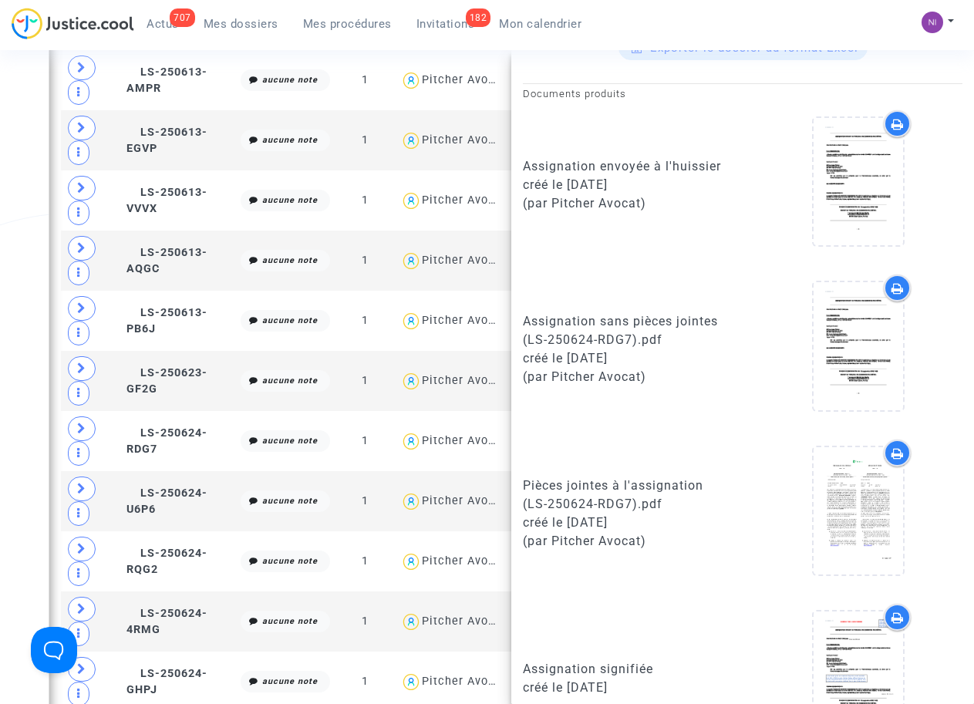
scroll to position [392, 0]
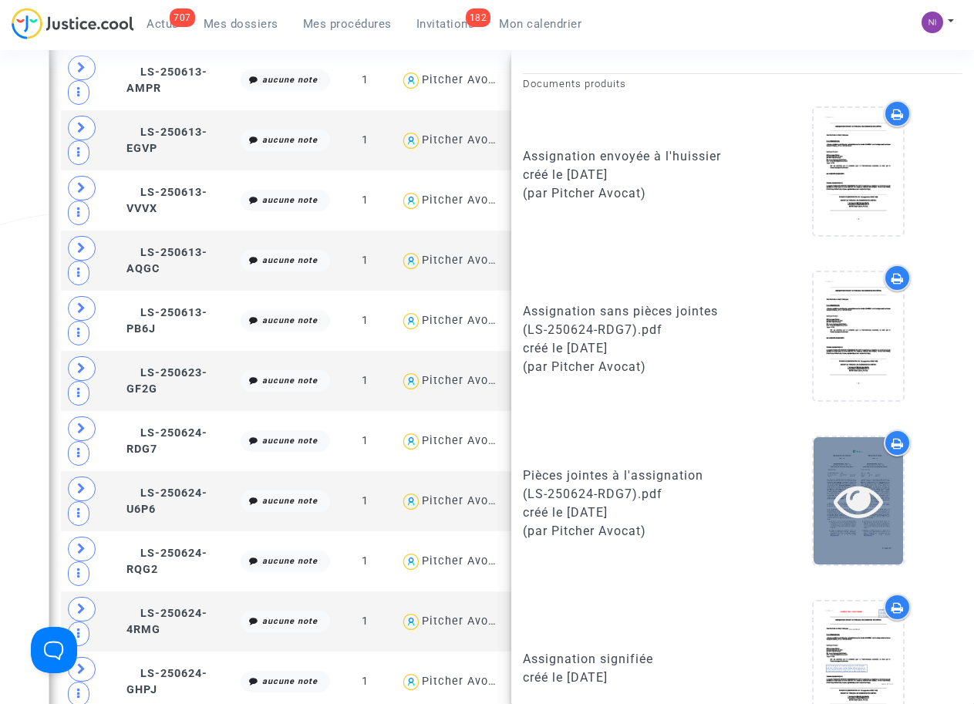
click at [843, 502] on icon at bounding box center [858, 500] width 50 height 49
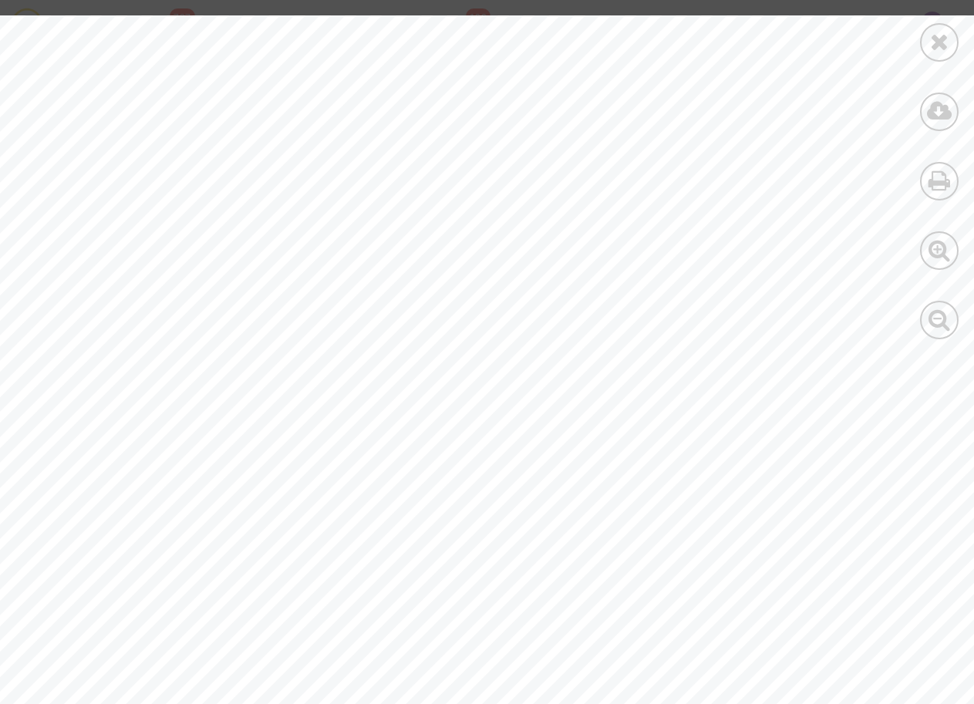
drag, startPoint x: 184, startPoint y: 282, endPoint x: 320, endPoint y: 282, distance: 136.5
click at [320, 282] on span "[PERSON_NAME]" at bounding box center [252, 284] width 143 height 12
drag, startPoint x: 320, startPoint y: 282, endPoint x: 304, endPoint y: 285, distance: 16.4
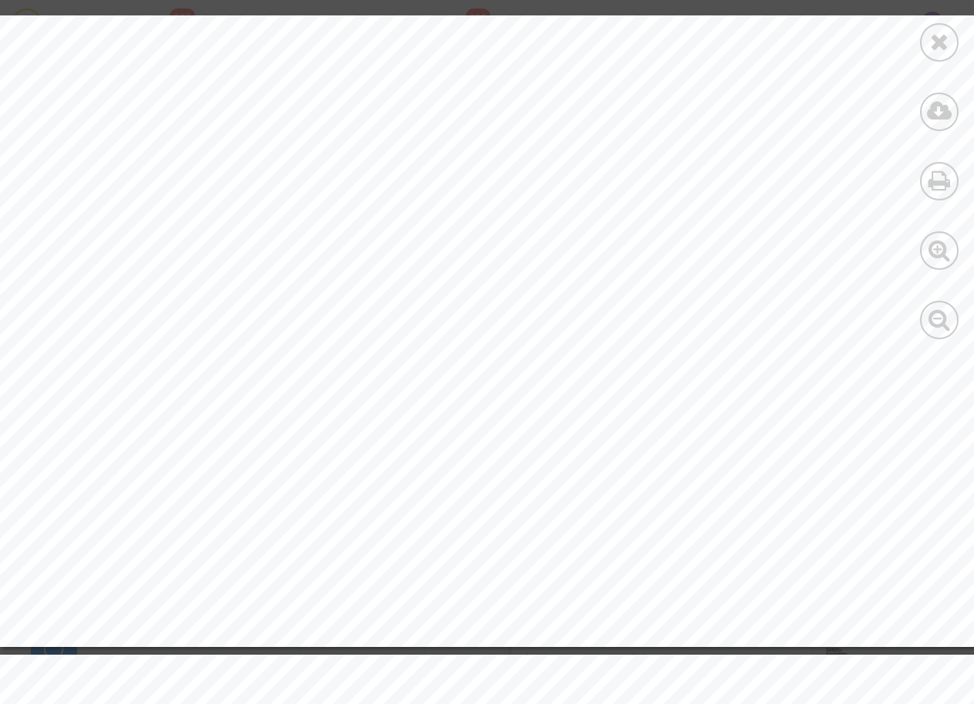
scroll to position [6258, 0]
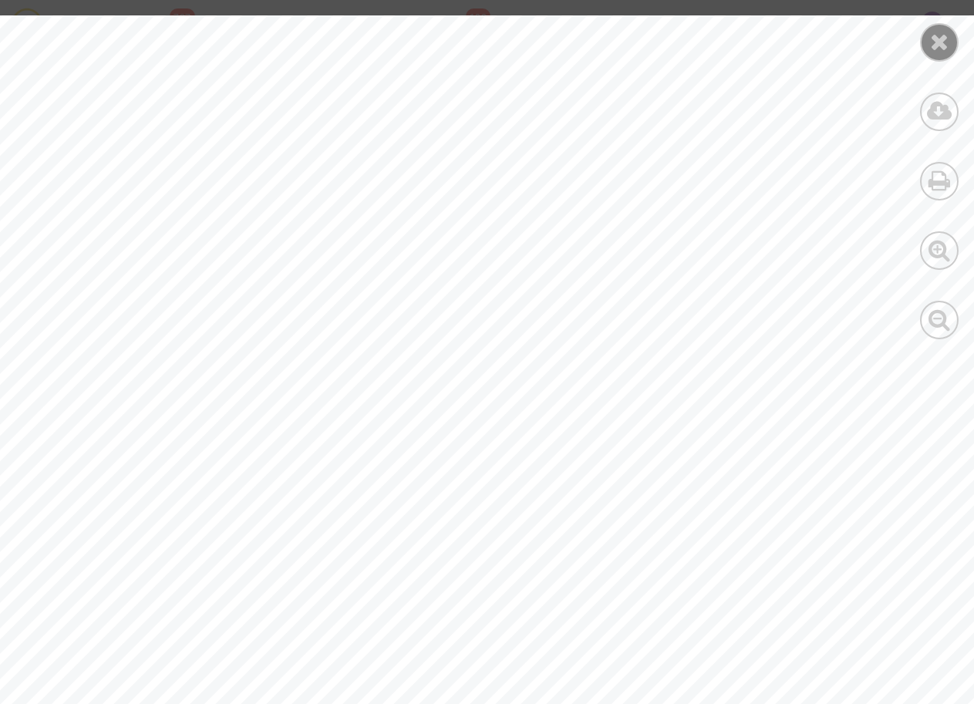
click at [941, 51] on icon at bounding box center [939, 41] width 19 height 23
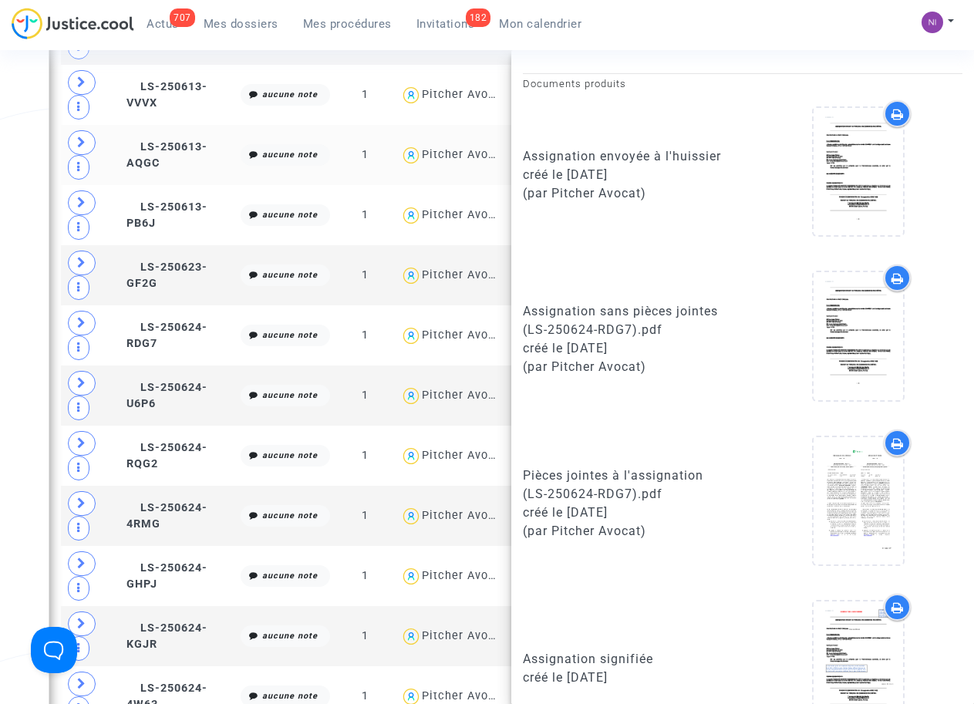
scroll to position [739, 0]
click at [180, 396] on td "LS-250624-U6P6" at bounding box center [178, 395] width 114 height 60
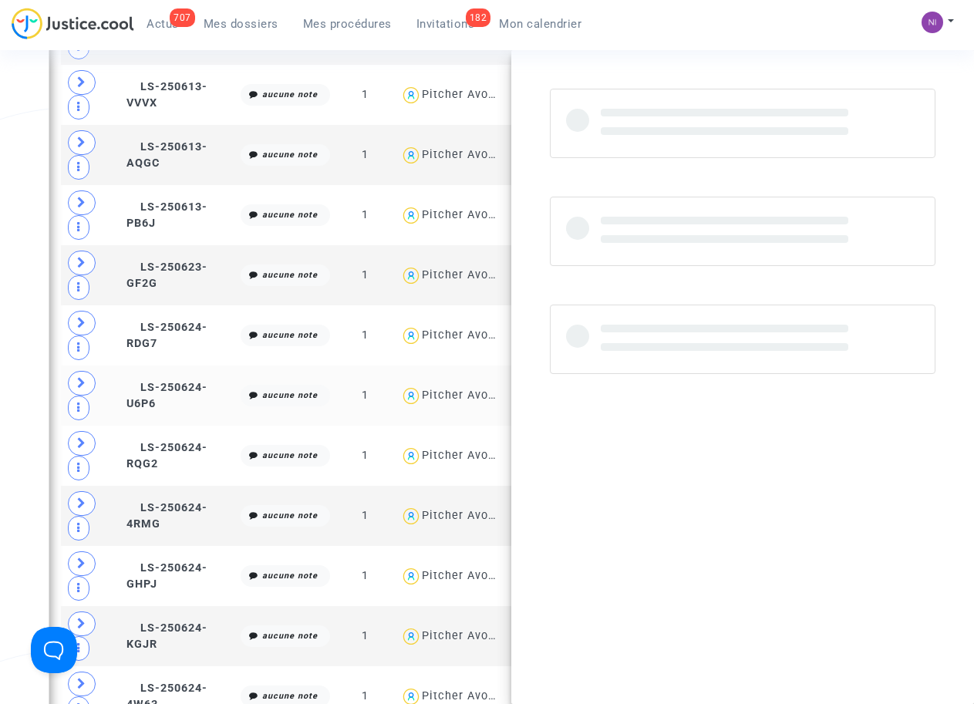
scroll to position [0, 0]
click at [180, 396] on td "LS-250624-U6P6" at bounding box center [178, 395] width 114 height 60
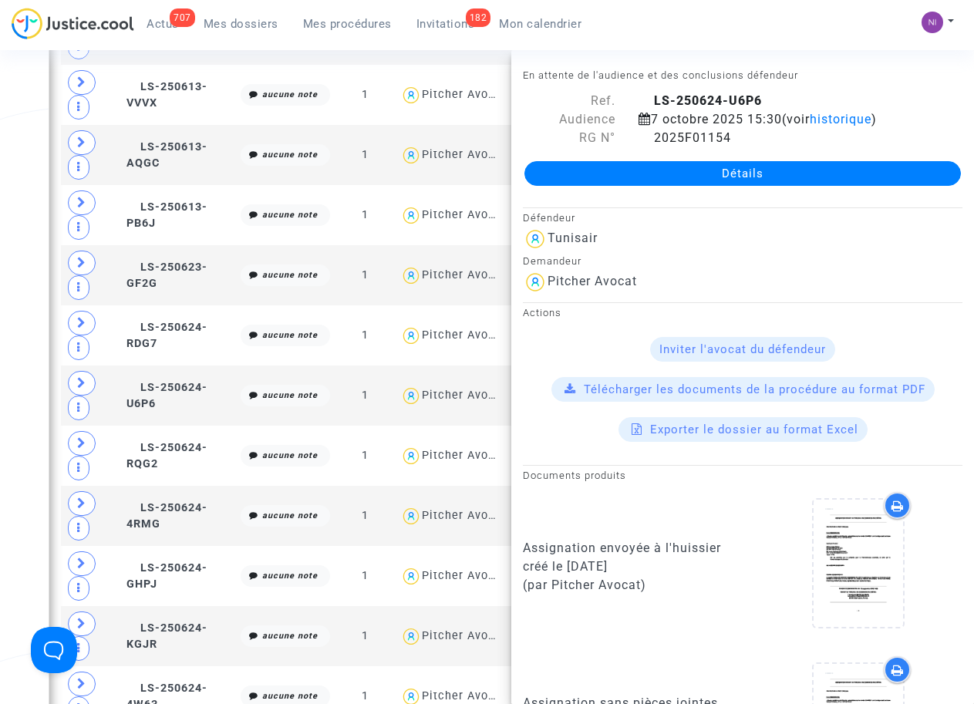
drag, startPoint x: 648, startPoint y: 99, endPoint x: 773, endPoint y: 106, distance: 124.4
click at [773, 106] on div "LS-250624-U6P6" at bounding box center [800, 101] width 347 height 19
drag, startPoint x: 773, startPoint y: 106, endPoint x: 716, endPoint y: 105, distance: 56.3
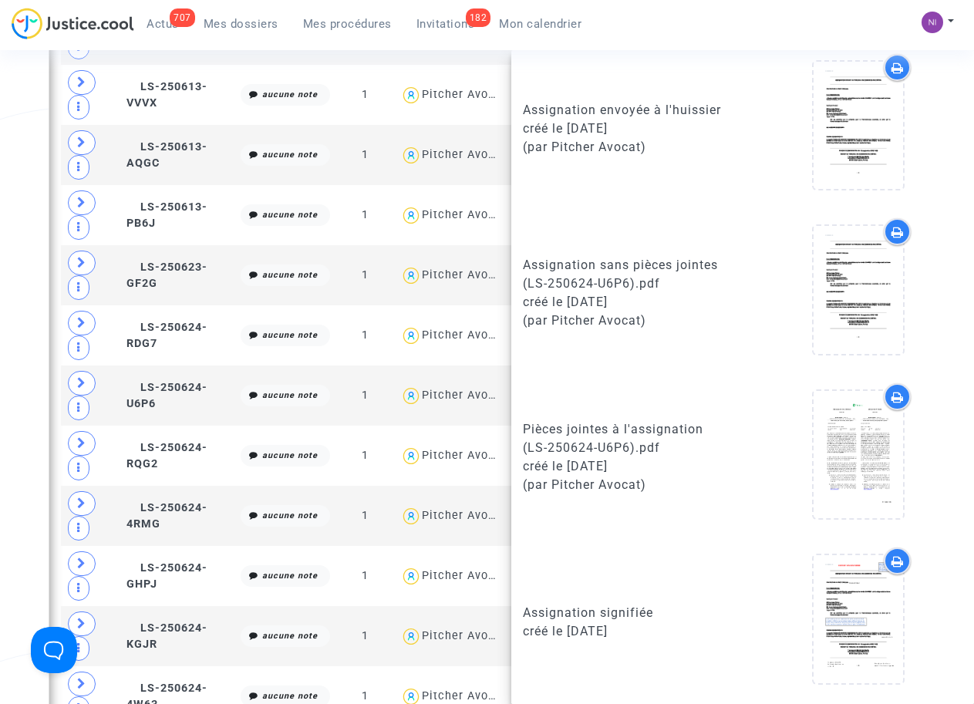
scroll to position [439, 0]
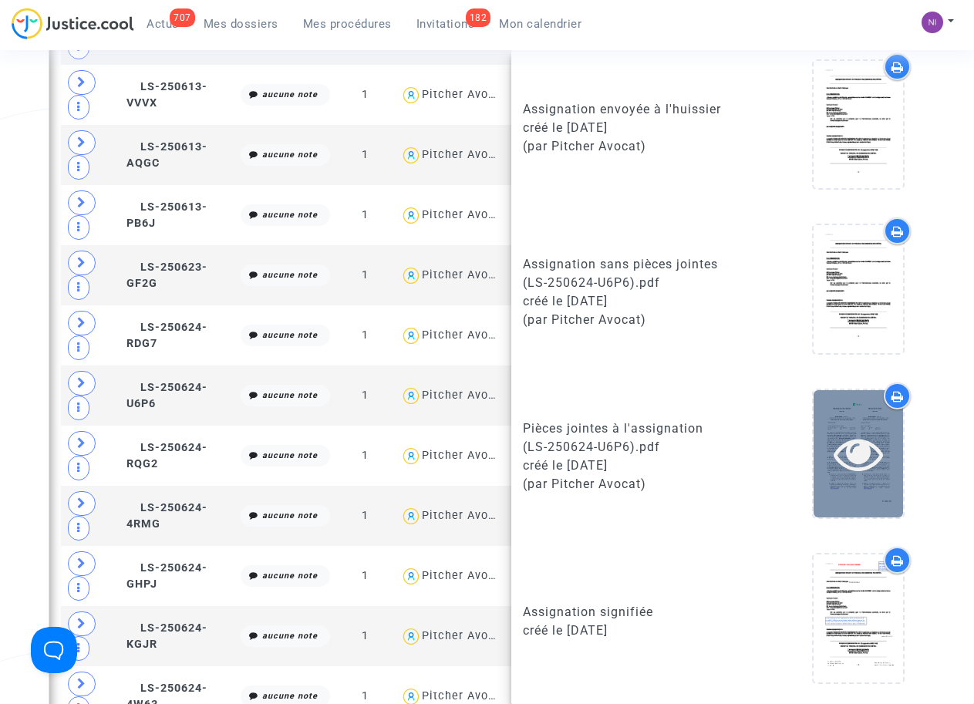
click at [860, 464] on icon at bounding box center [858, 453] width 50 height 49
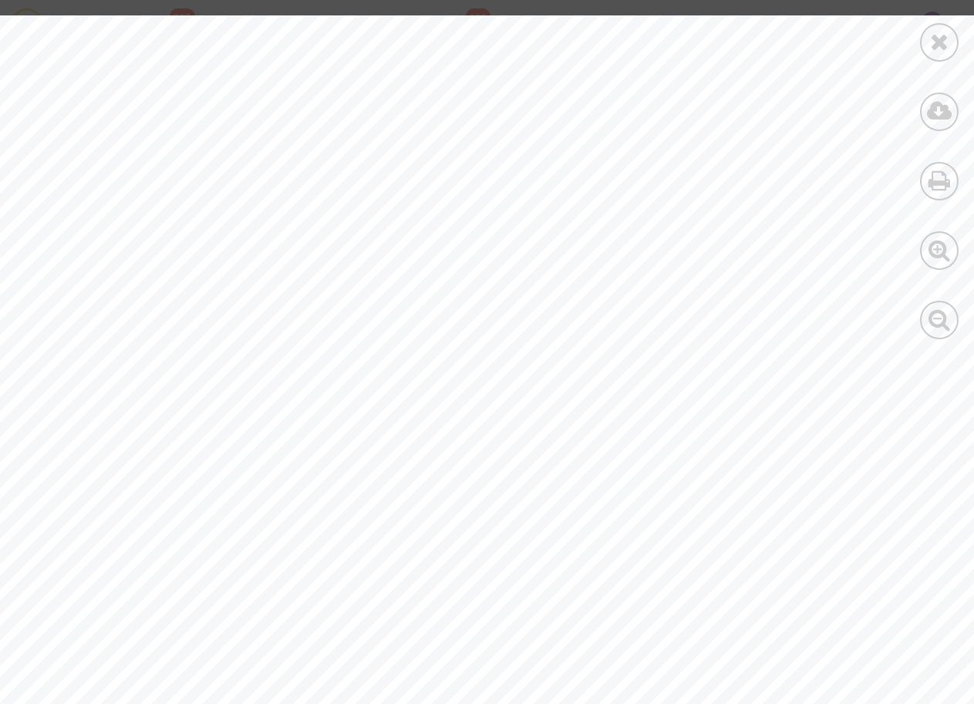
drag, startPoint x: 197, startPoint y: 284, endPoint x: 278, endPoint y: 283, distance: 81.7
drag, startPoint x: 278, startPoint y: 283, endPoint x: 179, endPoint y: 267, distance: 100.8
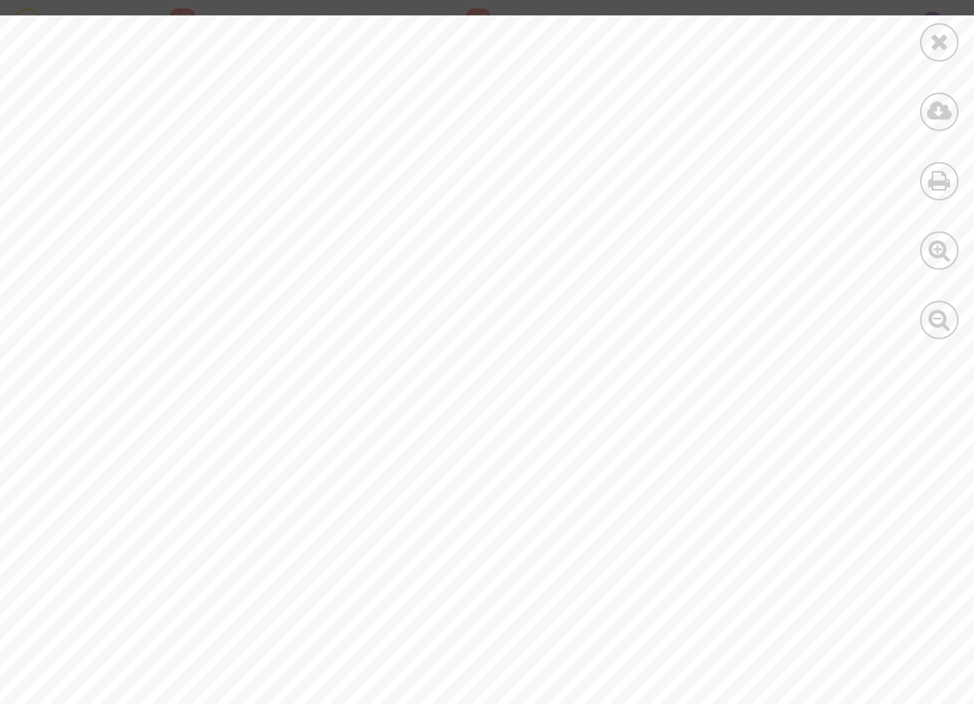
drag, startPoint x: 198, startPoint y: 281, endPoint x: 298, endPoint y: 281, distance: 99.5
drag, startPoint x: 303, startPoint y: 285, endPoint x: 201, endPoint y: 276, distance: 102.2
drag, startPoint x: 201, startPoint y: 276, endPoint x: 192, endPoint y: 251, distance: 27.1
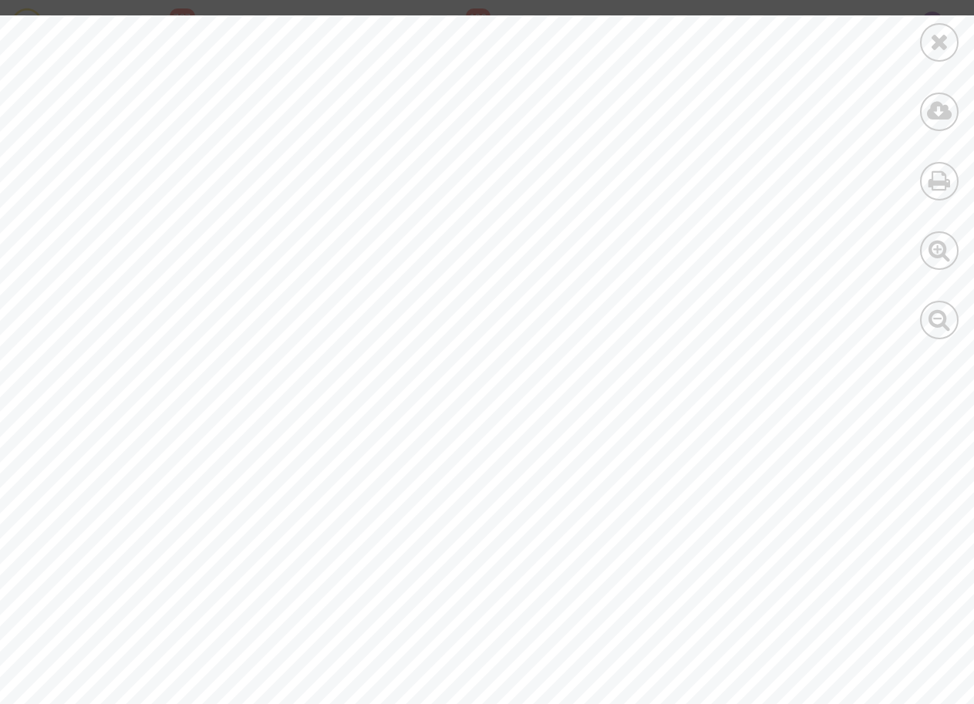
drag, startPoint x: 195, startPoint y: 281, endPoint x: 143, endPoint y: 270, distance: 52.9
click at [204, 283] on span "[PERSON_NAME]" at bounding box center [271, 284] width 143 height 12
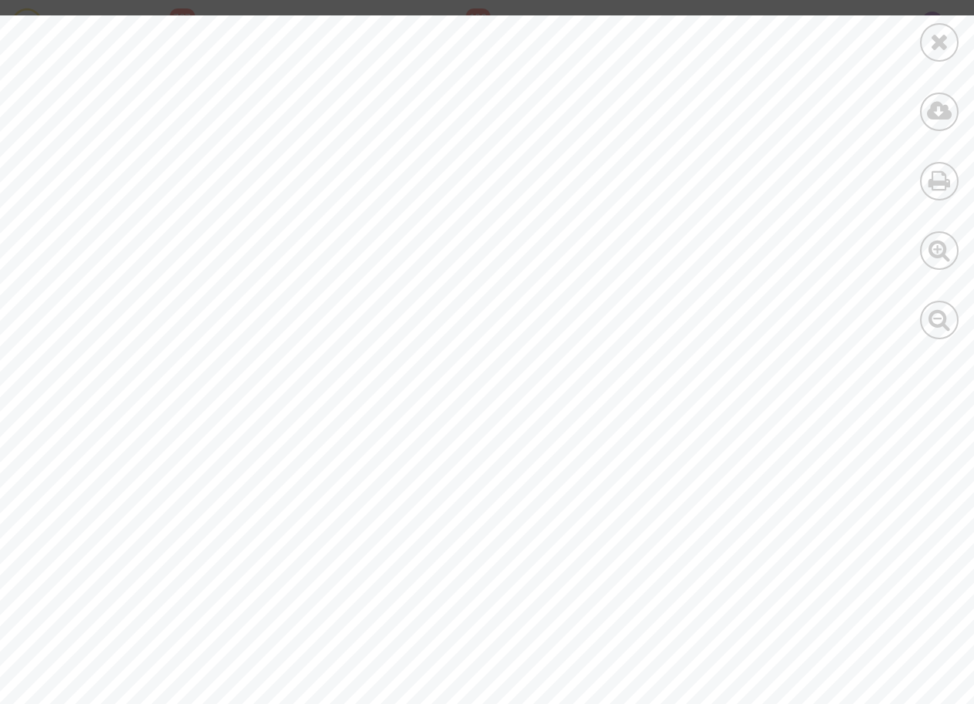
drag, startPoint x: 199, startPoint y: 283, endPoint x: 227, endPoint y: 283, distance: 27.8
drag, startPoint x: 227, startPoint y: 283, endPoint x: 153, endPoint y: 241, distance: 85.3
drag, startPoint x: 301, startPoint y: 284, endPoint x: 195, endPoint y: 284, distance: 105.6
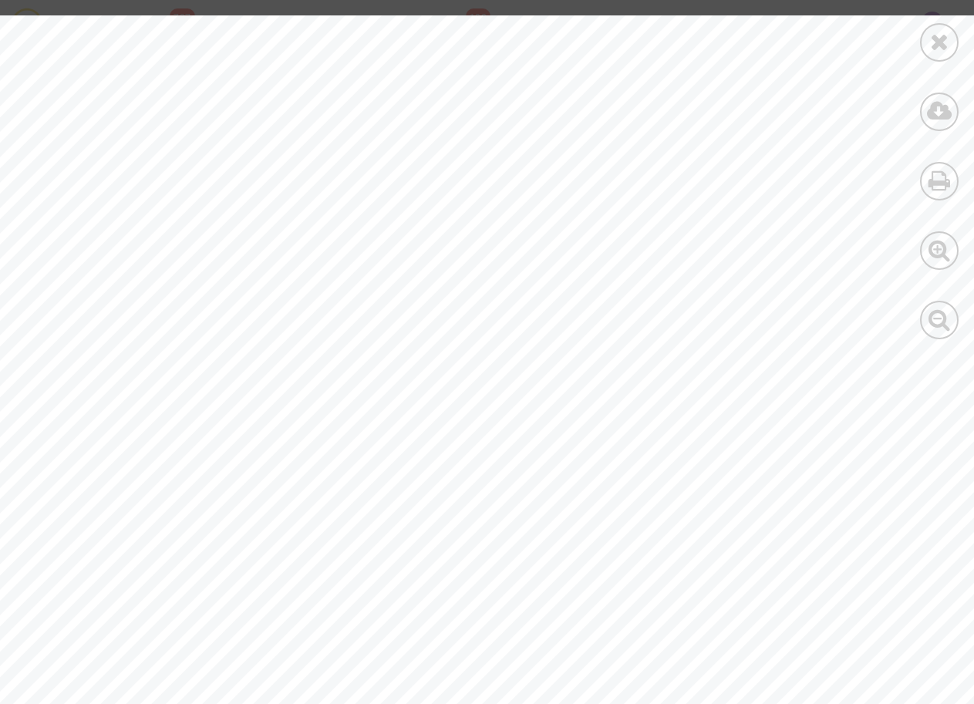
drag, startPoint x: 194, startPoint y: 285, endPoint x: 192, endPoint y: 265, distance: 19.4
click at [203, 285] on span "[PERSON_NAME]" at bounding box center [271, 284] width 143 height 12
drag, startPoint x: 199, startPoint y: 281, endPoint x: 245, endPoint y: 285, distance: 46.4
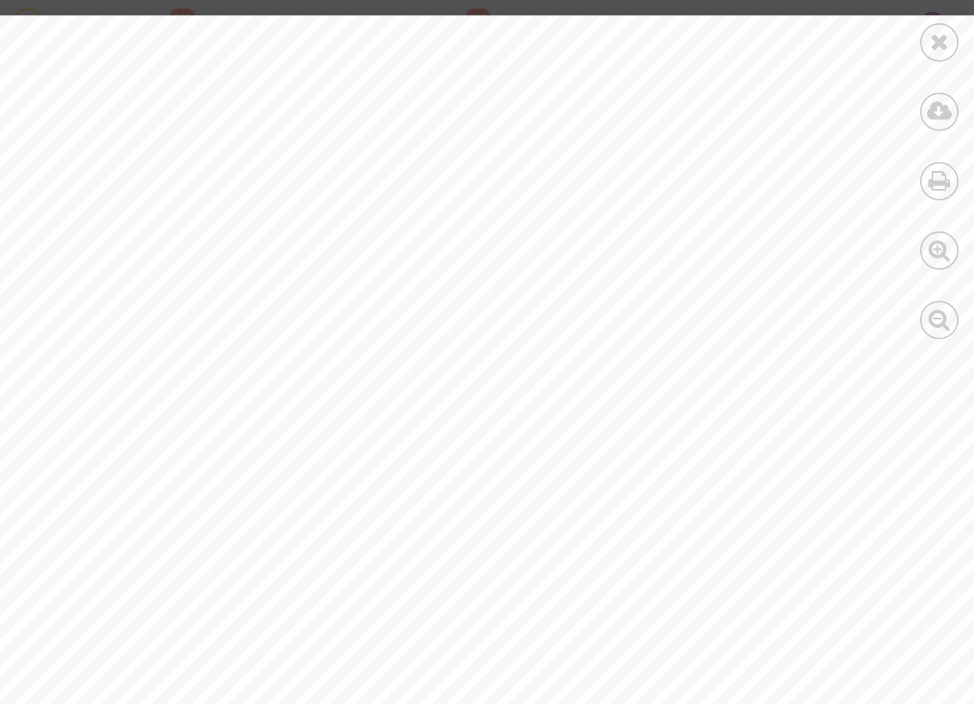
drag, startPoint x: 300, startPoint y: 284, endPoint x: 200, endPoint y: 284, distance: 100.2
click at [200, 284] on span "[PERSON_NAME]" at bounding box center [271, 284] width 143 height 12
drag, startPoint x: 199, startPoint y: 284, endPoint x: 208, endPoint y: 286, distance: 9.5
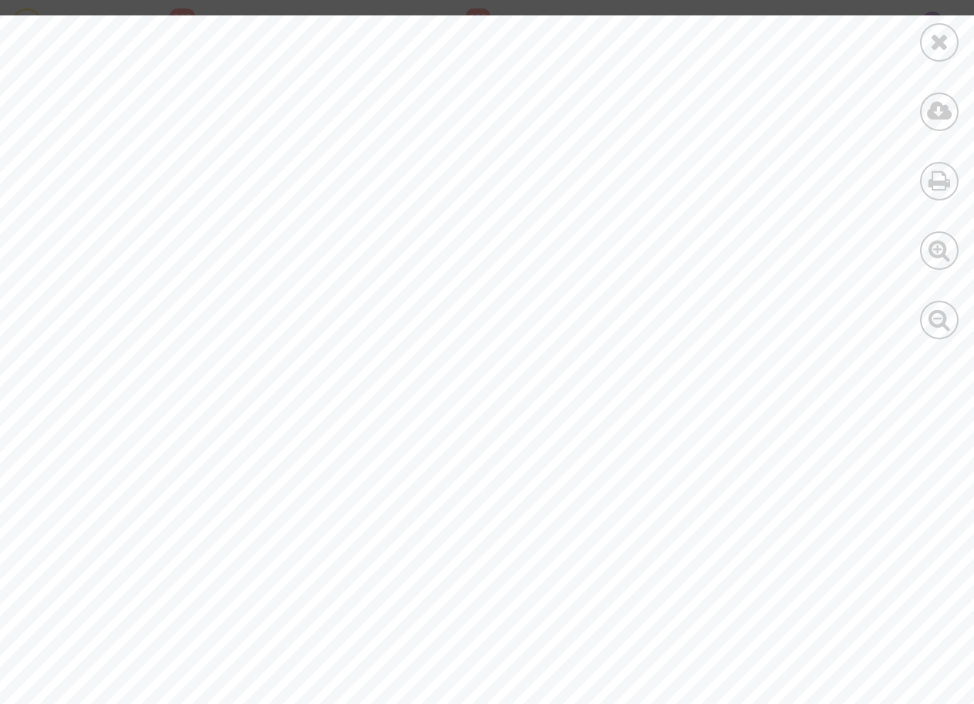
drag, startPoint x: 315, startPoint y: 466, endPoint x: 420, endPoint y: 470, distance: 105.7
click at [420, 470] on span "1995823806200" at bounding box center [372, 469] width 116 height 14
drag, startPoint x: 420, startPoint y: 470, endPoint x: 409, endPoint y: 467, distance: 11.2
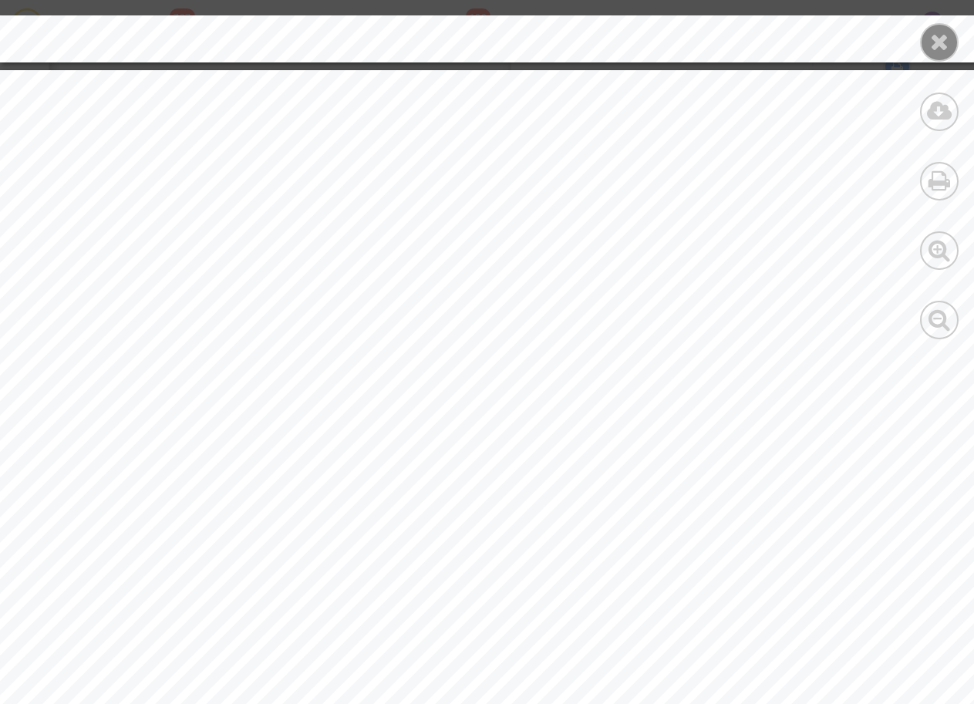
click at [934, 40] on icon at bounding box center [939, 41] width 19 height 23
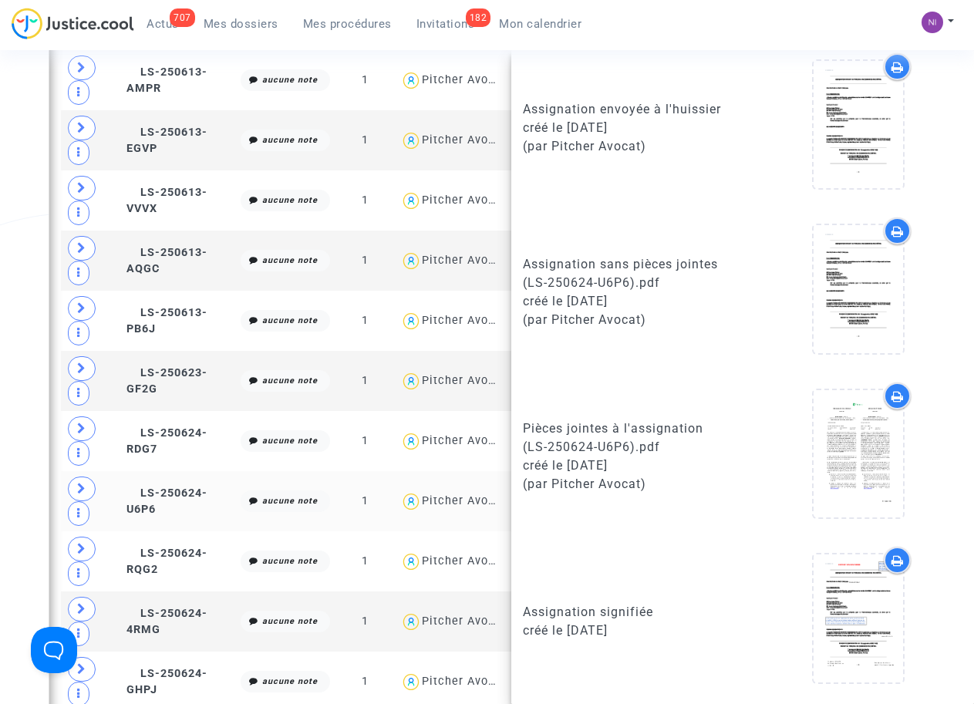
scroll to position [739, 0]
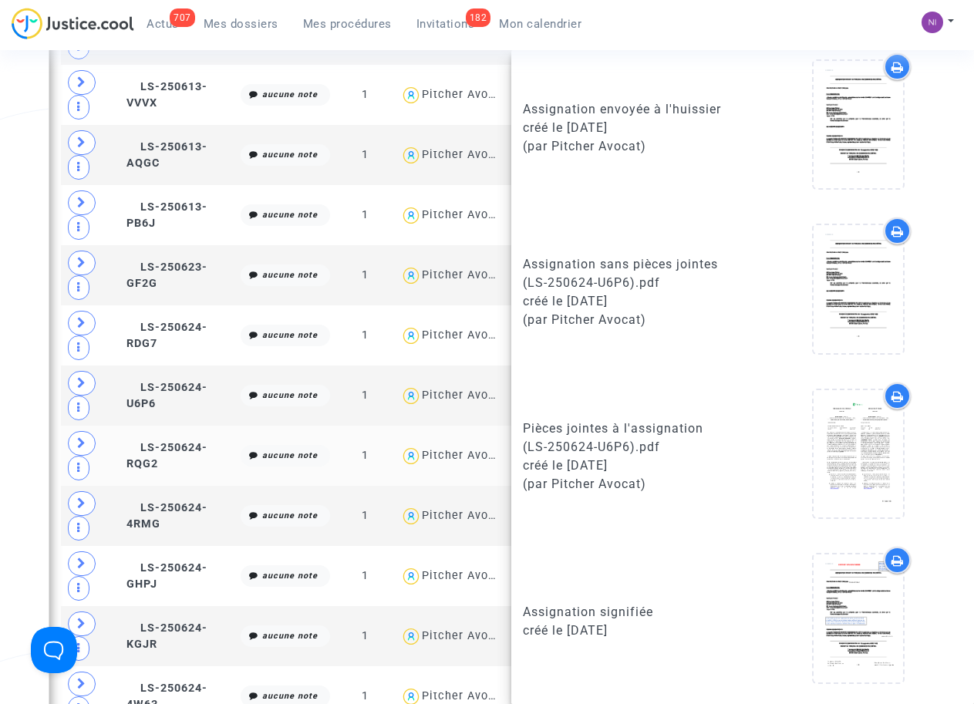
click at [173, 463] on td "LS-250624-RQG2" at bounding box center [178, 456] width 114 height 60
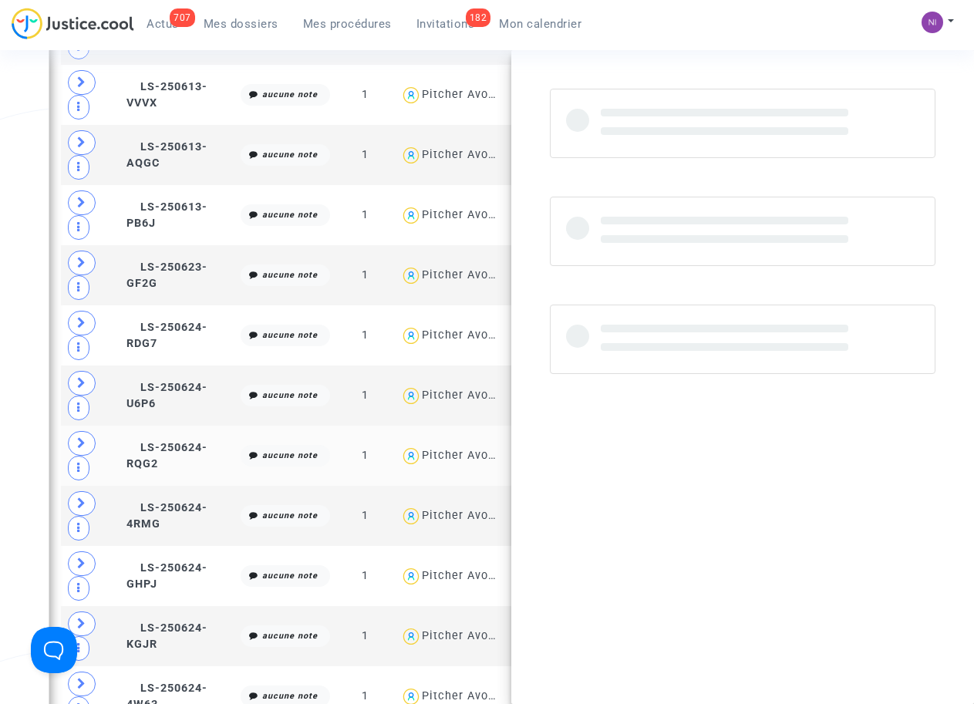
click at [170, 463] on td "LS-250624-RQG2" at bounding box center [178, 456] width 114 height 60
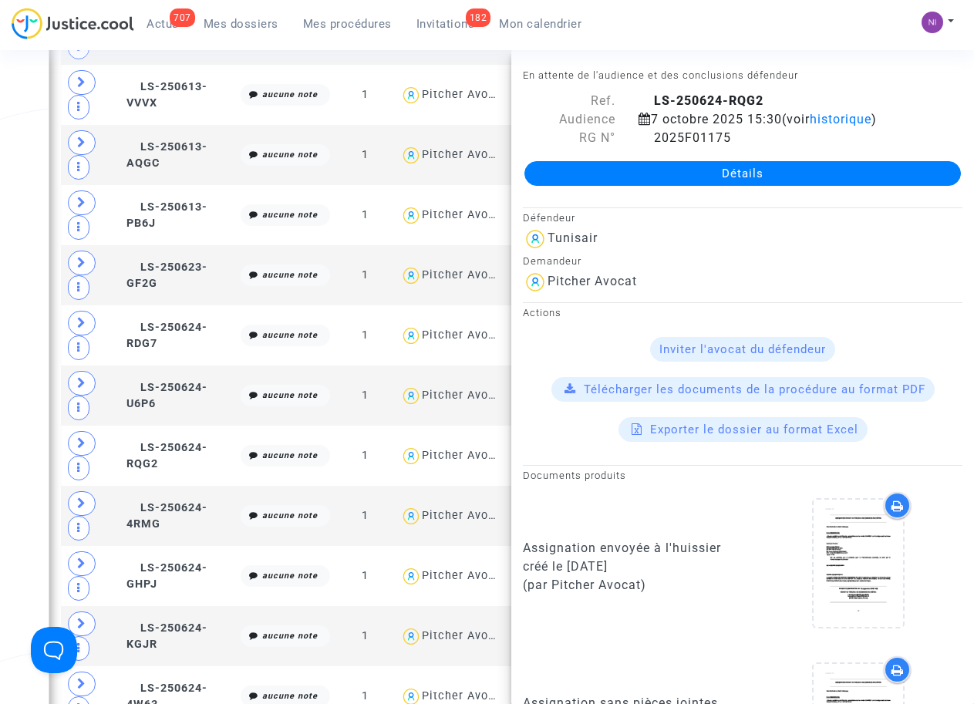
drag, startPoint x: 648, startPoint y: 97, endPoint x: 763, endPoint y: 98, distance: 114.1
click at [763, 98] on div "LS-250624-RQG2" at bounding box center [800, 101] width 347 height 19
drag, startPoint x: 763, startPoint y: 100, endPoint x: 713, endPoint y: 99, distance: 49.4
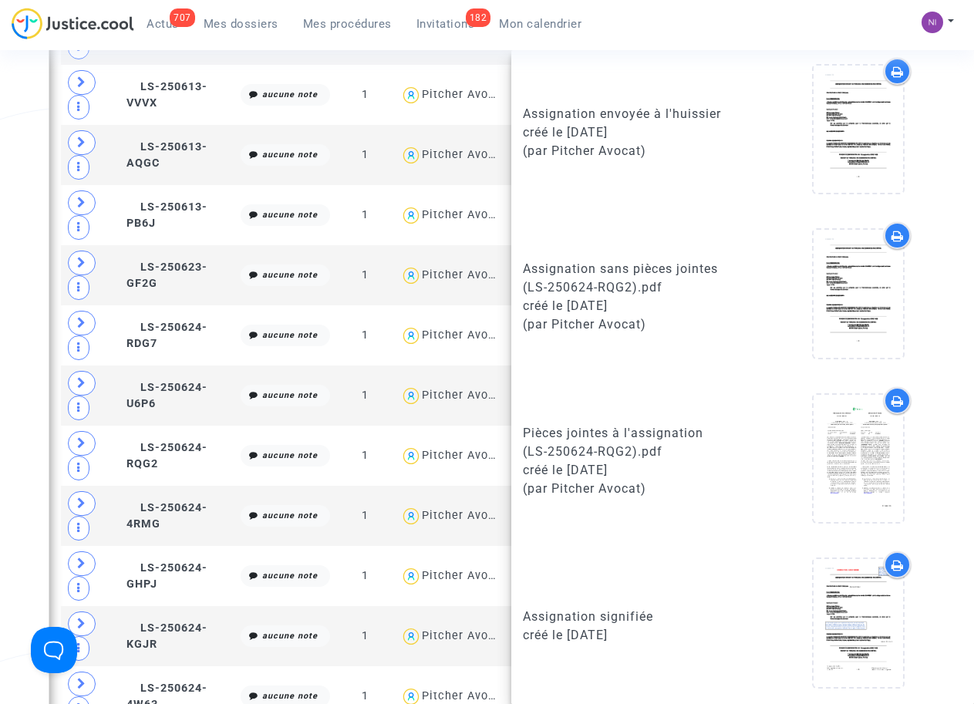
scroll to position [439, 0]
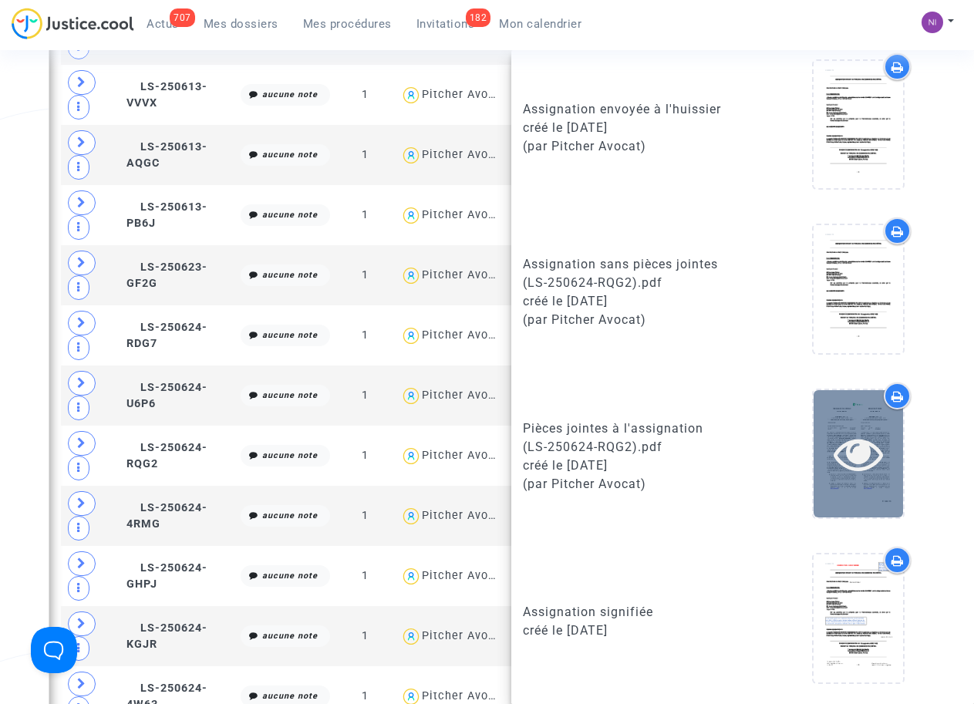
click at [845, 456] on icon at bounding box center [858, 453] width 50 height 49
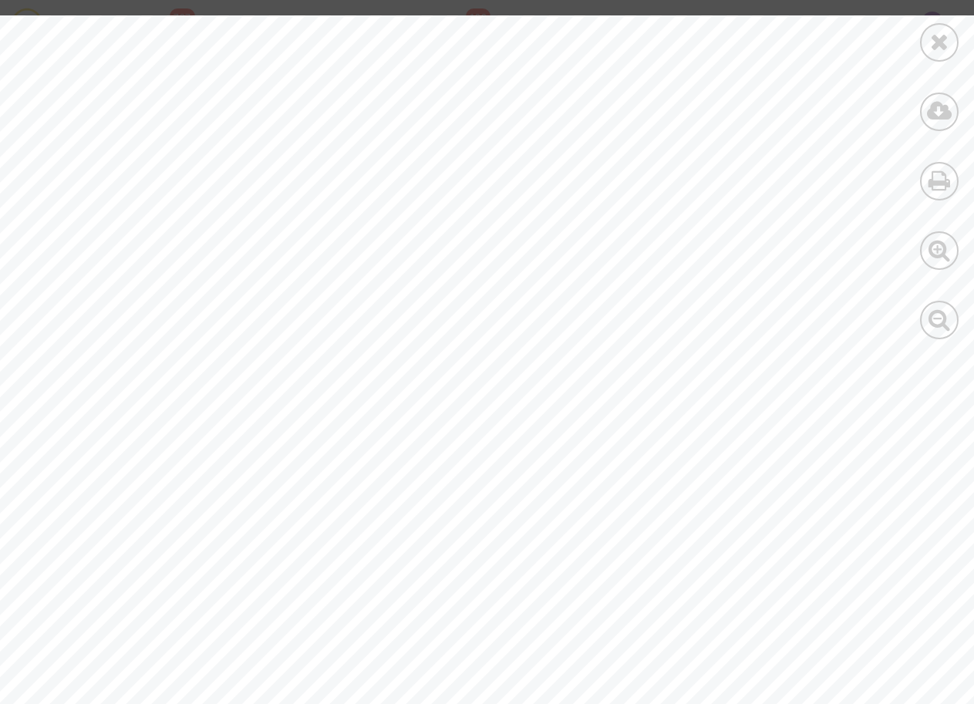
drag, startPoint x: 206, startPoint y: 283, endPoint x: 299, endPoint y: 285, distance: 93.3
drag, startPoint x: 299, startPoint y: 285, endPoint x: 184, endPoint y: 266, distance: 116.4
drag, startPoint x: 204, startPoint y: 281, endPoint x: 182, endPoint y: 274, distance: 23.7
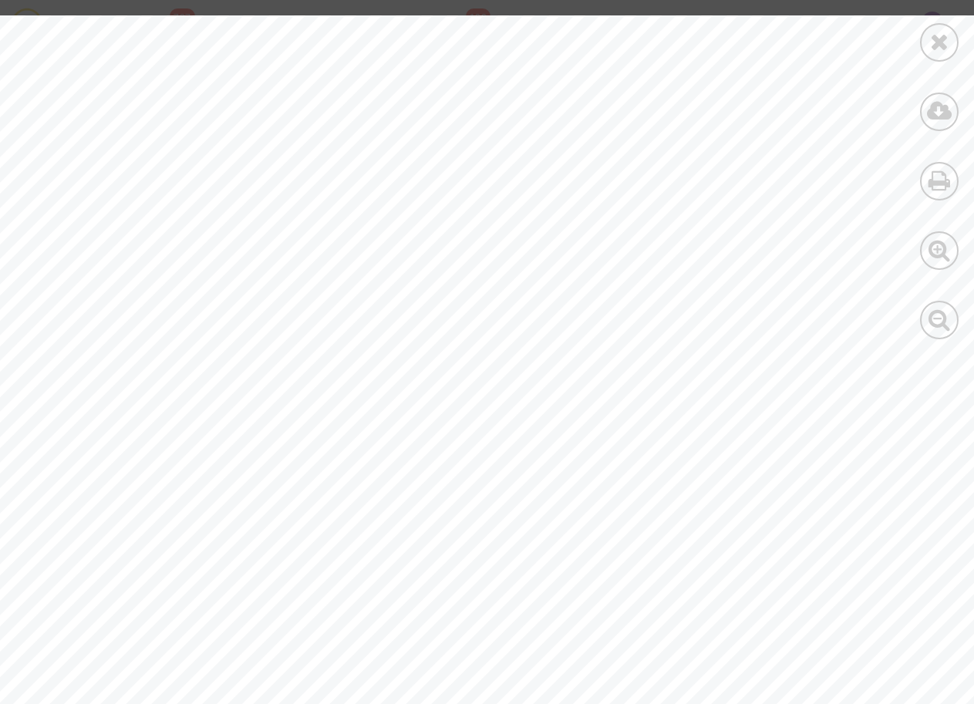
drag, startPoint x: 207, startPoint y: 283, endPoint x: 294, endPoint y: 284, distance: 86.4
click at [295, 285] on span "[PERSON_NAME]" at bounding box center [279, 284] width 146 height 12
drag, startPoint x: 294, startPoint y: 284, endPoint x: 286, endPoint y: 283, distance: 7.7
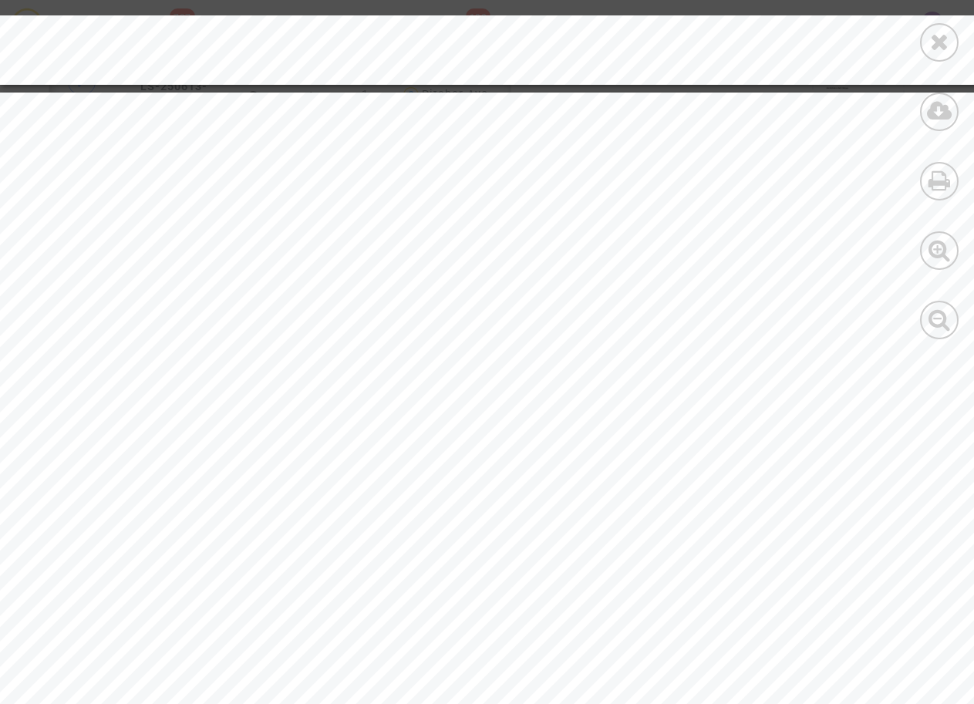
scroll to position [2881, 0]
drag, startPoint x: 198, startPoint y: 357, endPoint x: 305, endPoint y: 359, distance: 106.4
click at [305, 359] on span "[PERSON_NAME]" at bounding box center [269, 361] width 144 height 12
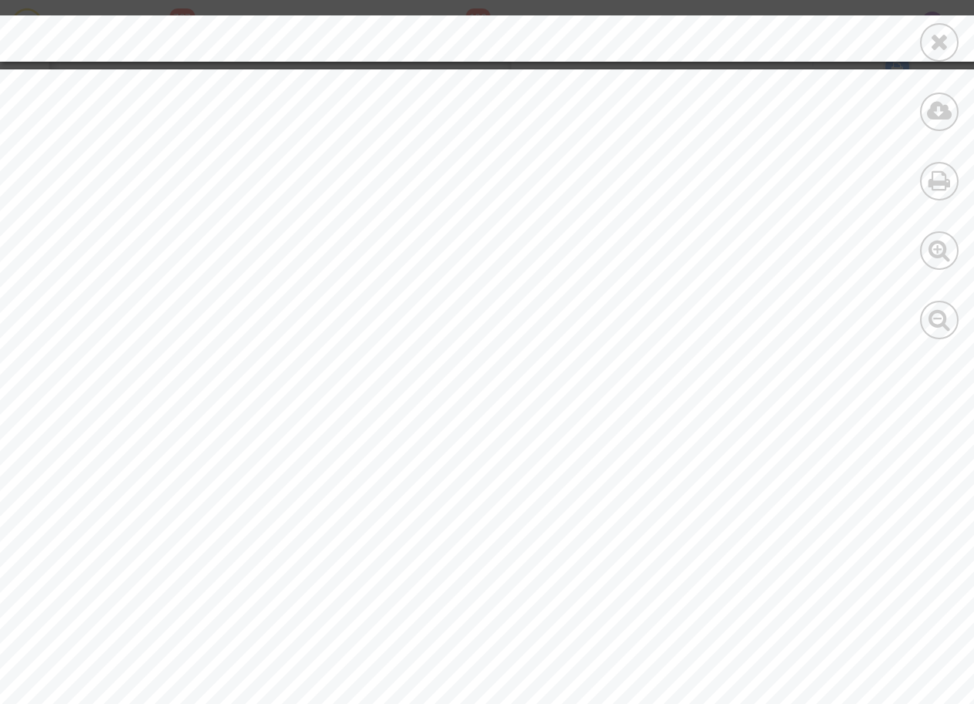
scroll to position [5862, 0]
drag, startPoint x: 202, startPoint y: 335, endPoint x: 301, endPoint y: 332, distance: 99.5
drag, startPoint x: 301, startPoint y: 332, endPoint x: 288, endPoint y: 332, distance: 13.1
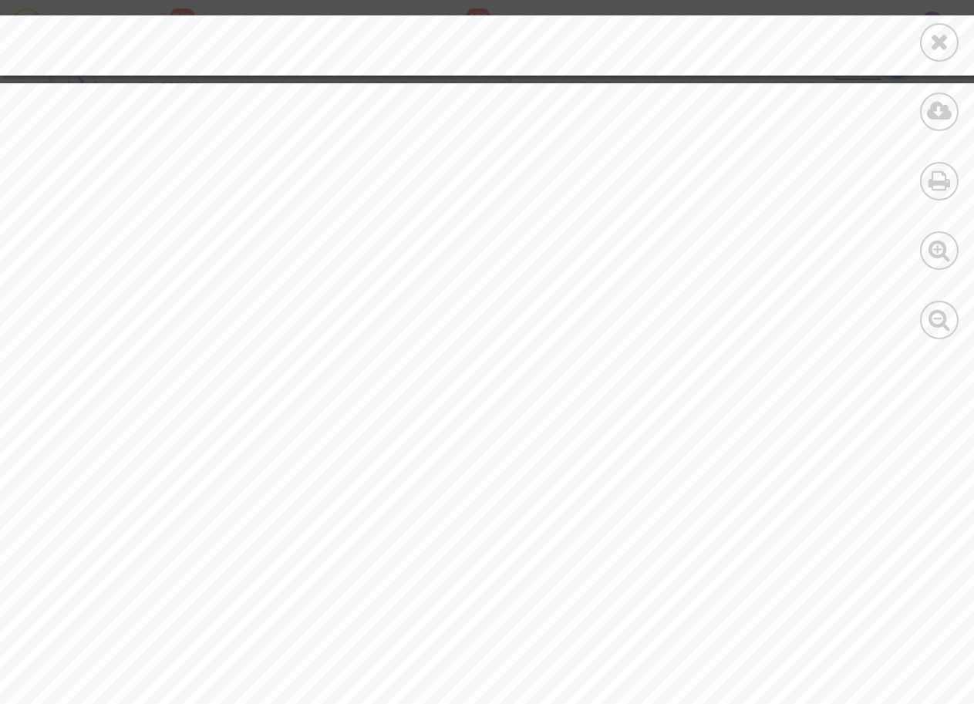
scroll to position [8842, 0]
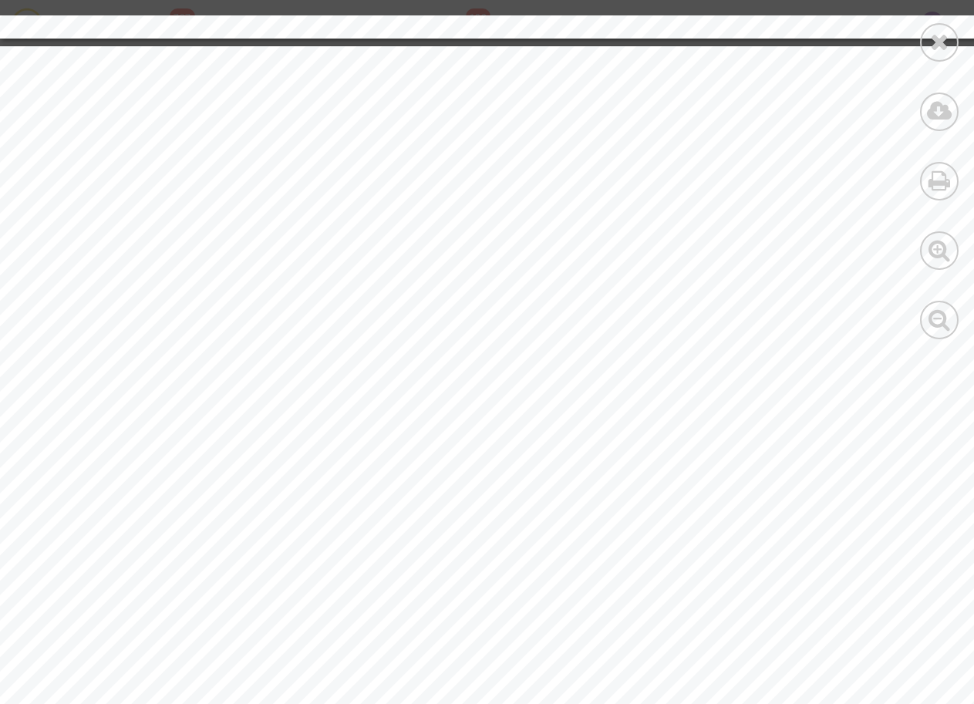
drag, startPoint x: 189, startPoint y: 312, endPoint x: 262, endPoint y: 312, distance: 73.2
drag, startPoint x: 192, startPoint y: 313, endPoint x: 315, endPoint y: 315, distance: 122.6
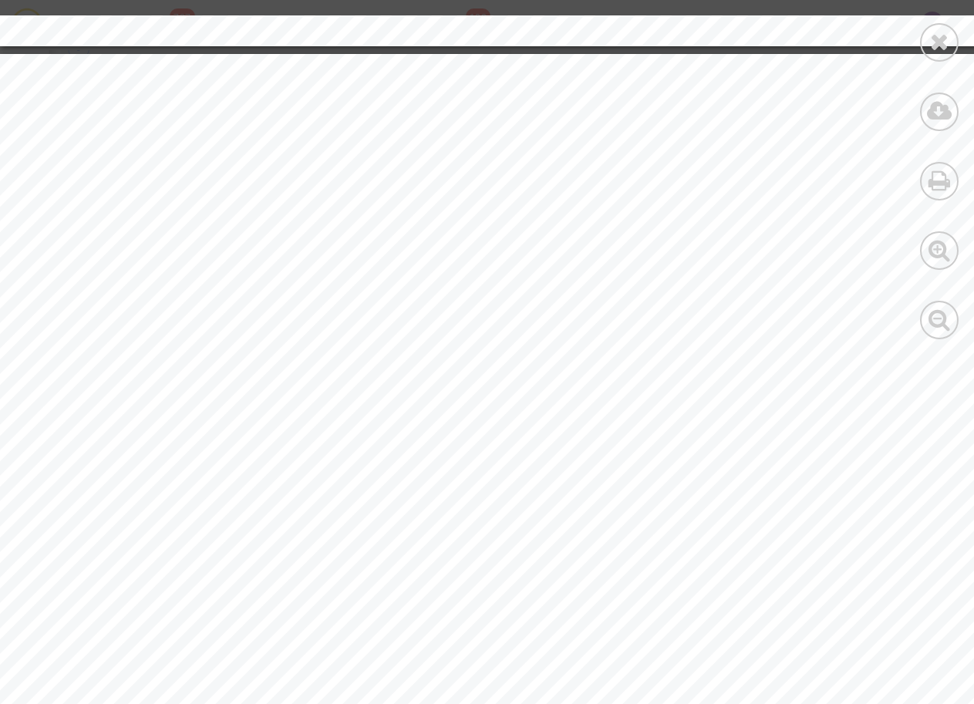
scroll to position [8841, 0]
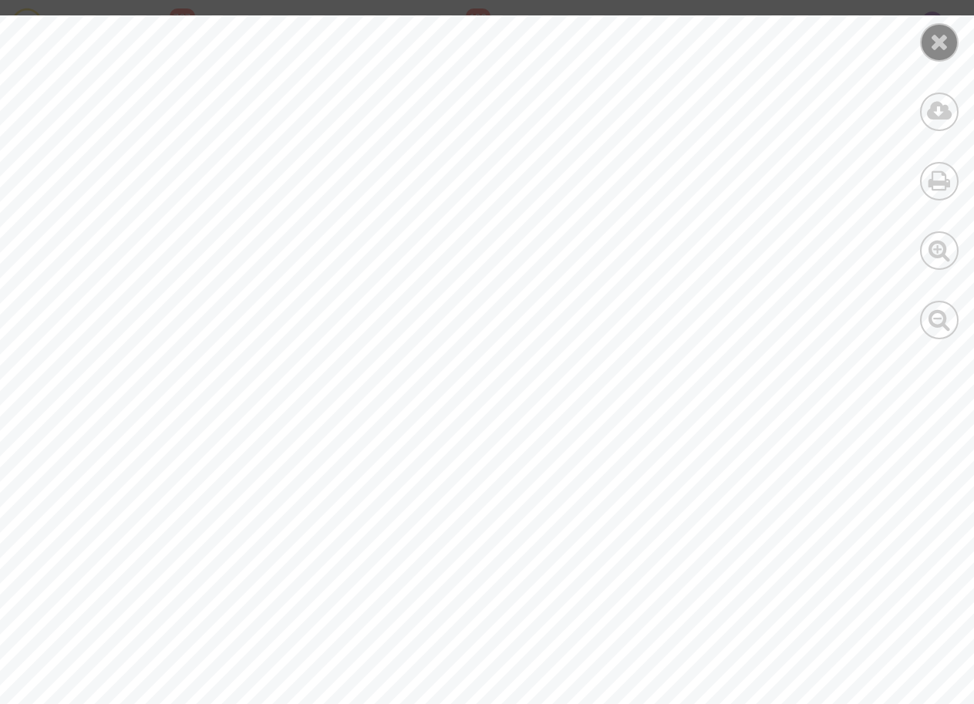
scroll to position [6557, 0]
click at [938, 45] on icon at bounding box center [939, 41] width 19 height 23
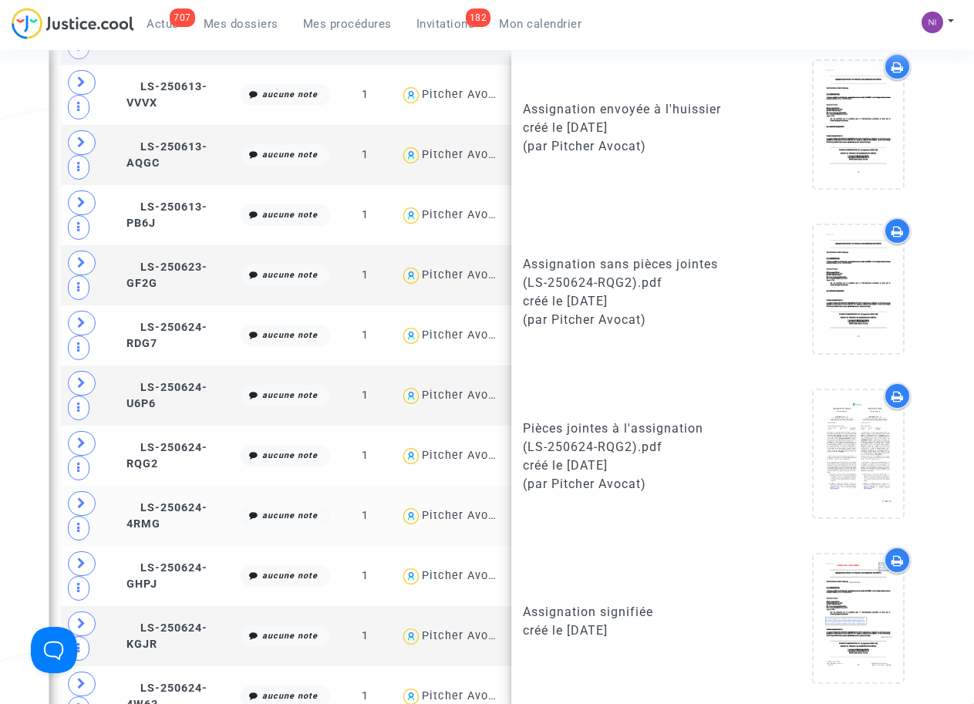
click at [176, 514] on td "LS-250624-4RMG" at bounding box center [178, 516] width 114 height 60
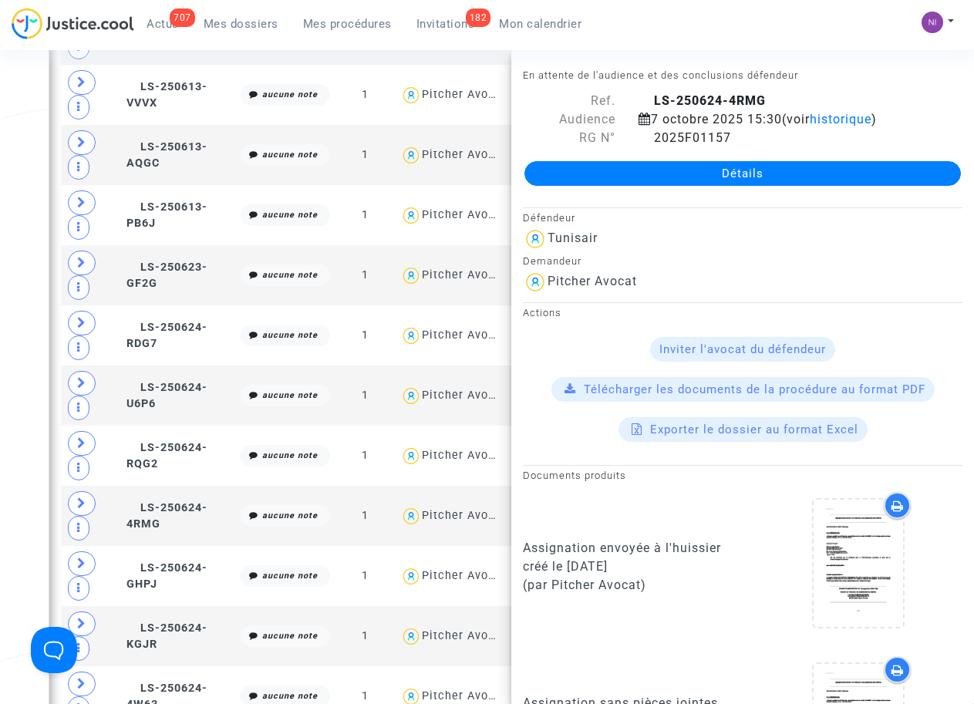
drag, startPoint x: 648, startPoint y: 99, endPoint x: 767, endPoint y: 100, distance: 119.5
click at [767, 100] on div "LS-250624-4RMG" at bounding box center [800, 101] width 347 height 19
drag, startPoint x: 767, startPoint y: 100, endPoint x: 736, endPoint y: 98, distance: 31.7
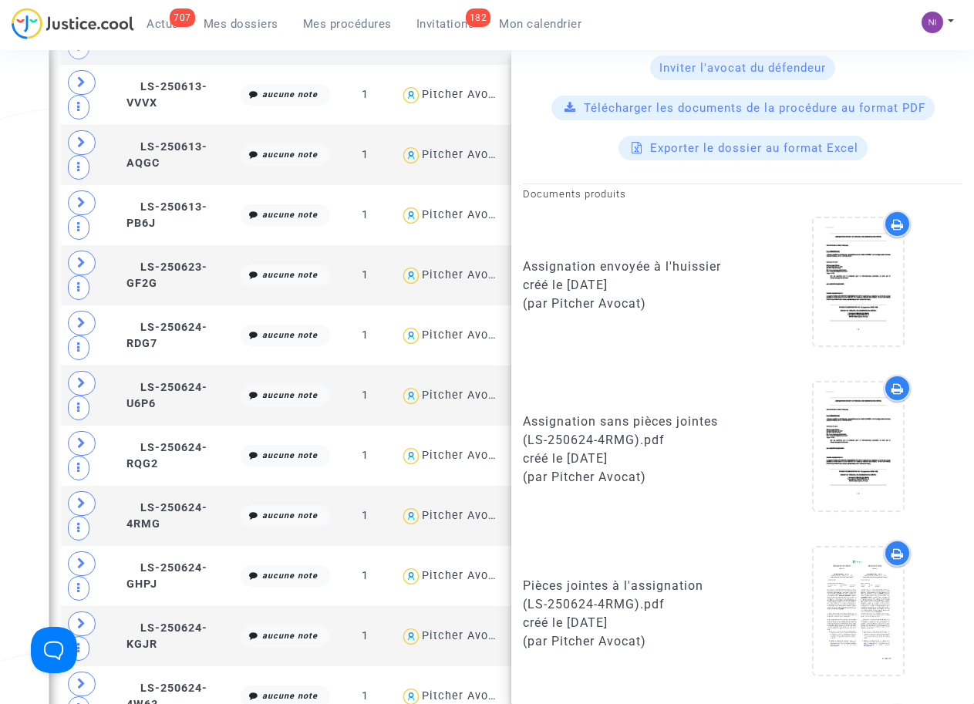
scroll to position [294, 0]
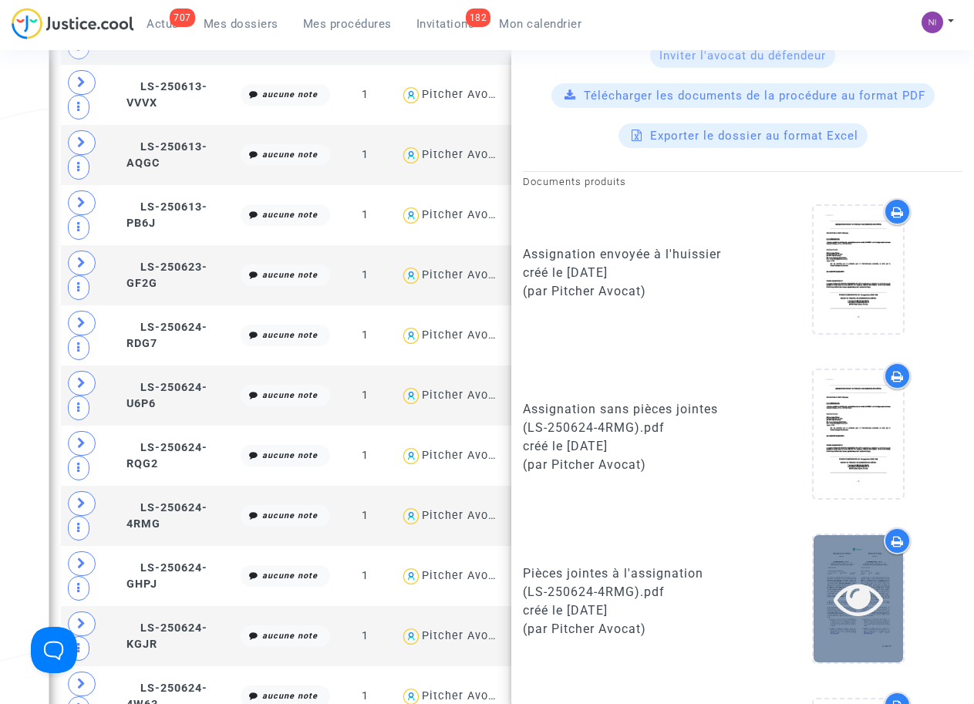
click at [850, 603] on icon at bounding box center [858, 598] width 50 height 49
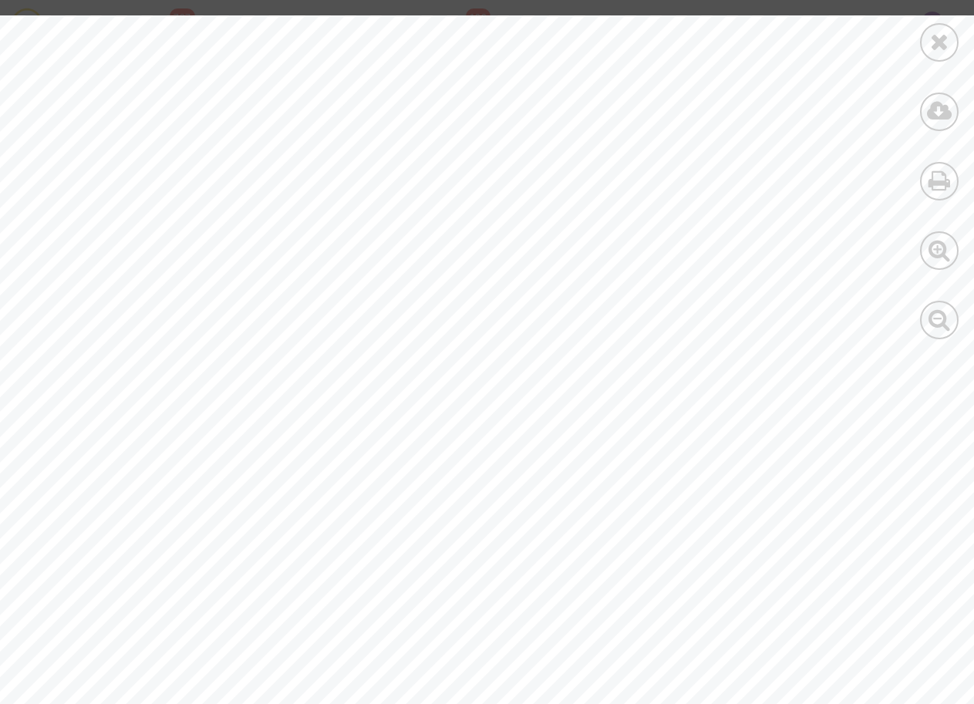
drag, startPoint x: 183, startPoint y: 283, endPoint x: 190, endPoint y: 272, distance: 13.3
drag, startPoint x: 184, startPoint y: 285, endPoint x: 267, endPoint y: 286, distance: 83.3
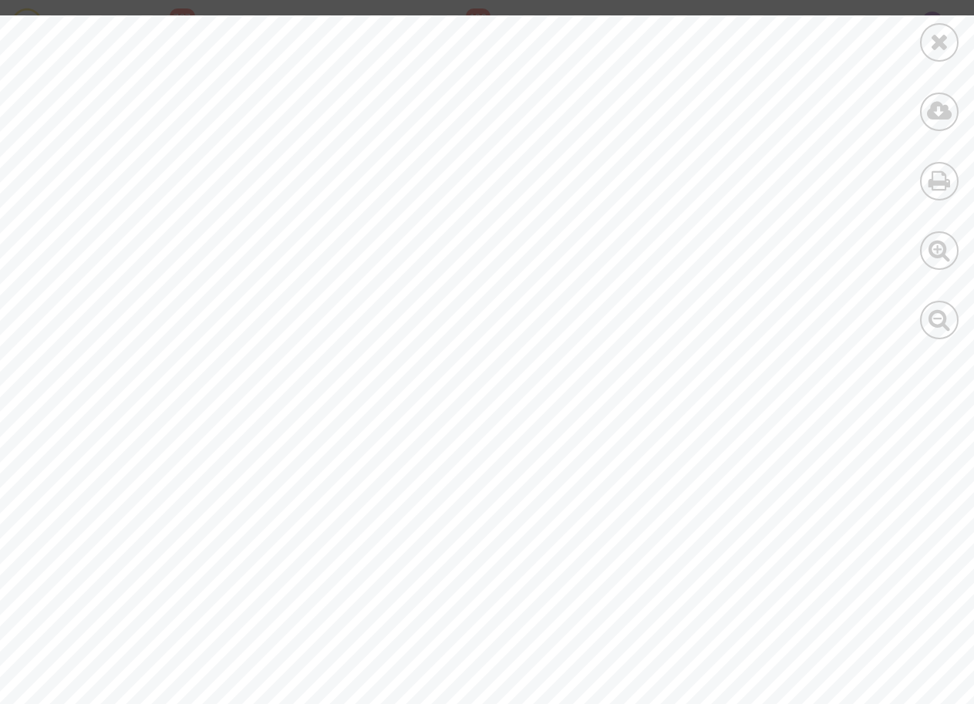
drag, startPoint x: 318, startPoint y: 288, endPoint x: 185, endPoint y: 283, distance: 132.7
click at [185, 283] on span "[PERSON_NAME]" at bounding box center [255, 284] width 143 height 12
drag, startPoint x: 159, startPoint y: 244, endPoint x: 274, endPoint y: 251, distance: 115.1
click at [274, 251] on span ": 199 2413341055" at bounding box center [218, 247] width 143 height 15
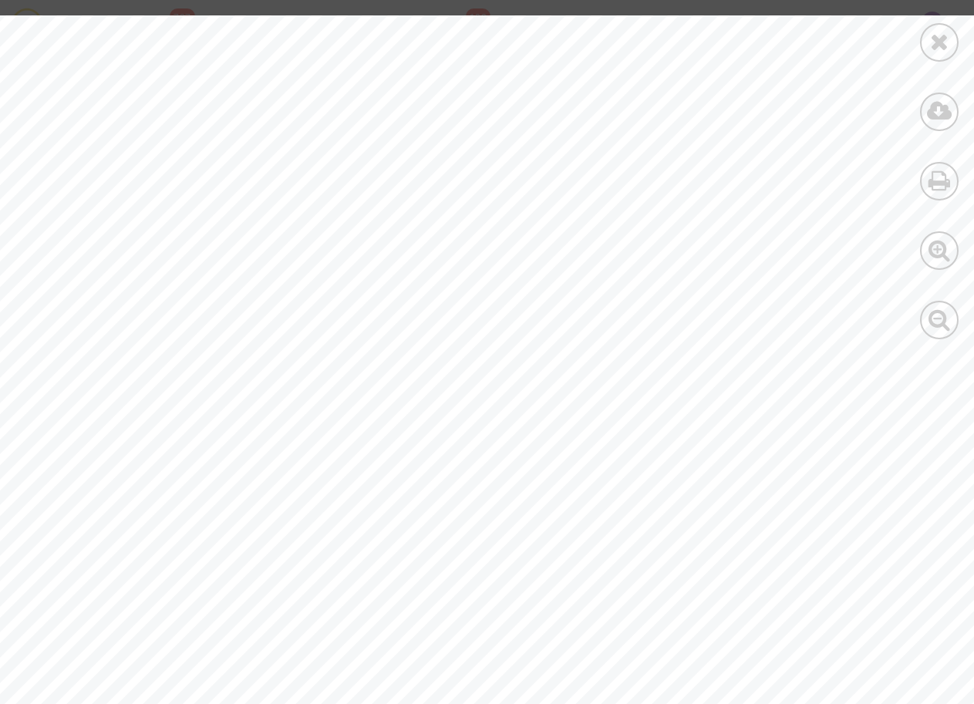
drag, startPoint x: 274, startPoint y: 251, endPoint x: 230, endPoint y: 278, distance: 51.6
click at [230, 278] on div "Issuing office : [STREET_ADDRESS] Telephone : [EMAIL_ADDRESS][DOMAIN_NAME] Date…" at bounding box center [519, 716] width 1039 height 1471
drag, startPoint x: 159, startPoint y: 243, endPoint x: 276, endPoint y: 247, distance: 117.3
click at [276, 247] on span ": 199 2413341055" at bounding box center [218, 247] width 143 height 15
drag, startPoint x: 276, startPoint y: 247, endPoint x: 261, endPoint y: 245, distance: 14.7
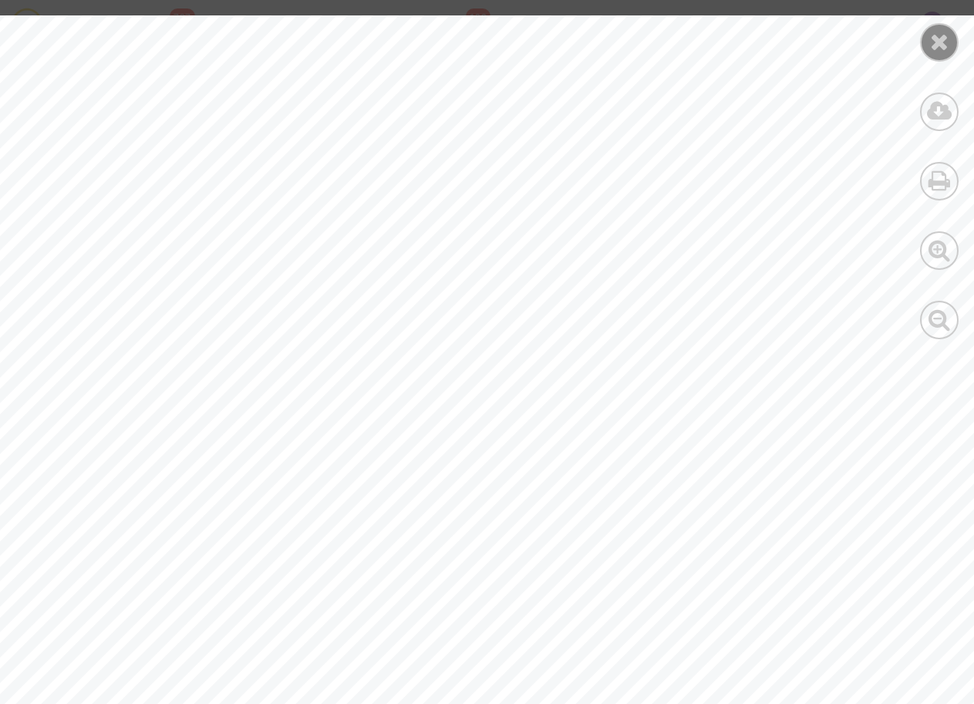
click at [934, 37] on icon at bounding box center [939, 41] width 19 height 23
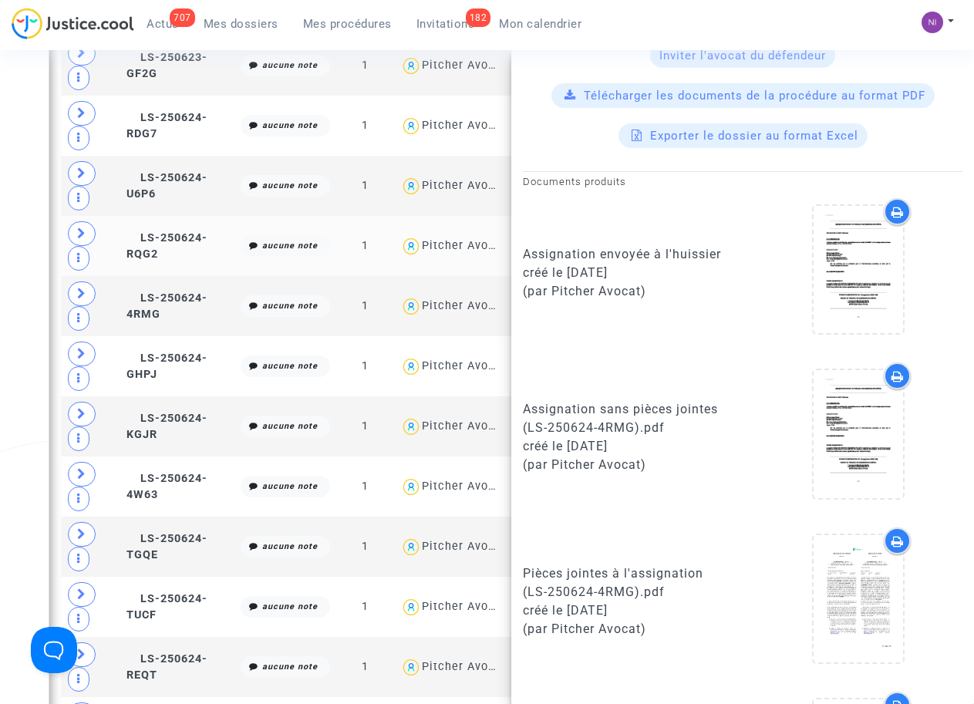
scroll to position [950, 0]
click at [149, 370] on span "LS-250624-GHPJ" at bounding box center [166, 365] width 81 height 30
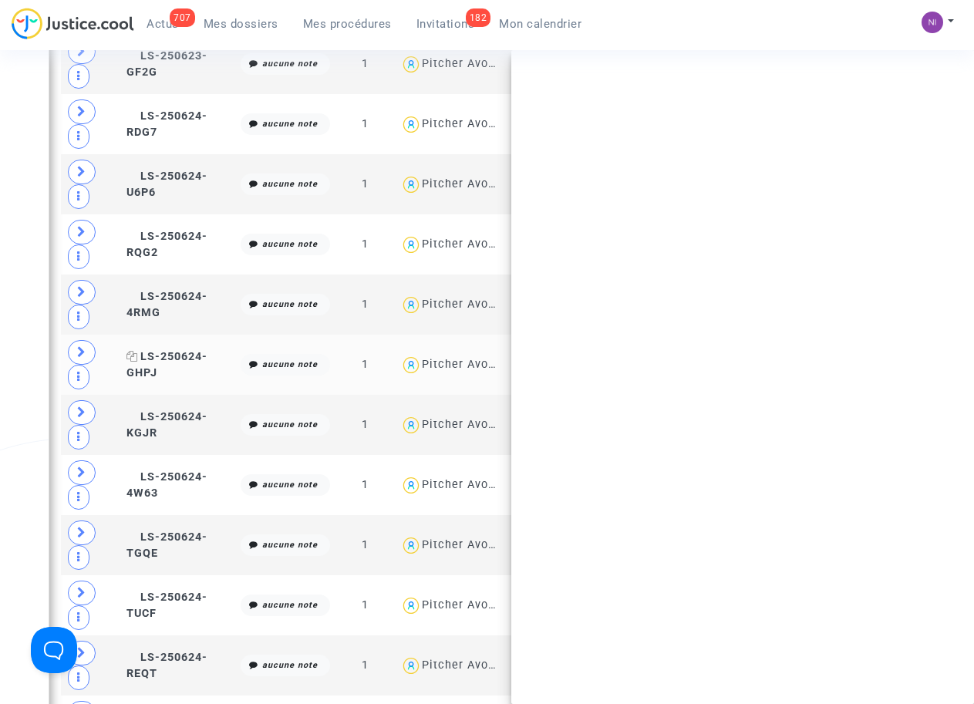
scroll to position [0, 0]
click at [149, 370] on span "LS-250624-GHPJ" at bounding box center [166, 365] width 81 height 30
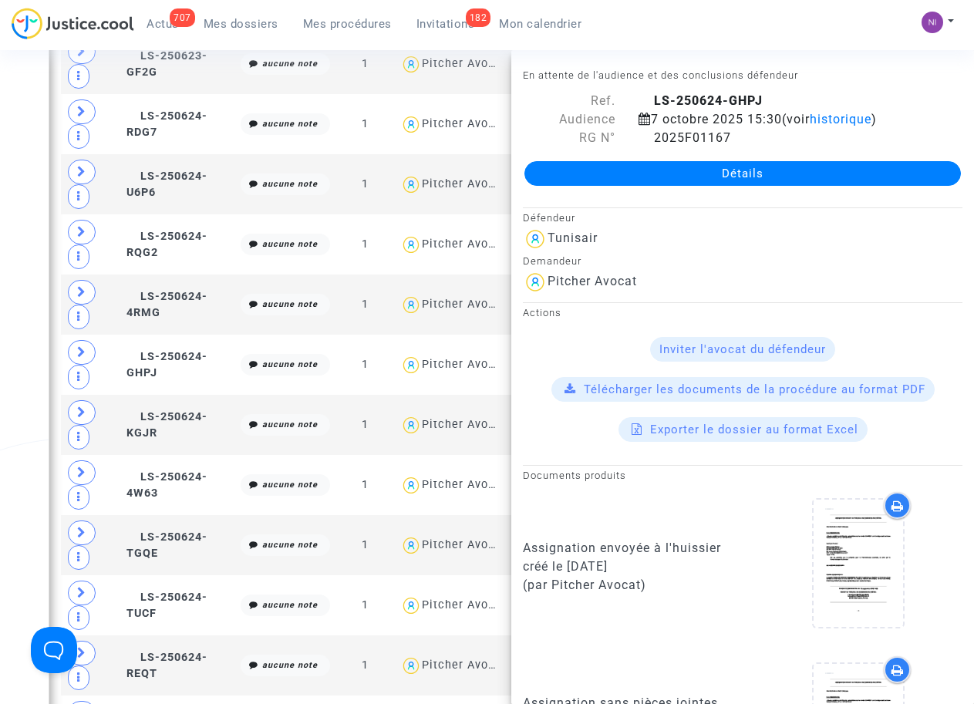
drag, startPoint x: 658, startPoint y: 100, endPoint x: 766, endPoint y: 100, distance: 107.2
click at [766, 100] on div "LS-250624-GHPJ" at bounding box center [800, 101] width 347 height 19
drag, startPoint x: 766, startPoint y: 100, endPoint x: 734, endPoint y: 99, distance: 31.6
drag, startPoint x: 652, startPoint y: 96, endPoint x: 769, endPoint y: 99, distance: 117.2
click at [769, 99] on div "LS-250624-GHPJ" at bounding box center [800, 101] width 347 height 19
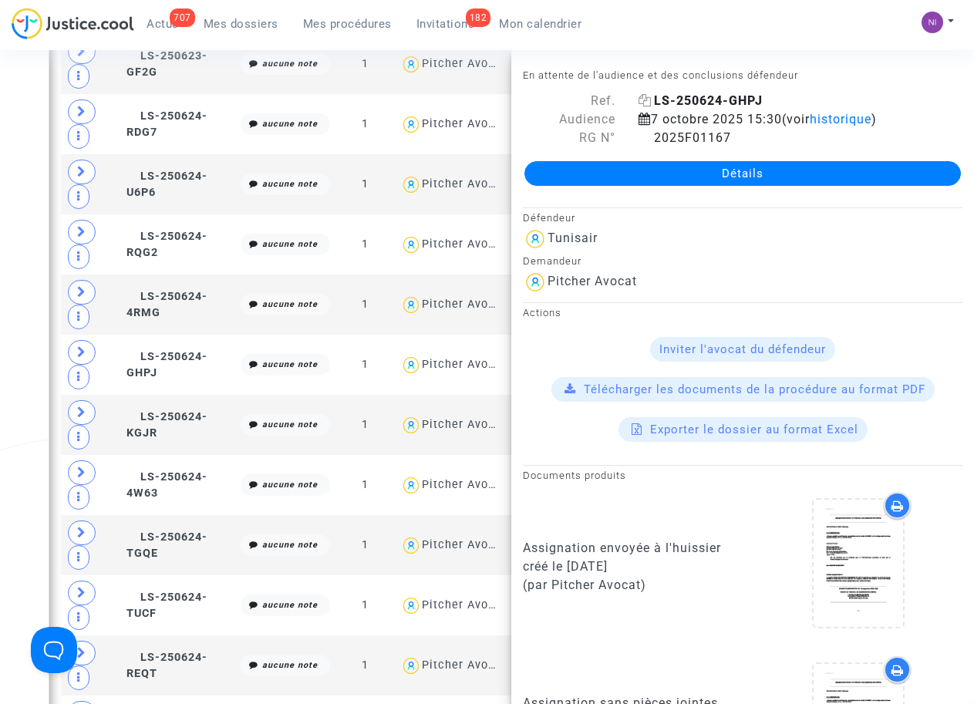
drag, startPoint x: 769, startPoint y: 99, endPoint x: 726, endPoint y: 99, distance: 44.0
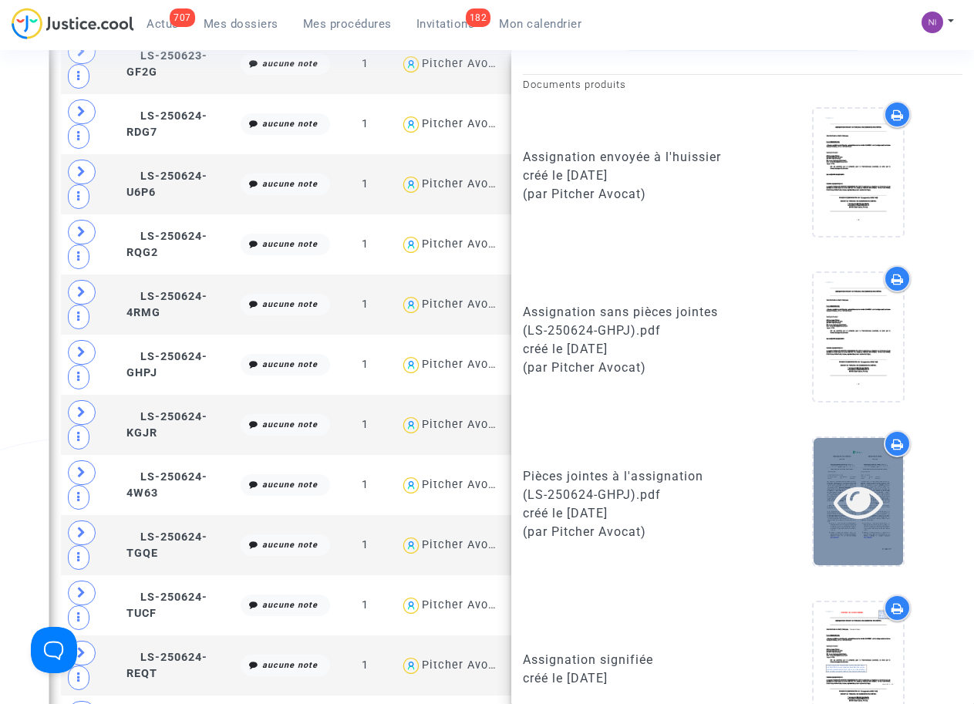
scroll to position [392, 0]
click at [864, 491] on icon at bounding box center [858, 500] width 50 height 49
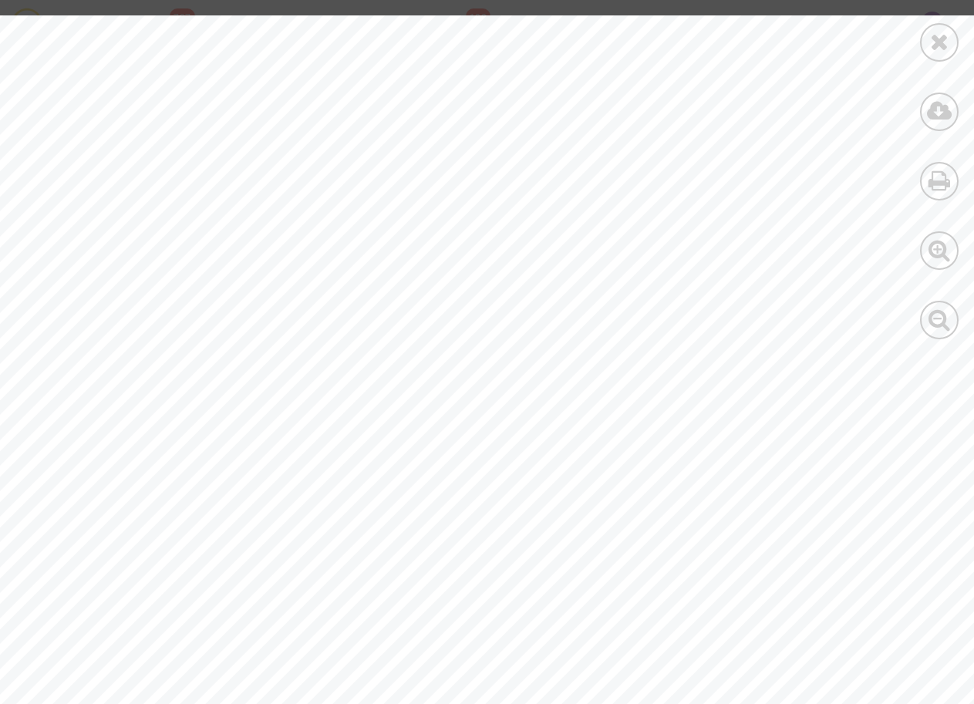
scroll to position [99, 0]
drag, startPoint x: 133, startPoint y: 183, endPoint x: 196, endPoint y: 184, distance: 62.5
click at [196, 184] on div "FORMULAIRE DE CESSION ASSIGNMENT FORM [DATE] [DATE] Makoyan ange [PERSON_NAME] …" at bounding box center [519, 651] width 1039 height 1471
drag, startPoint x: 196, startPoint y: 184, endPoint x: 346, endPoint y: 186, distance: 150.4
click at [346, 186] on span "Makoyan ange [PERSON_NAME]" at bounding box center [266, 185] width 263 height 12
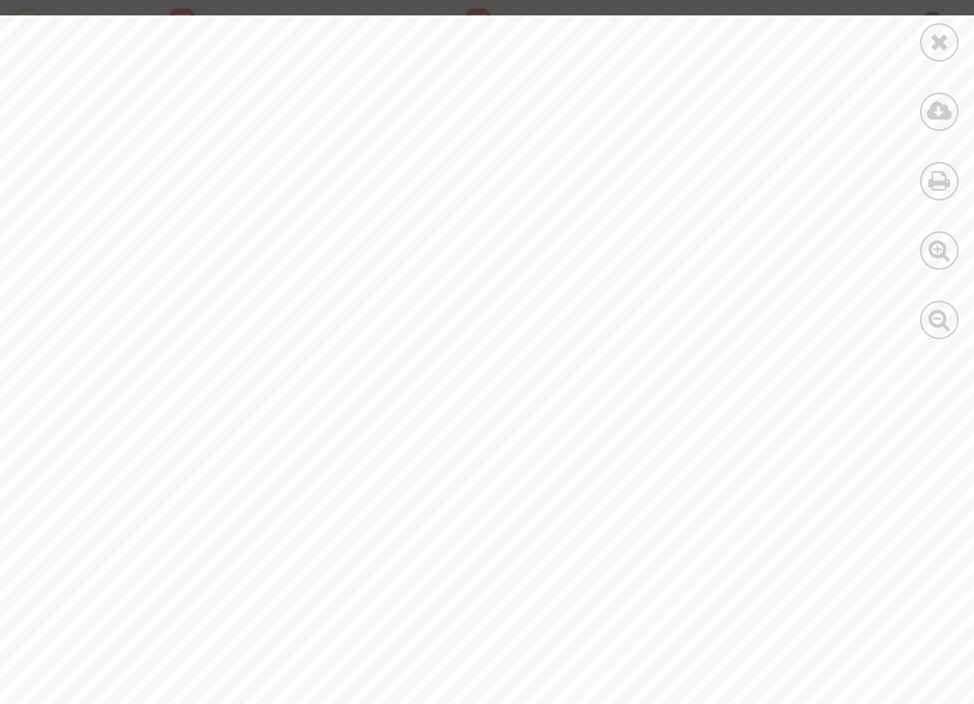
drag, startPoint x: 366, startPoint y: 184, endPoint x: 124, endPoint y: 185, distance: 242.1
click at [124, 185] on div "FORMULAIRE DE CESSION ASSIGNMENT FORM [DATE] [DATE] Makoyan ange [PERSON_NAME] …" at bounding box center [519, 651] width 1039 height 1471
drag, startPoint x: 124, startPoint y: 185, endPoint x: 152, endPoint y: 130, distance: 62.1
click at [152, 130] on div "FORMULAIRE DE CESSION ASSIGNMENT FORM [DATE] [DATE] Makoyan ange [PERSON_NAME] …" at bounding box center [519, 651] width 1039 height 1471
drag, startPoint x: 367, startPoint y: 184, endPoint x: 130, endPoint y: 182, distance: 236.7
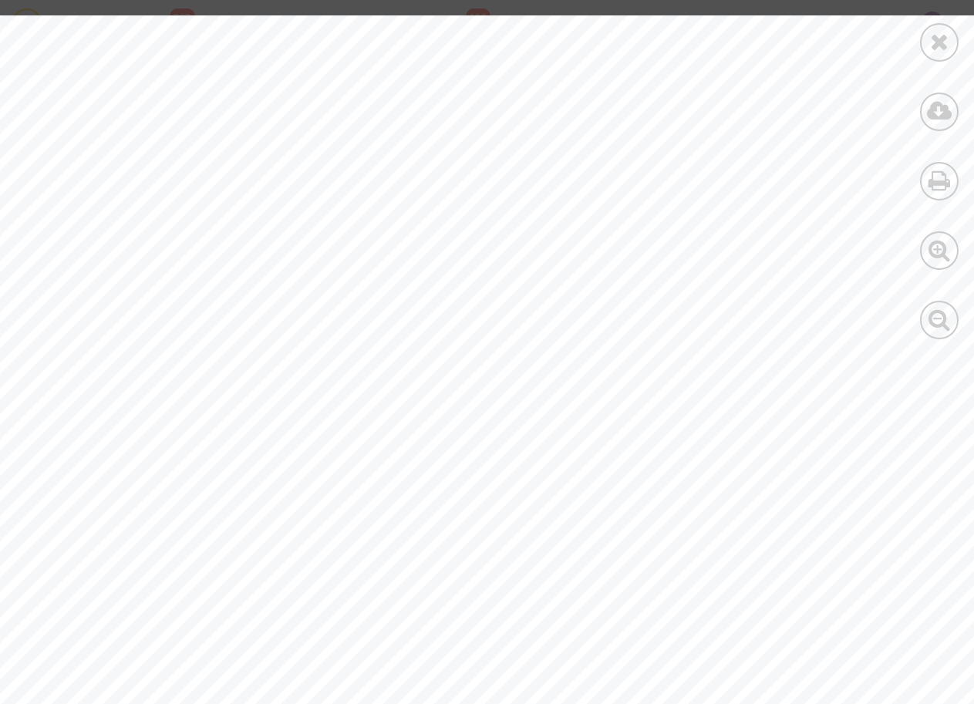
click at [130, 182] on div "FORMULAIRE DE CESSION ASSIGNMENT FORM [DATE] [DATE] Makoyan ange [PERSON_NAME] …" at bounding box center [519, 651] width 1039 height 1471
drag, startPoint x: 130, startPoint y: 182, endPoint x: 141, endPoint y: 167, distance: 18.8
click at [141, 167] on div "FORMULAIRE DE CESSION ASSIGNMENT FORM [DATE] [DATE] Makoyan ange [PERSON_NAME] …" at bounding box center [519, 651] width 1039 height 1471
drag, startPoint x: 136, startPoint y: 177, endPoint x: 155, endPoint y: 187, distance: 21.0
click at [155, 187] on div "FORMULAIRE DE CESSION ASSIGNMENT FORM [DATE] [DATE] Makoyan ange [PERSON_NAME] …" at bounding box center [519, 651] width 1039 height 1471
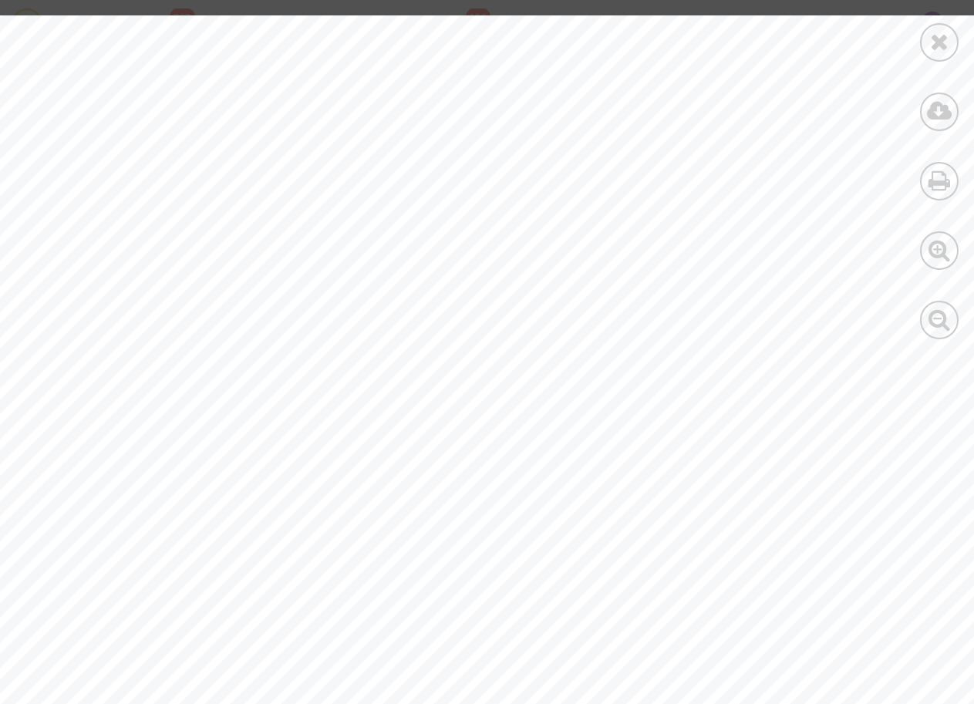
drag, startPoint x: 155, startPoint y: 187, endPoint x: 369, endPoint y: 186, distance: 213.6
click at [369, 186] on span ", [DATE]" at bounding box center [398, 185] width 60 height 12
drag, startPoint x: 366, startPoint y: 184, endPoint x: 140, endPoint y: 186, distance: 226.7
click at [140, 186] on span "Makoyan ange [PERSON_NAME]" at bounding box center [266, 185] width 263 height 12
drag, startPoint x: 140, startPoint y: 186, endPoint x: 157, endPoint y: 186, distance: 17.0
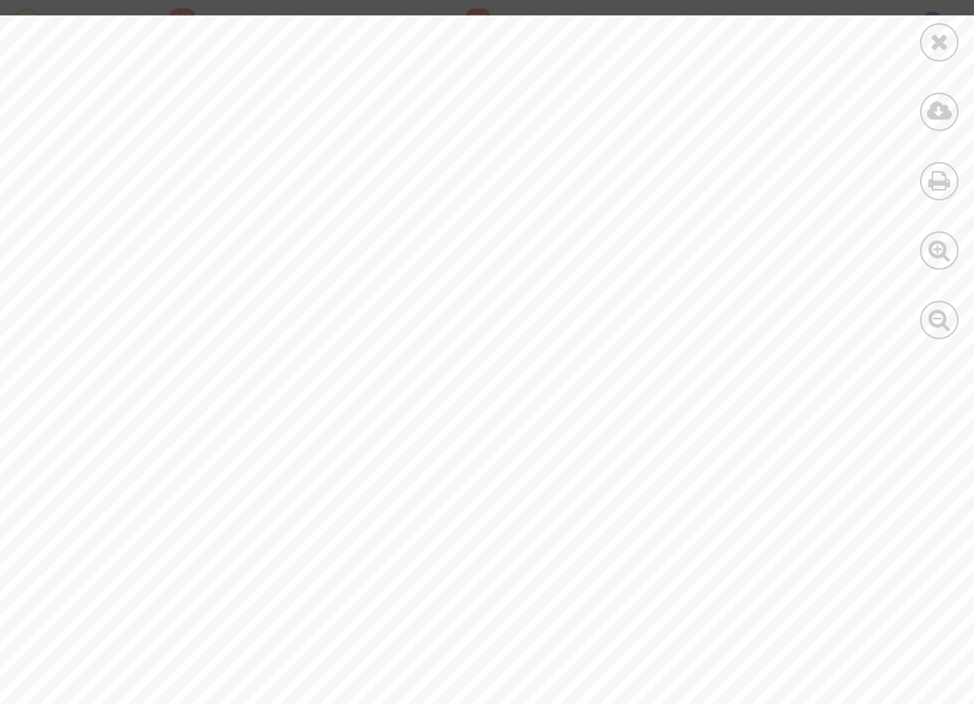
scroll to position [4868, 0]
drag, startPoint x: 724, startPoint y: 646, endPoint x: 845, endPoint y: 639, distance: 121.3
click at [847, 638] on span "[CREDIT_CARD_NUMBER]" at bounding box center [845, 647] width 248 height 19
drag, startPoint x: 845, startPoint y: 639, endPoint x: 831, endPoint y: 647, distance: 15.9
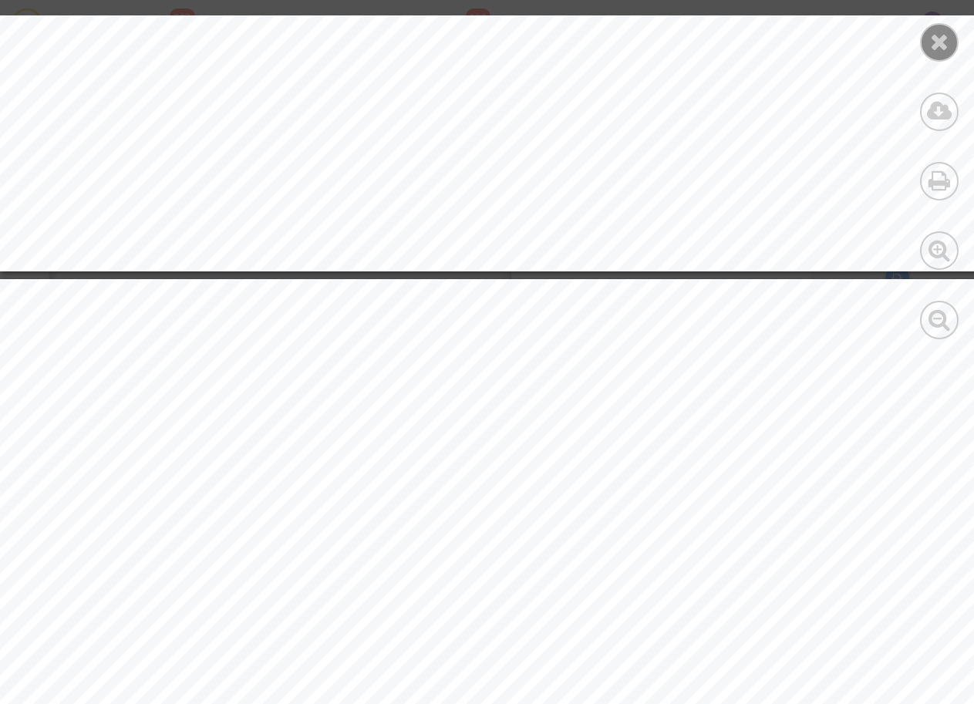
click at [928, 44] on div at bounding box center [939, 42] width 39 height 39
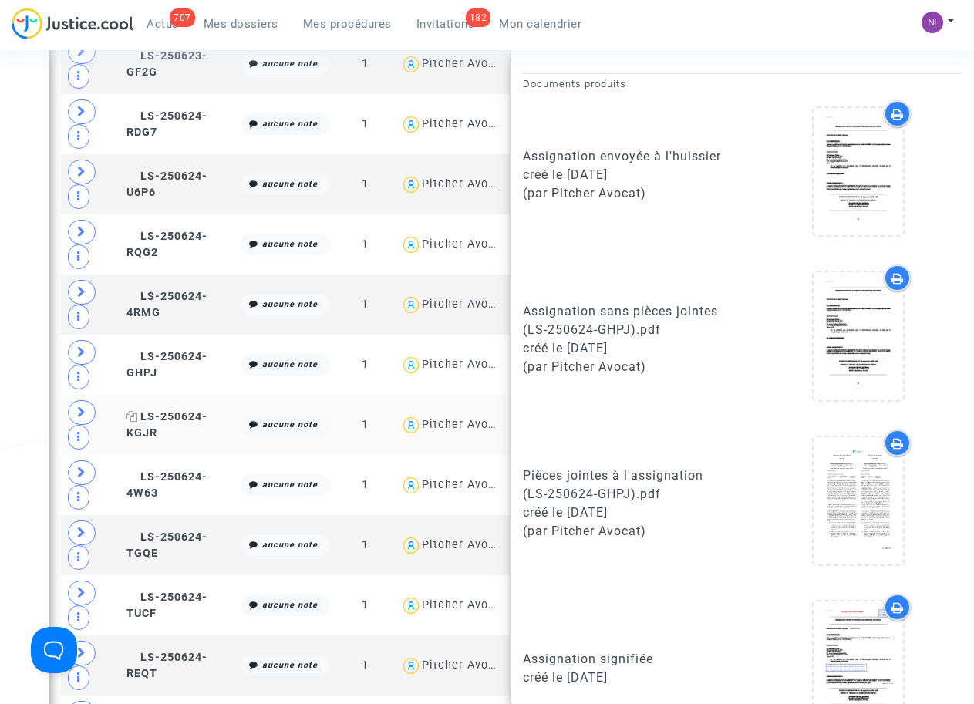
click at [193, 421] on span "LS-250624-KGJR" at bounding box center [166, 425] width 81 height 30
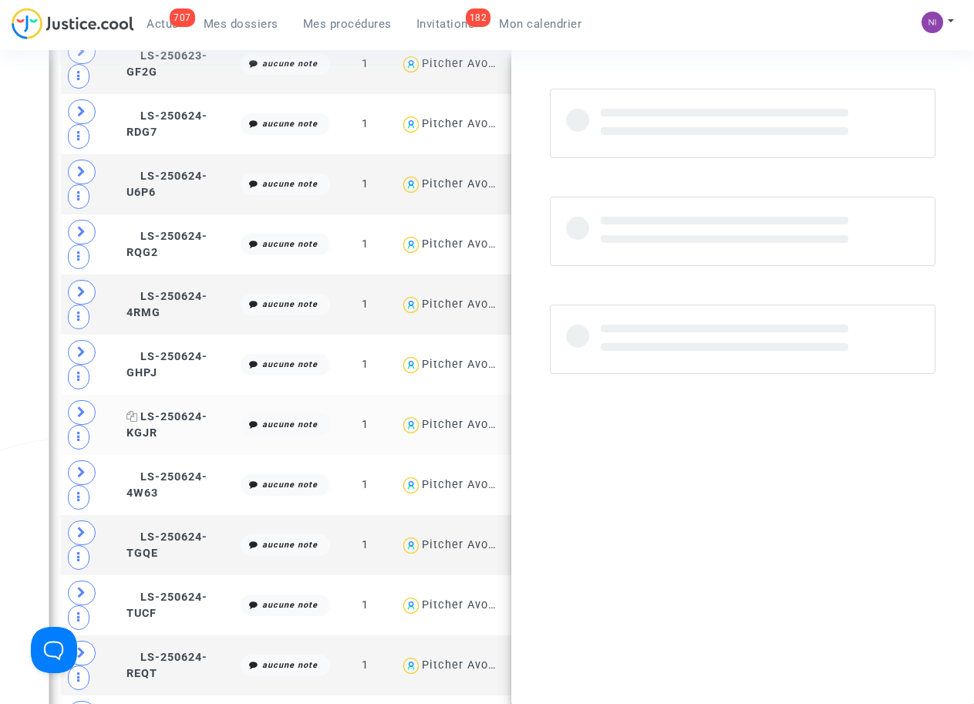
scroll to position [0, 0]
click at [193, 421] on span "LS-250624-KGJR" at bounding box center [166, 425] width 81 height 30
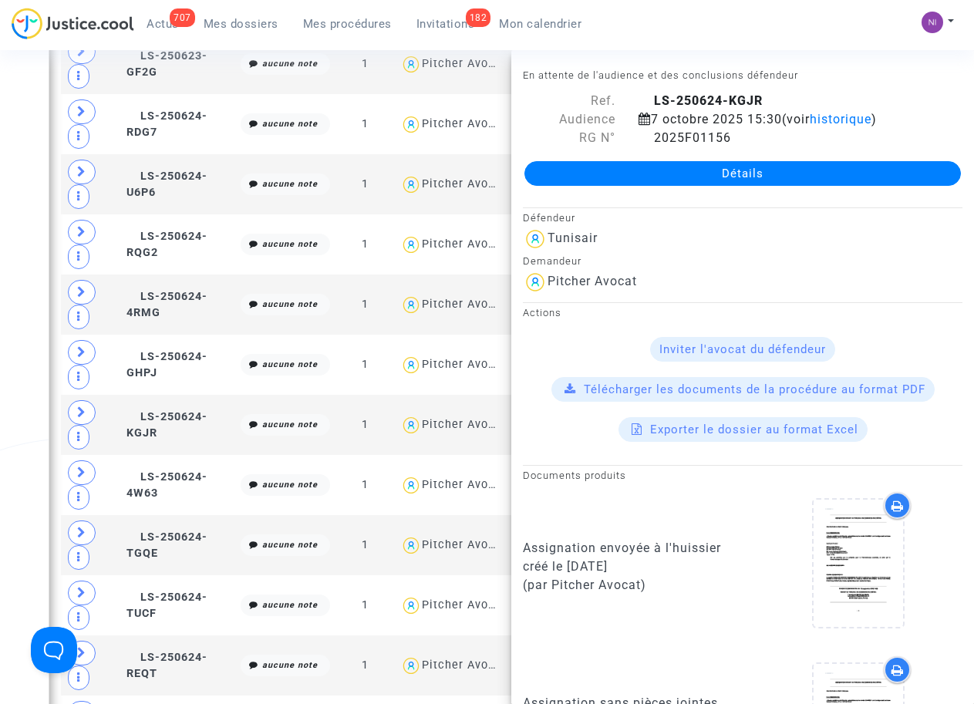
drag, startPoint x: 652, startPoint y: 101, endPoint x: 783, endPoint y: 99, distance: 131.1
click at [783, 99] on div "LS-250624-KGJR" at bounding box center [800, 101] width 347 height 19
drag, startPoint x: 783, startPoint y: 99, endPoint x: 719, endPoint y: 96, distance: 64.0
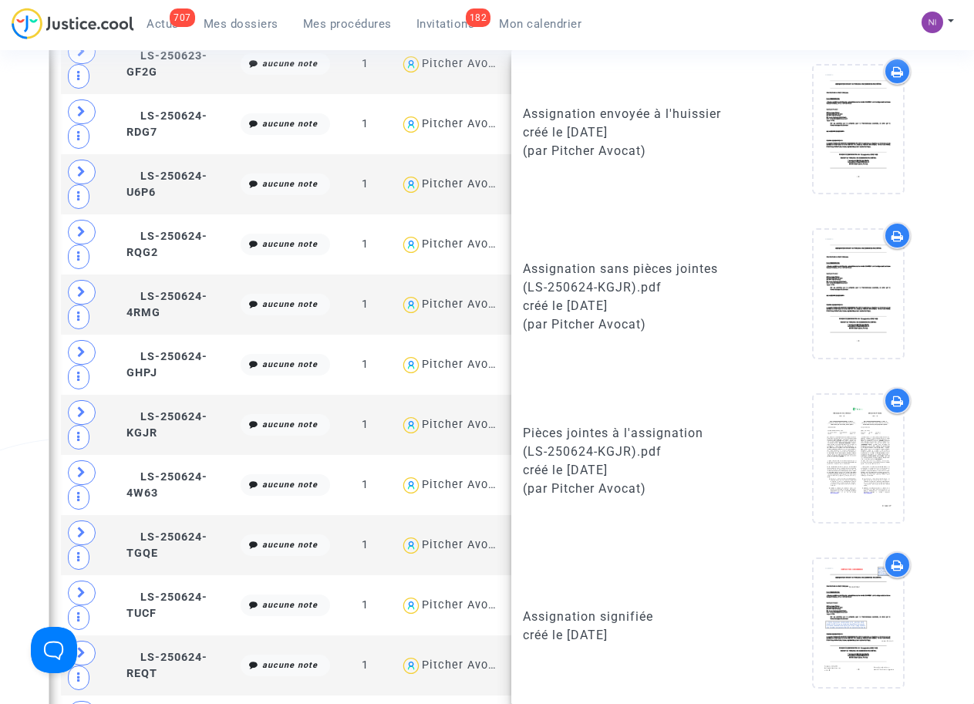
scroll to position [439, 0]
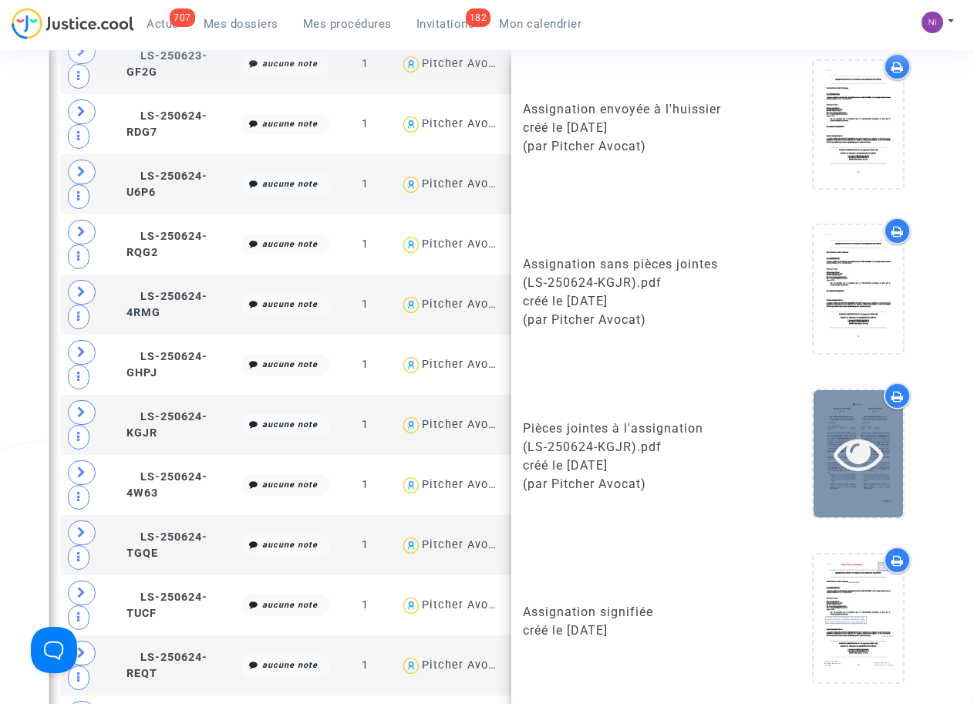
click at [844, 446] on icon at bounding box center [858, 453] width 50 height 49
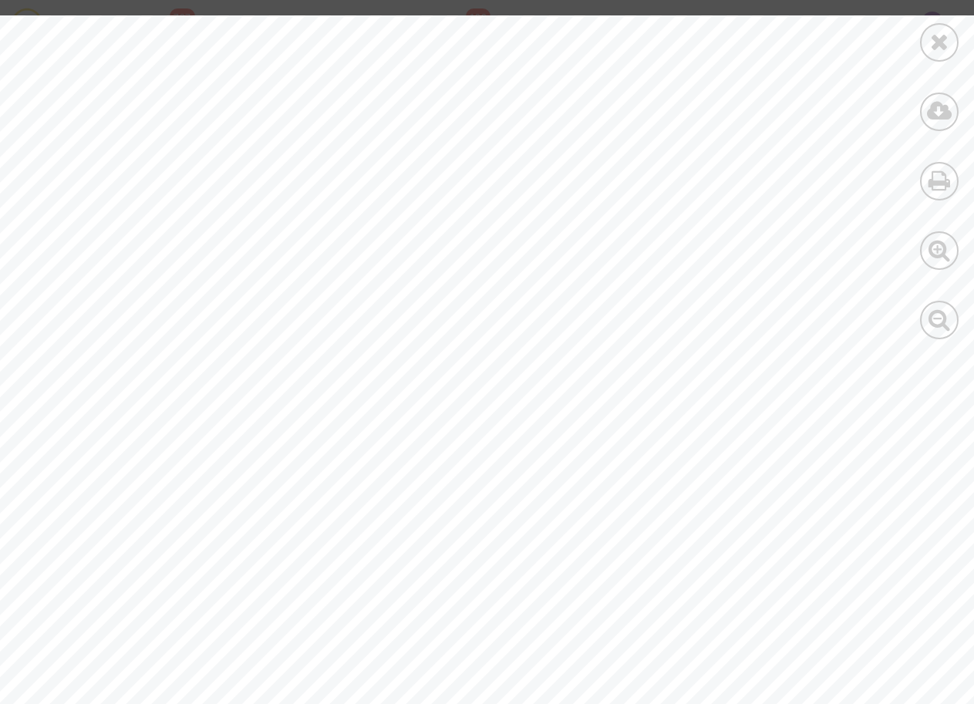
drag, startPoint x: 133, startPoint y: 283, endPoint x: 347, endPoint y: 286, distance: 214.4
drag, startPoint x: 371, startPoint y: 286, endPoint x: 132, endPoint y: 281, distance: 239.1
drag, startPoint x: 132, startPoint y: 281, endPoint x: 170, endPoint y: 284, distance: 38.7
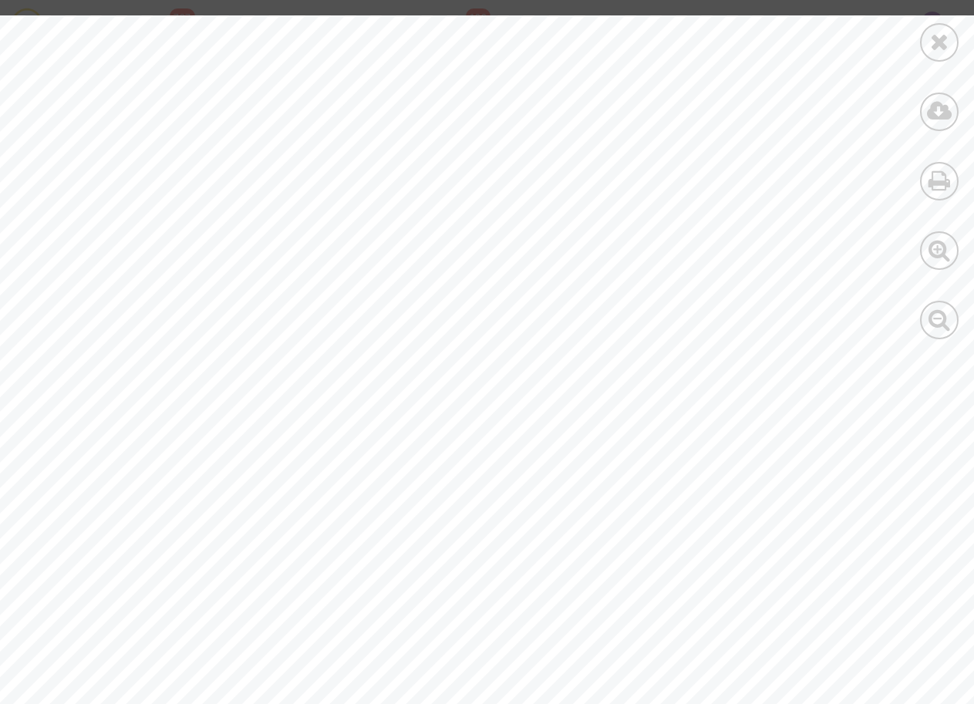
drag, startPoint x: 170, startPoint y: 284, endPoint x: 140, endPoint y: 265, distance: 36.0
drag, startPoint x: 133, startPoint y: 284, endPoint x: 212, endPoint y: 288, distance: 79.5
click at [372, 289] on span ", [DATE]" at bounding box center [399, 284] width 60 height 12
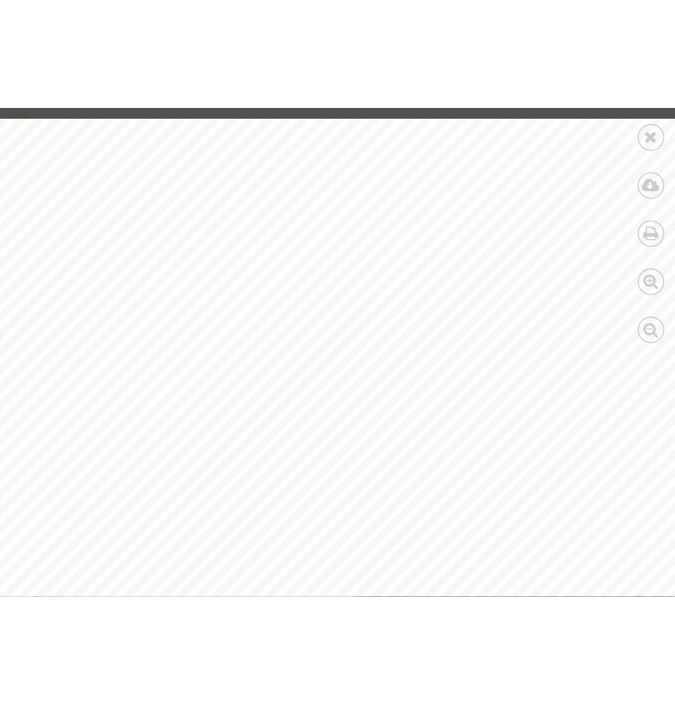
scroll to position [965, 0]
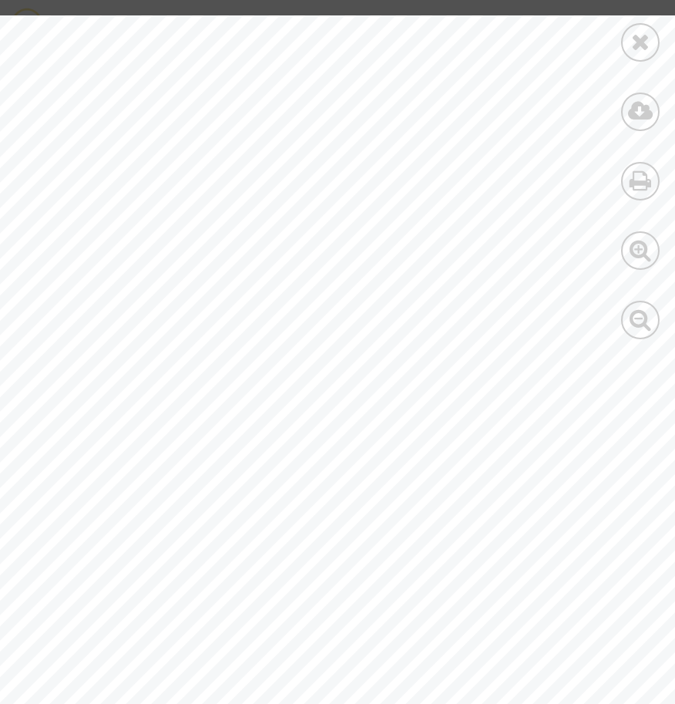
drag, startPoint x: 372, startPoint y: 285, endPoint x: 131, endPoint y: 281, distance: 240.6
drag, startPoint x: 131, startPoint y: 281, endPoint x: 201, endPoint y: 279, distance: 70.2
click at [355, 297] on span "Residence [GEOGRAPHIC_DATA], [GEOGRAPHIC_DATA], [GEOGRAPHIC_DATA]" at bounding box center [402, 301] width 577 height 12
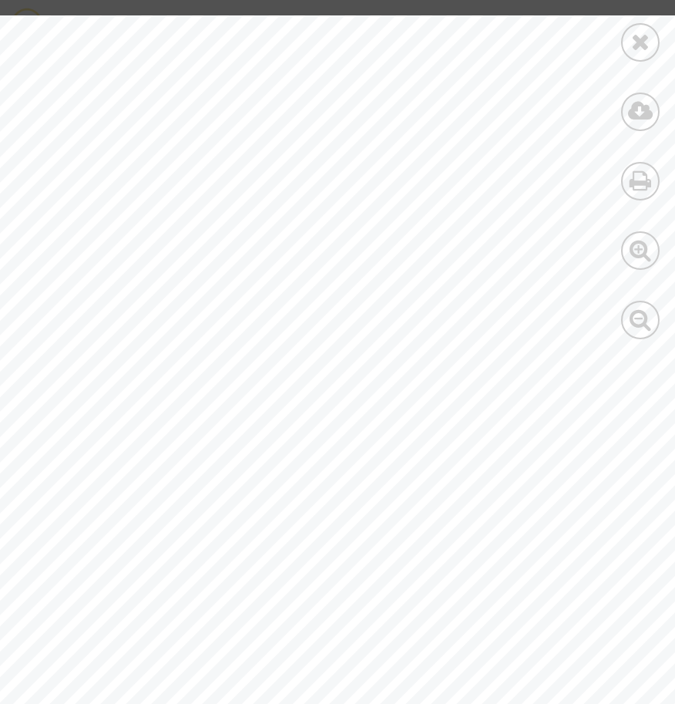
click at [367, 282] on span "[PERSON_NAME] epouse [PERSON_NAME]" at bounding box center [307, 284] width 349 height 12
click at [369, 283] on span ", [DATE]" at bounding box center [399, 284] width 60 height 12
drag, startPoint x: 370, startPoint y: 283, endPoint x: 284, endPoint y: 284, distance: 86.4
drag, startPoint x: 284, startPoint y: 284, endPoint x: 344, endPoint y: 292, distance: 60.7
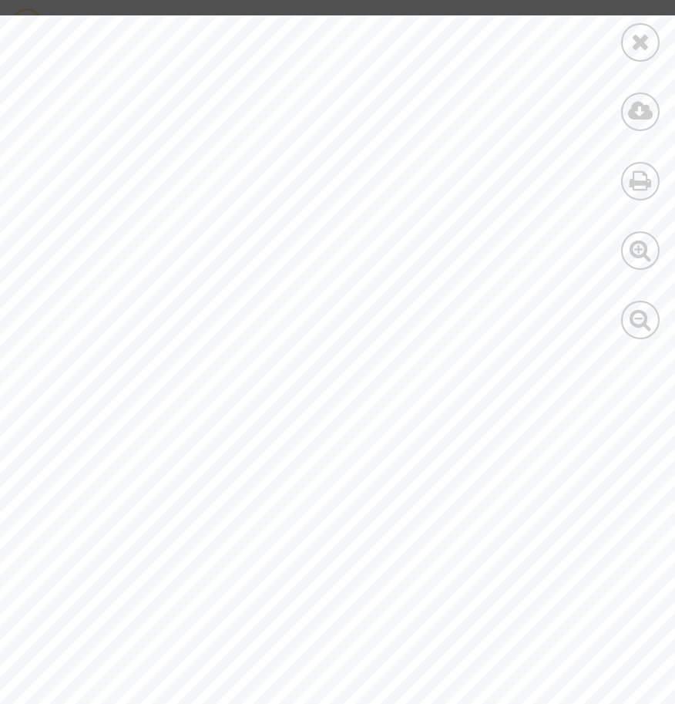
click at [317, 297] on span "Residence [GEOGRAPHIC_DATA], [GEOGRAPHIC_DATA], [GEOGRAPHIC_DATA]" at bounding box center [402, 301] width 577 height 12
drag, startPoint x: 372, startPoint y: 283, endPoint x: 133, endPoint y: 285, distance: 238.3
drag, startPoint x: 133, startPoint y: 285, endPoint x: 156, endPoint y: 285, distance: 22.4
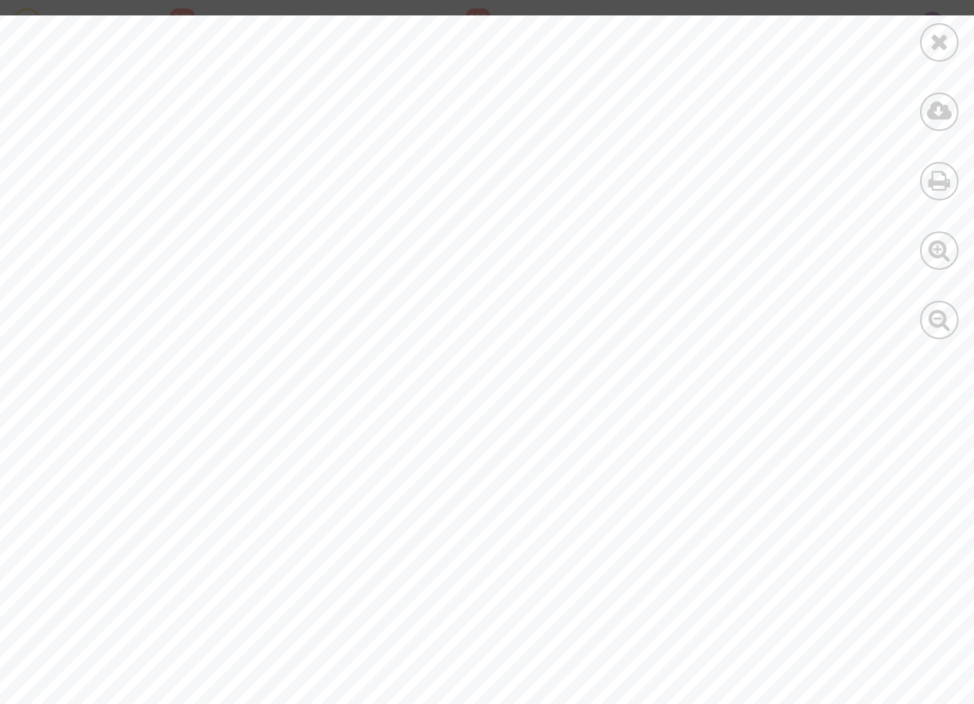
scroll to position [4470, 0]
drag, startPoint x: 179, startPoint y: 247, endPoint x: 297, endPoint y: 245, distance: 118.0
click at [297, 245] on span ": 199 2413351484" at bounding box center [235, 247] width 143 height 15
drag, startPoint x: 297, startPoint y: 245, endPoint x: 236, endPoint y: 240, distance: 61.1
click at [942, 46] on icon at bounding box center [939, 41] width 19 height 23
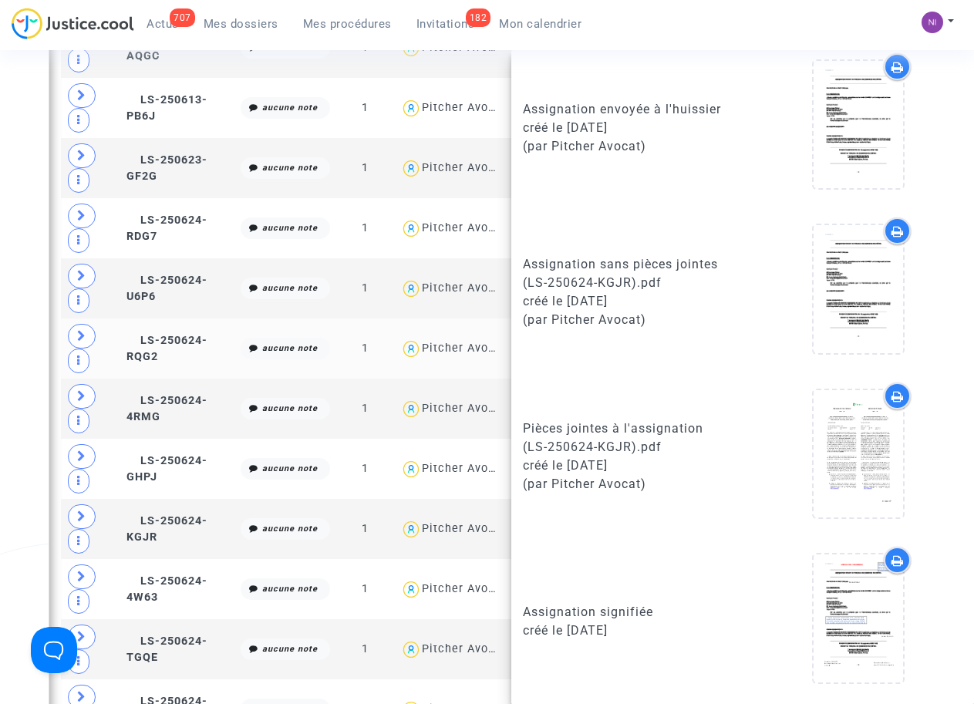
scroll to position [847, 0]
click at [180, 583] on span "LS-250624-4W63" at bounding box center [166, 588] width 81 height 30
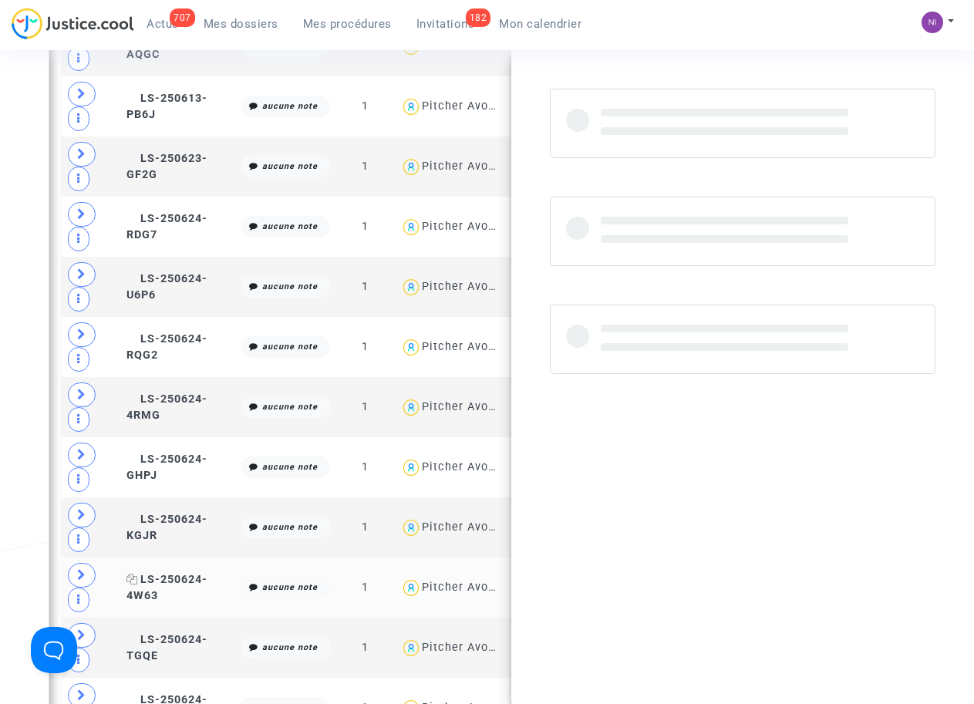
click at [180, 583] on span "LS-250624-4W63" at bounding box center [166, 588] width 81 height 30
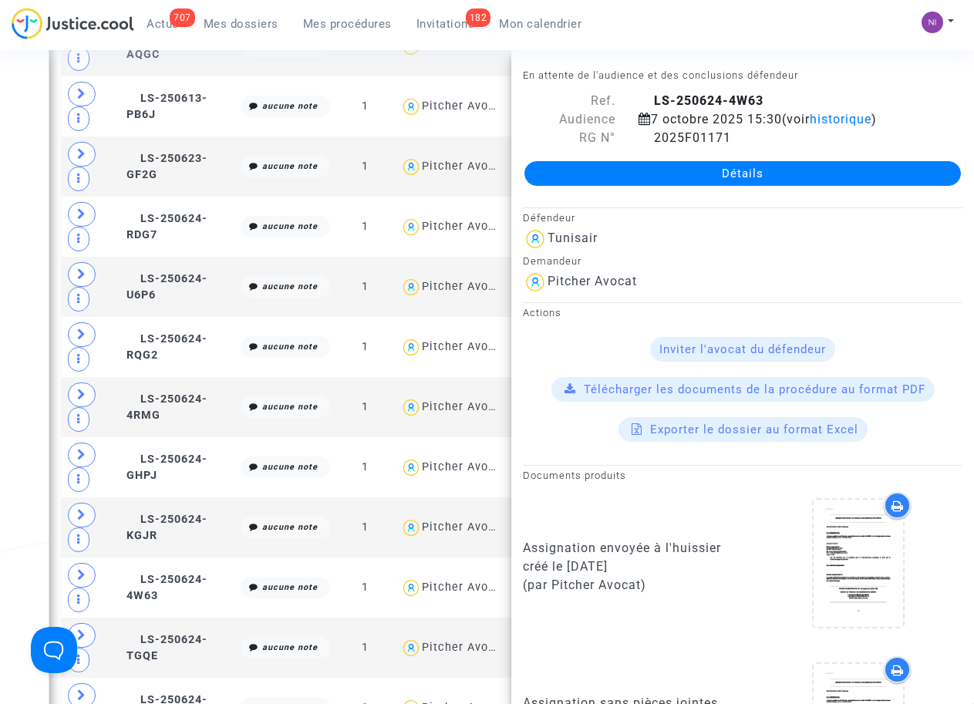
drag, startPoint x: 652, startPoint y: 96, endPoint x: 766, endPoint y: 100, distance: 115.0
click at [766, 100] on div "LS-250624-4W63" at bounding box center [800, 101] width 347 height 19
drag, startPoint x: 766, startPoint y: 100, endPoint x: 737, endPoint y: 99, distance: 29.3
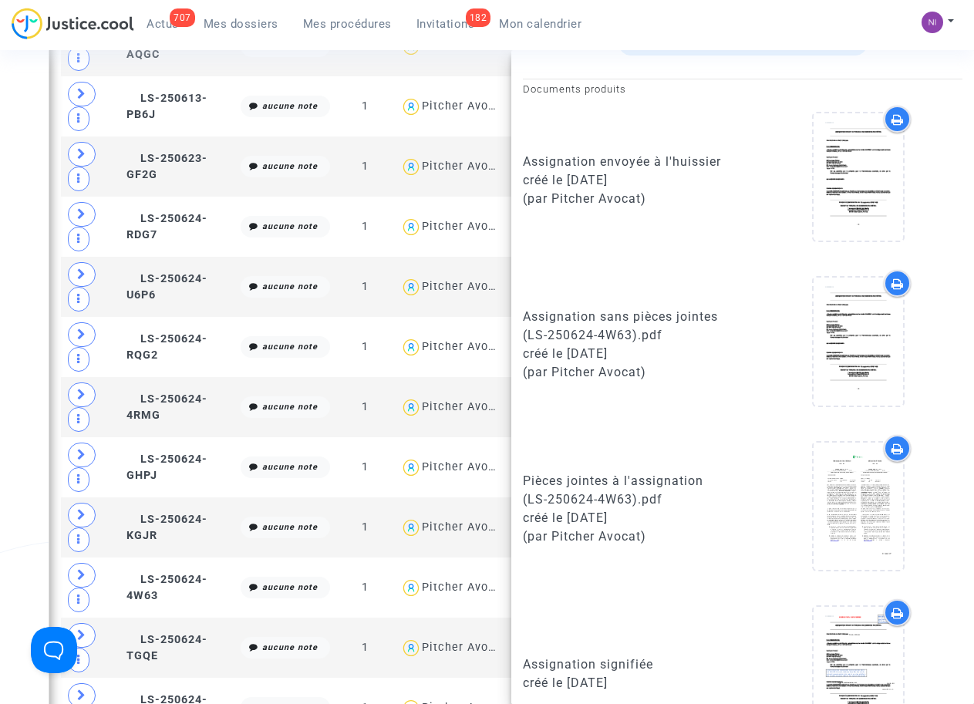
scroll to position [392, 0]
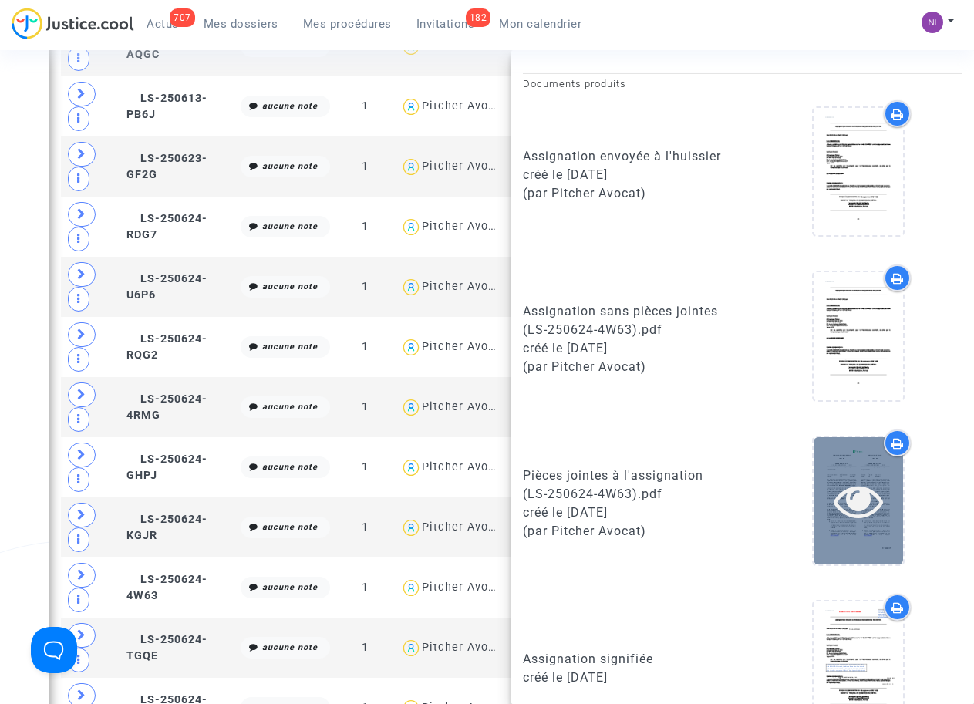
click at [853, 502] on icon at bounding box center [858, 500] width 50 height 49
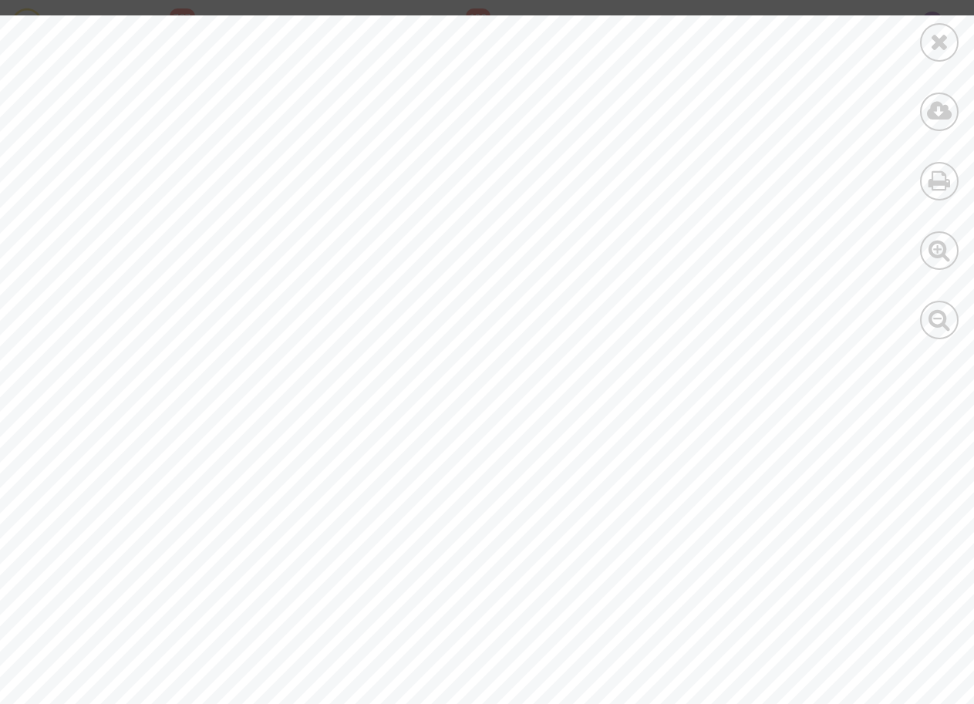
drag, startPoint x: 200, startPoint y: 284, endPoint x: 282, endPoint y: 285, distance: 82.5
drag, startPoint x: 282, startPoint y: 285, endPoint x: 244, endPoint y: 272, distance: 40.0
drag, startPoint x: 298, startPoint y: 285, endPoint x: 206, endPoint y: 281, distance: 92.6
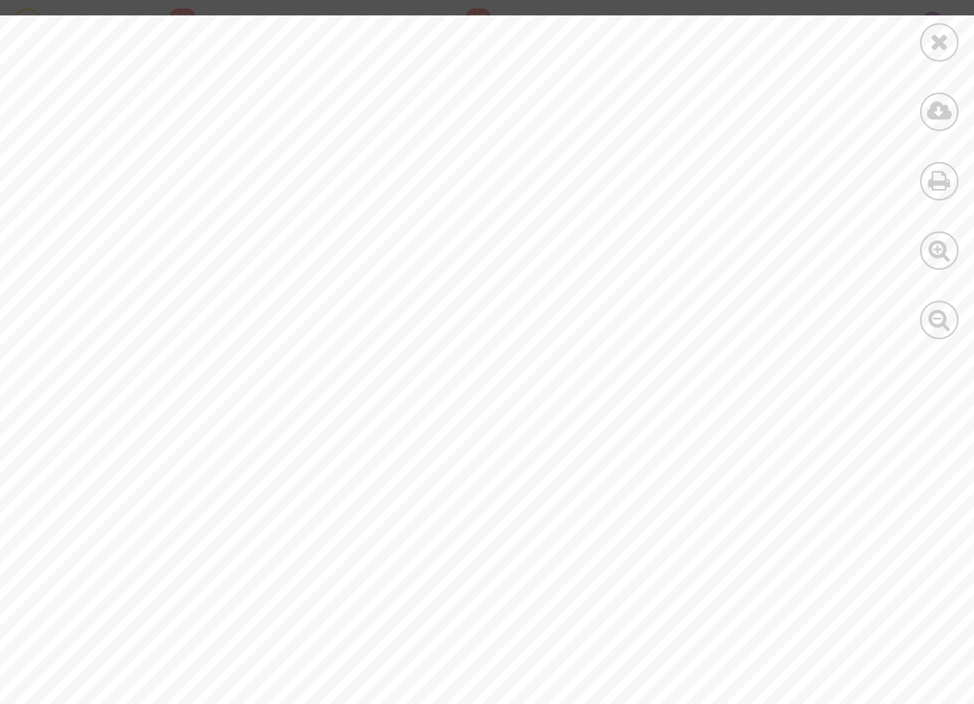
drag, startPoint x: 206, startPoint y: 281, endPoint x: 224, endPoint y: 282, distance: 17.8
click at [450, 267] on div "La résiliation du présent contrat intervient immédi atement si, dans un délai d…" at bounding box center [519, 44] width 1039 height 1471
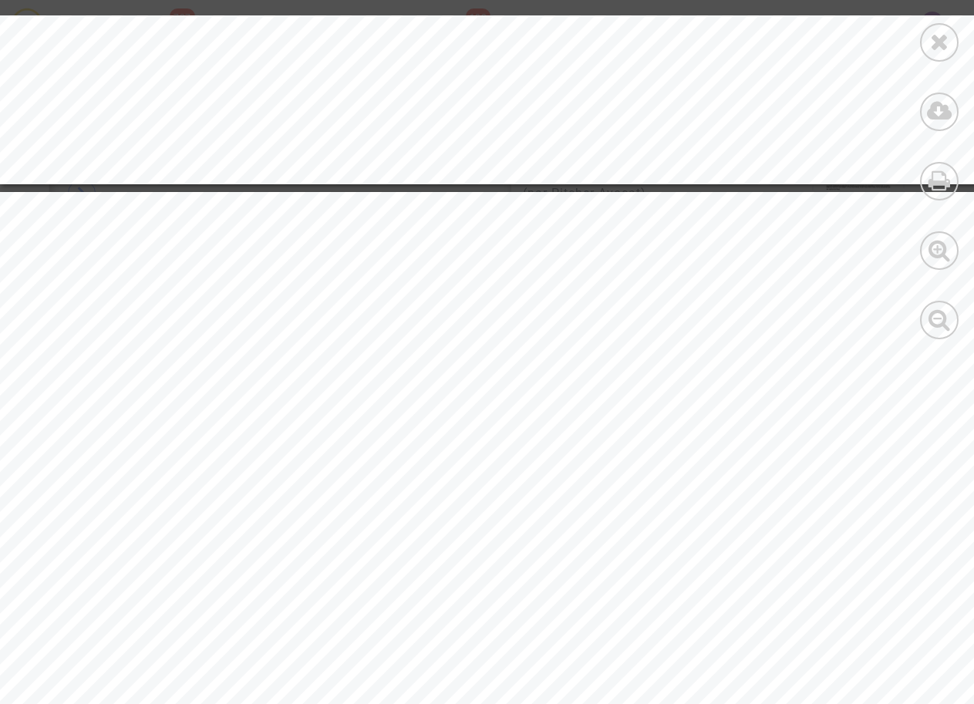
scroll to position [1295, 0]
drag, startPoint x: 157, startPoint y: 460, endPoint x: 343, endPoint y: 454, distance: 186.7
click at [343, 454] on span "[PERSON_NAME] Ep Fadi" at bounding box center [260, 460] width 206 height 12
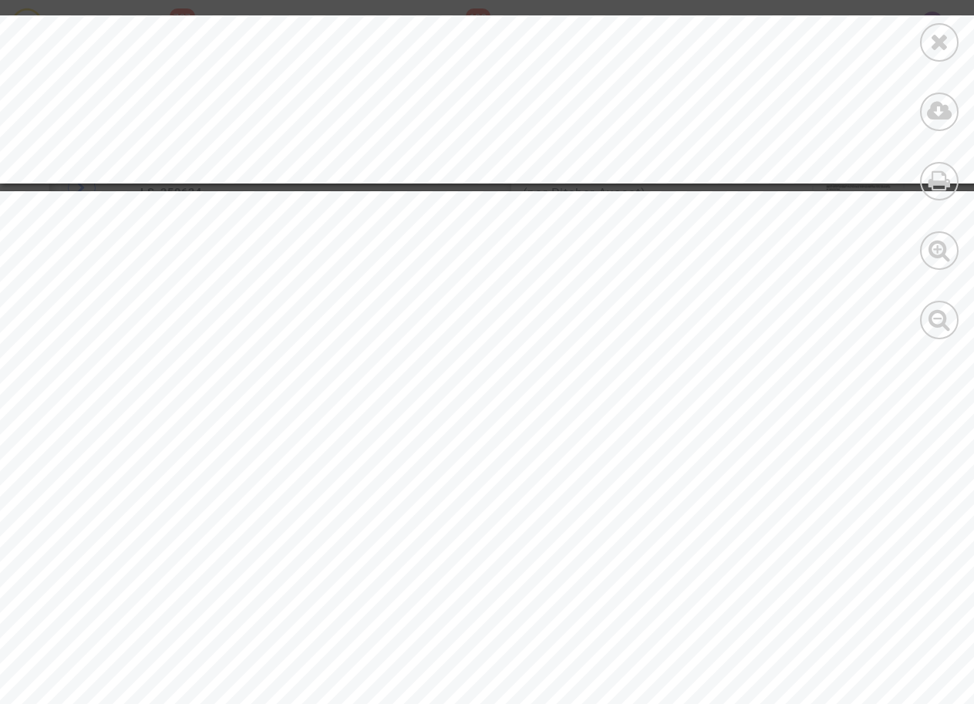
drag, startPoint x: 343, startPoint y: 454, endPoint x: 328, endPoint y: 456, distance: 15.6
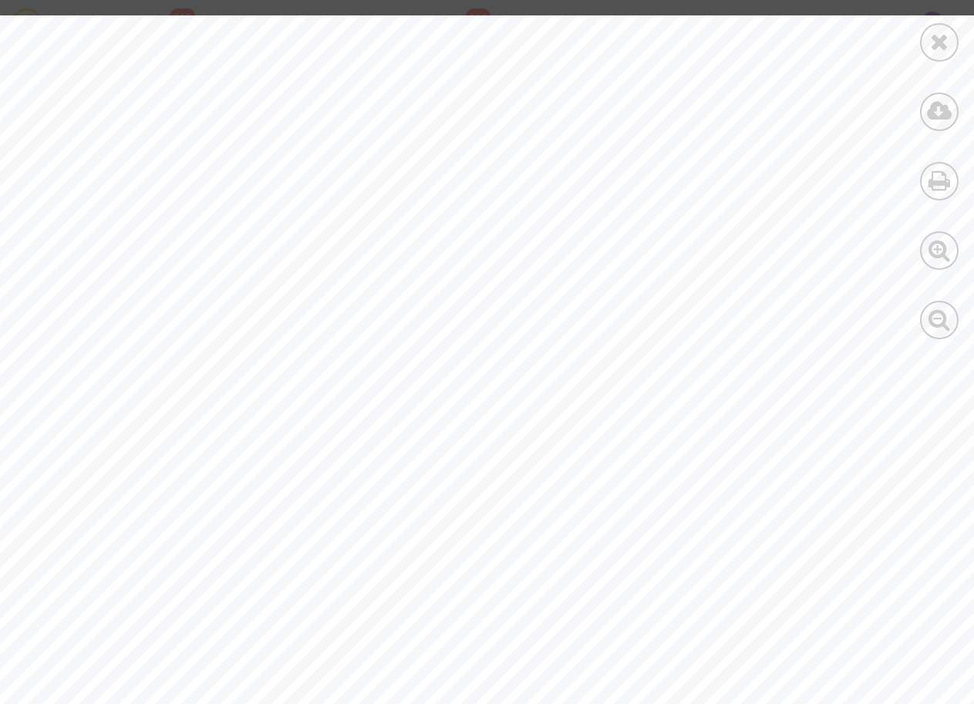
scroll to position [11822, 0]
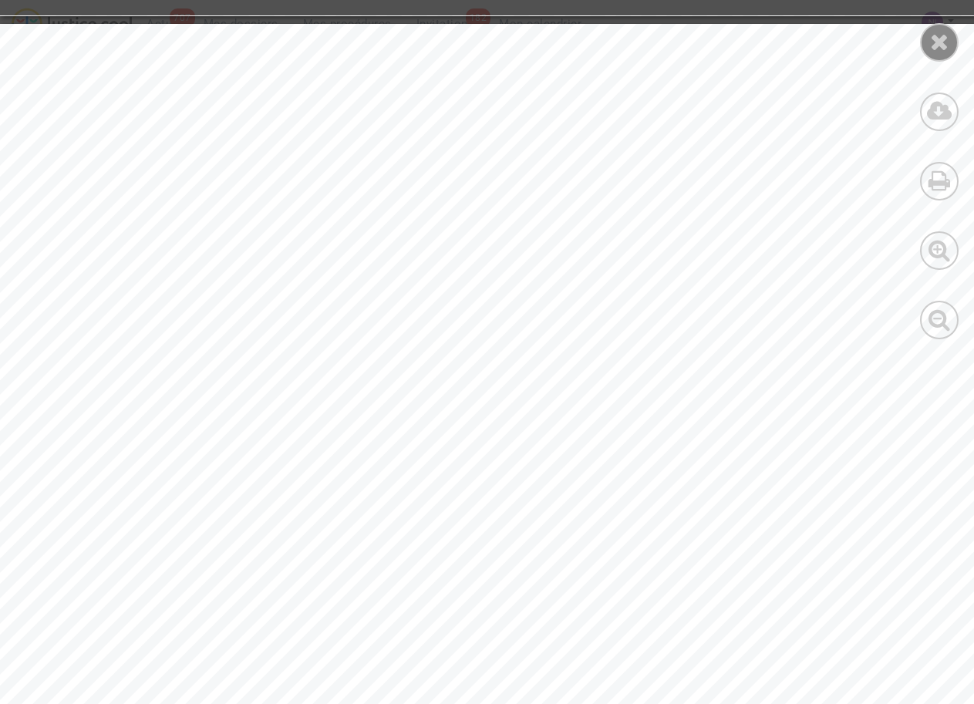
click at [938, 43] on icon at bounding box center [939, 41] width 19 height 23
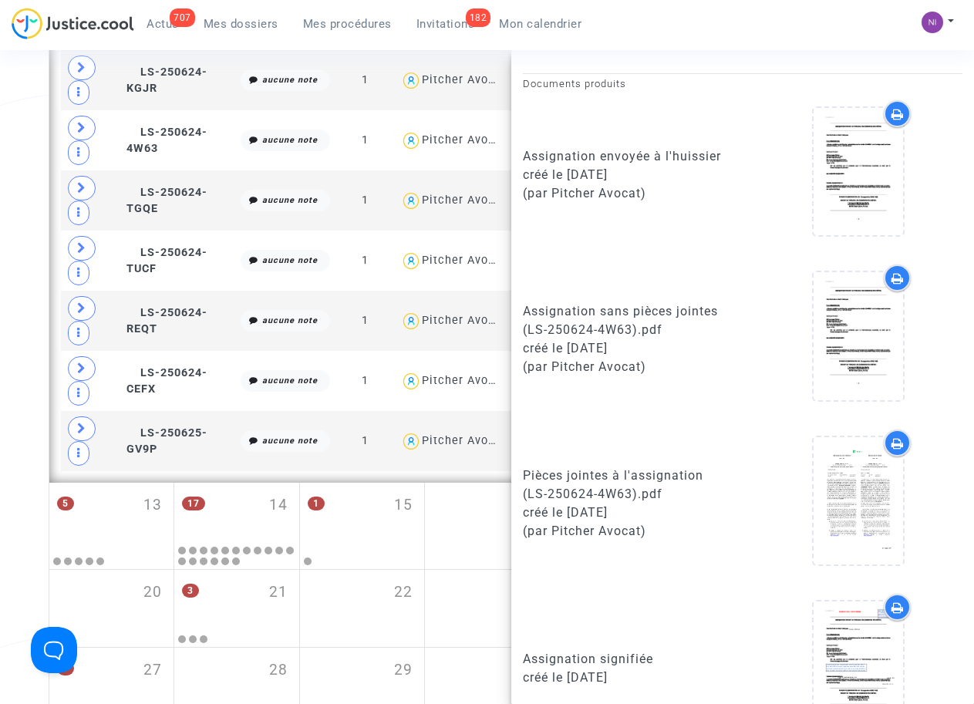
scroll to position [1295, 0]
click at [151, 198] on span "LS-250624-TGQE" at bounding box center [166, 201] width 81 height 30
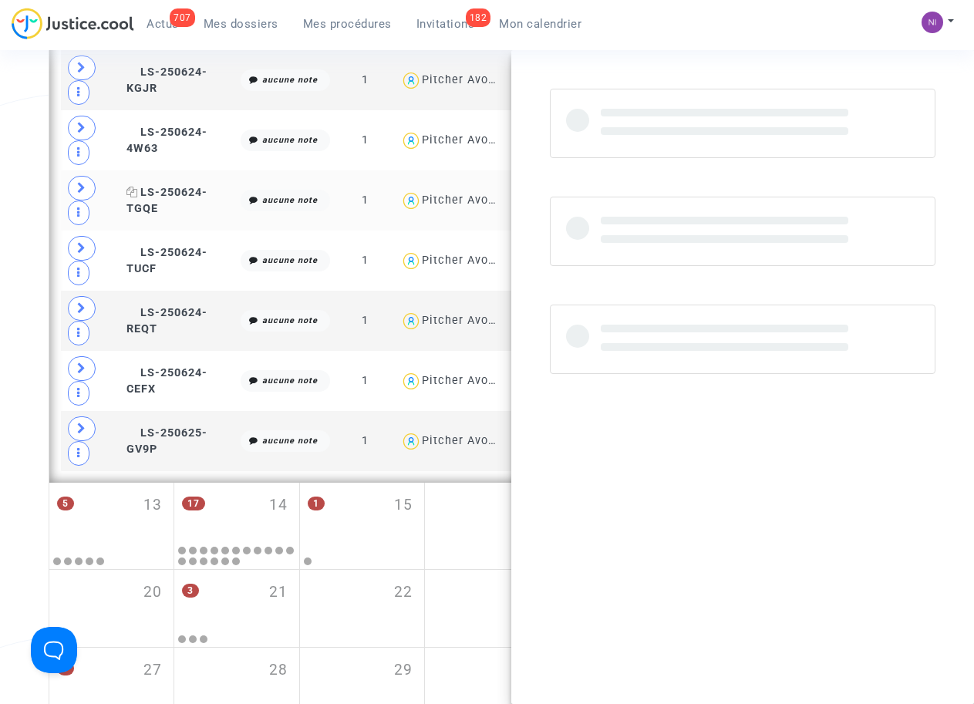
scroll to position [0, 0]
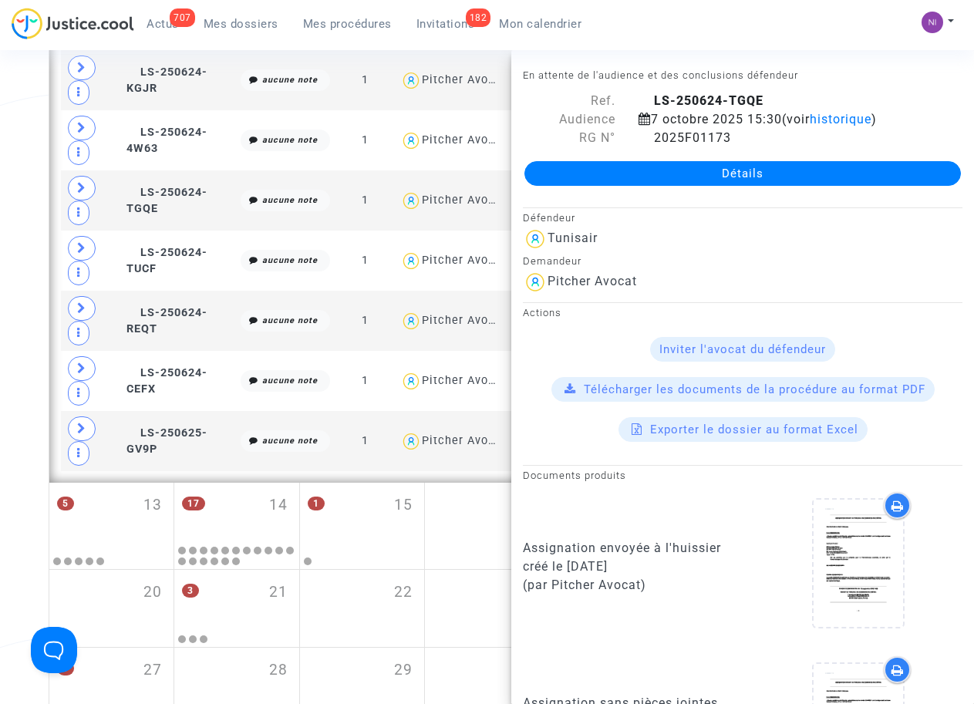
drag, startPoint x: 652, startPoint y: 96, endPoint x: 772, endPoint y: 98, distance: 119.5
click at [772, 98] on div "LS-250624-TGQE" at bounding box center [800, 101] width 347 height 19
drag, startPoint x: 772, startPoint y: 98, endPoint x: 730, endPoint y: 99, distance: 41.6
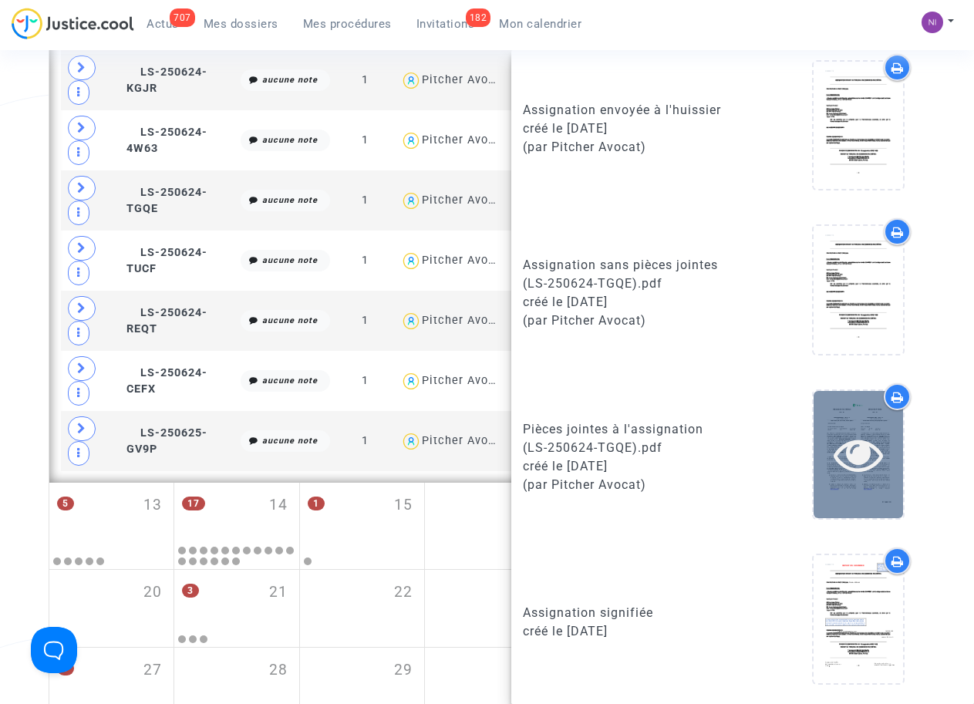
scroll to position [439, 0]
click at [862, 446] on icon at bounding box center [858, 453] width 50 height 49
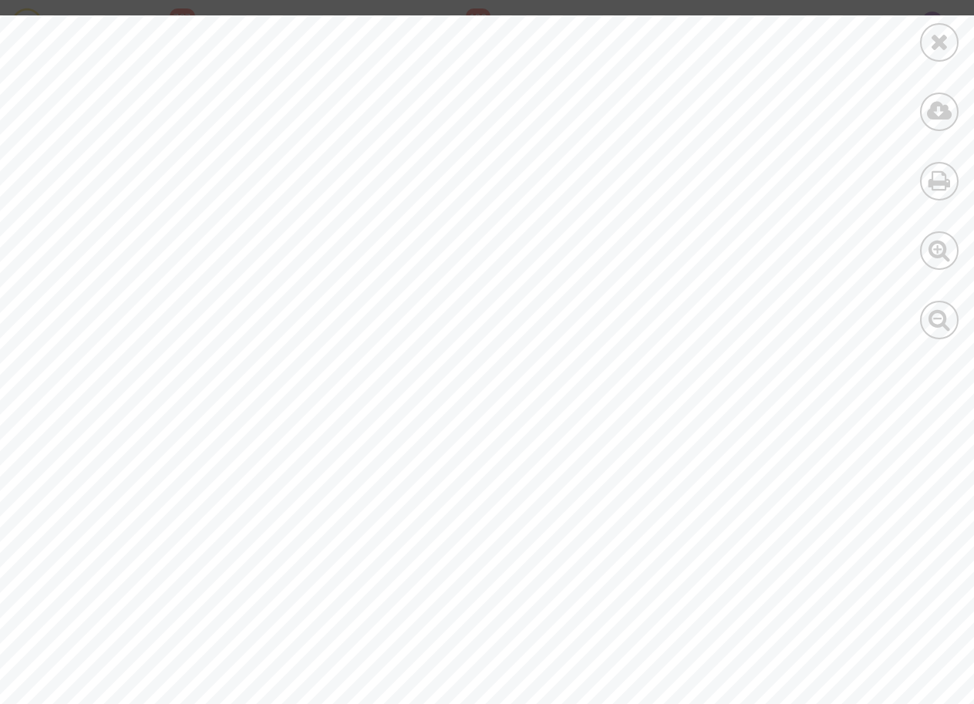
scroll to position [99, 0]
drag, startPoint x: 184, startPoint y: 185, endPoint x: 318, endPoint y: 181, distance: 134.2
click at [318, 181] on span "[PERSON_NAME]" at bounding box center [254, 185] width 141 height 12
drag, startPoint x: 318, startPoint y: 181, endPoint x: 301, endPoint y: 181, distance: 17.0
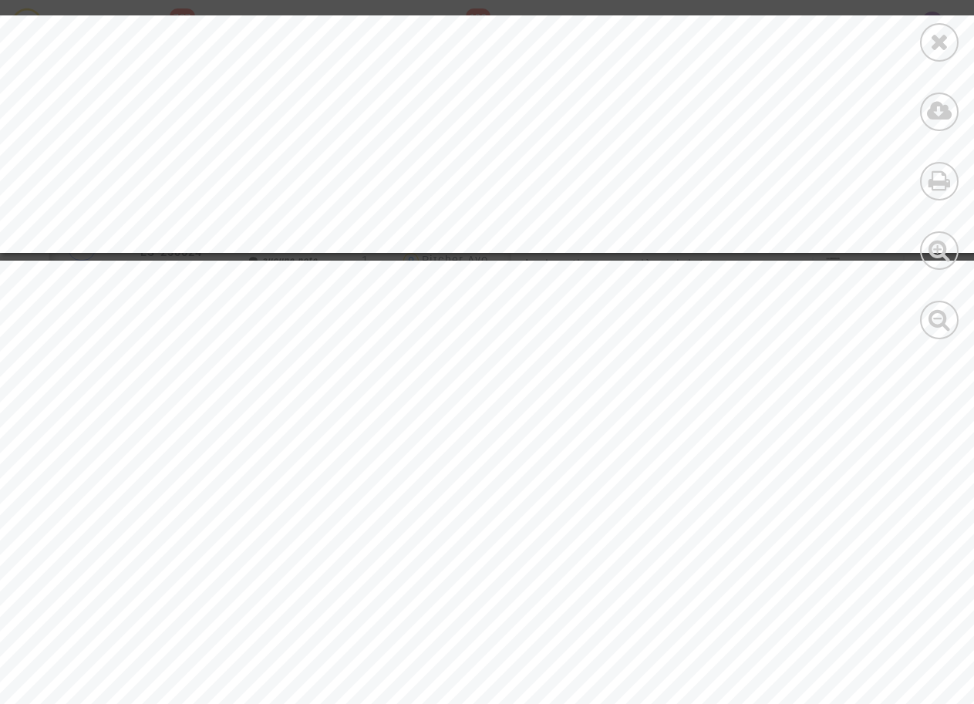
scroll to position [2881, 0]
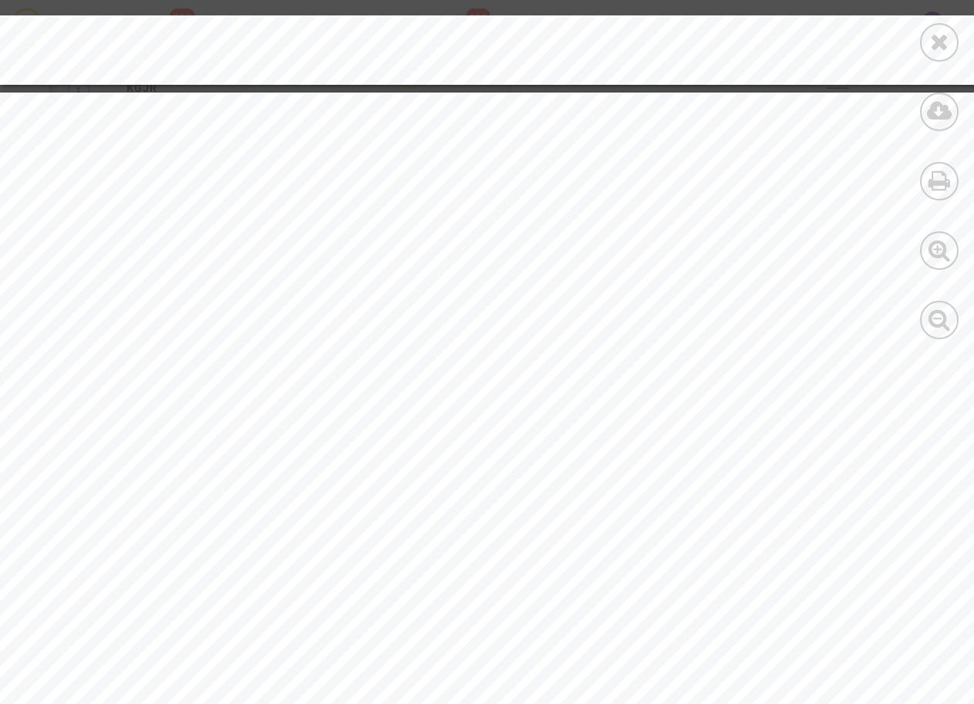
drag, startPoint x: 177, startPoint y: 359, endPoint x: 264, endPoint y: 361, distance: 87.1
drag, startPoint x: 181, startPoint y: 360, endPoint x: 322, endPoint y: 361, distance: 141.1
click at [320, 361] on span "[PERSON_NAME]" at bounding box center [249, 361] width 142 height 12
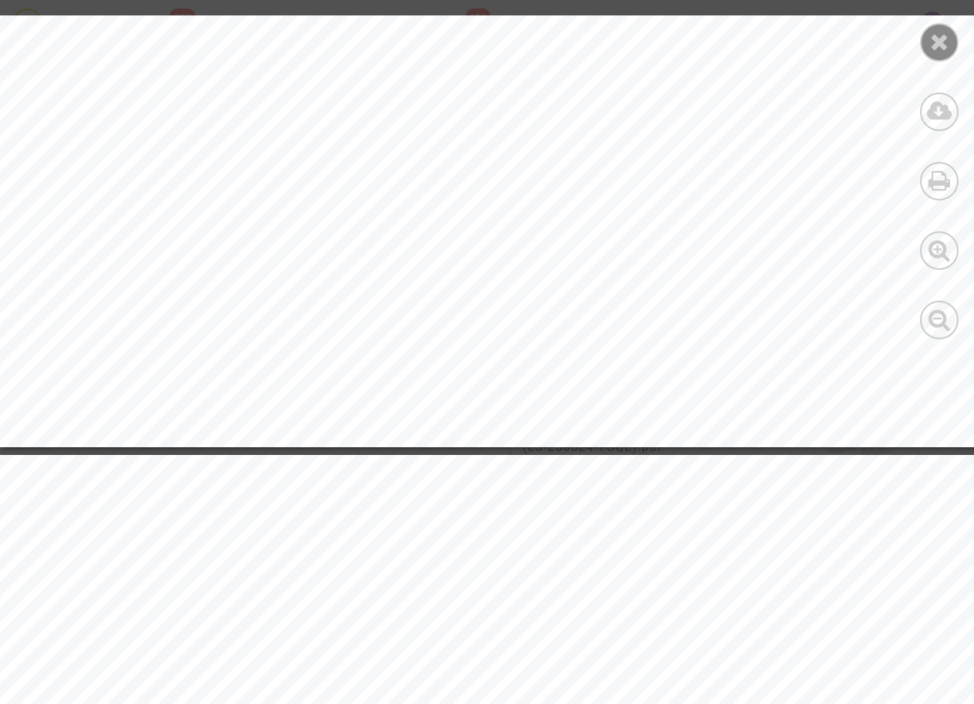
scroll to position [6954, 0]
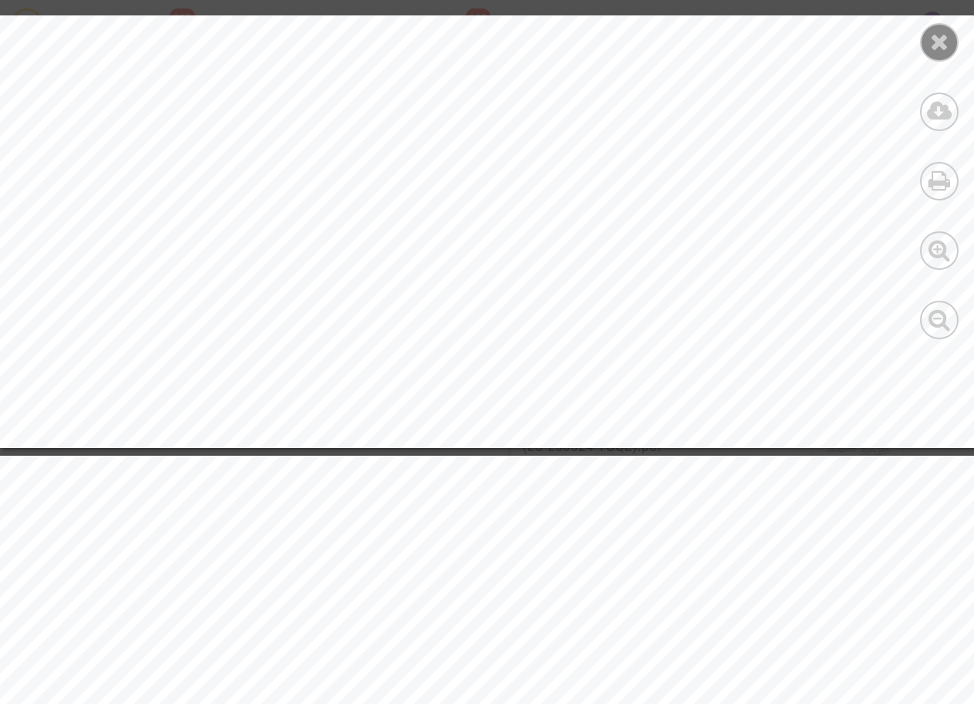
click at [940, 46] on icon at bounding box center [939, 41] width 19 height 23
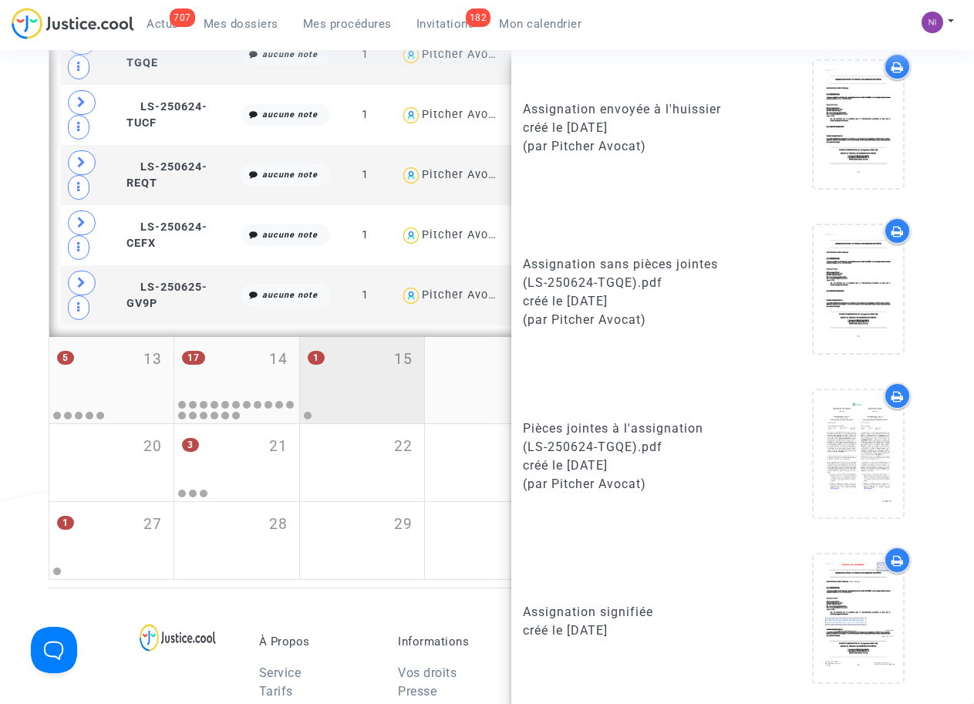
scroll to position [1435, 0]
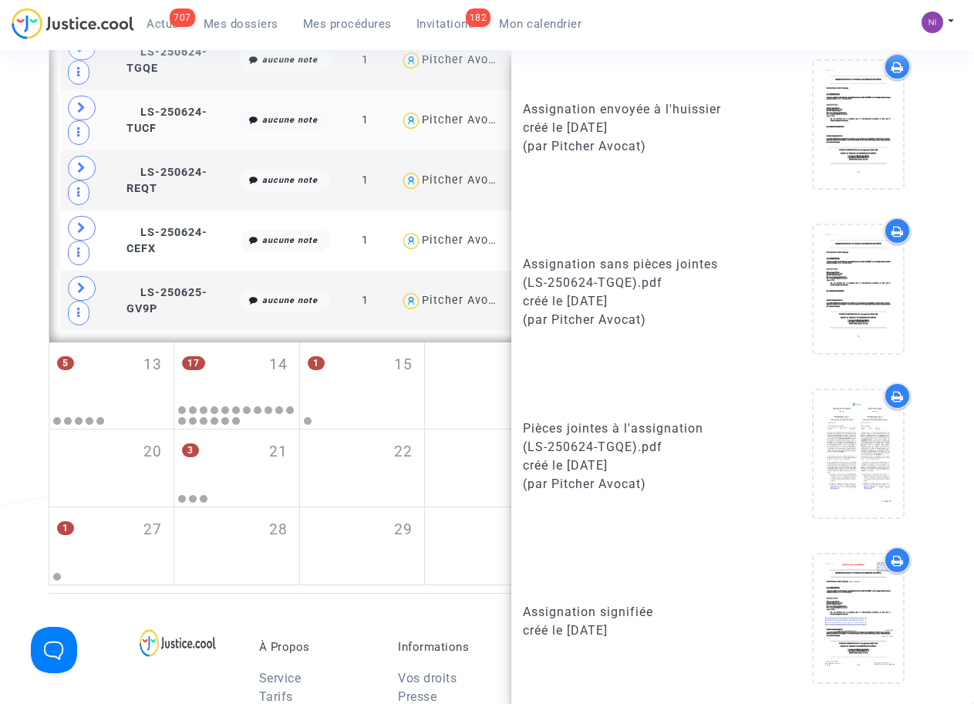
click at [163, 136] on td "LS-250624-TUCF" at bounding box center [178, 120] width 114 height 60
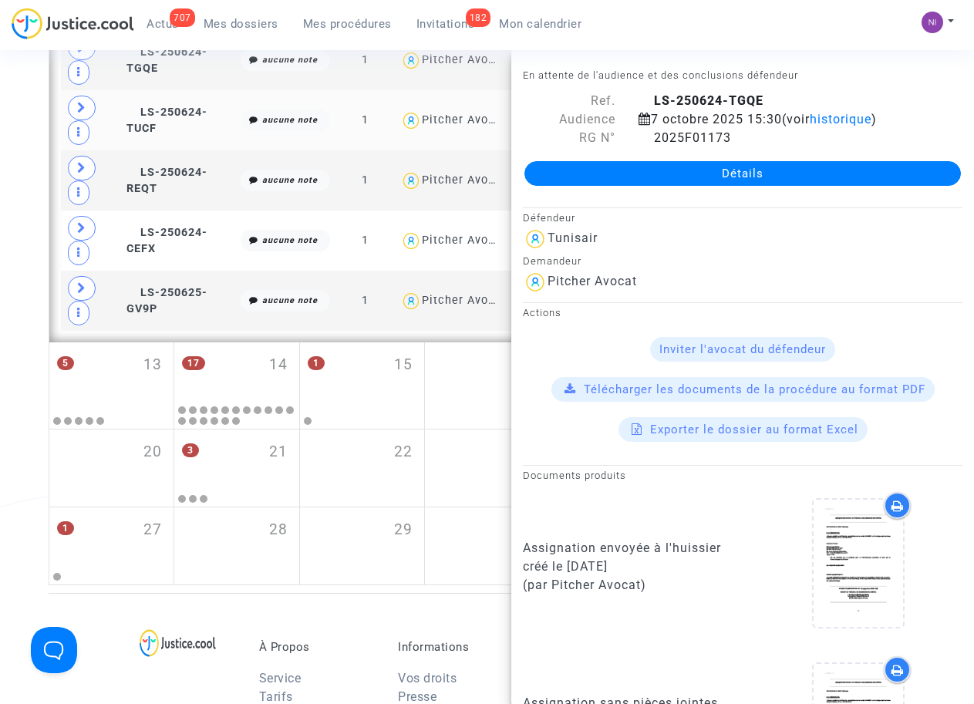
click at [163, 136] on td "LS-250624-TUCF" at bounding box center [178, 120] width 114 height 60
drag, startPoint x: 652, startPoint y: 95, endPoint x: 768, endPoint y: 96, distance: 115.7
click at [768, 96] on div "LS-250624-TUCF" at bounding box center [800, 101] width 347 height 19
drag, startPoint x: 768, startPoint y: 96, endPoint x: 722, endPoint y: 98, distance: 45.5
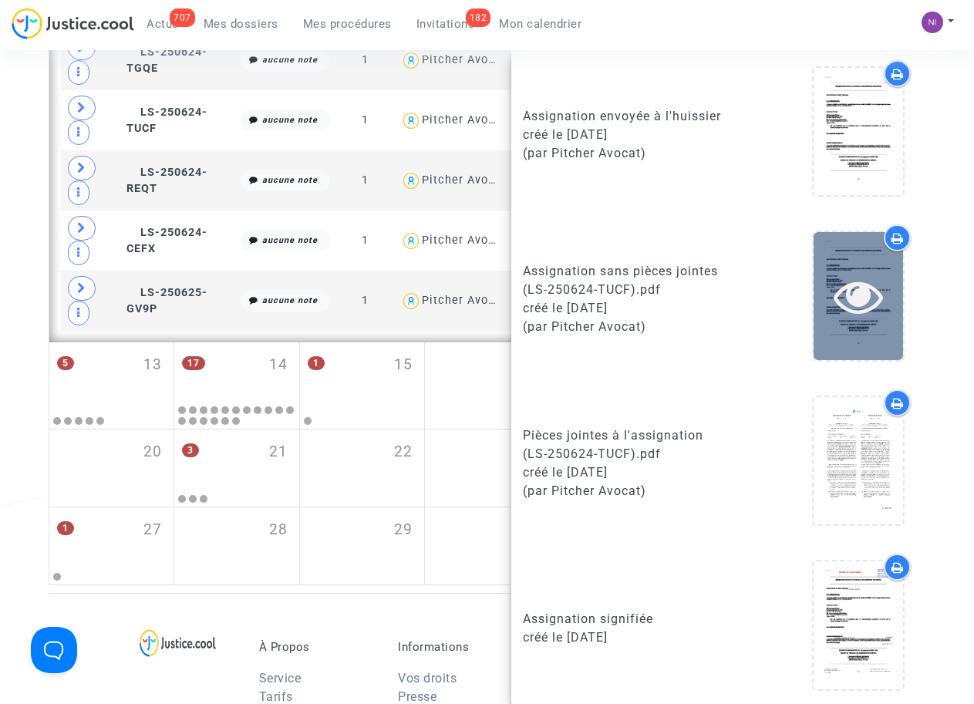
scroll to position [439, 0]
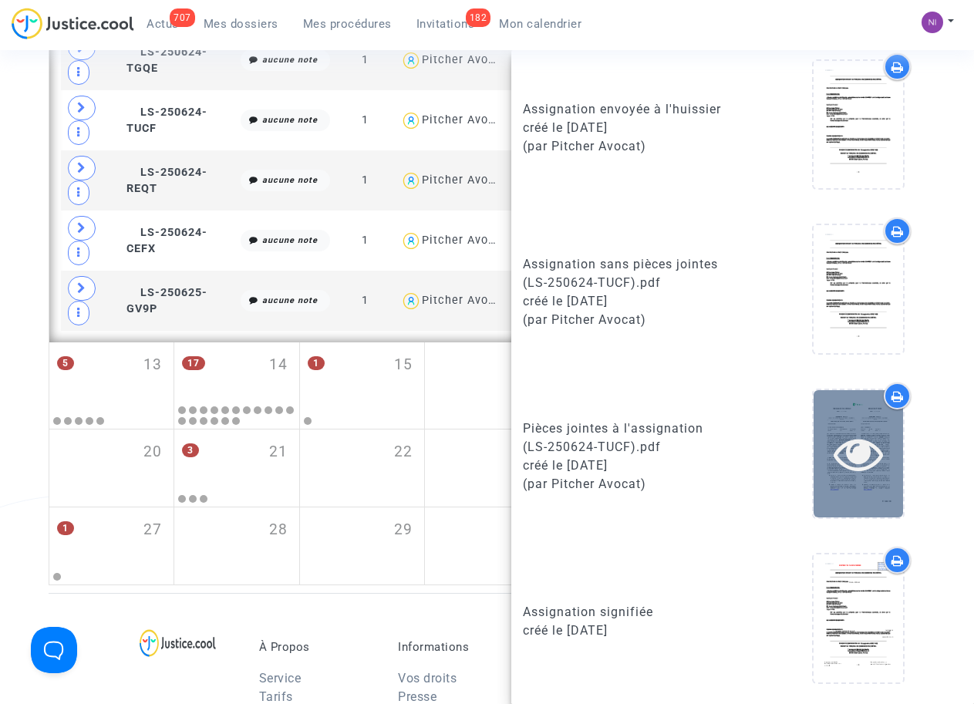
click at [845, 456] on icon at bounding box center [858, 453] width 50 height 49
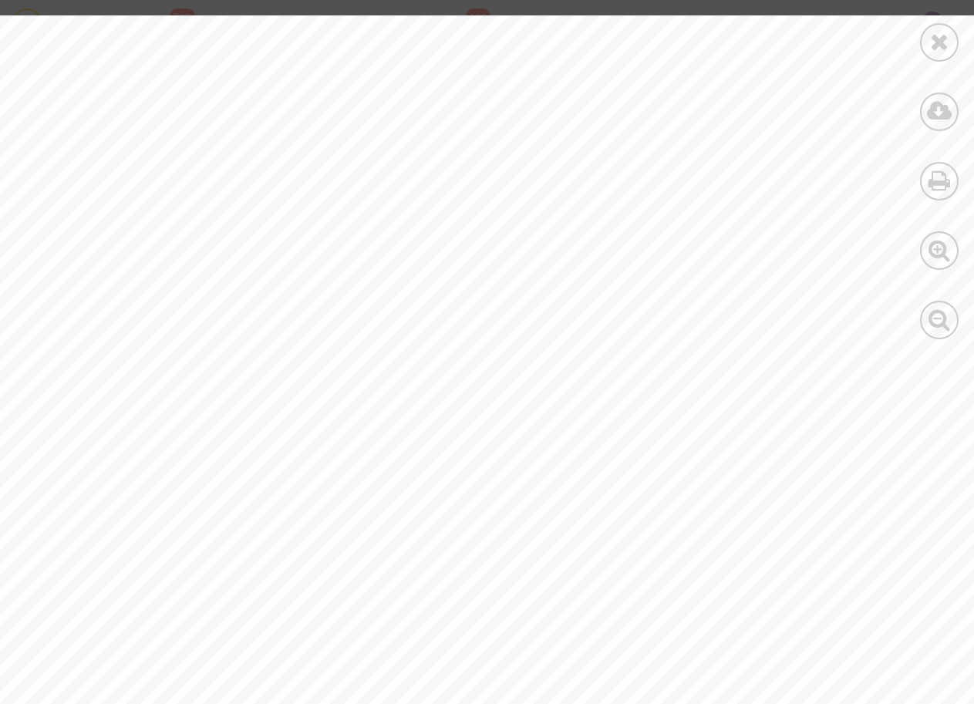
drag, startPoint x: 210, startPoint y: 288, endPoint x: 281, endPoint y: 287, distance: 71.7
drag, startPoint x: 281, startPoint y: 287, endPoint x: 212, endPoint y: 246, distance: 80.5
drag, startPoint x: 214, startPoint y: 285, endPoint x: 294, endPoint y: 281, distance: 80.3
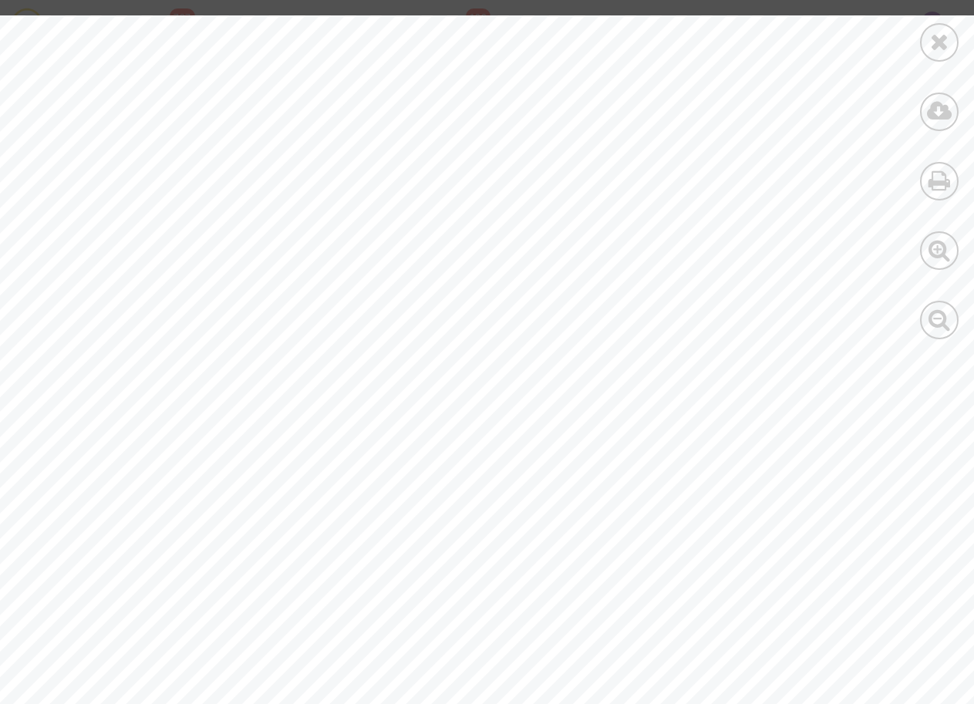
drag, startPoint x: 294, startPoint y: 281, endPoint x: 281, endPoint y: 282, distance: 12.4
drag, startPoint x: 722, startPoint y: 345, endPoint x: 862, endPoint y: 342, distance: 139.6
click at [862, 342] on span "199582347487101" at bounding box center [804, 349] width 166 height 19
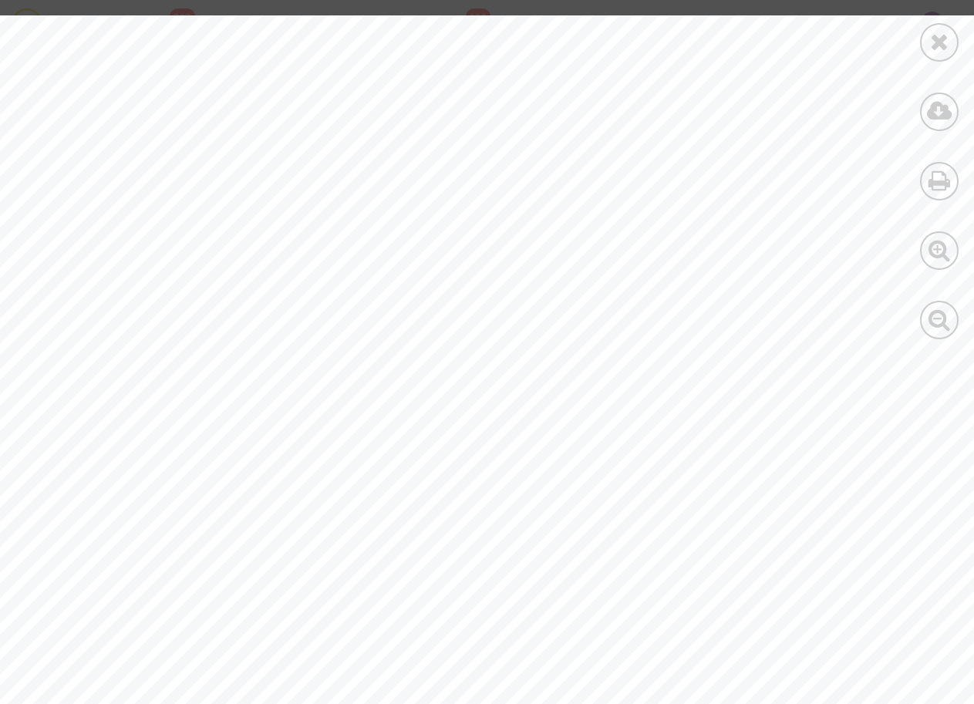
drag, startPoint x: 862, startPoint y: 342, endPoint x: 845, endPoint y: 345, distance: 17.2
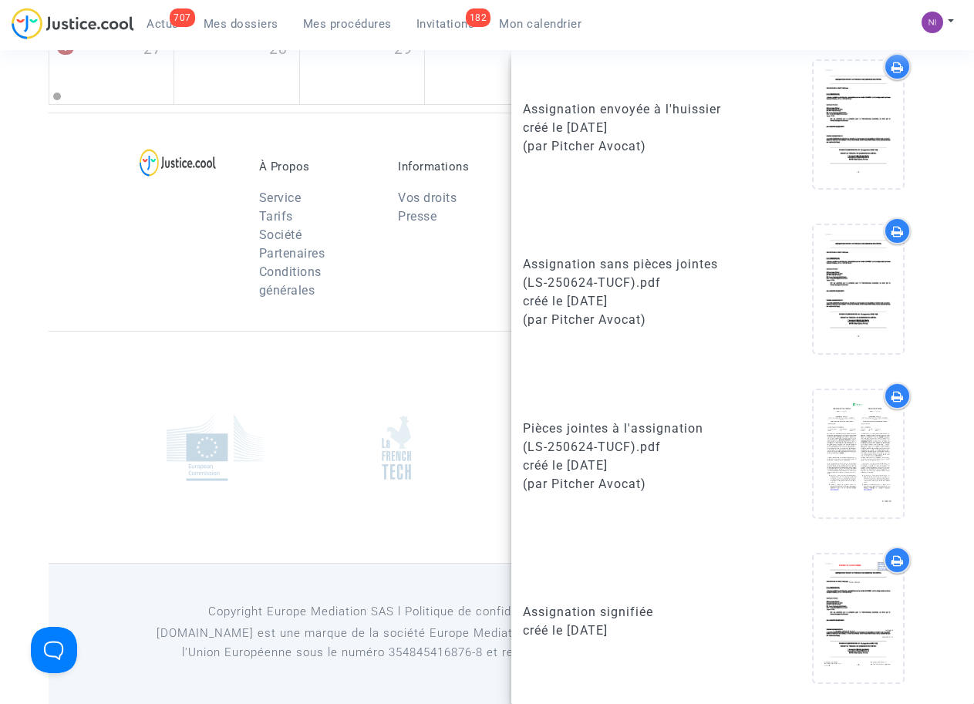
click at [631, 237] on div "Assignation sans pièces jointes (LS-250624-TUCF).pdf créé le [DATE] (par Pitche…" at bounding box center [626, 291] width 231 height 149
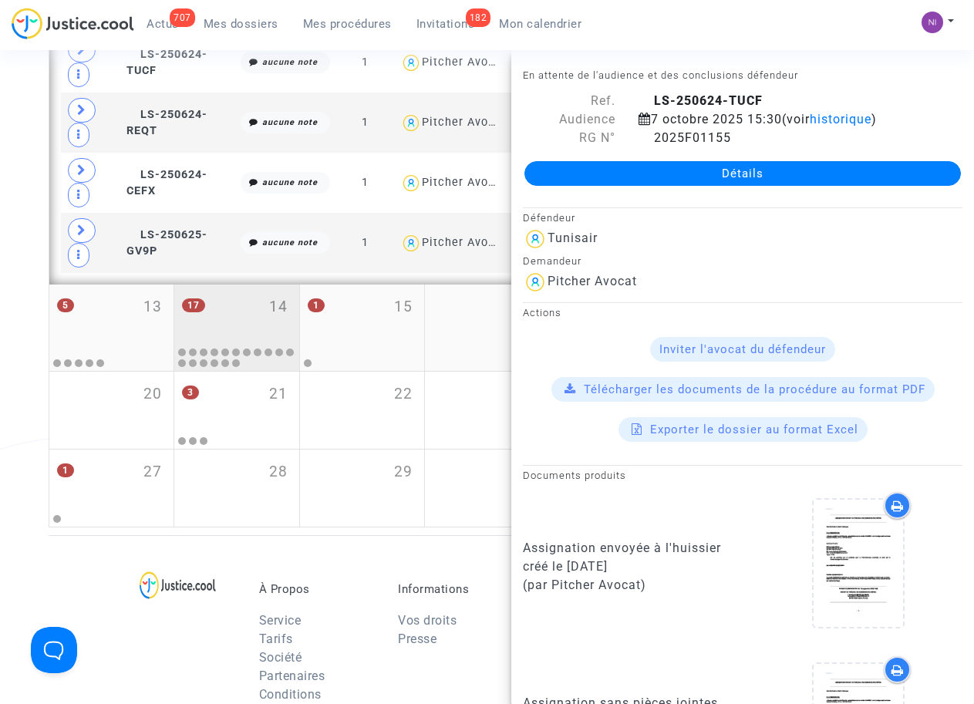
scroll to position [1493, 0]
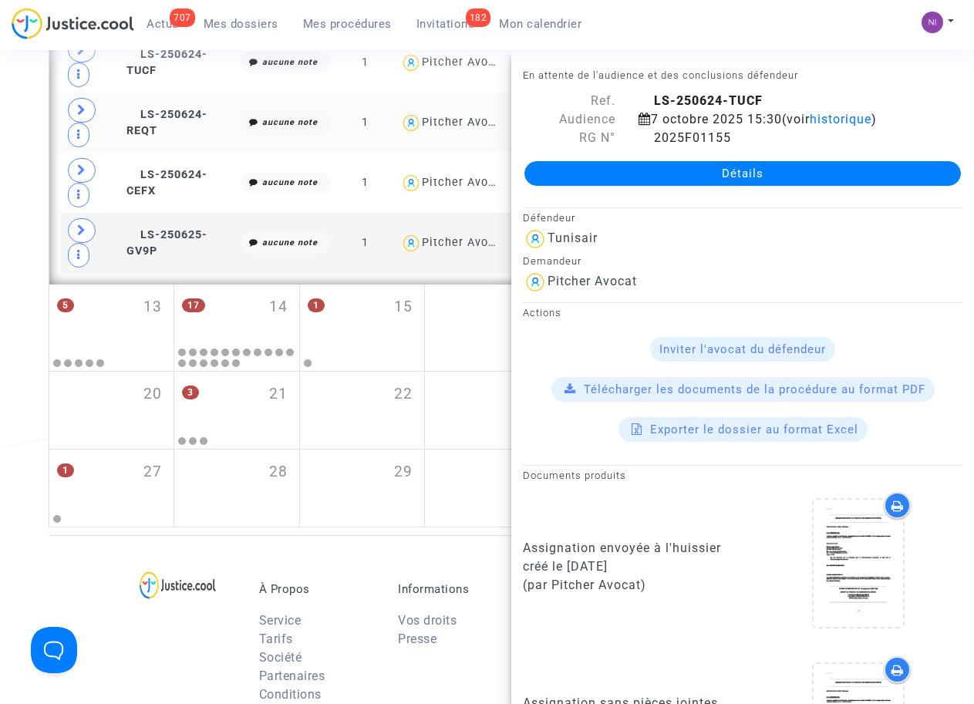
click at [194, 127] on td "LS-250624-REQT" at bounding box center [178, 123] width 114 height 60
drag, startPoint x: 651, startPoint y: 94, endPoint x: 800, endPoint y: 92, distance: 148.8
click at [800, 92] on div "LS-250624-REQT" at bounding box center [800, 101] width 347 height 19
drag, startPoint x: 800, startPoint y: 92, endPoint x: 743, endPoint y: 93, distance: 57.1
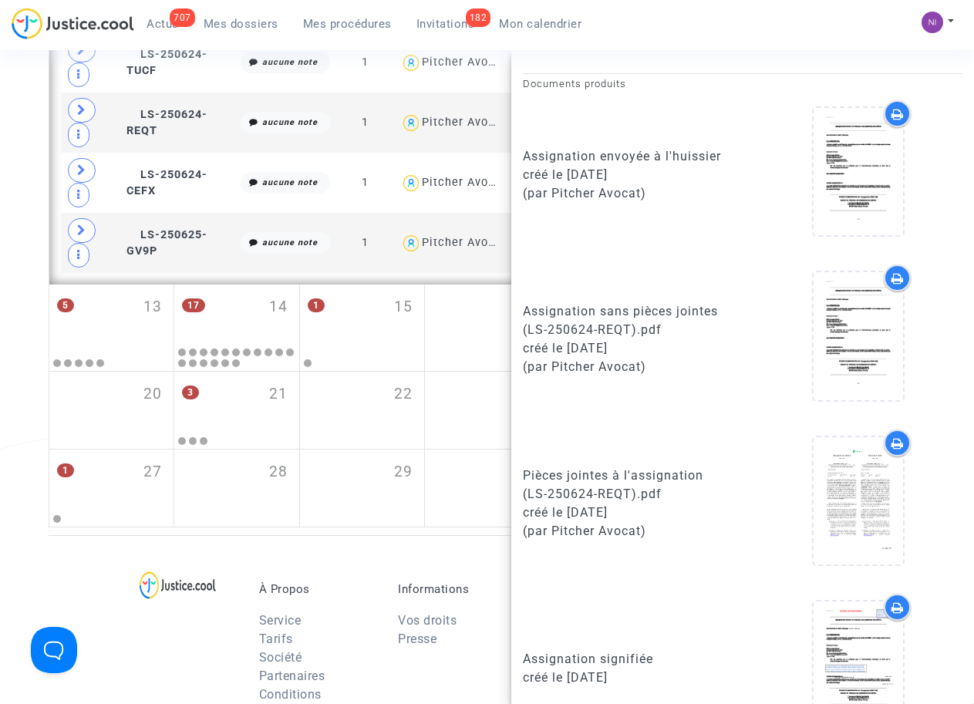
scroll to position [392, 0]
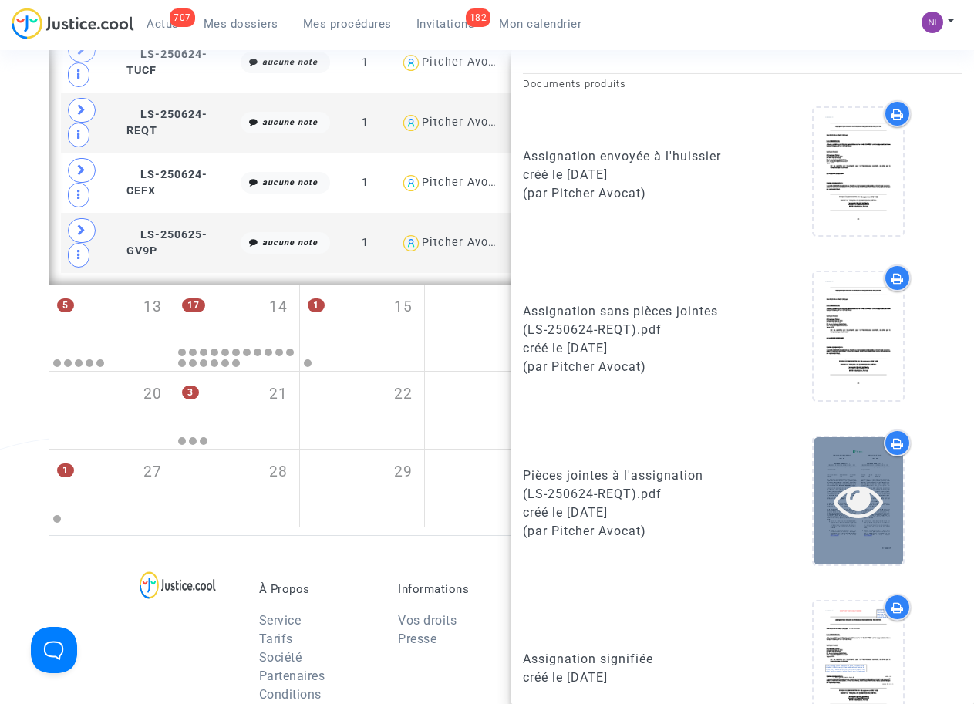
click at [855, 501] on icon at bounding box center [858, 500] width 50 height 49
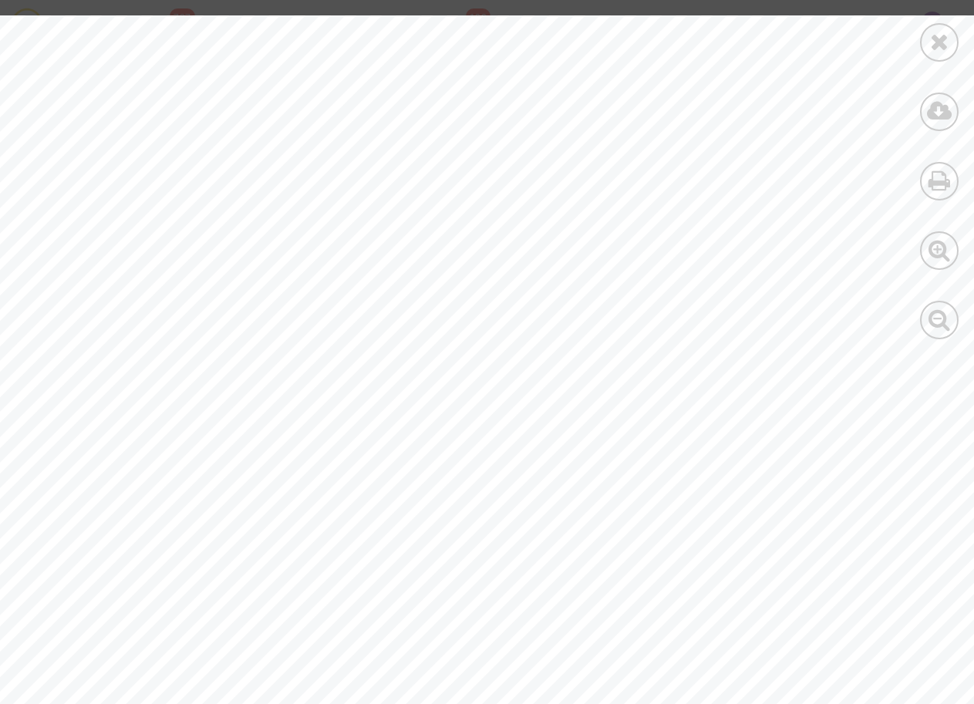
drag, startPoint x: 185, startPoint y: 283, endPoint x: 304, endPoint y: 285, distance: 118.7
drag, startPoint x: 312, startPoint y: 286, endPoint x: 249, endPoint y: 288, distance: 63.2
click at [249, 288] on span "[PERSON_NAME]" at bounding box center [257, 284] width 141 height 12
drag, startPoint x: 249, startPoint y: 288, endPoint x: 207, endPoint y: 251, distance: 55.7
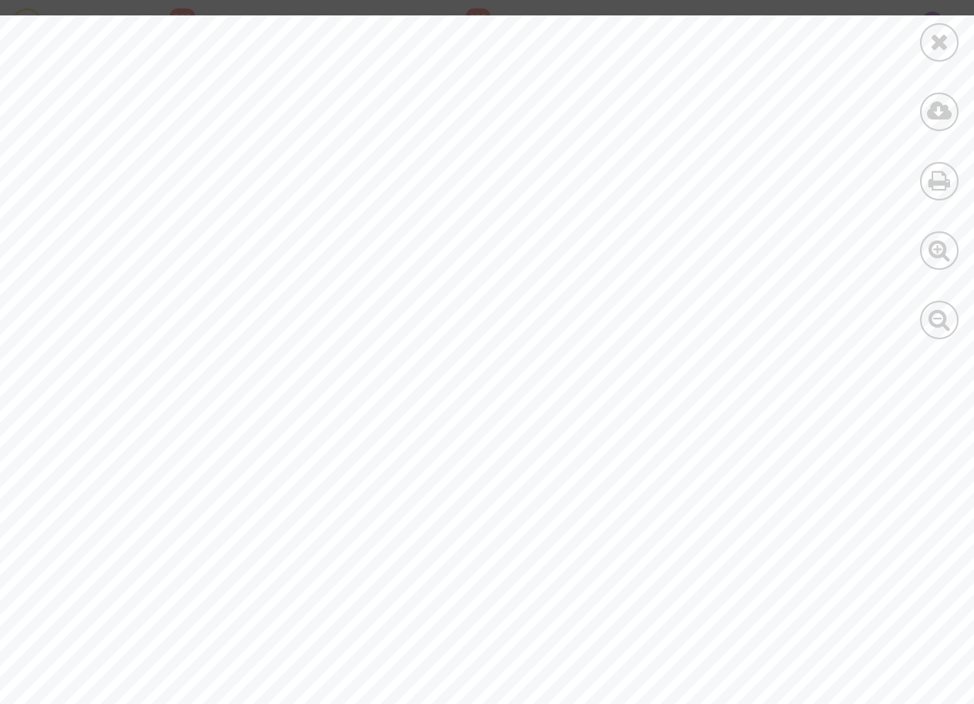
drag, startPoint x: 314, startPoint y: 285, endPoint x: 210, endPoint y: 286, distance: 104.1
click at [210, 286] on span "[PERSON_NAME]" at bounding box center [257, 284] width 141 height 12
drag, startPoint x: 208, startPoint y: 286, endPoint x: 267, endPoint y: 234, distance: 78.1
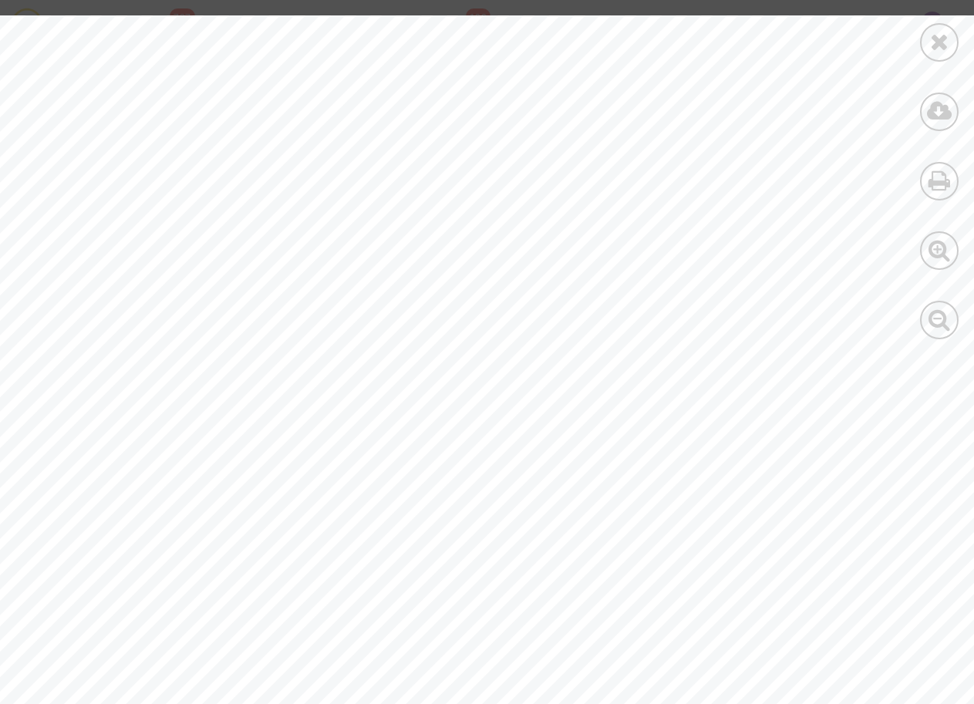
drag, startPoint x: 316, startPoint y: 285, endPoint x: 188, endPoint y: 281, distance: 128.0
drag, startPoint x: 188, startPoint y: 281, endPoint x: 224, endPoint y: 283, distance: 35.5
drag, startPoint x: 721, startPoint y: 445, endPoint x: 850, endPoint y: 443, distance: 128.8
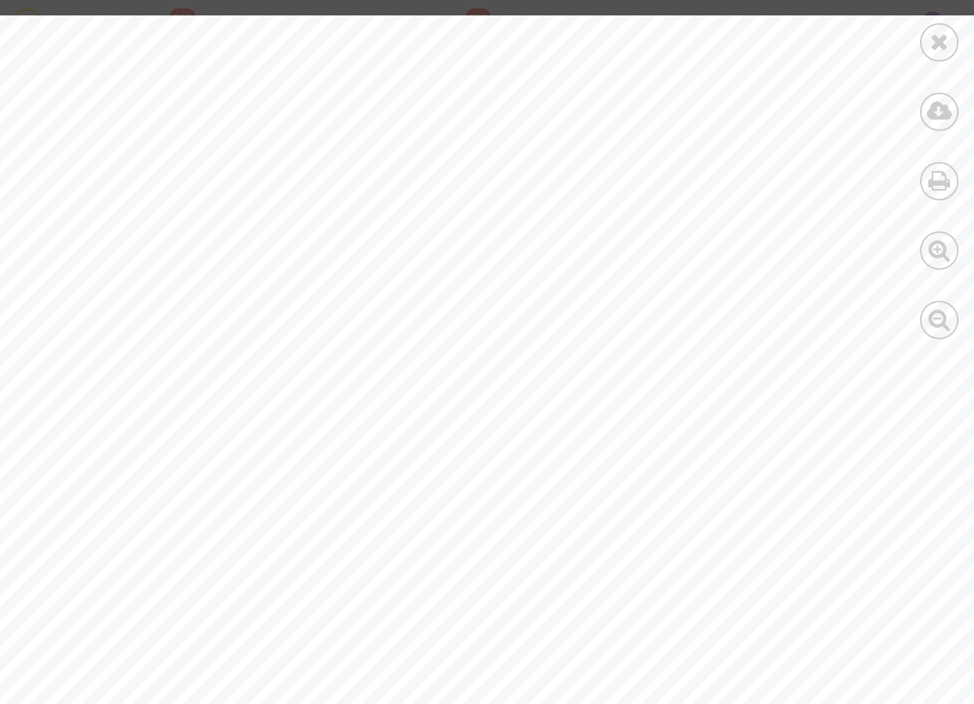
click at [850, 443] on span "199582340258601" at bounding box center [803, 448] width 164 height 19
click at [643, 444] on div "Security nb: 92 - Ticket: 199582340258601 [PERSON_NAME] / [PERSON_NAME] TUN ORY…" at bounding box center [519, 120] width 1039 height 1470
drag, startPoint x: 724, startPoint y: 443, endPoint x: 860, endPoint y: 443, distance: 135.7
click at [860, 443] on span "199582340258601" at bounding box center [803, 448] width 164 height 19
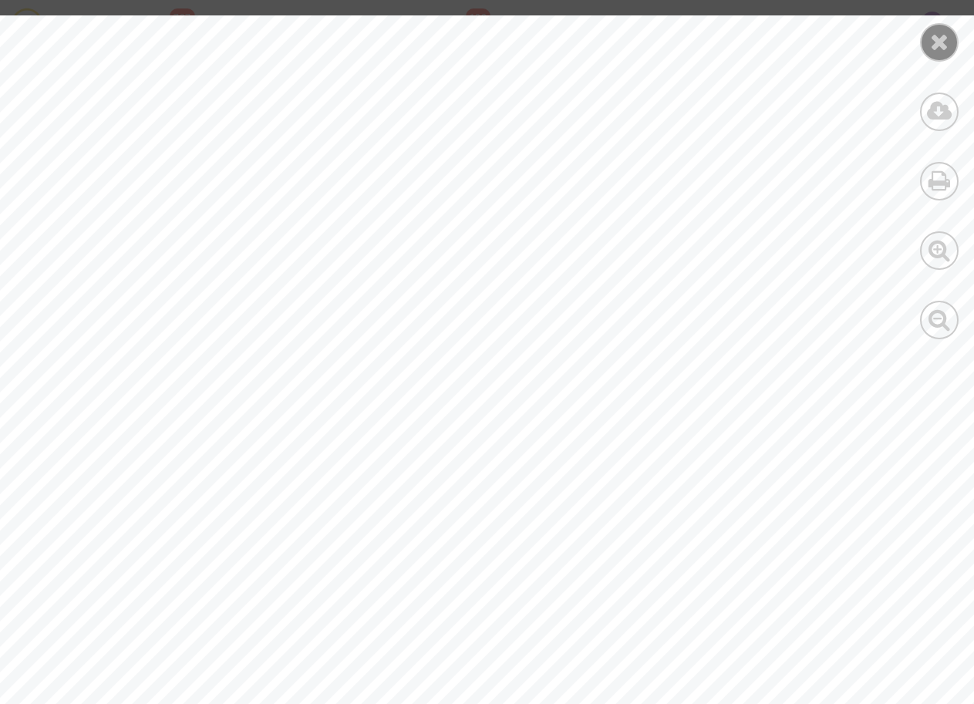
click at [934, 38] on icon at bounding box center [939, 41] width 19 height 23
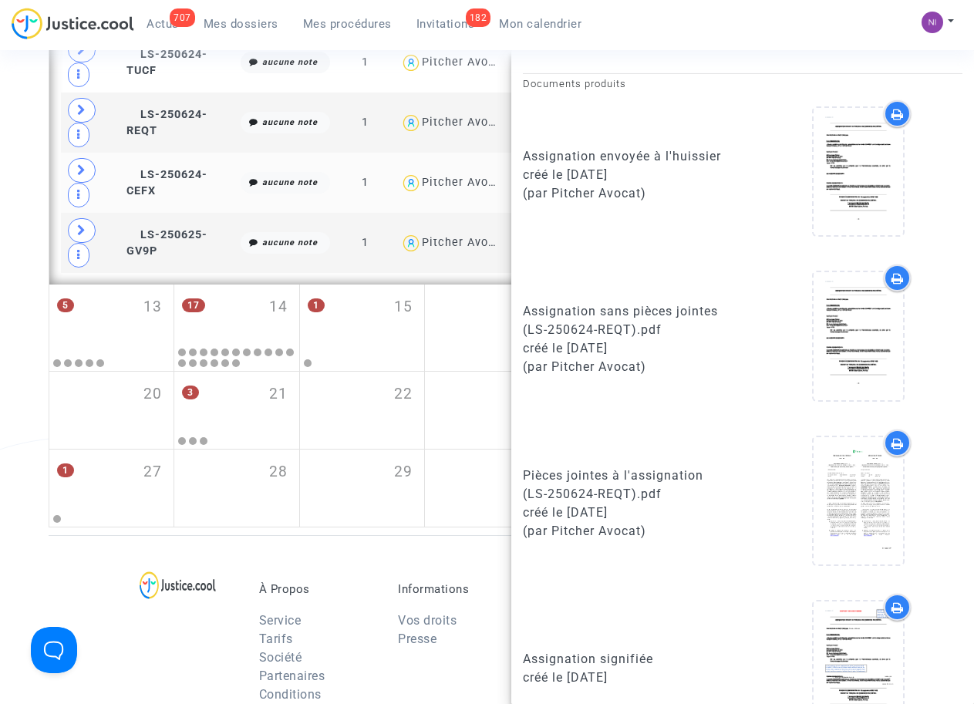
click at [241, 182] on span "aucune note" at bounding box center [285, 183] width 89 height 22
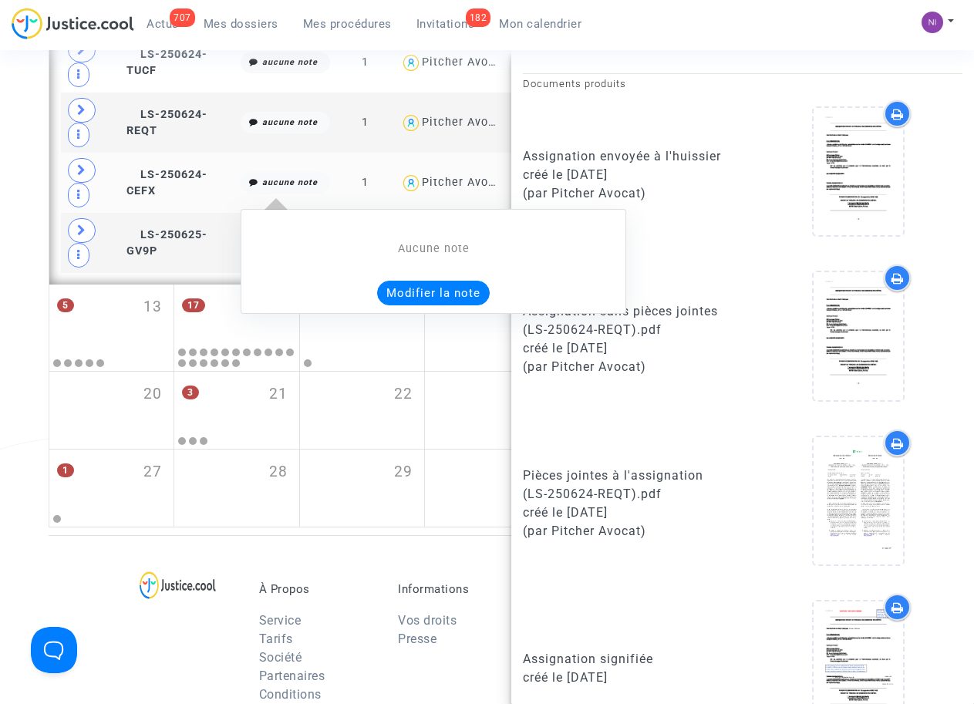
click at [241, 182] on span "aucune note" at bounding box center [285, 183] width 89 height 22
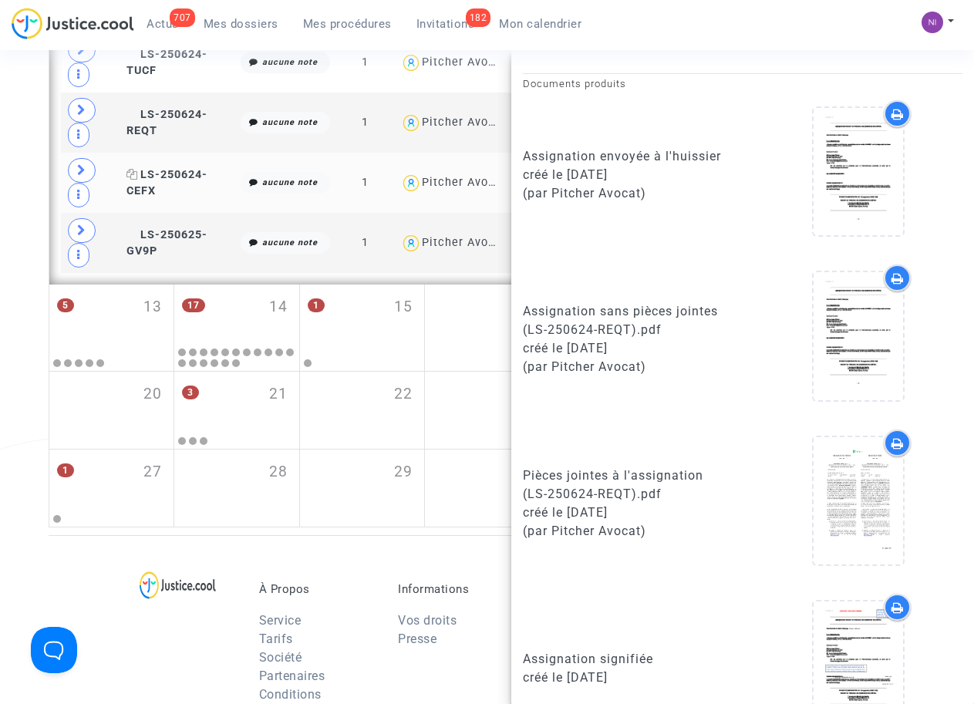
click at [179, 178] on span "LS-250624-CEFX" at bounding box center [166, 183] width 81 height 30
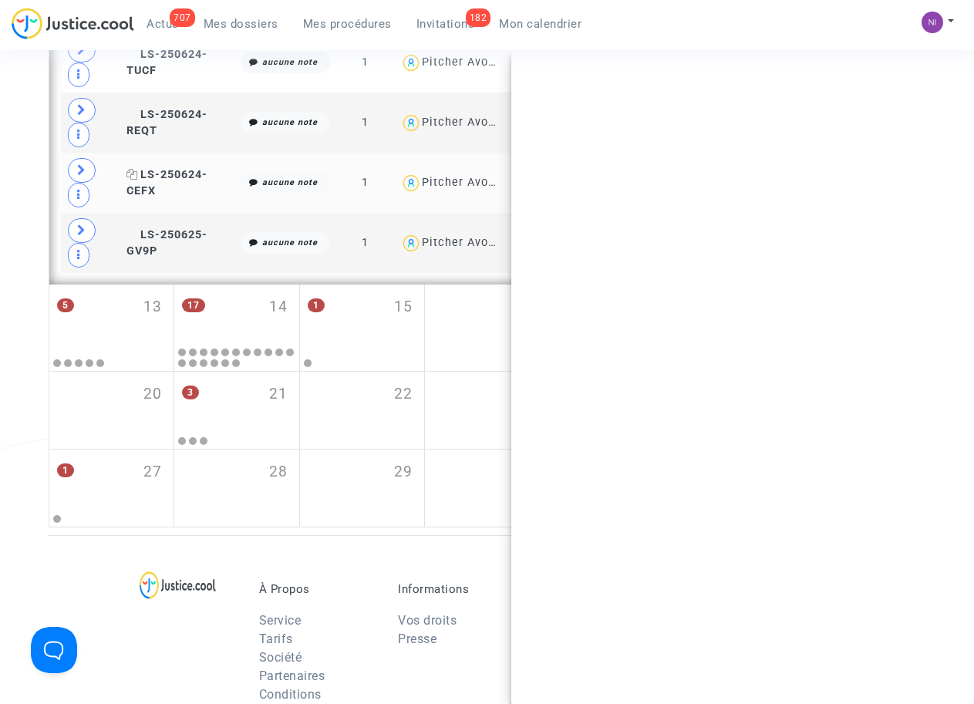
scroll to position [0, 0]
click at [179, 178] on span "LS-250624-CEFX" at bounding box center [166, 183] width 81 height 30
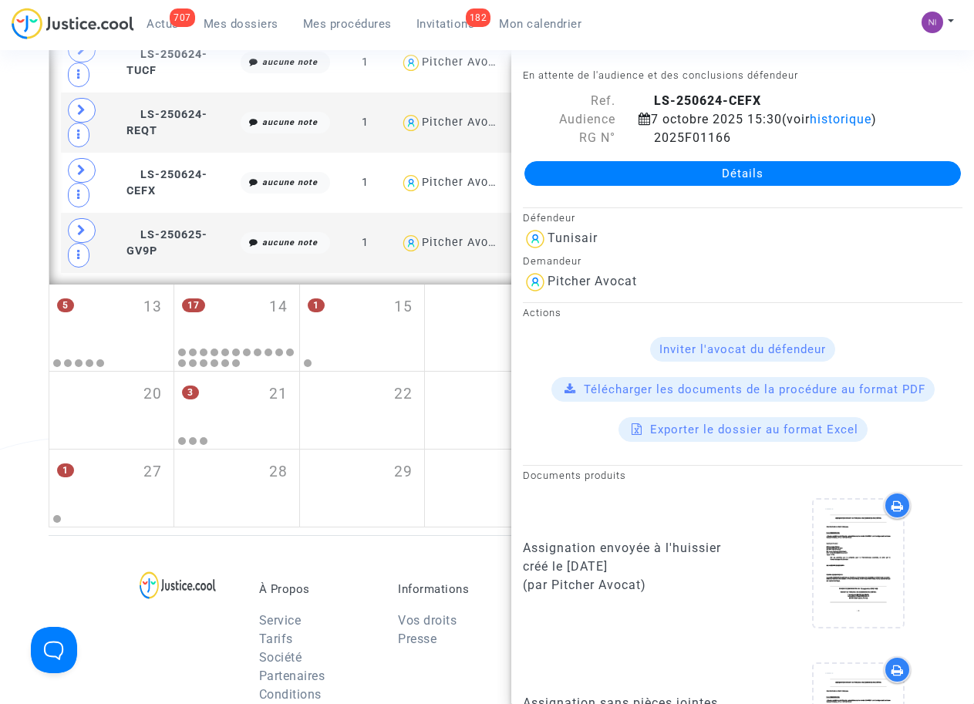
drag, startPoint x: 652, startPoint y: 98, endPoint x: 776, endPoint y: 98, distance: 124.9
click at [776, 98] on div "LS-250624-CEFX" at bounding box center [800, 101] width 347 height 19
drag, startPoint x: 776, startPoint y: 98, endPoint x: 714, endPoint y: 97, distance: 62.5
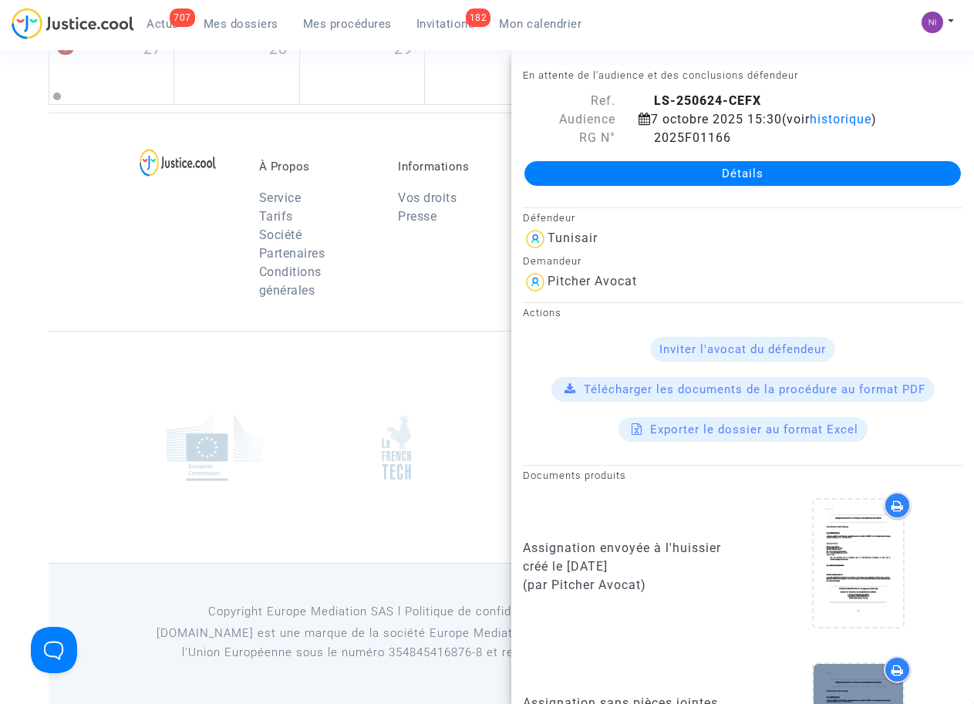
scroll to position [439, 0]
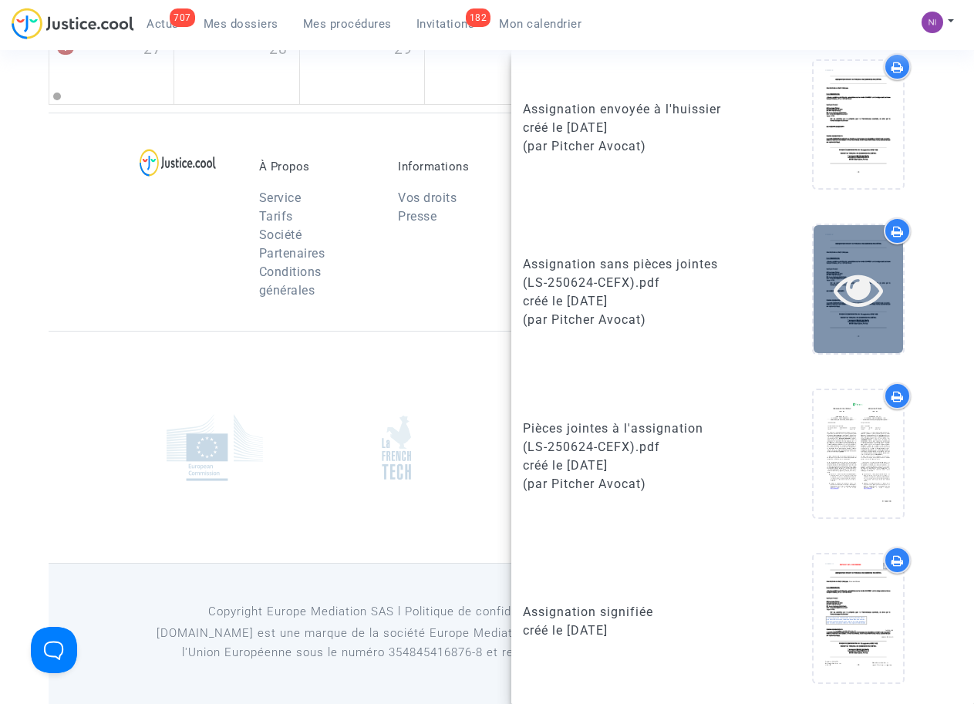
click at [839, 258] on div at bounding box center [857, 288] width 89 height 127
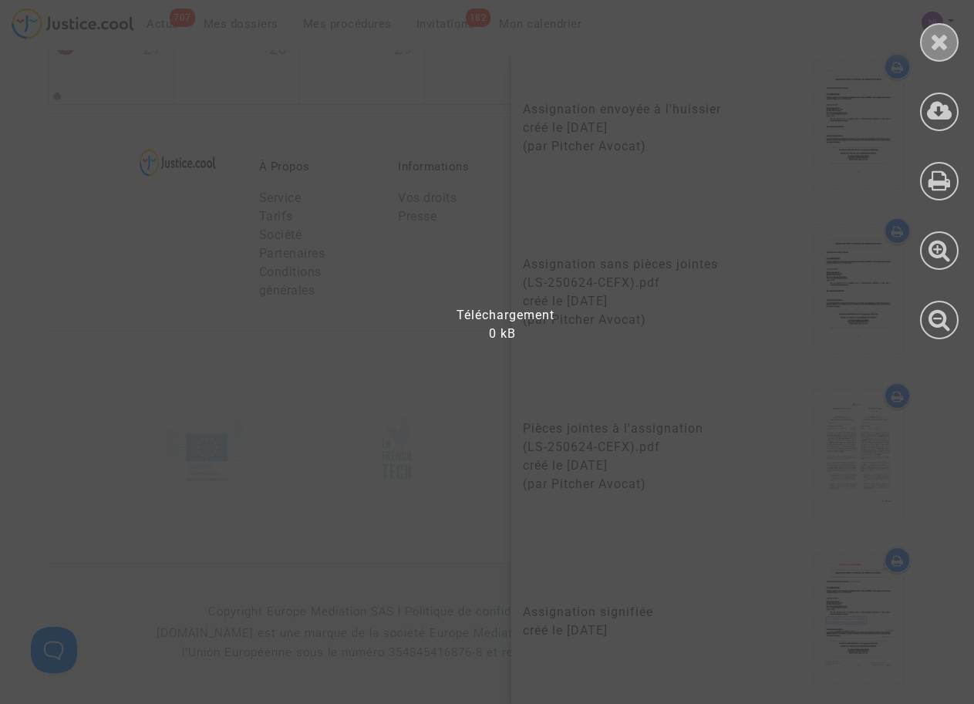
click at [936, 42] on icon at bounding box center [939, 41] width 19 height 23
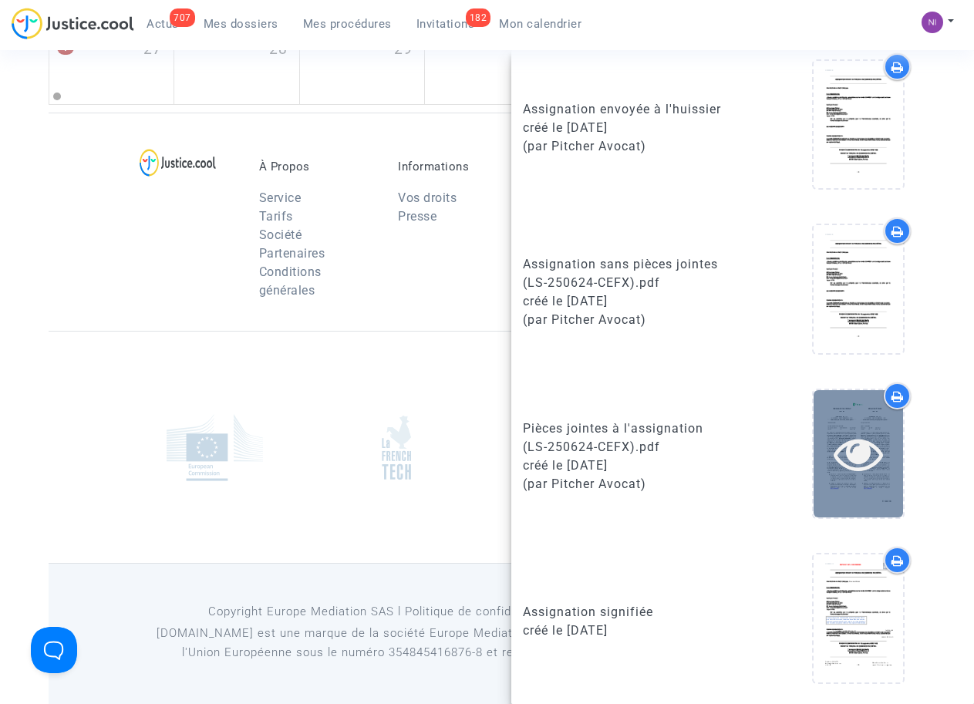
click at [839, 456] on icon at bounding box center [858, 453] width 50 height 49
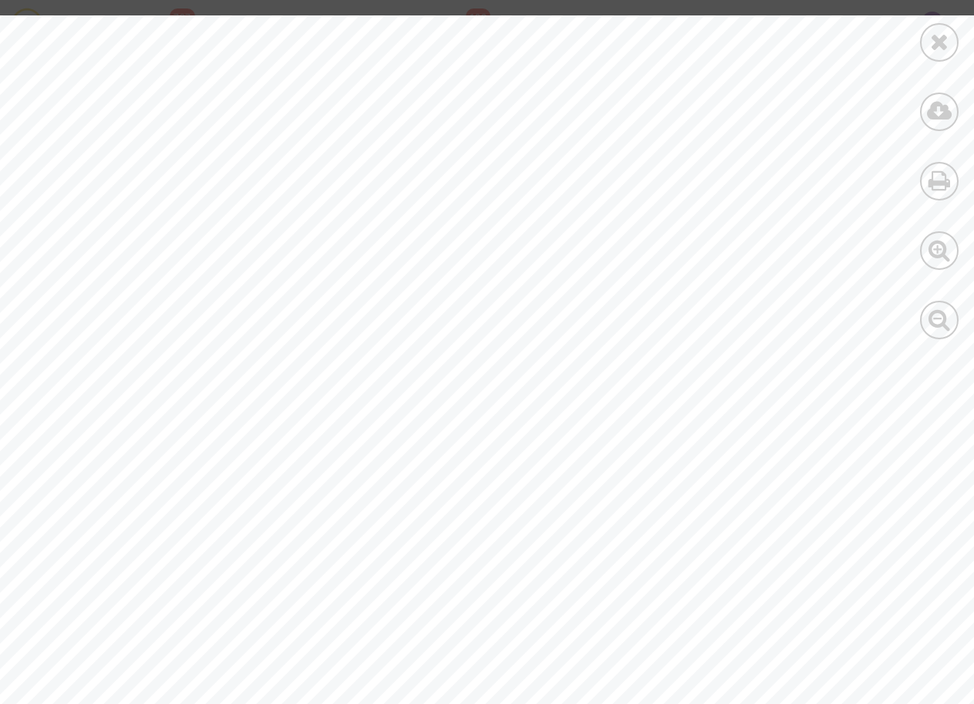
scroll to position [99, 0]
drag, startPoint x: 211, startPoint y: 182, endPoint x: 295, endPoint y: 181, distance: 83.3
click at [295, 181] on div "FORMULAIRE DE CESSION ASSIGNMENT FORM [DATE] [DATE] Riheb Attia , [DATE] [STREE…" at bounding box center [519, 651] width 1039 height 1471
drag, startPoint x: 295, startPoint y: 181, endPoint x: 249, endPoint y: 181, distance: 45.5
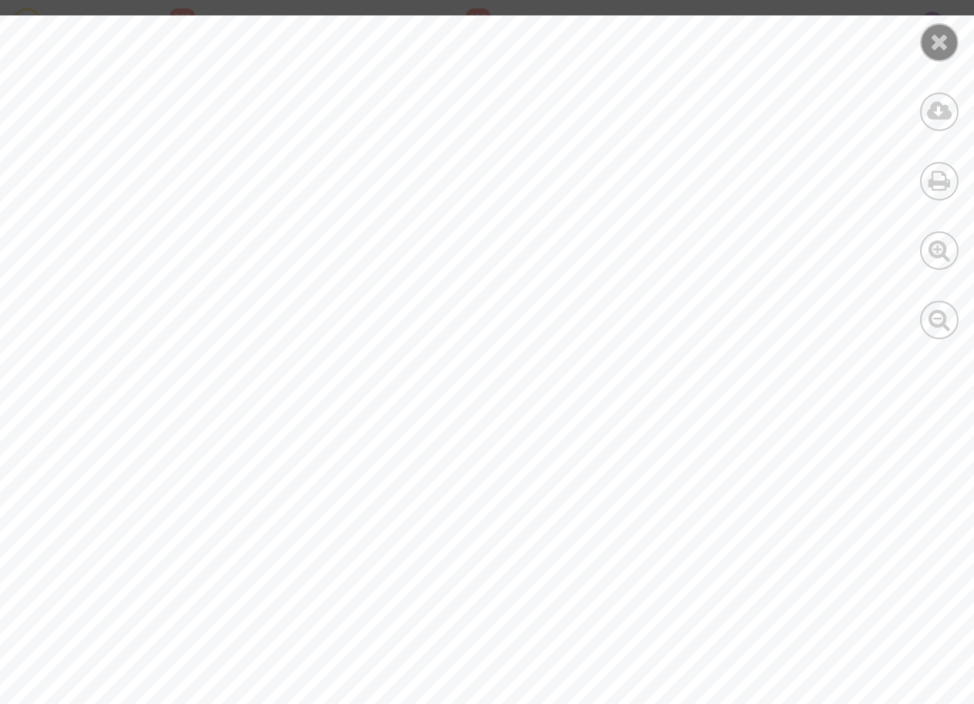
click at [934, 44] on icon at bounding box center [939, 41] width 19 height 23
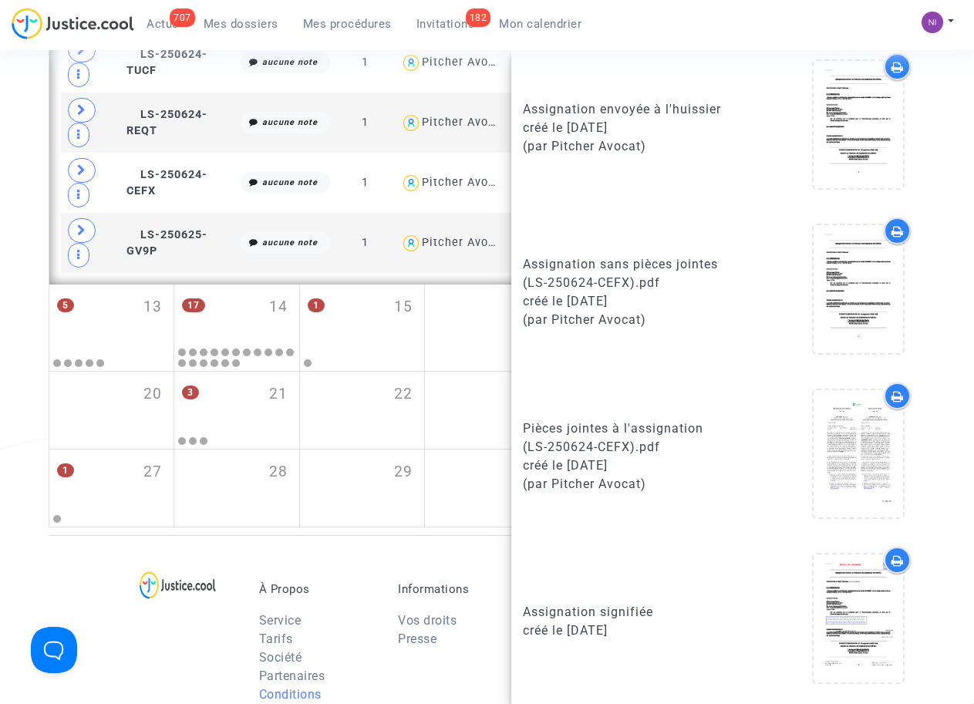
scroll to position [1493, 0]
click at [186, 234] on span "LS-250625-GV9P" at bounding box center [166, 243] width 81 height 30
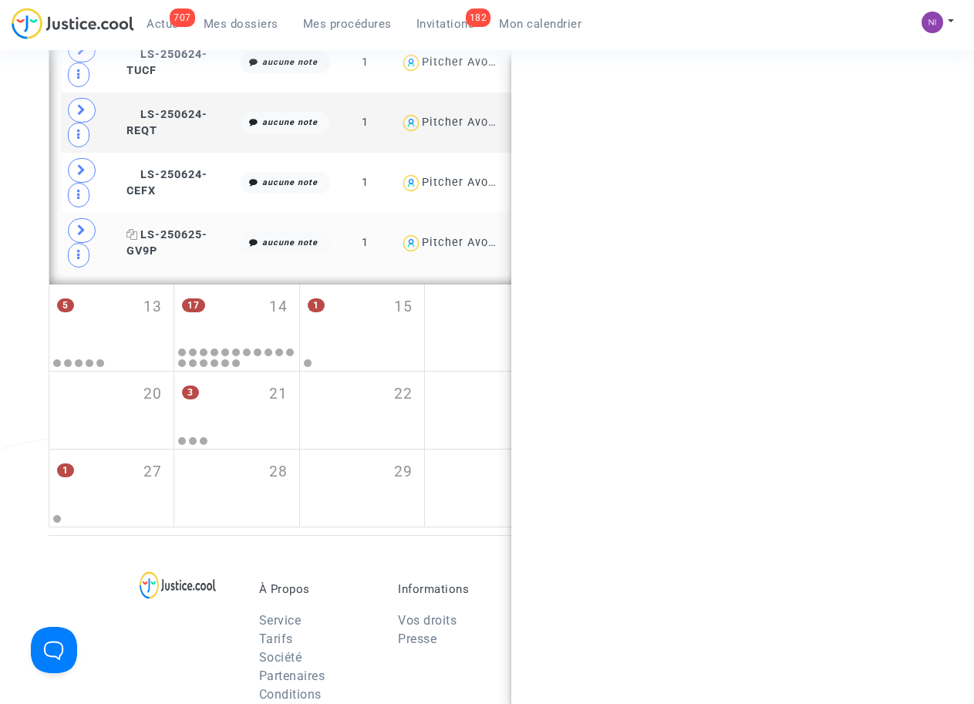
scroll to position [0, 0]
click at [186, 234] on span "LS-250625-GV9P" at bounding box center [166, 243] width 81 height 30
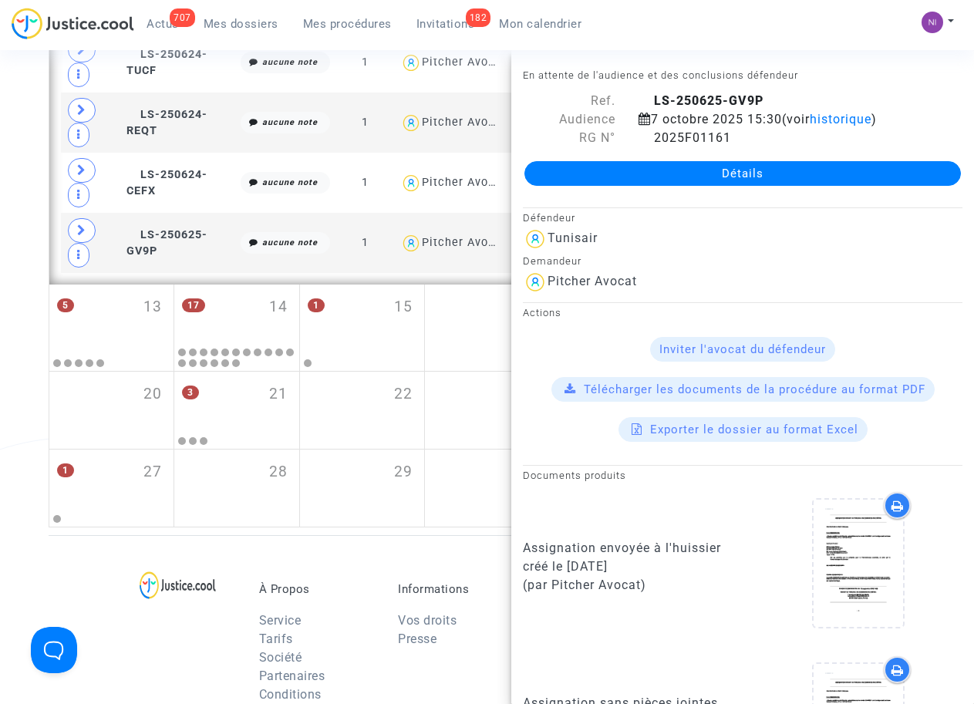
drag, startPoint x: 651, startPoint y: 93, endPoint x: 763, endPoint y: 93, distance: 111.8
click at [763, 93] on div "LS-250625-GV9P" at bounding box center [800, 101] width 347 height 19
drag, startPoint x: 763, startPoint y: 93, endPoint x: 715, endPoint y: 96, distance: 47.9
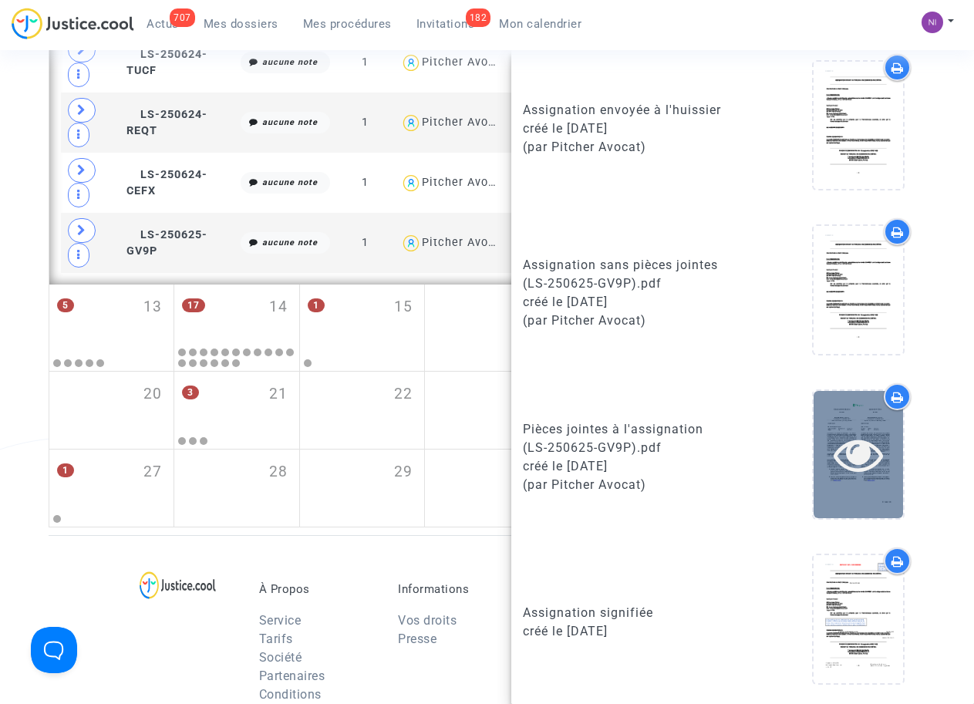
scroll to position [439, 0]
click at [848, 443] on icon at bounding box center [858, 453] width 50 height 49
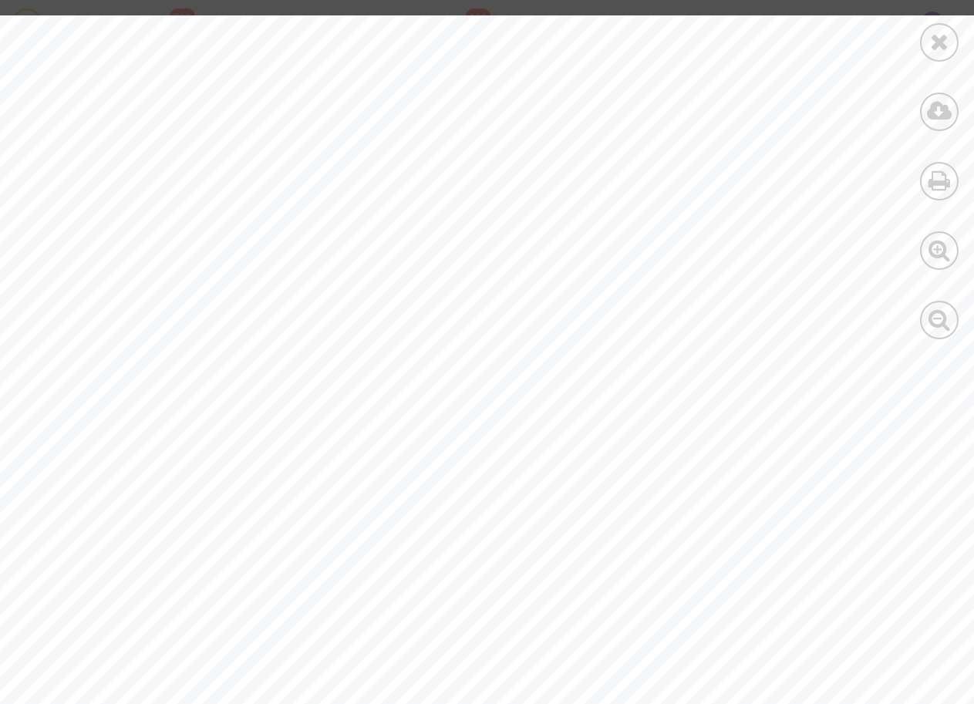
drag, startPoint x: 192, startPoint y: 282, endPoint x: 257, endPoint y: 283, distance: 64.8
drag, startPoint x: 193, startPoint y: 284, endPoint x: 324, endPoint y: 285, distance: 131.1
drag, startPoint x: 324, startPoint y: 285, endPoint x: 296, endPoint y: 294, distance: 29.0
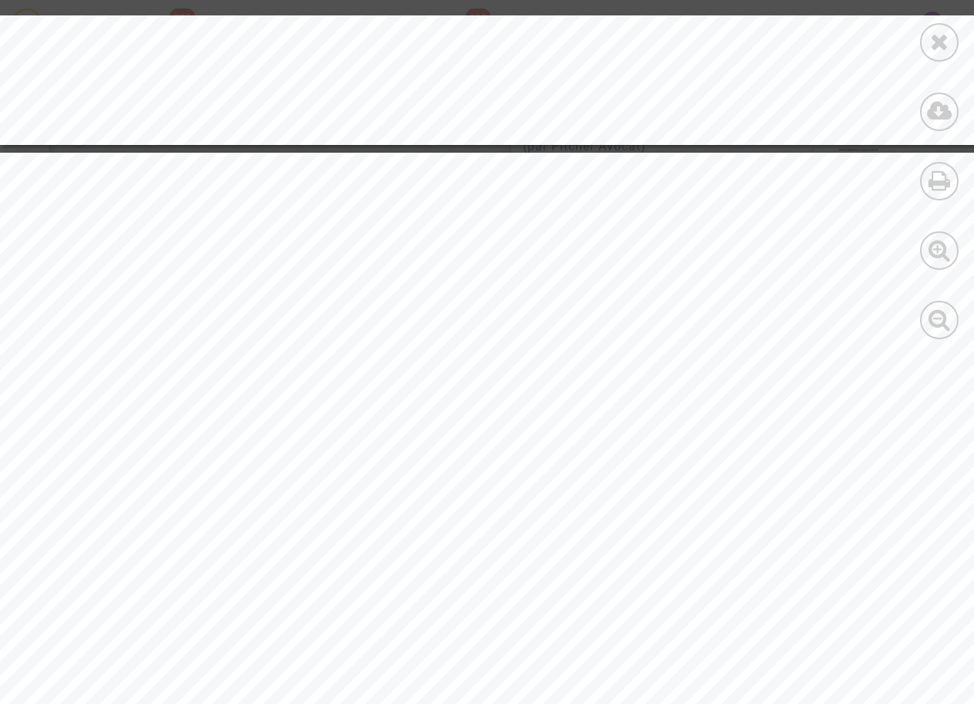
scroll to position [8108, 0]
